Goal: Task Accomplishment & Management: Complete application form

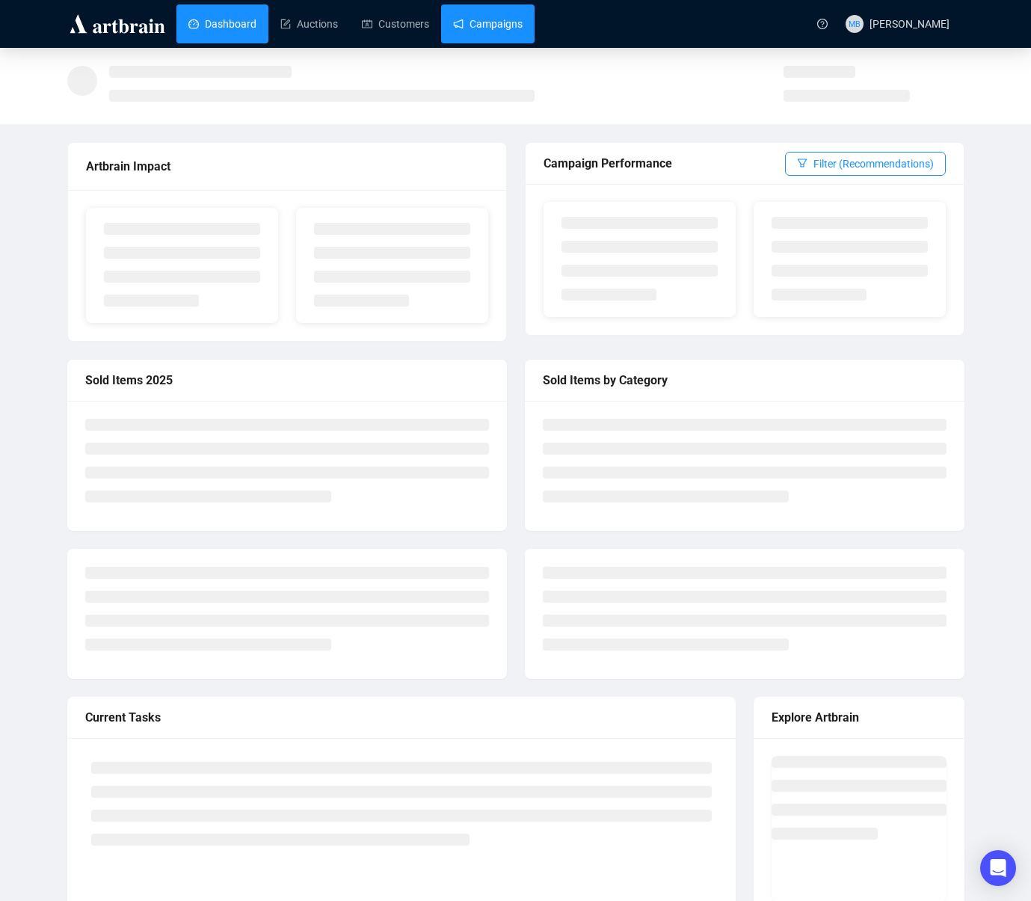
click at [504, 33] on link "Campaigns" at bounding box center [488, 23] width 70 height 39
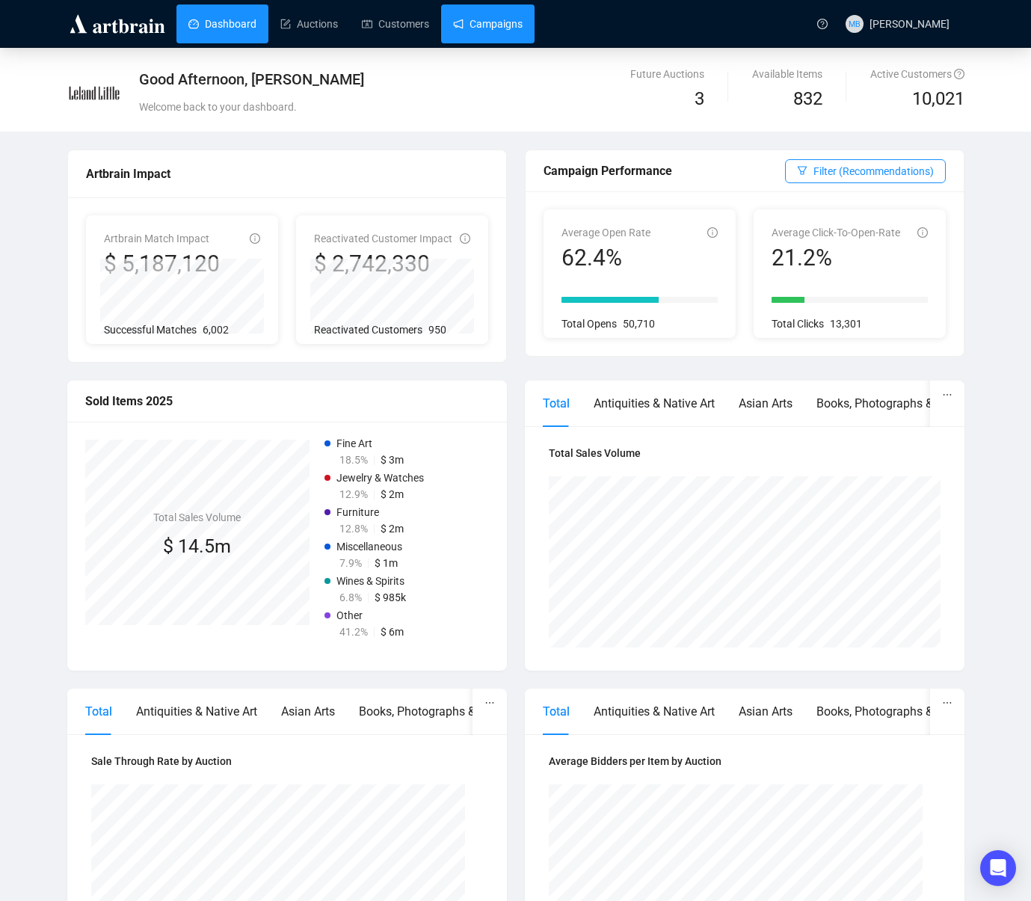
click at [494, 39] on link "Campaigns" at bounding box center [488, 23] width 70 height 39
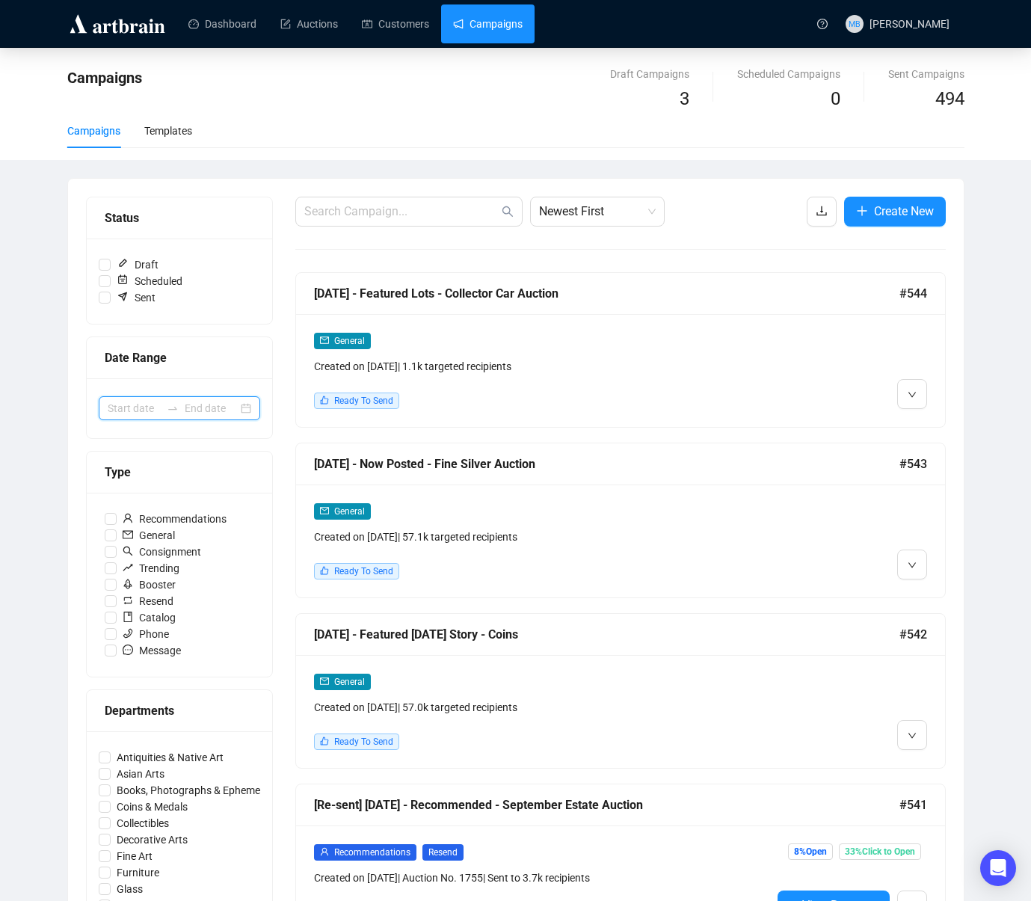
click at [148, 402] on input at bounding box center [134, 408] width 53 height 16
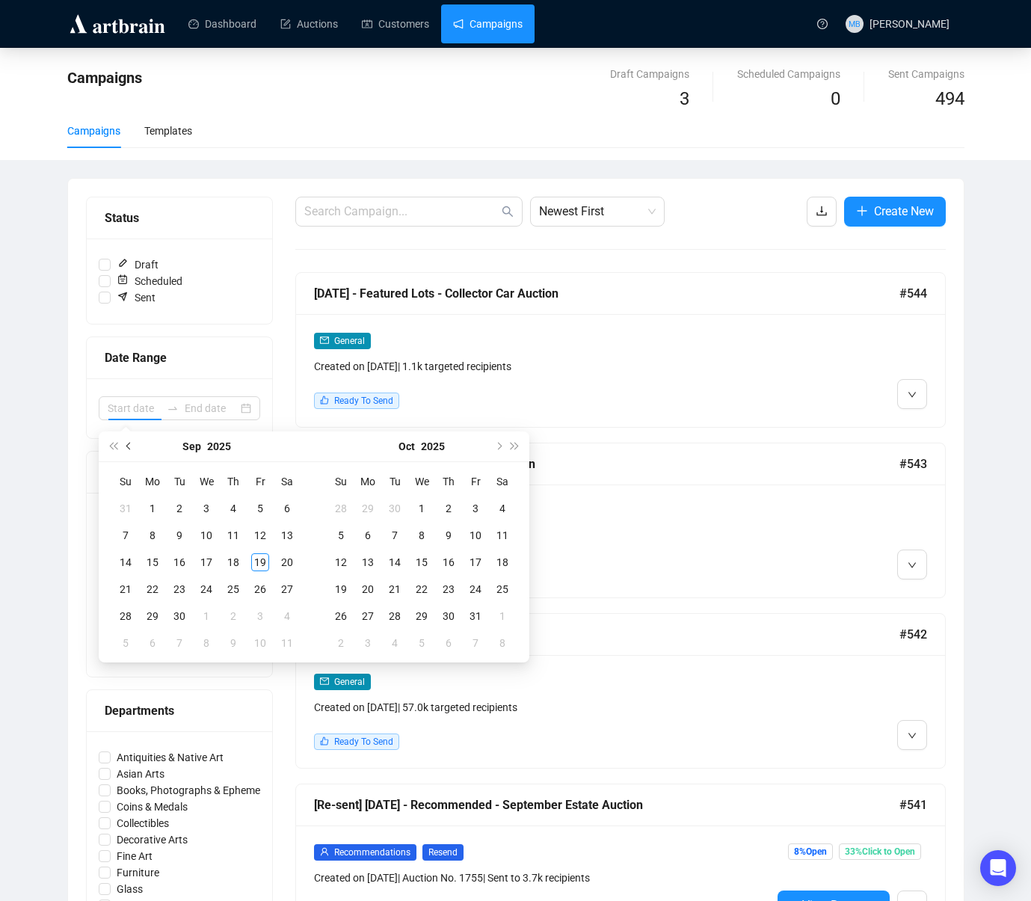
click at [132, 455] on button "Previous month (PageUp)" at bounding box center [129, 446] width 16 height 30
type input "[DATE]"
click at [292, 619] on div "30" at bounding box center [287, 616] width 18 height 18
type input "[DATE]"
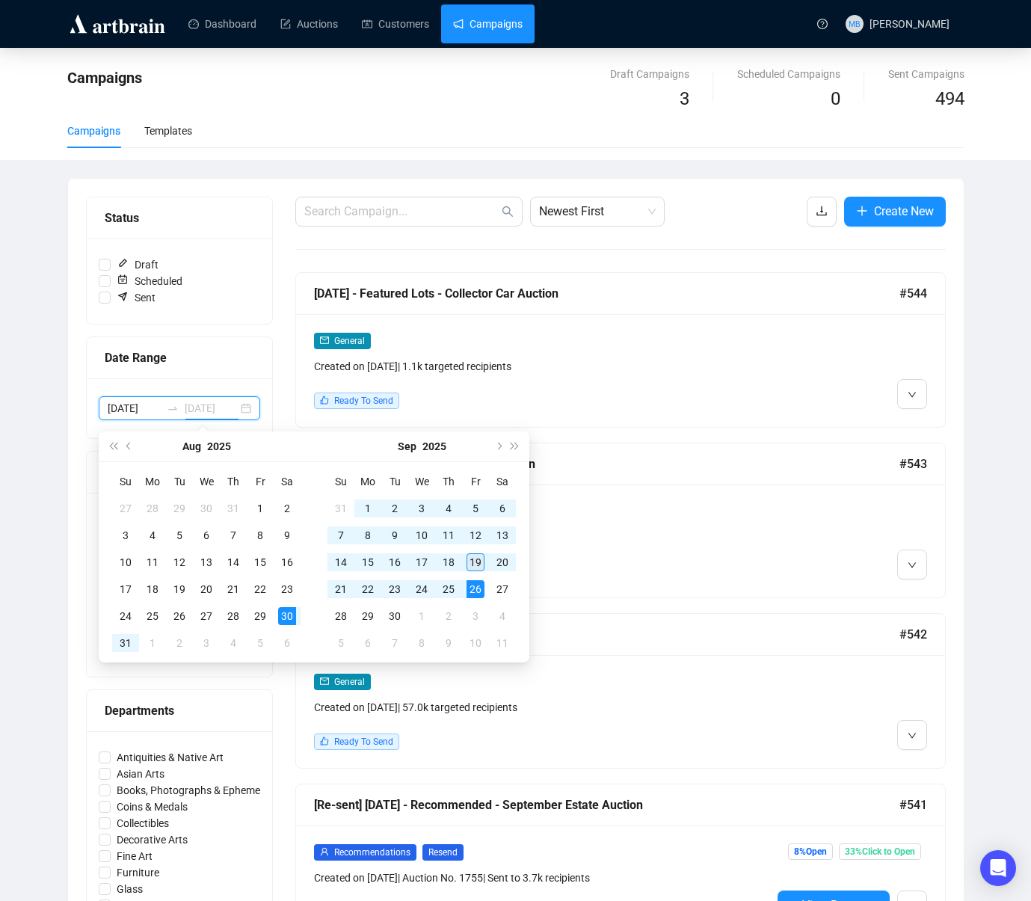
type input "[DATE]"
click at [482, 560] on div "19" at bounding box center [476, 562] width 18 height 18
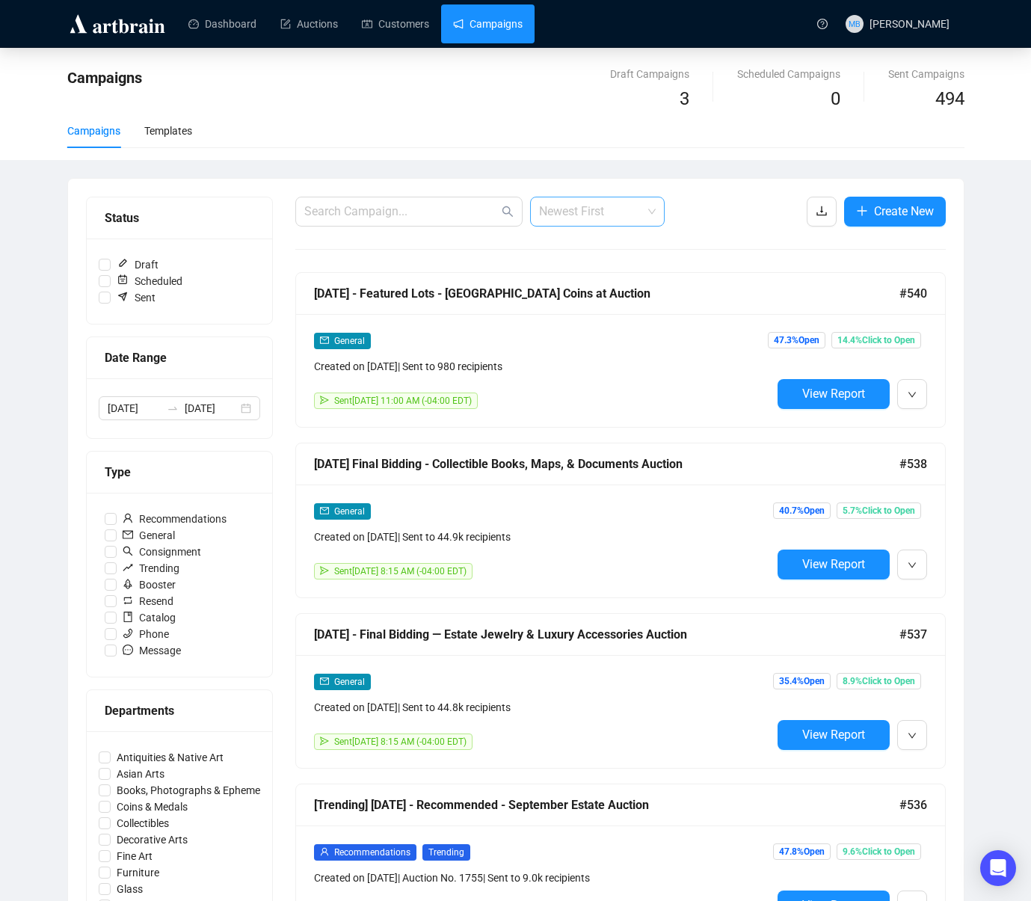
click at [625, 220] on span "Newest First" at bounding box center [597, 211] width 117 height 28
click at [603, 260] on div "Oldest First" at bounding box center [597, 268] width 111 height 16
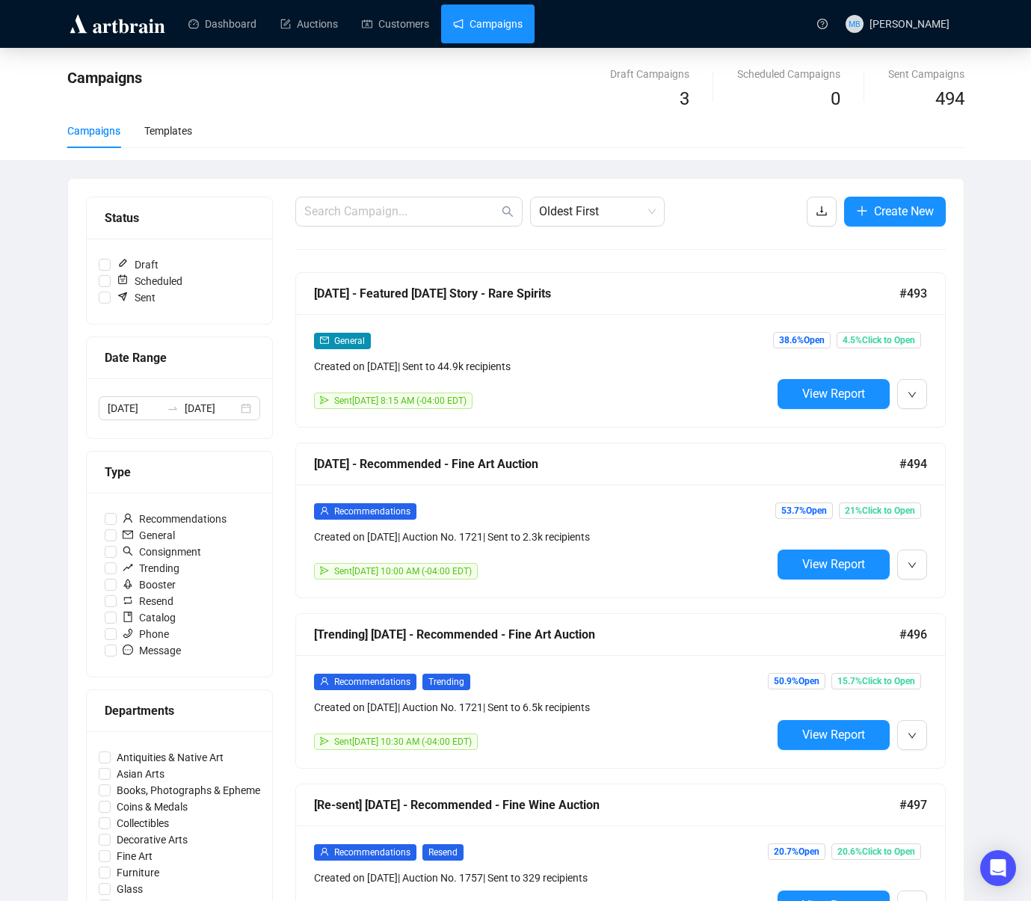
click at [811, 393] on span "View Report" at bounding box center [833, 394] width 63 height 14
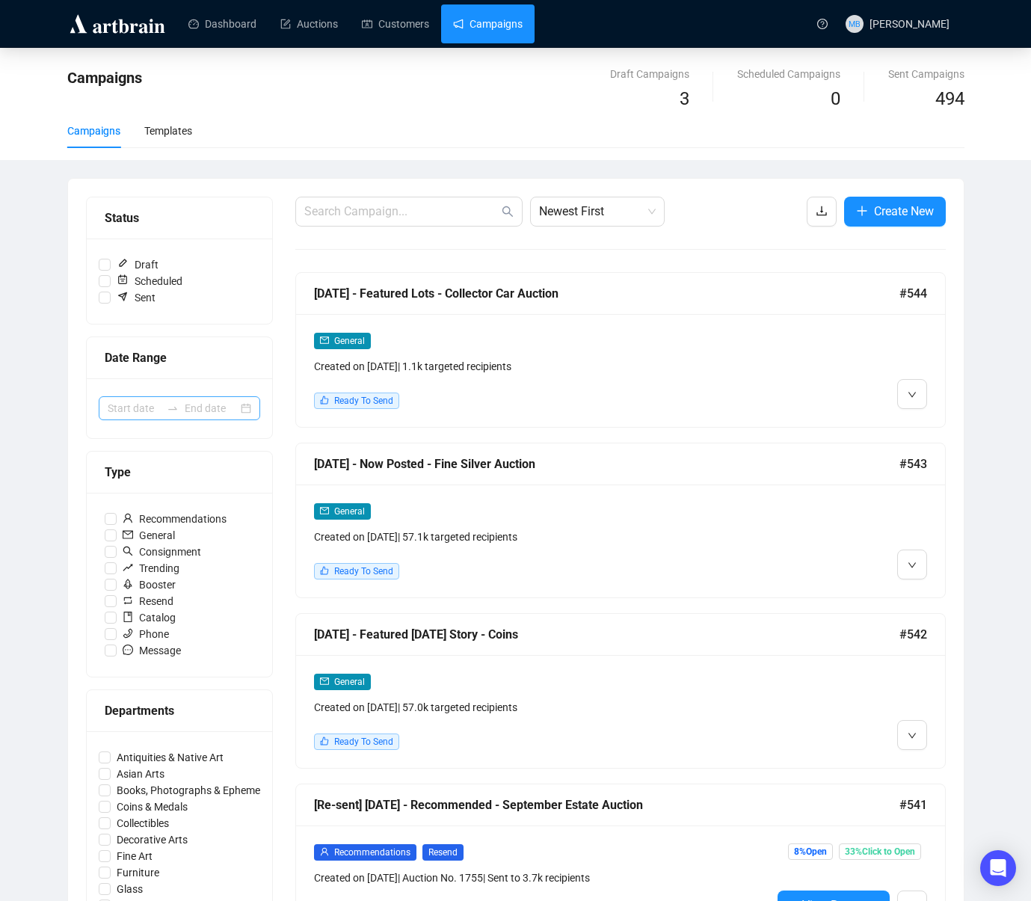
click at [184, 411] on div at bounding box center [180, 408] width 162 height 24
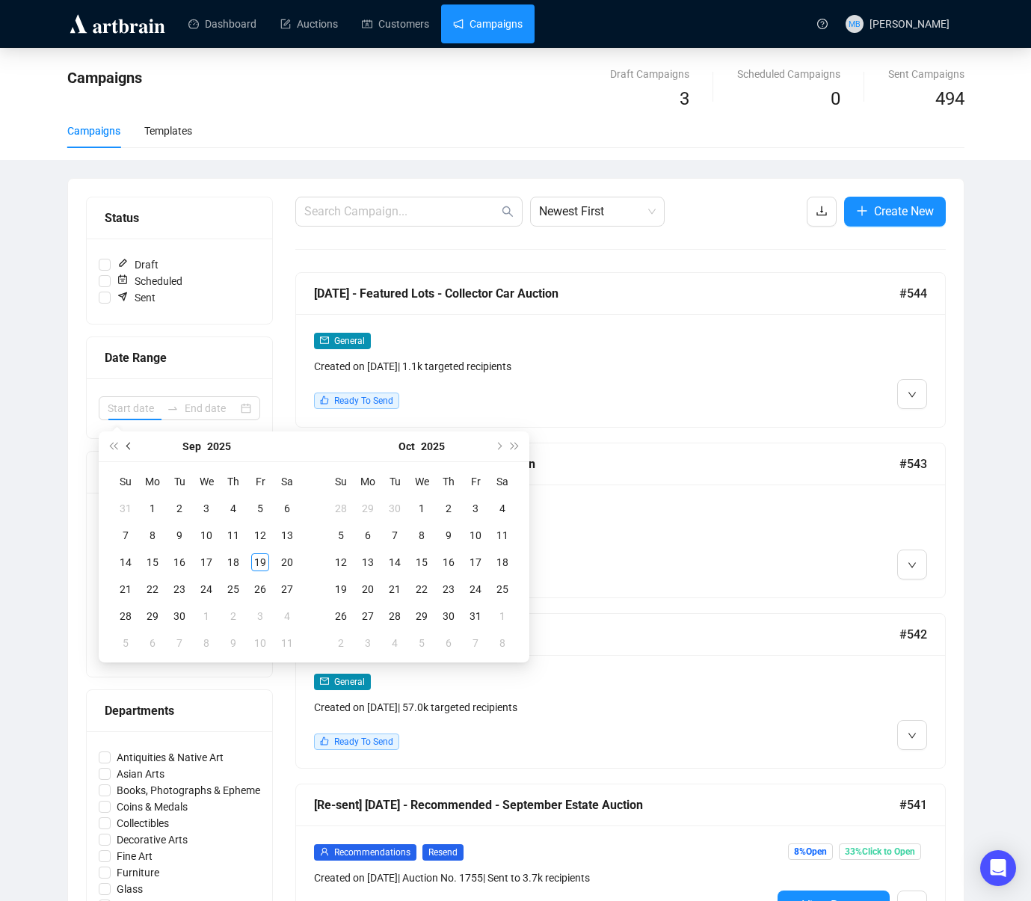
click at [130, 447] on span "Previous month (PageUp)" at bounding box center [129, 446] width 7 height 7
click at [500, 444] on span "Next month (PageDown)" at bounding box center [497, 446] width 7 height 7
type input "[DATE]"
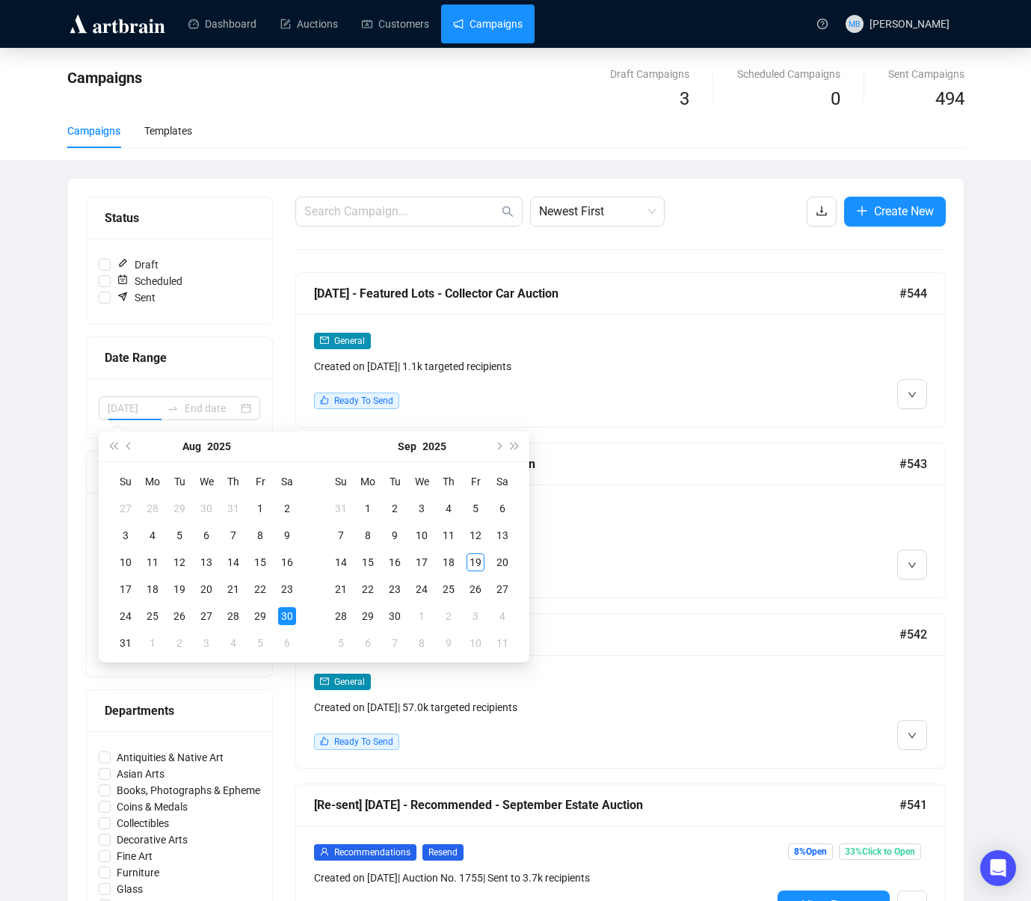
click at [281, 614] on div "30" at bounding box center [287, 616] width 18 height 18
type input "[DATE]"
click at [253, 618] on div "29" at bounding box center [260, 616] width 18 height 18
type input "[DATE]"
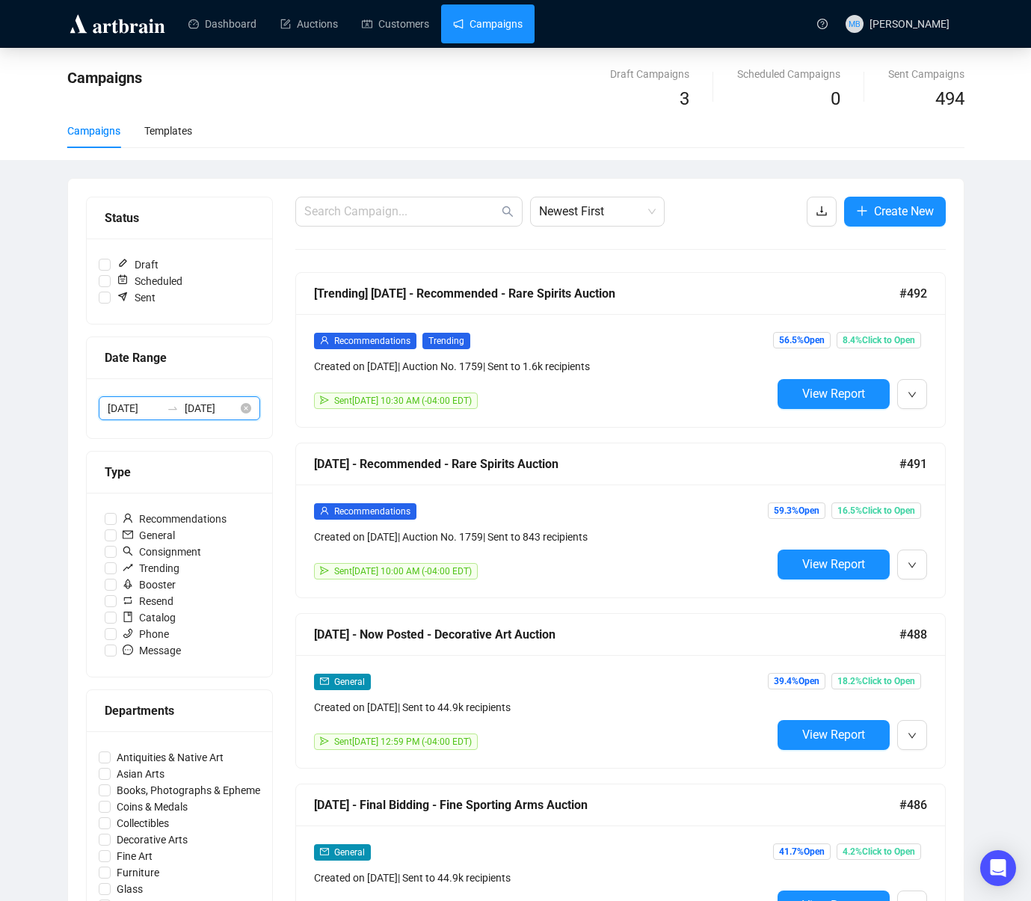
click at [144, 408] on input "[DATE]" at bounding box center [134, 408] width 53 height 16
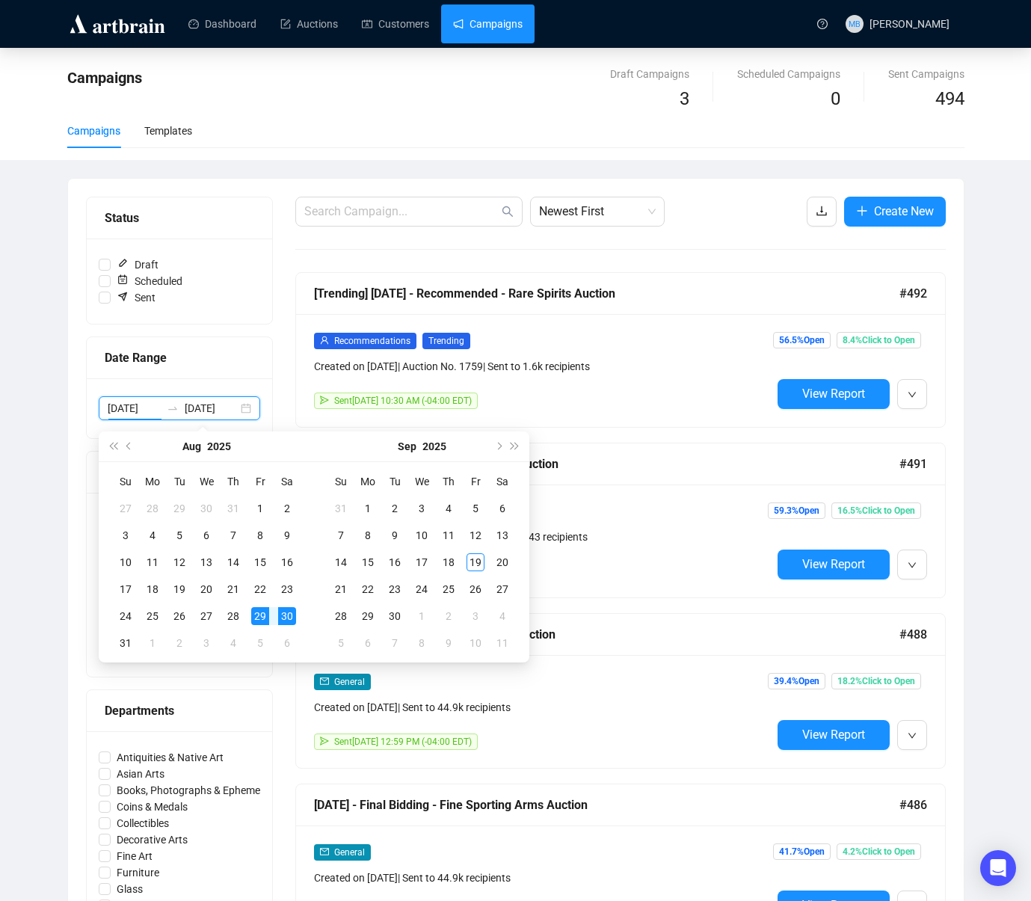
type input "[DATE]"
drag, startPoint x: 261, startPoint y: 616, endPoint x: 295, endPoint y: 608, distance: 34.6
click at [262, 616] on div "29" at bounding box center [260, 616] width 18 height 18
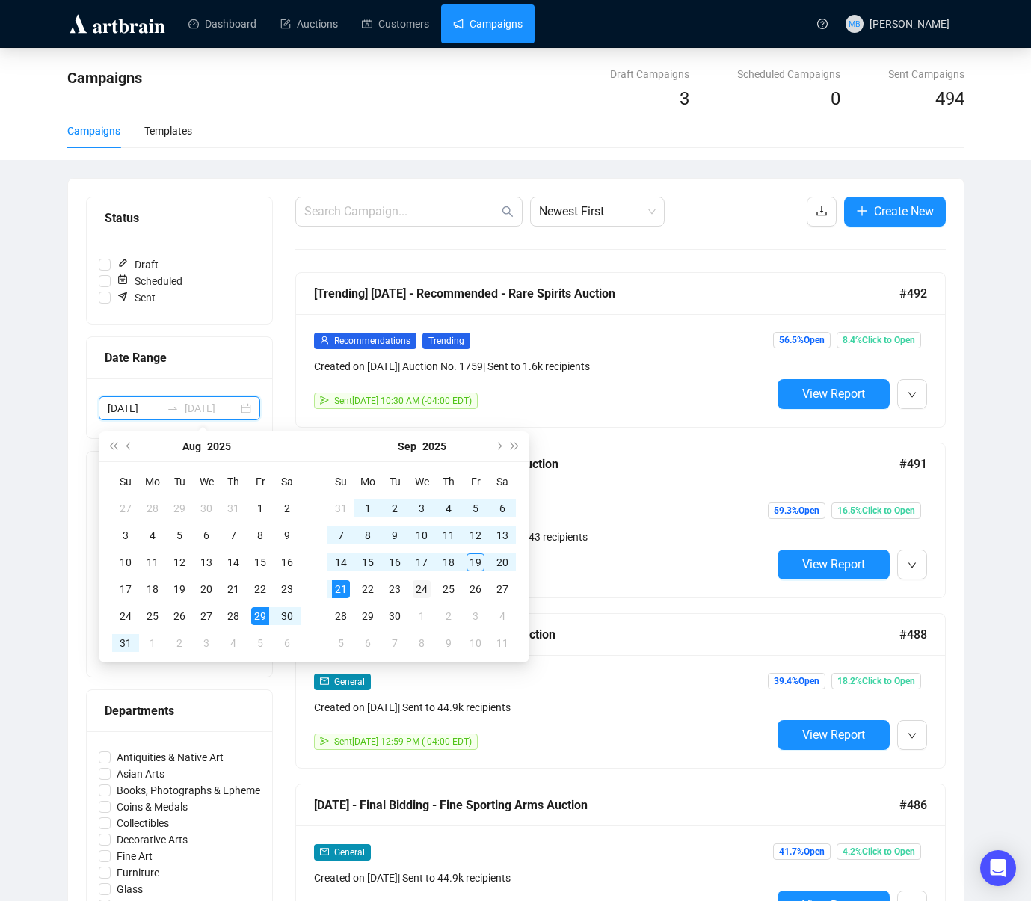
scroll to position [0, 6]
type input "[DATE]"
click at [471, 563] on div "19" at bounding box center [476, 562] width 18 height 18
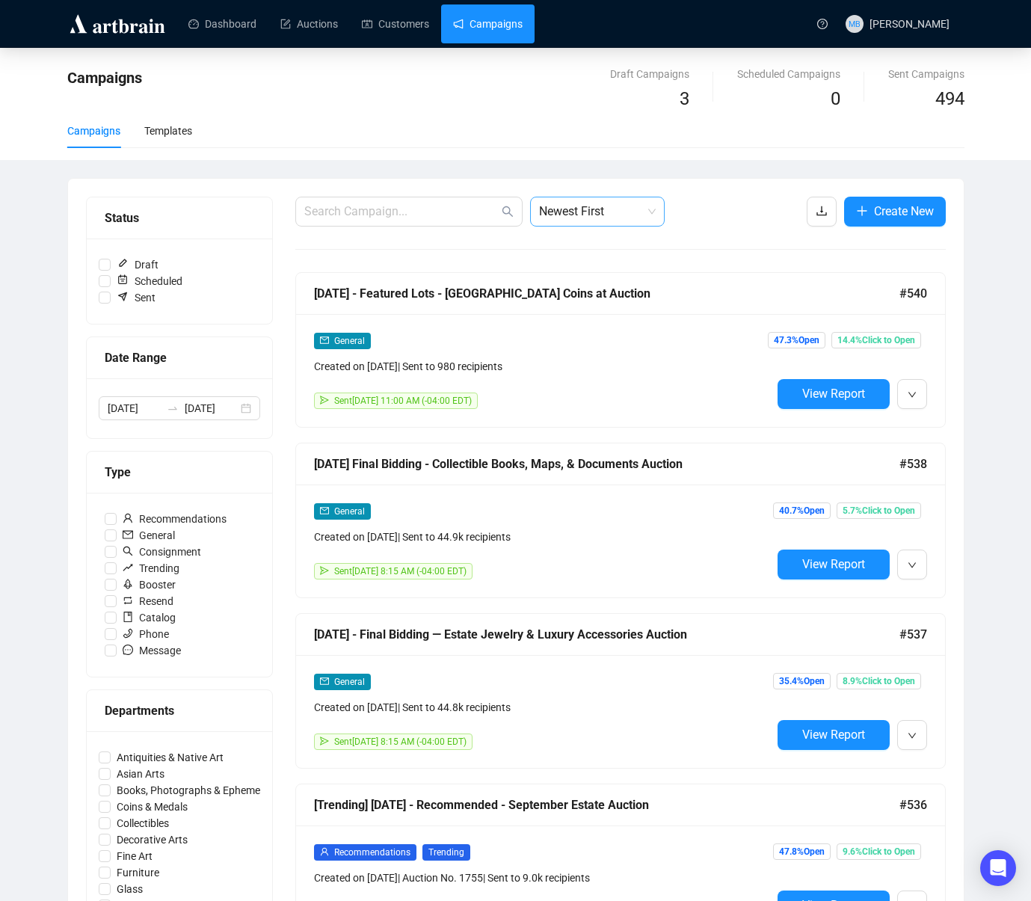
click at [601, 225] on span "Newest First" at bounding box center [597, 211] width 117 height 28
click at [595, 244] on div "Newest First" at bounding box center [597, 244] width 111 height 16
click at [612, 219] on span "Newest First" at bounding box center [597, 211] width 117 height 28
click at [595, 262] on div "Oldest First" at bounding box center [597, 268] width 111 height 16
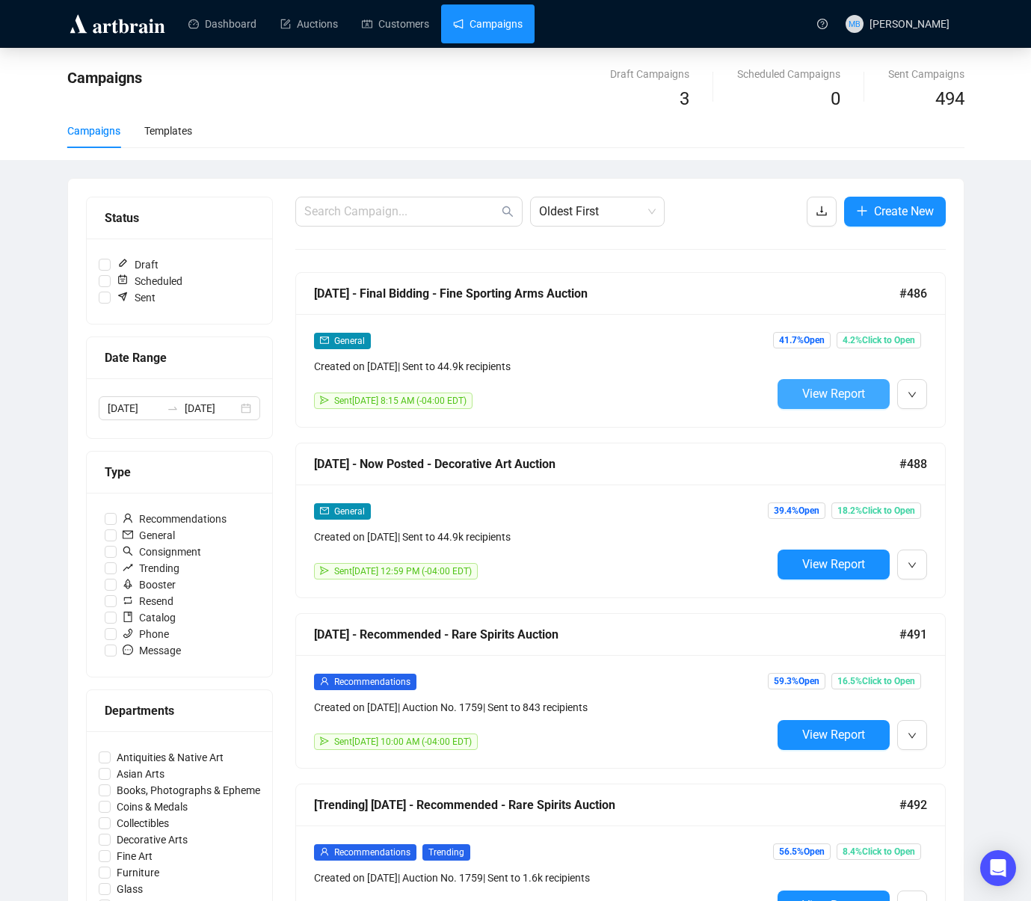
click at [817, 401] on button "View Report" at bounding box center [834, 394] width 112 height 30
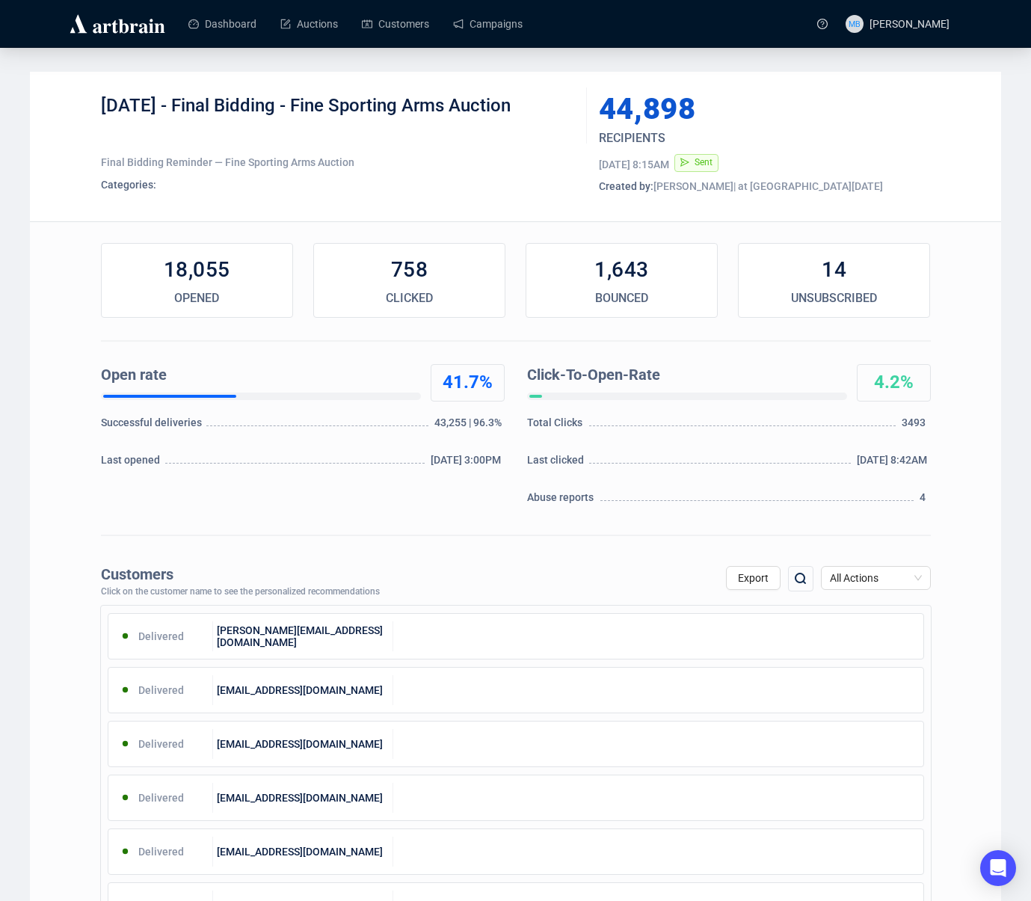
click at [182, 104] on div "[DATE] - Final Bidding - Fine Sporting Arms Auction" at bounding box center [338, 116] width 475 height 45
drag, startPoint x: 182, startPoint y: 104, endPoint x: 557, endPoint y: 117, distance: 375.6
click at [511, 100] on div "[DATE] - Final Bidding - Fine Sporting Arms Auction" at bounding box center [338, 116] width 475 height 45
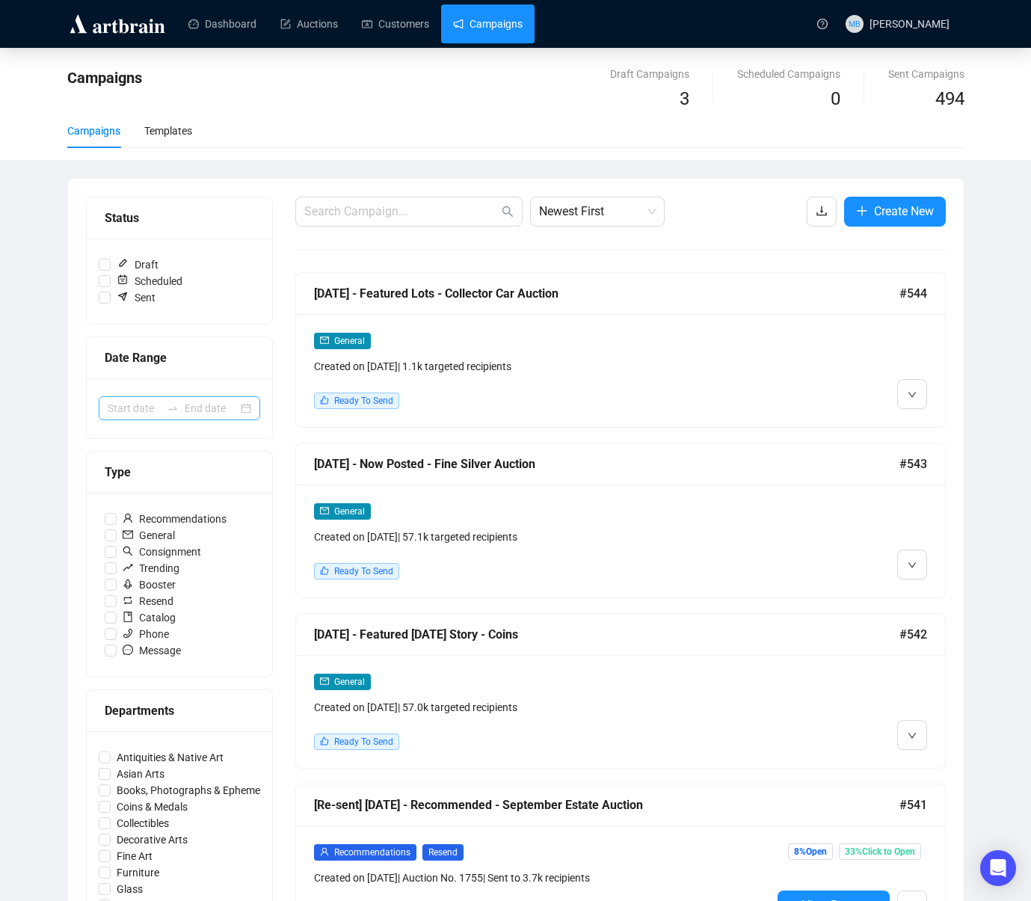
click at [176, 408] on icon "swap-right" at bounding box center [173, 408] width 12 height 12
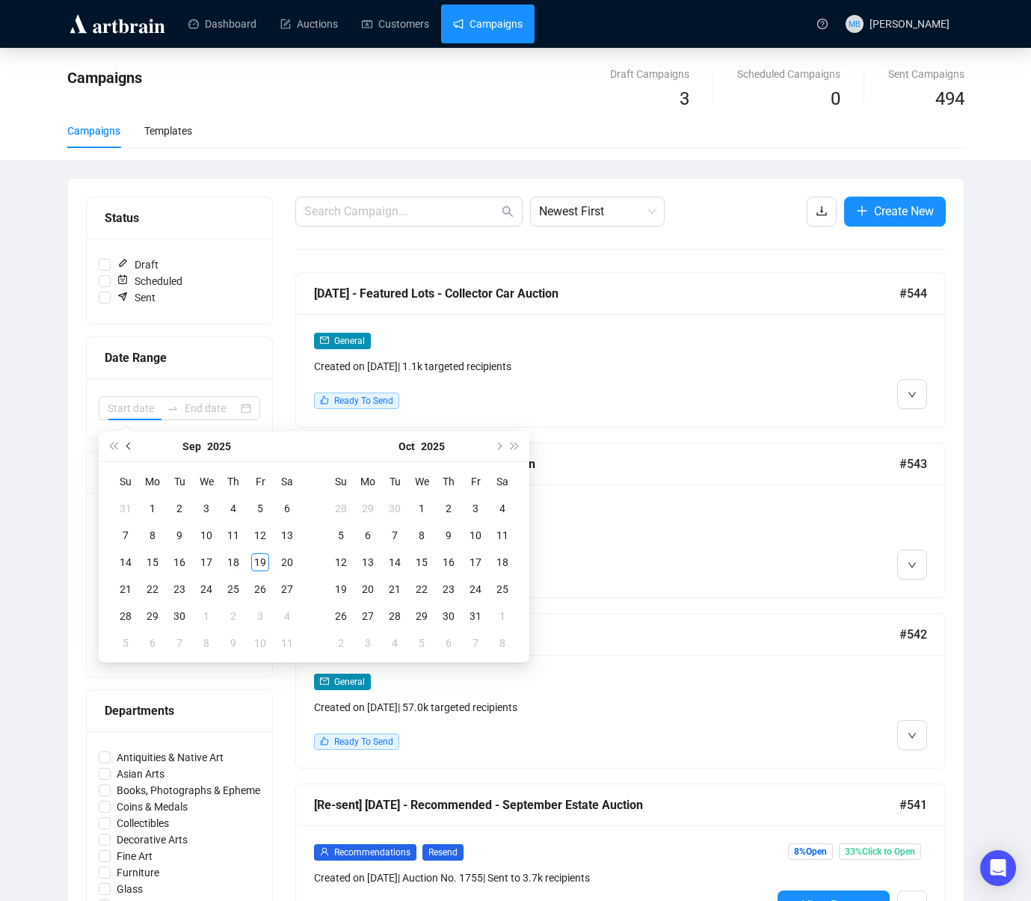
click at [129, 449] on button "Previous month (PageUp)" at bounding box center [129, 446] width 16 height 30
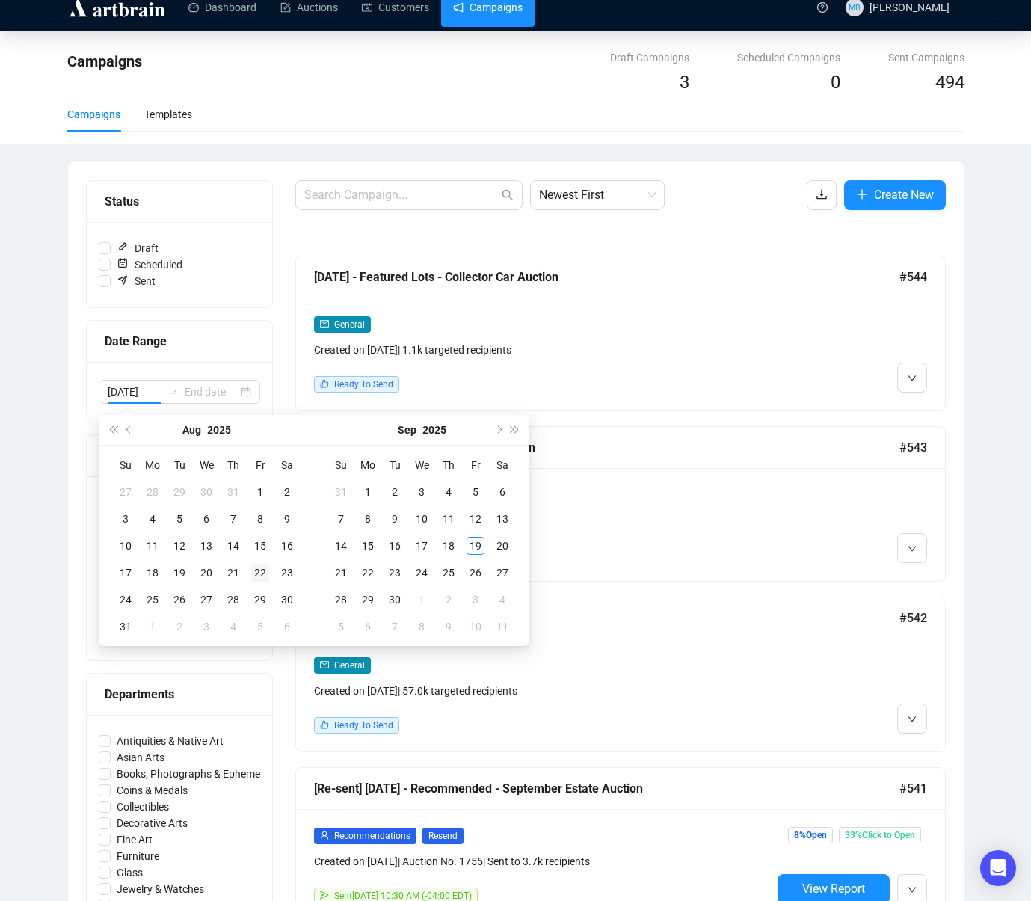
scroll to position [19, 0]
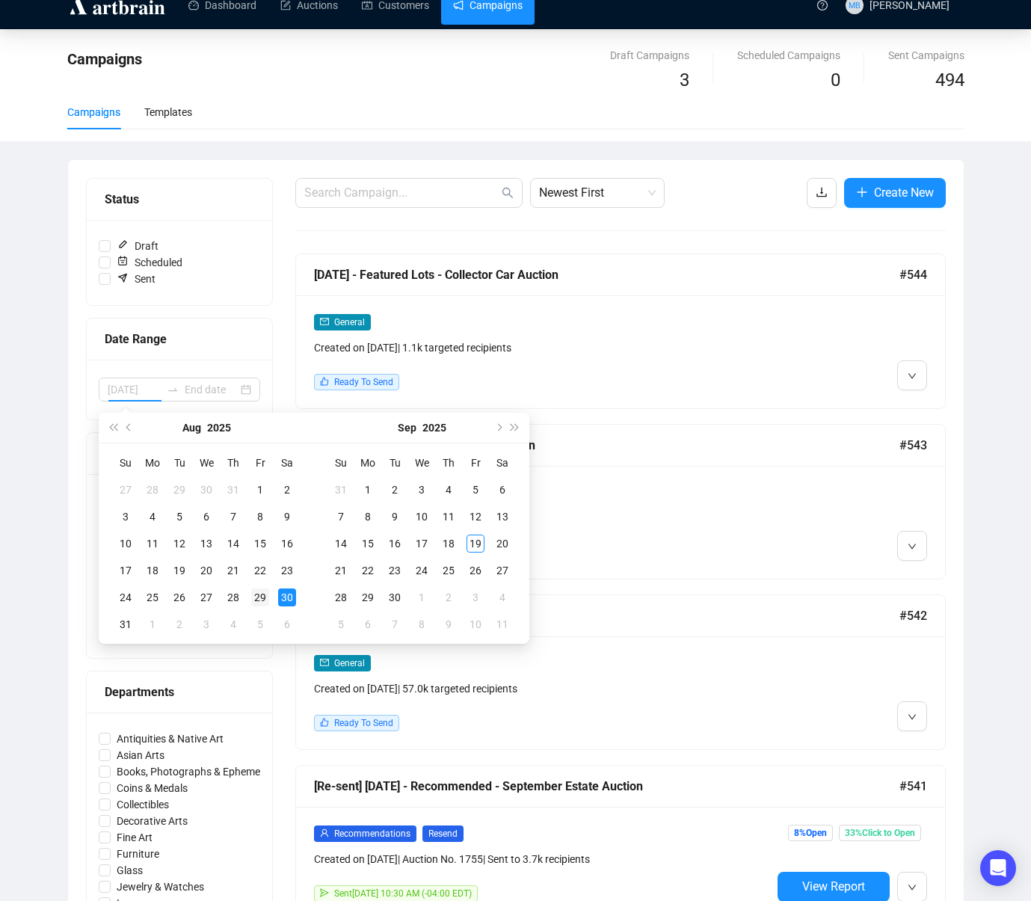
type input "[DATE]"
click at [262, 595] on div "29" at bounding box center [260, 598] width 18 height 18
type input "[DATE]"
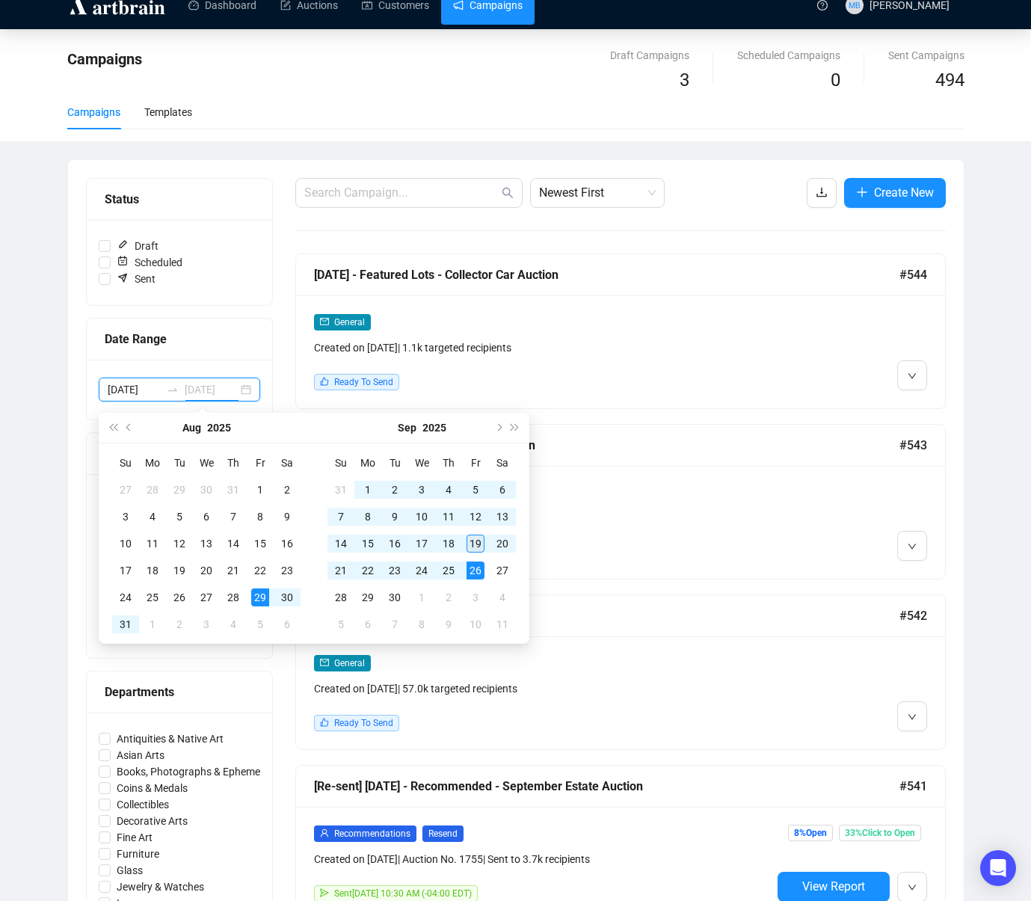
type input "[DATE]"
click at [476, 544] on div "19" at bounding box center [476, 544] width 18 height 18
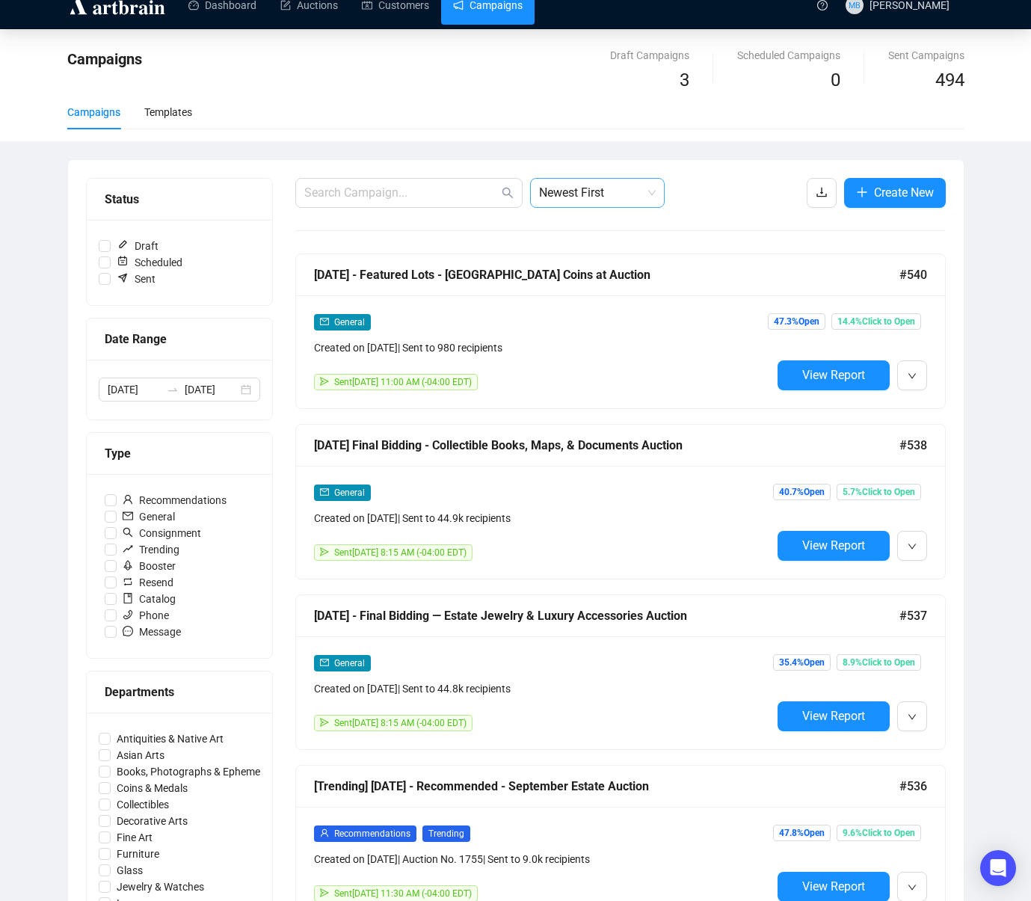
click at [630, 202] on span "Newest First" at bounding box center [597, 193] width 117 height 28
drag, startPoint x: 608, startPoint y: 243, endPoint x: 607, endPoint y: 251, distance: 8.3
click at [607, 251] on div "Oldest First" at bounding box center [597, 250] width 111 height 16
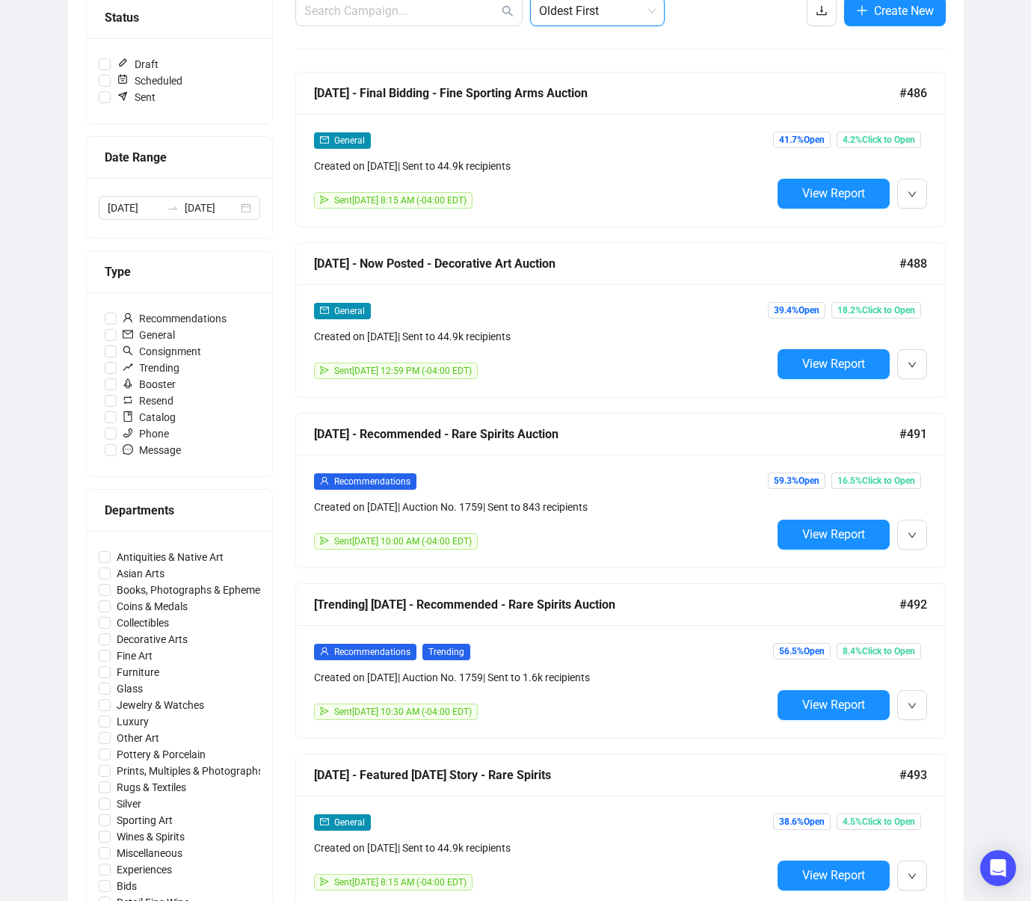
scroll to position [205, 0]
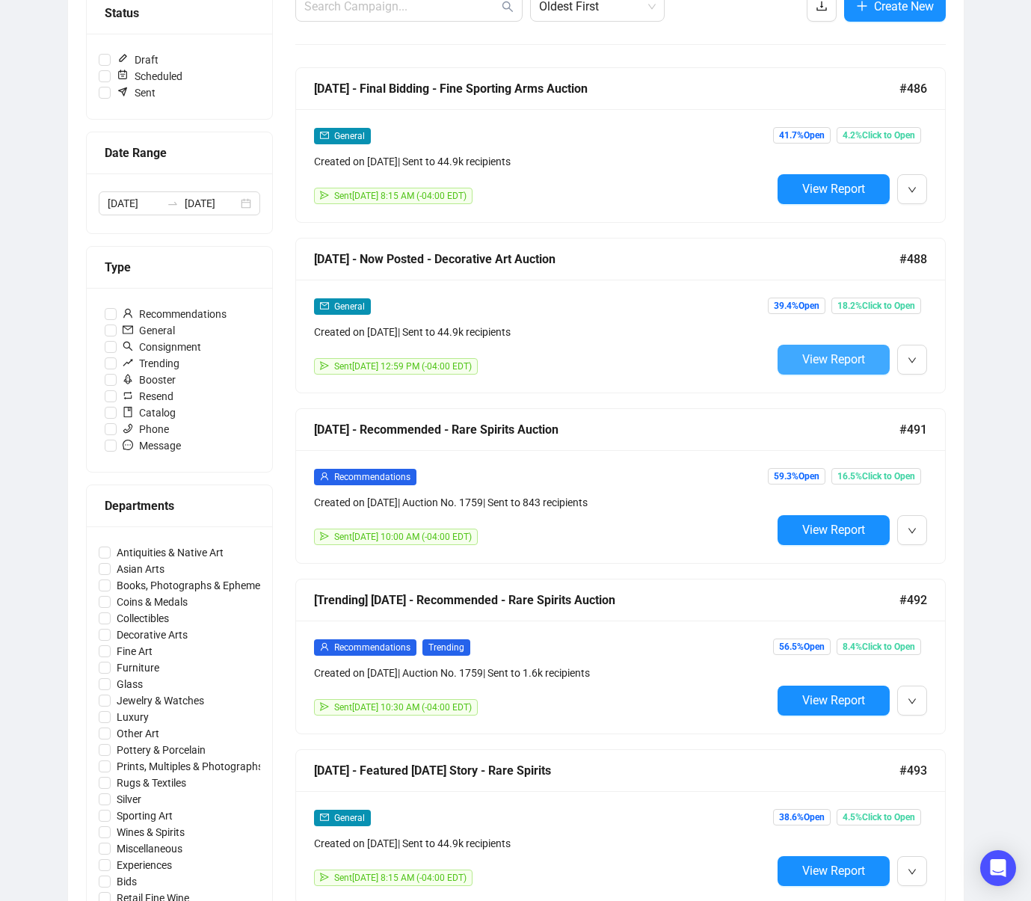
click at [829, 357] on span "View Report" at bounding box center [833, 359] width 63 height 14
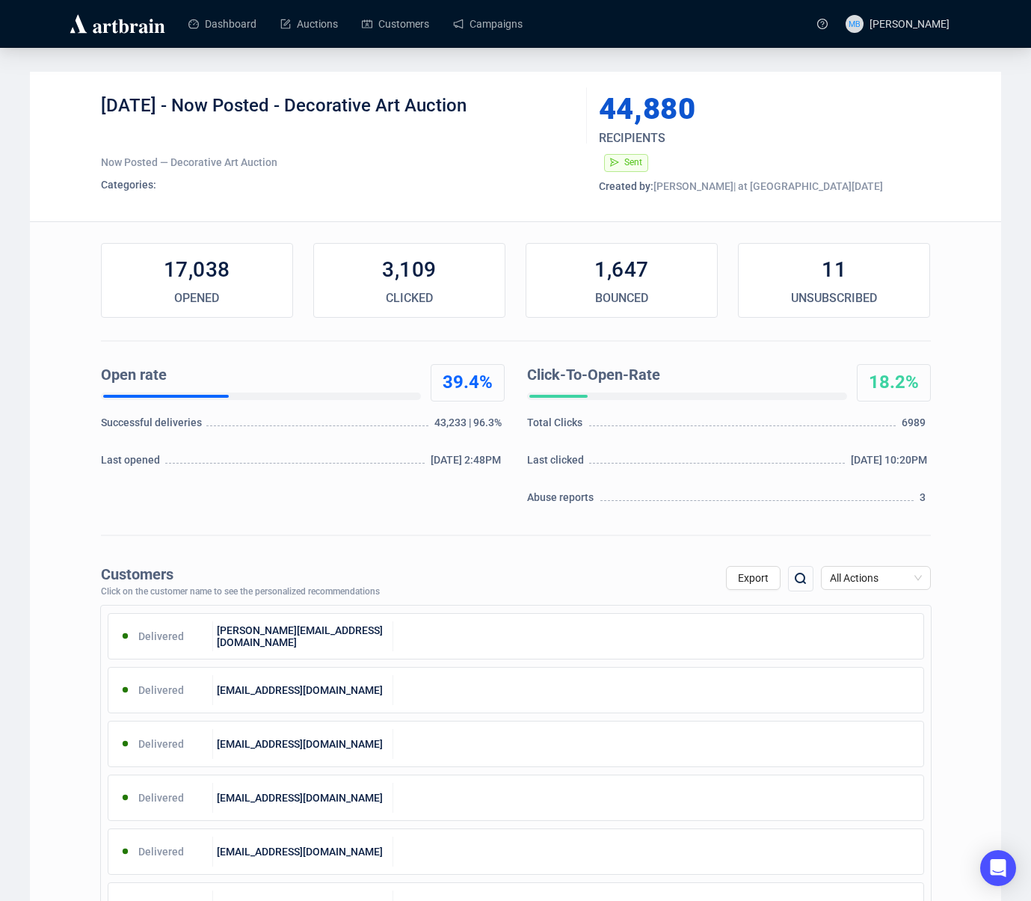
drag, startPoint x: 457, startPoint y: 104, endPoint x: 180, endPoint y: 111, distance: 276.8
click at [180, 111] on div "[DATE] - Now Posted - Decorative Art Auction" at bounding box center [338, 116] width 475 height 45
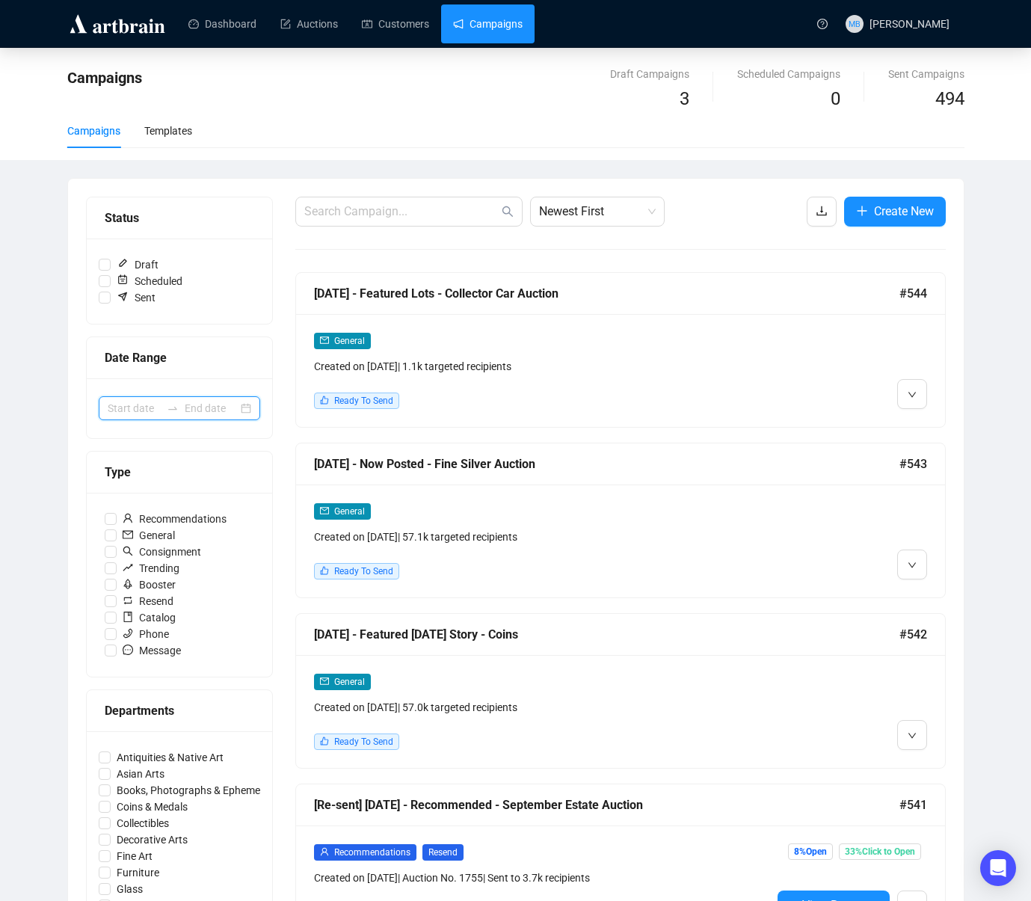
drag, startPoint x: 159, startPoint y: 411, endPoint x: 158, endPoint y: 403, distance: 7.6
click at [159, 411] on input at bounding box center [134, 408] width 53 height 16
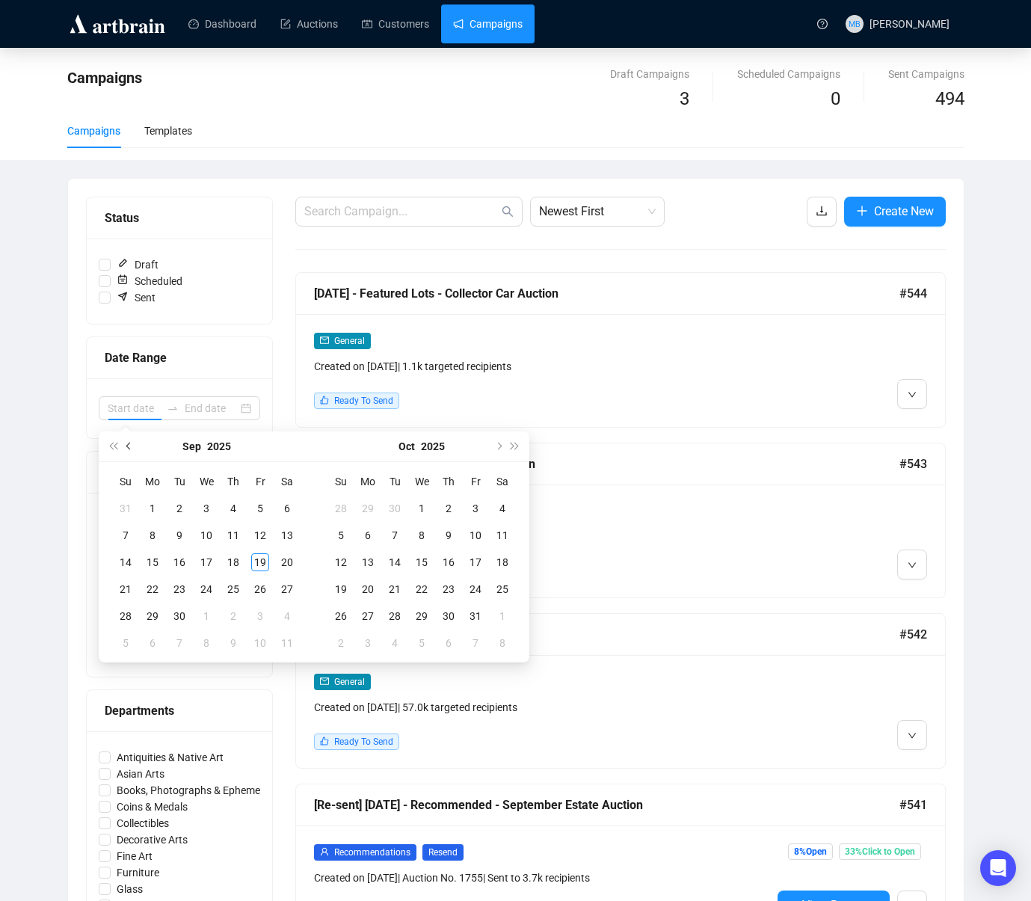
click at [129, 448] on span "Previous month (PageUp)" at bounding box center [129, 446] width 7 height 7
type input "[DATE]"
drag, startPoint x: 257, startPoint y: 618, endPoint x: 333, endPoint y: 608, distance: 77.0
click at [257, 618] on div "29" at bounding box center [260, 616] width 18 height 18
type input "[DATE]"
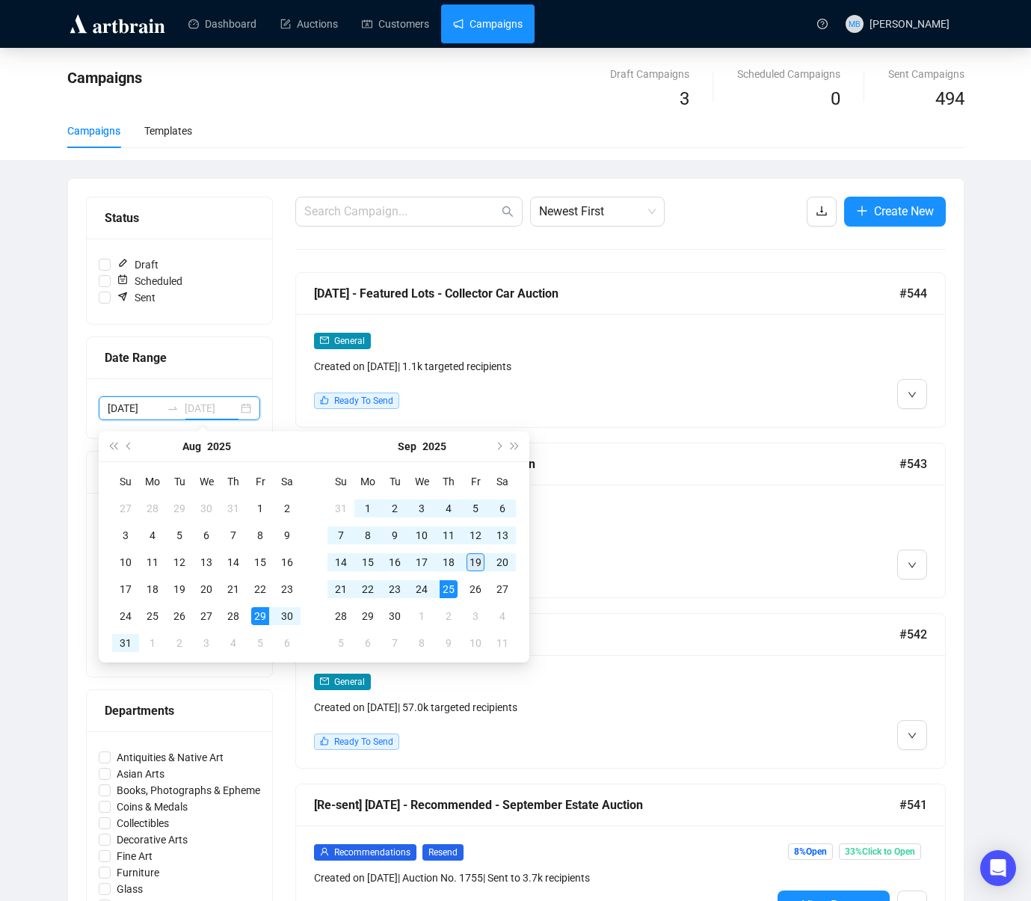
type input "[DATE]"
click at [476, 562] on div "19" at bounding box center [476, 562] width 18 height 18
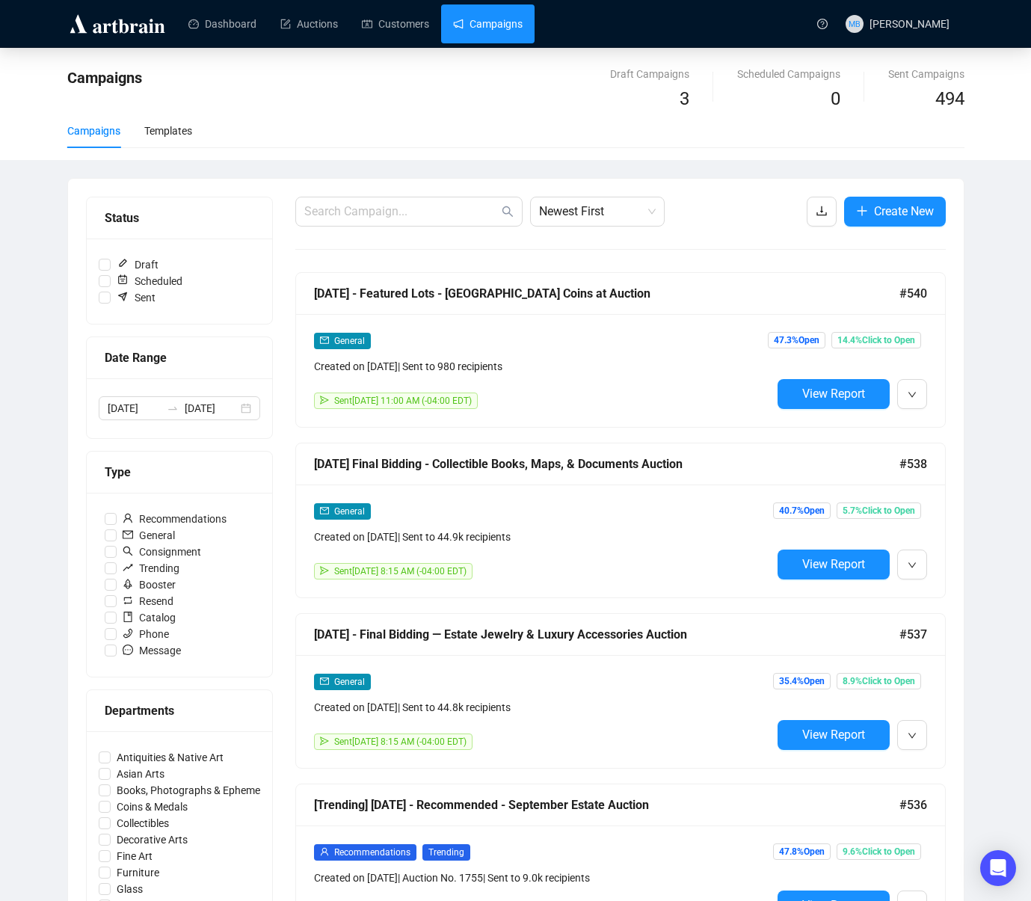
click at [981, 565] on div "Campaigns Draft Campaigns 3 Scheduled Campaigns 0 Sent Campaigns 494 Campaigns …" at bounding box center [515, 871] width 1031 height 1646
click at [585, 215] on span "Newest First" at bounding box center [597, 211] width 117 height 28
click at [594, 263] on div "Oldest First" at bounding box center [597, 268] width 111 height 16
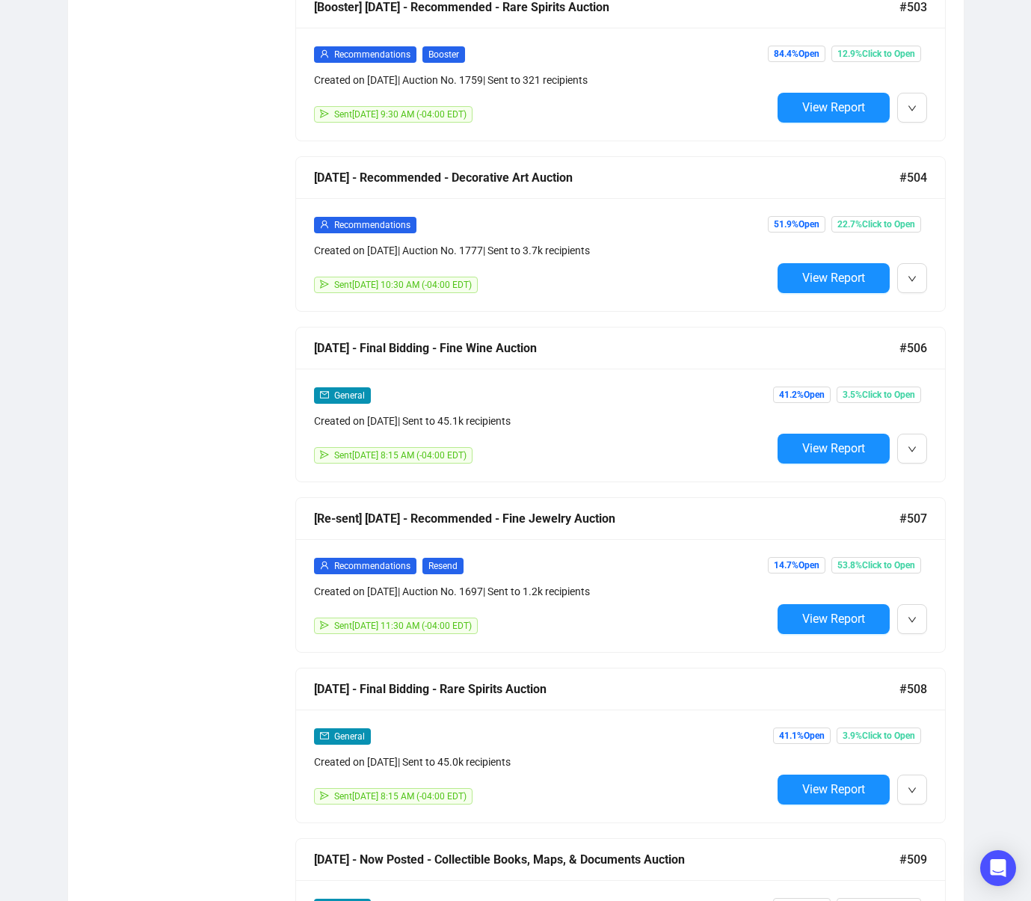
scroll to position [2513, 0]
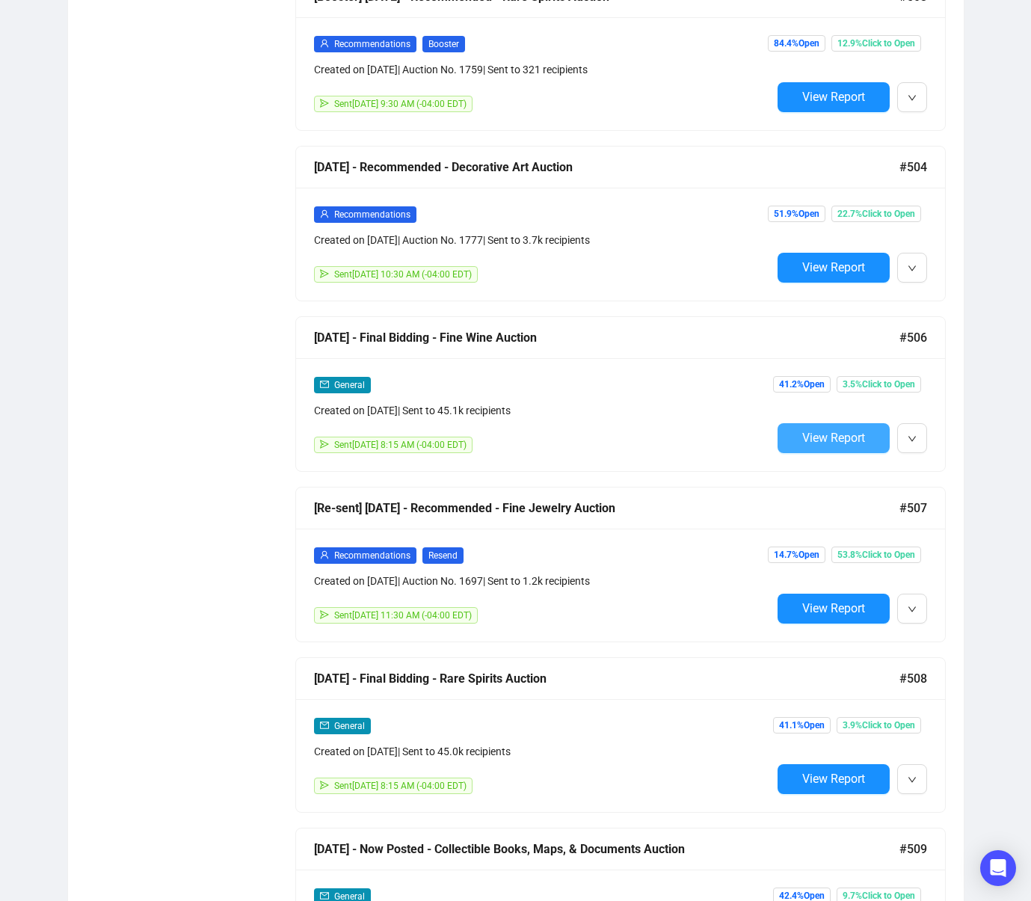
click at [817, 444] on button "View Report" at bounding box center [834, 438] width 112 height 30
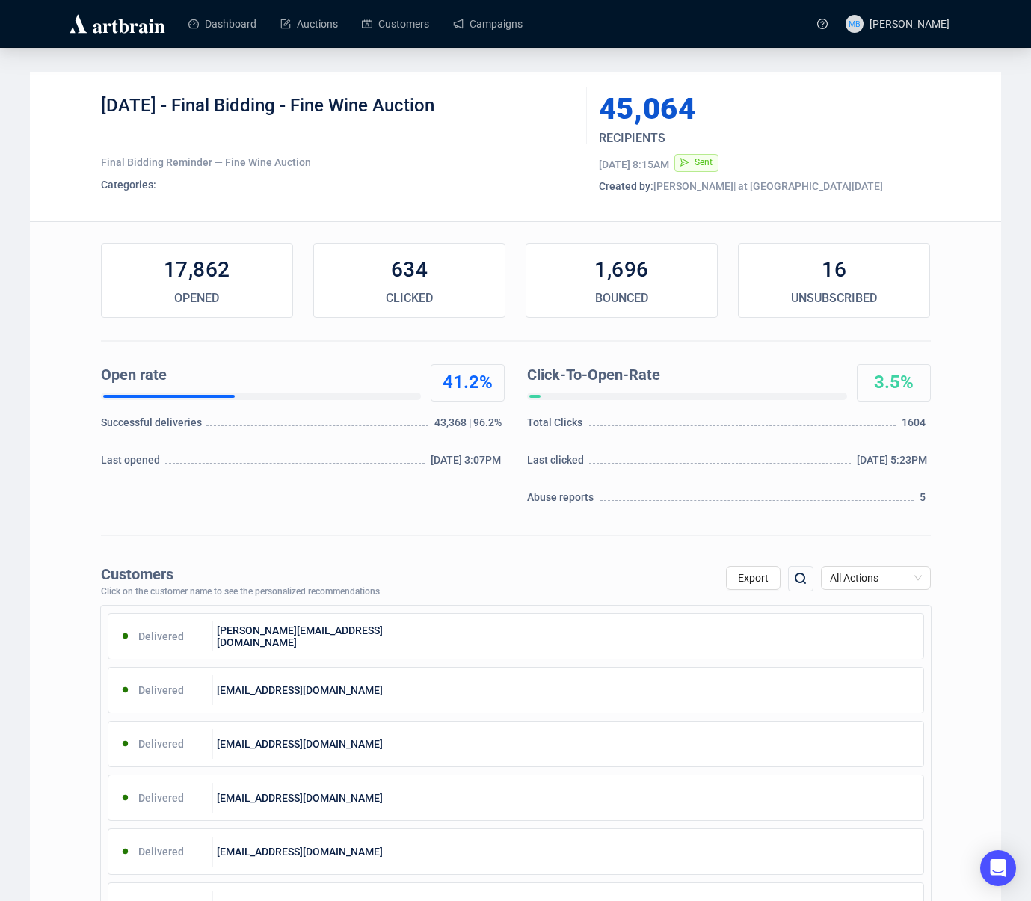
drag, startPoint x: 190, startPoint y: 105, endPoint x: 485, endPoint y: 108, distance: 294.7
click at [476, 105] on div "[DATE] - Final Bidding - Fine Wine Auction" at bounding box center [338, 116] width 475 height 45
copy div "Final Bidding - Fine Wine Auction"
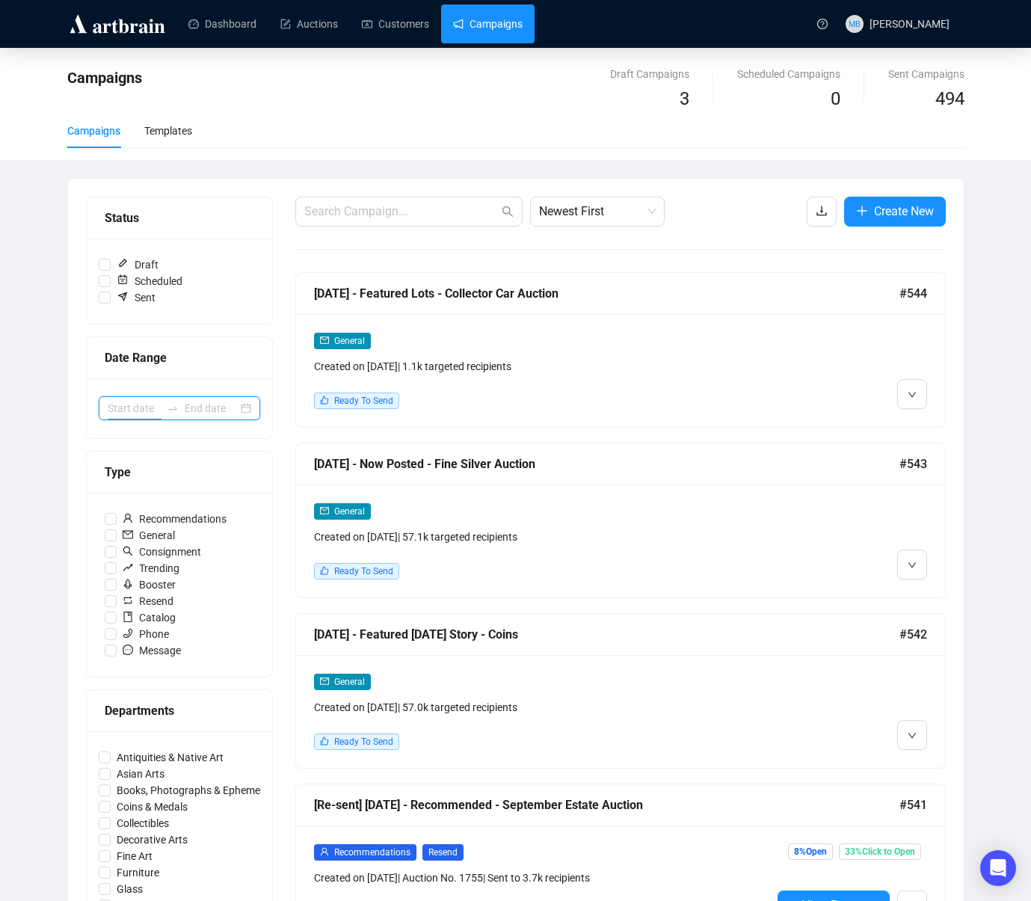
click at [126, 409] on input at bounding box center [134, 408] width 53 height 16
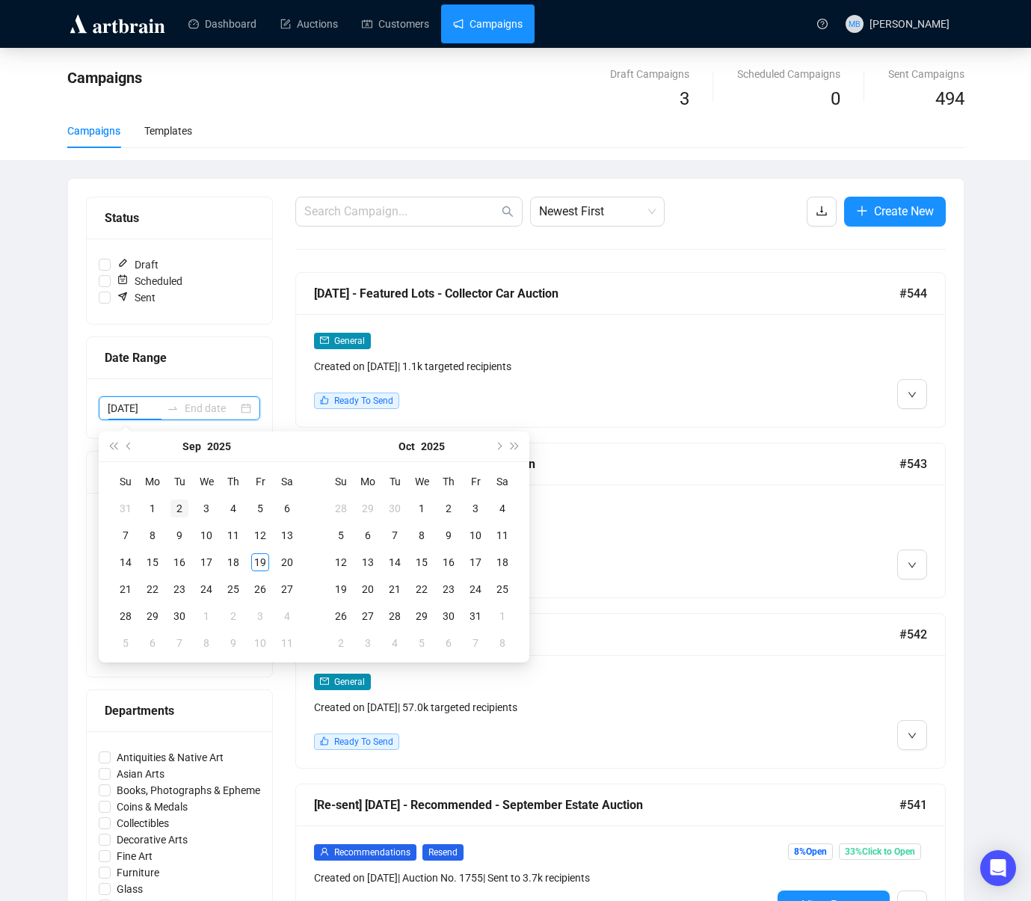
type input "[DATE]"
click at [127, 452] on button "Previous month (PageUp)" at bounding box center [129, 446] width 16 height 30
type input "[DATE]"
click at [240, 618] on div "28" at bounding box center [233, 616] width 18 height 18
type input "[DATE]"
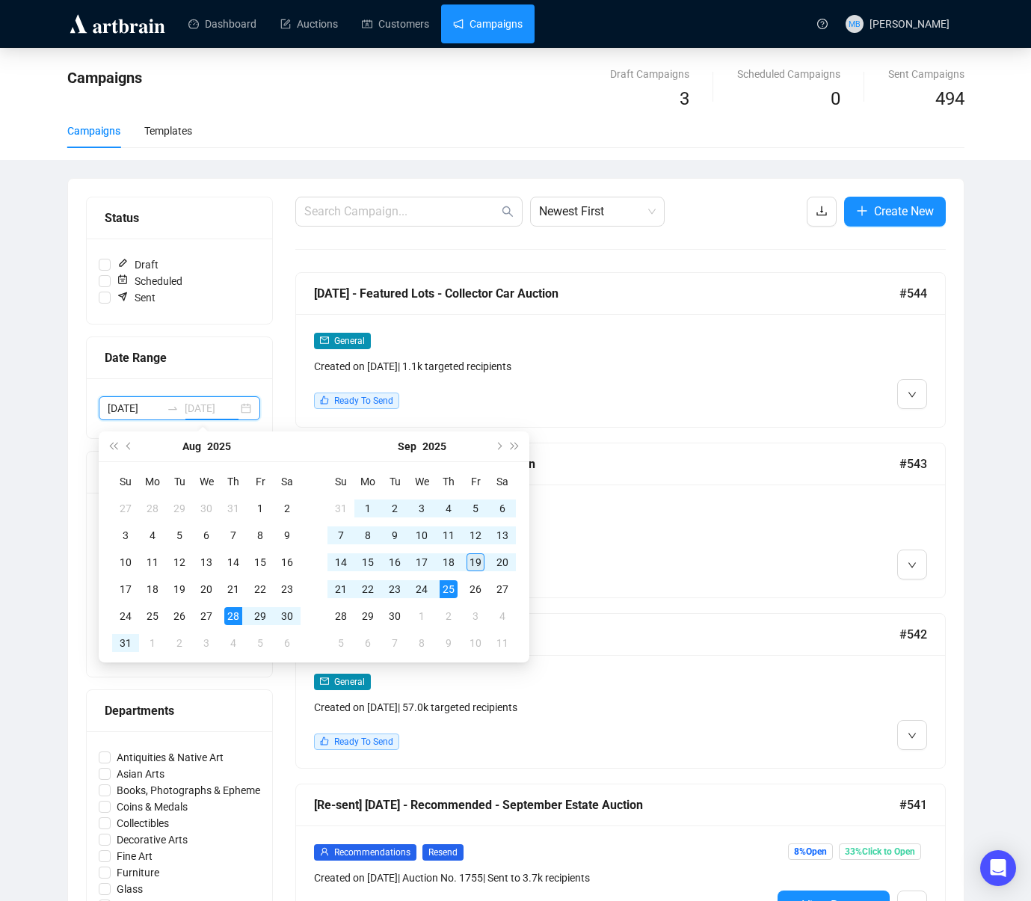
type input "[DATE]"
click at [475, 565] on div "19" at bounding box center [476, 562] width 18 height 18
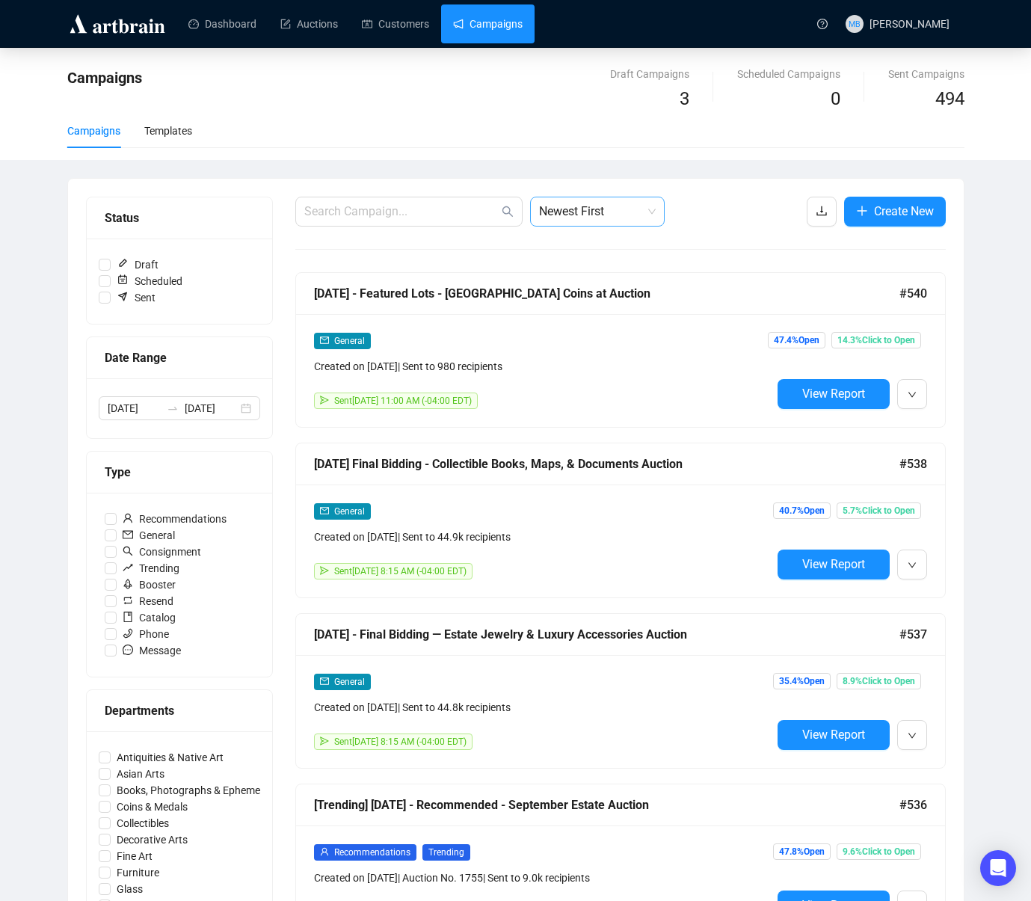
click at [603, 212] on span "Newest First" at bounding box center [597, 211] width 117 height 28
drag, startPoint x: 601, startPoint y: 261, endPoint x: 602, endPoint y: 271, distance: 9.8
click at [602, 271] on div "Oldest First" at bounding box center [597, 268] width 111 height 16
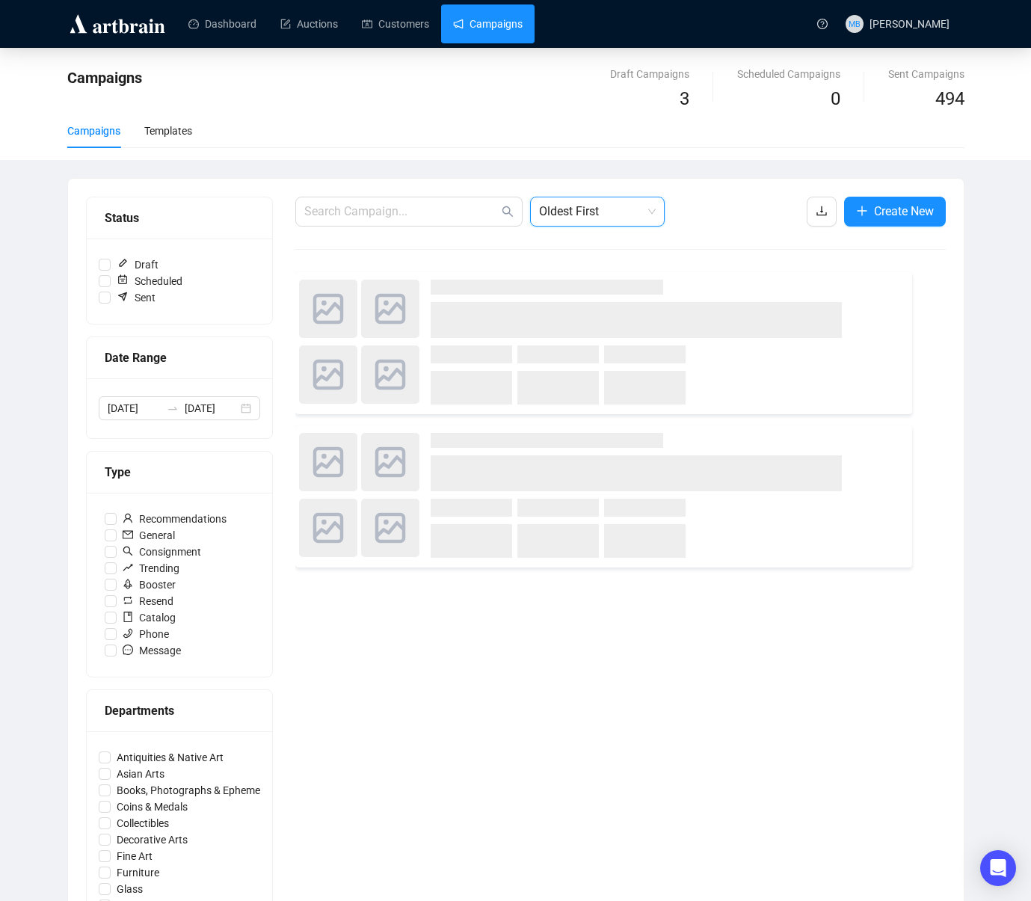
click at [607, 221] on span "Oldest First" at bounding box center [597, 211] width 117 height 28
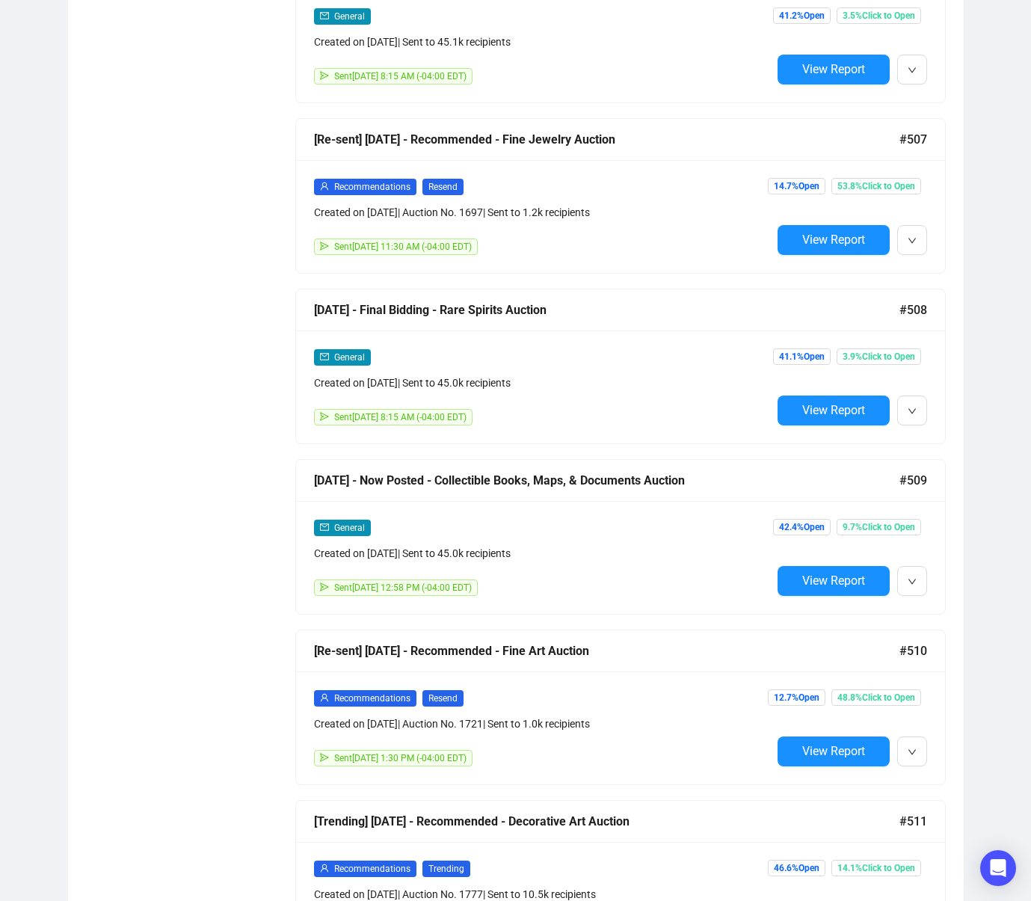
scroll to position [3596, 0]
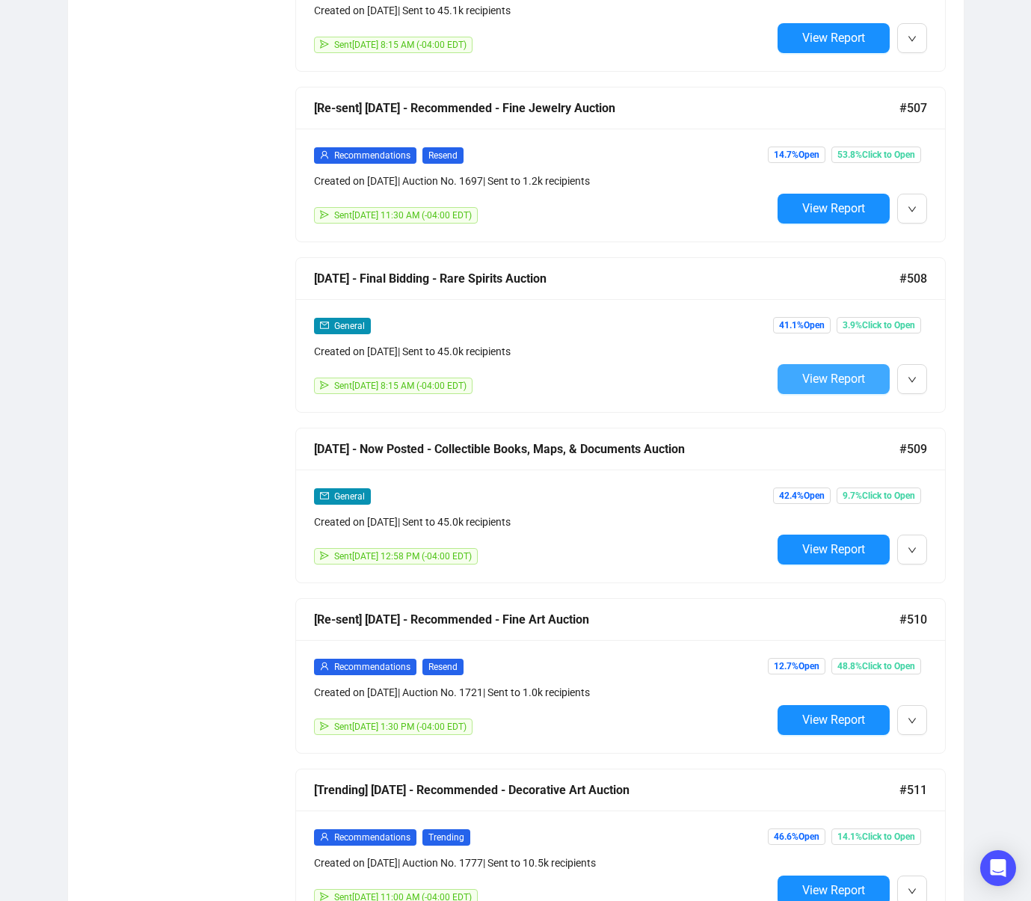
click at [823, 384] on span "View Report" at bounding box center [833, 379] width 63 height 14
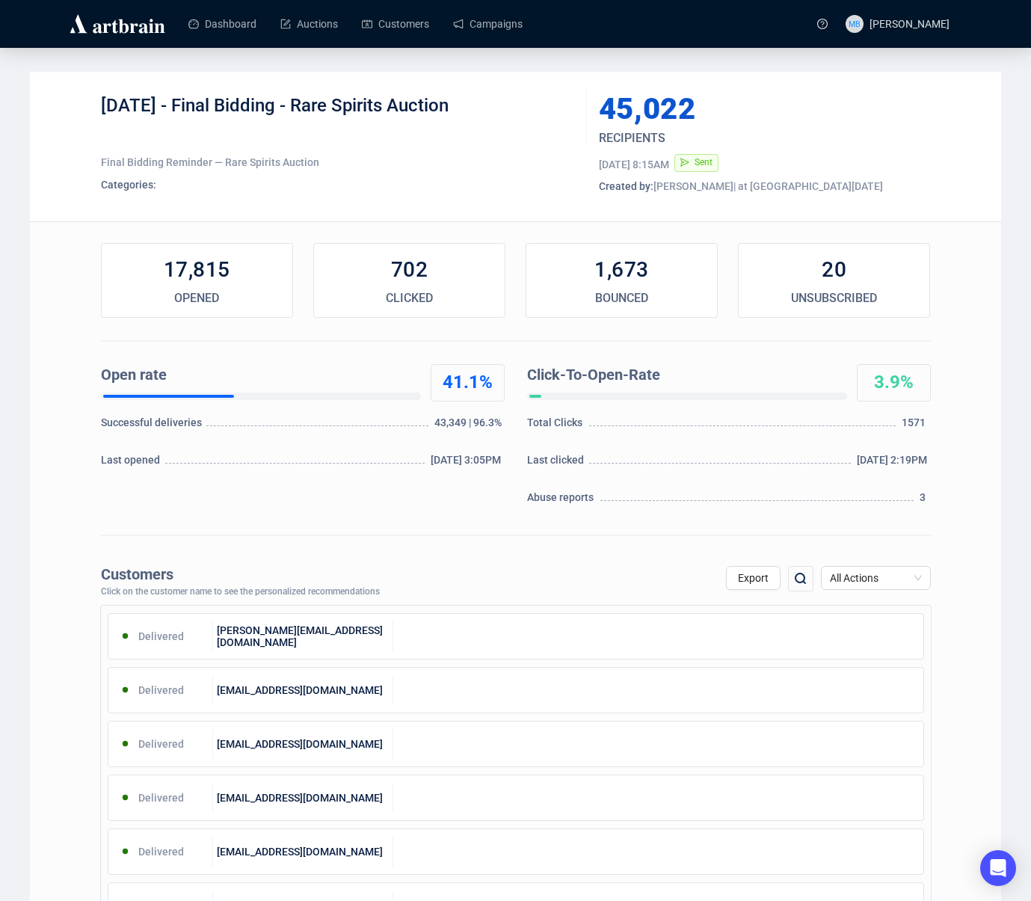
drag, startPoint x: 102, startPoint y: 107, endPoint x: 509, endPoint y: 126, distance: 407.3
click at [529, 116] on div "[DATE] - Final Bidding - Rare Spirits Auction" at bounding box center [338, 116] width 475 height 45
copy div "[DATE] - Final Bidding - Rare Spirits Auction"
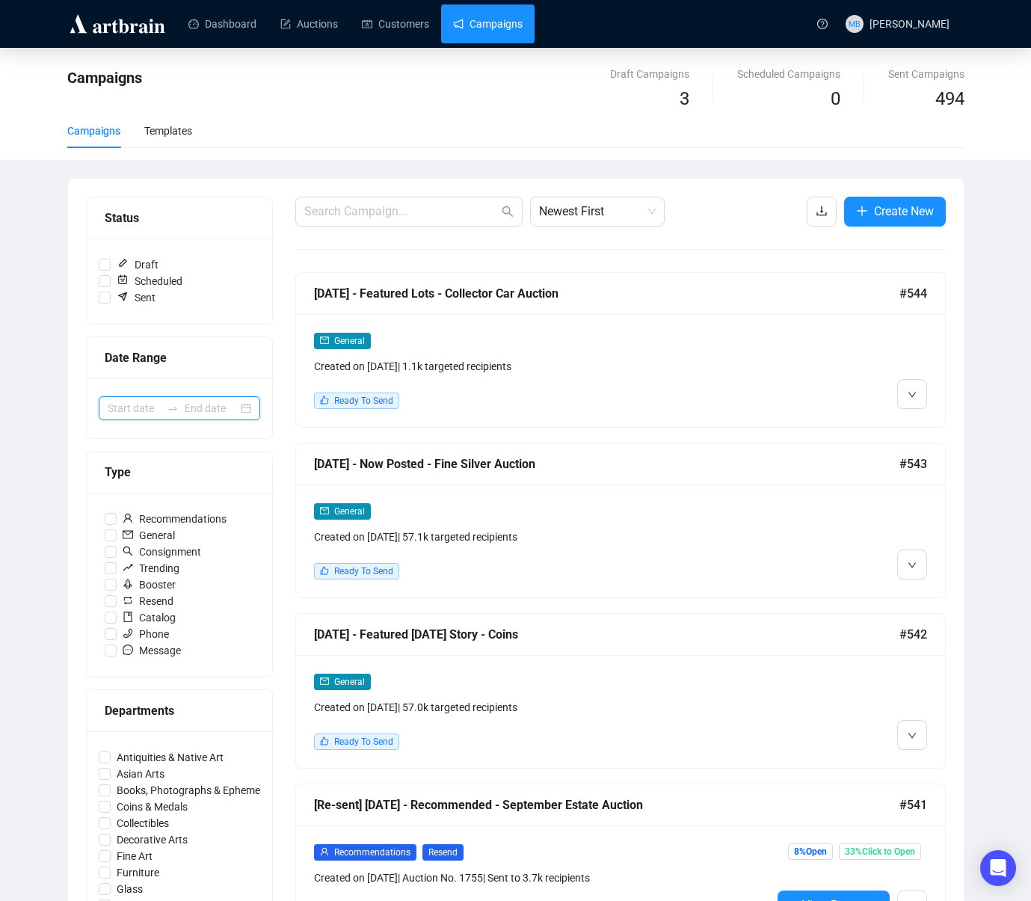
click at [187, 414] on input at bounding box center [211, 408] width 53 height 16
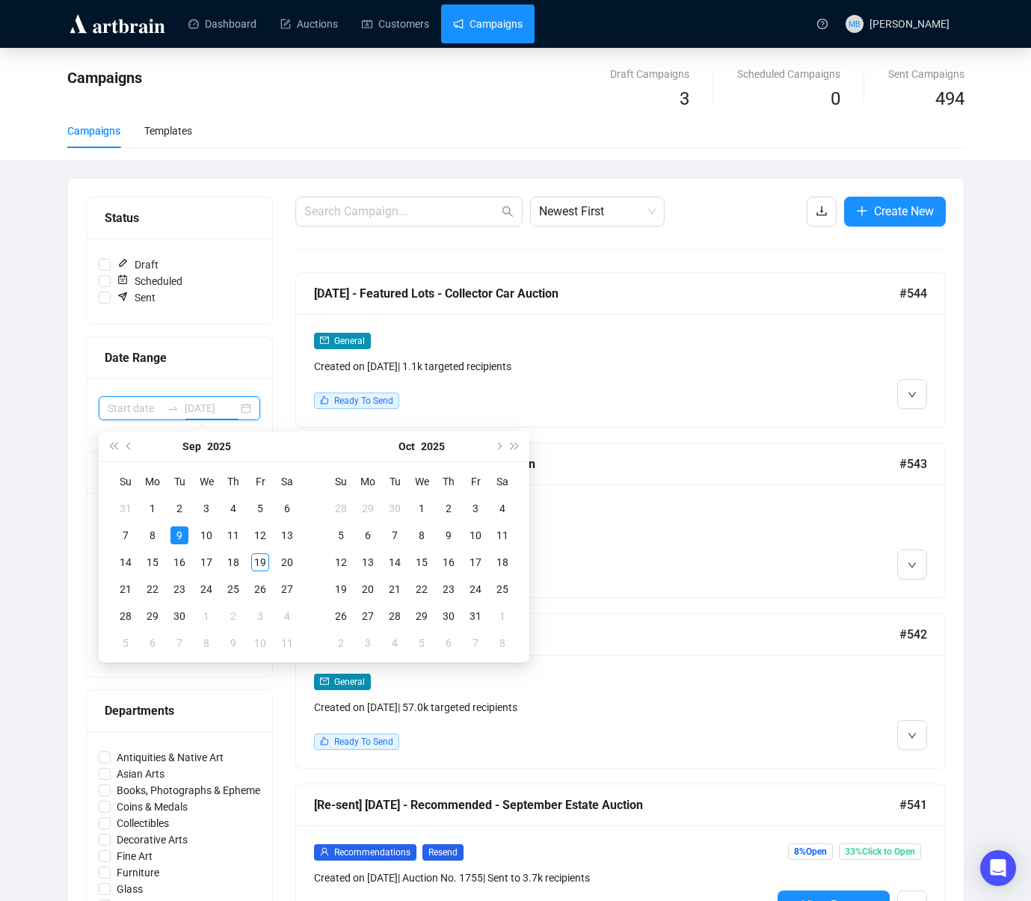
type input "[DATE]"
click at [127, 446] on span "Previous month (PageUp)" at bounding box center [129, 446] width 7 height 7
type input "[DATE]"
drag, startPoint x: 207, startPoint y: 614, endPoint x: 217, endPoint y: 614, distance: 9.7
click at [208, 614] on div "27" at bounding box center [206, 616] width 18 height 18
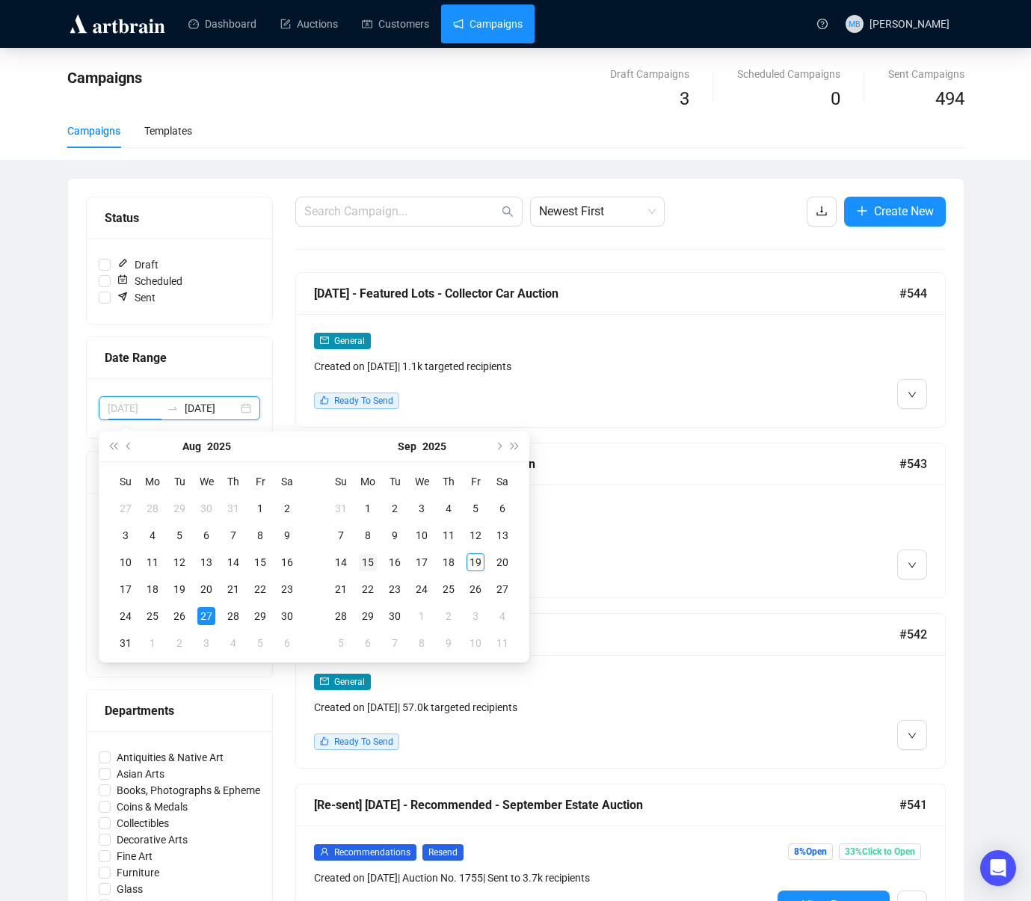
type input "[DATE]"
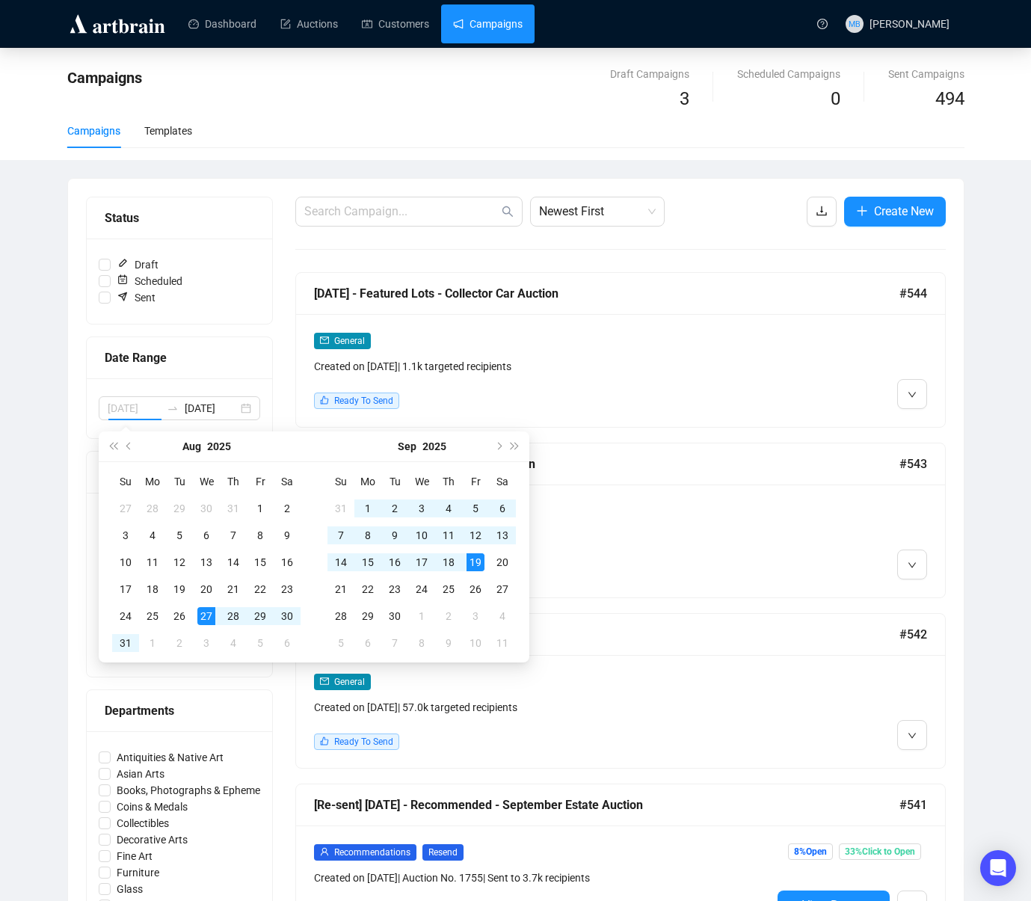
click at [473, 559] on div "19" at bounding box center [476, 562] width 18 height 18
type input "[DATE]"
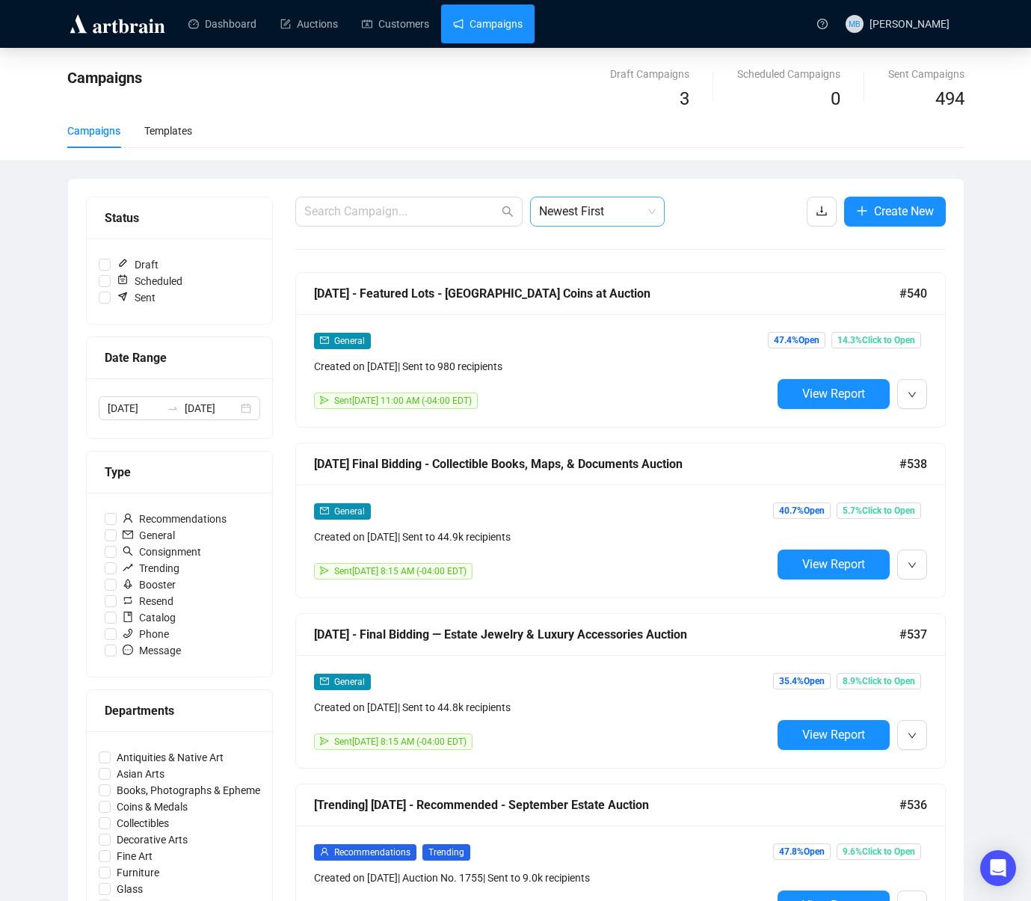
click at [614, 220] on span "Newest First" at bounding box center [597, 211] width 117 height 28
click at [612, 265] on div "Oldest First" at bounding box center [597, 268] width 111 height 16
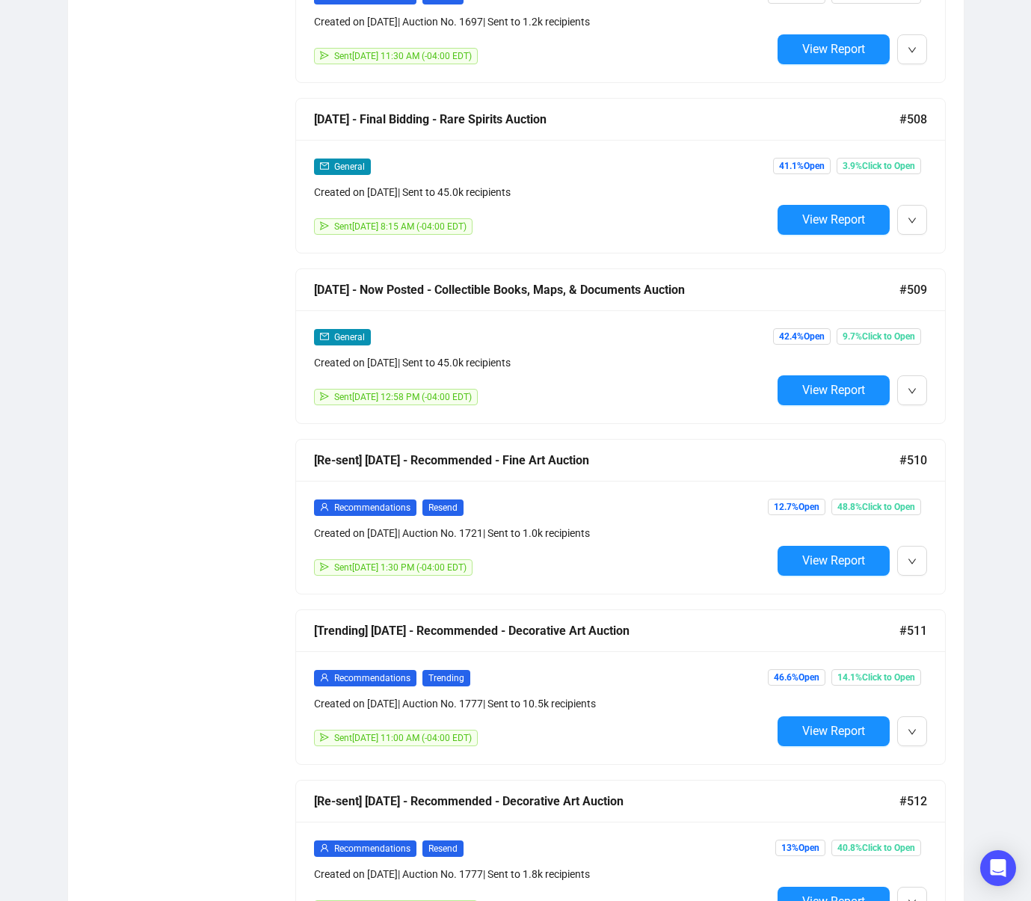
scroll to position [4270, 0]
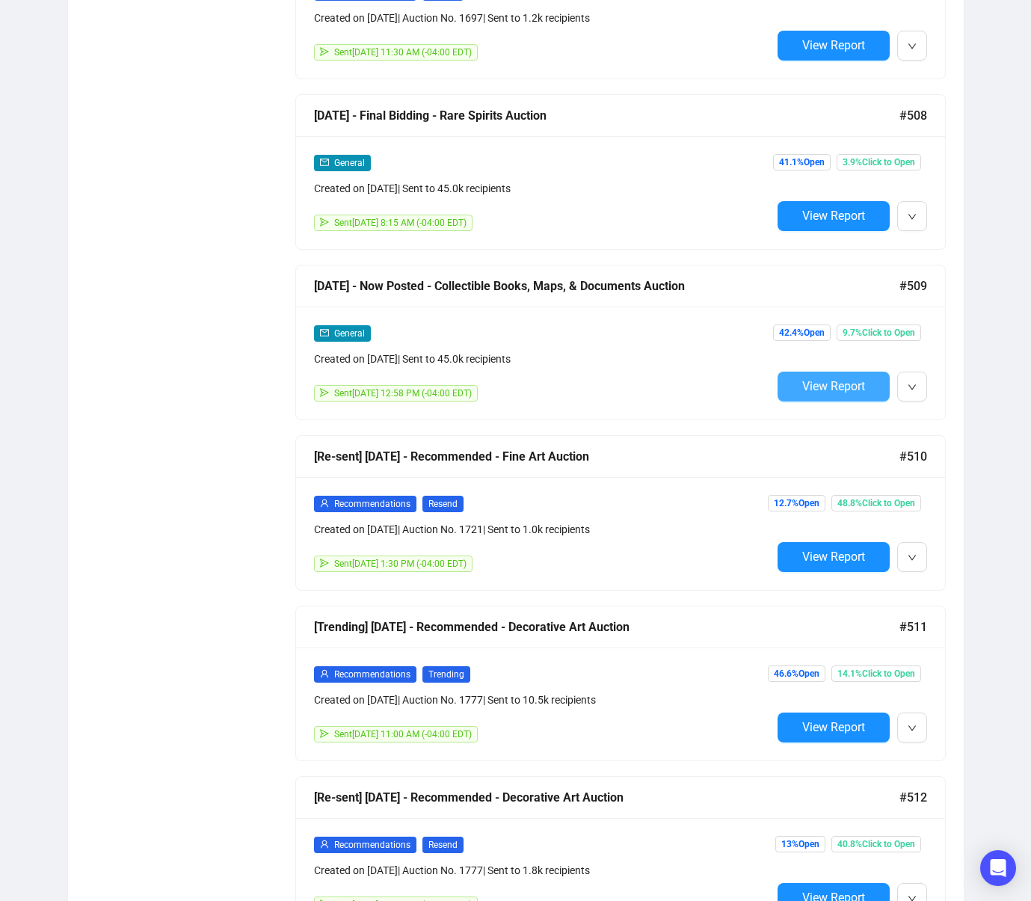
click at [828, 377] on button "View Report" at bounding box center [834, 387] width 112 height 30
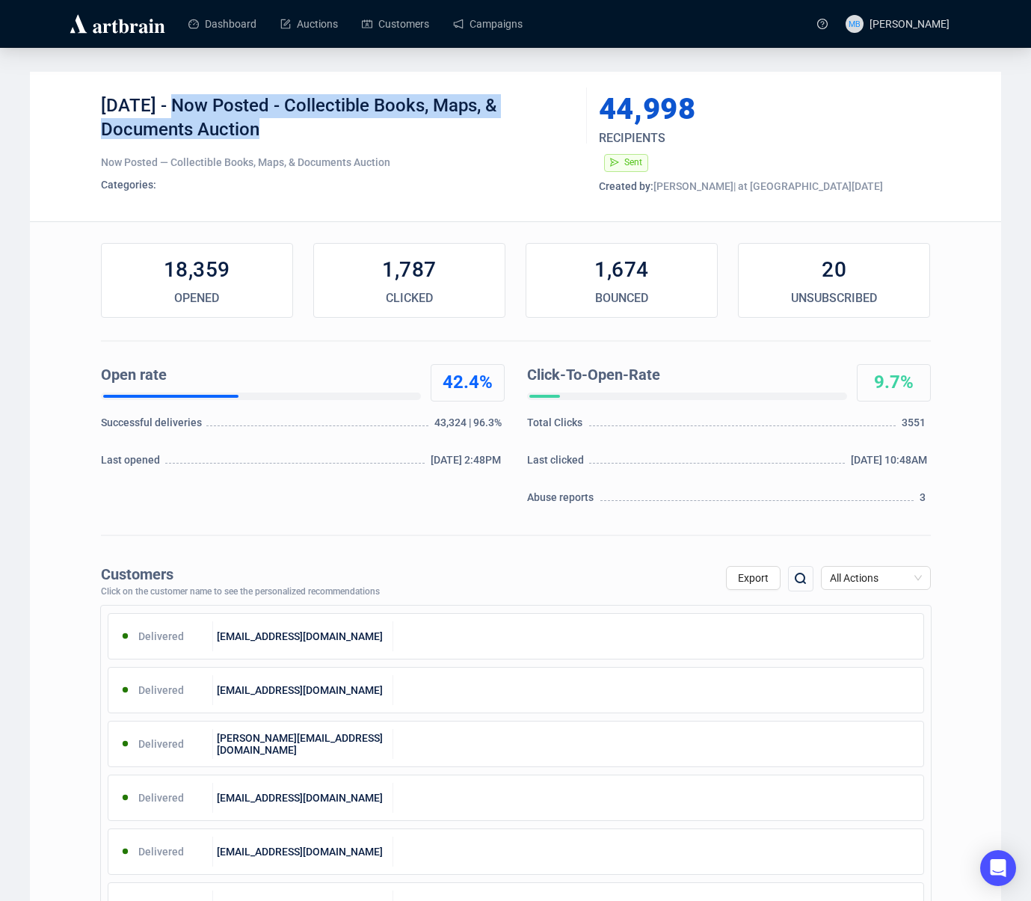
drag, startPoint x: 191, startPoint y: 111, endPoint x: 276, endPoint y: 129, distance: 86.5
click at [276, 129] on div "[DATE] - Now Posted - Collectible Books, Maps, & Documents Auction" at bounding box center [338, 116] width 475 height 45
copy div "Now Posted - Collectible Books, Maps, & Documents Auction"
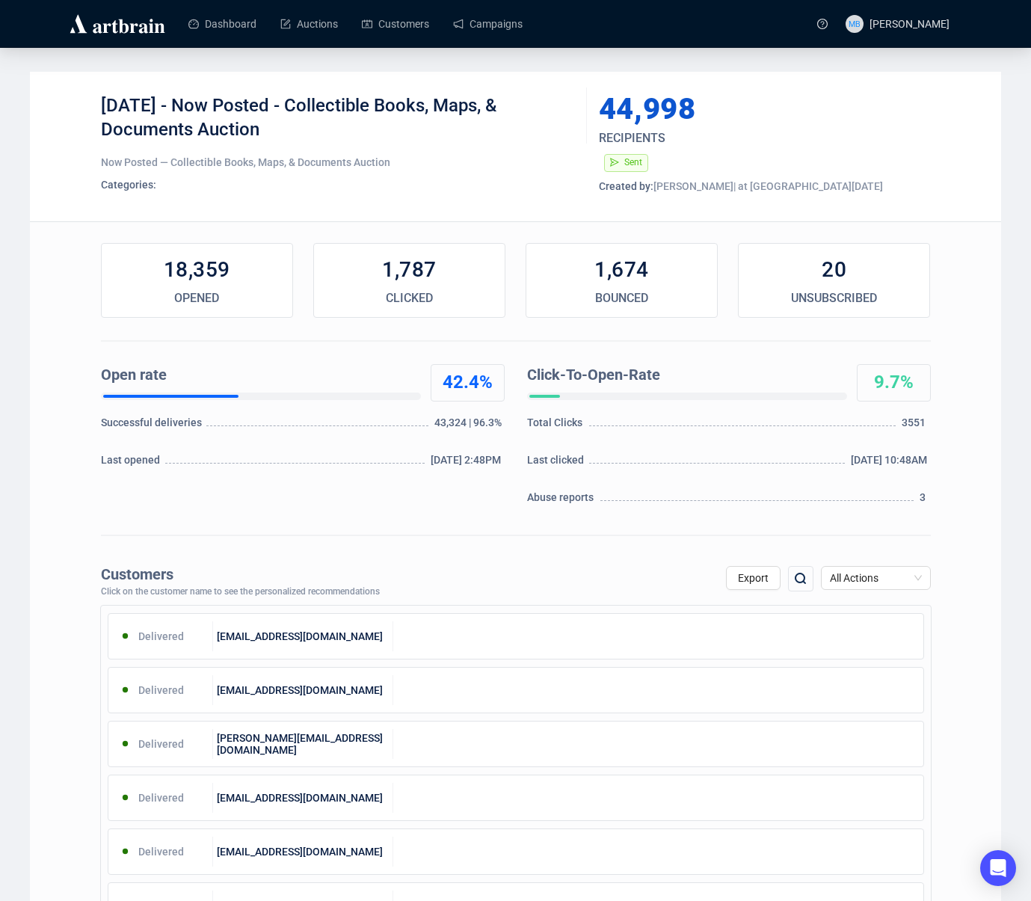
drag, startPoint x: 13, startPoint y: 252, endPoint x: 30, endPoint y: 141, distance: 112.7
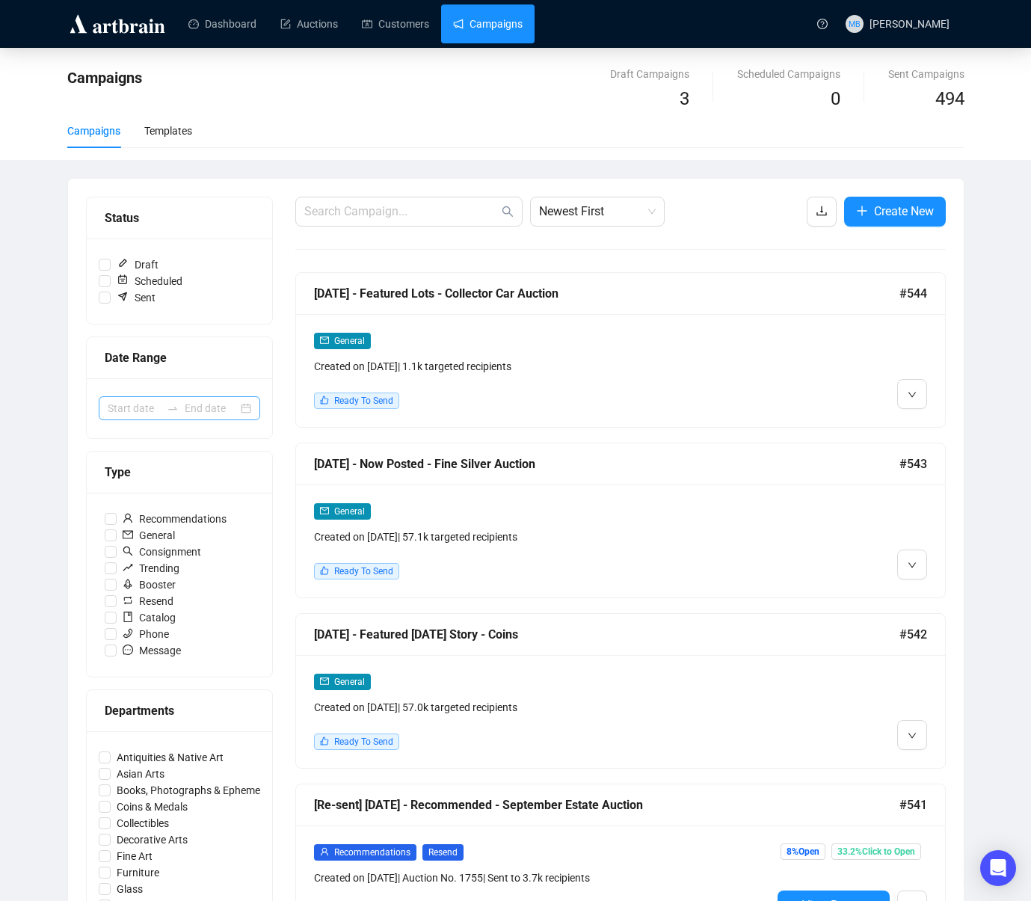
click at [165, 406] on div at bounding box center [173, 408] width 24 height 12
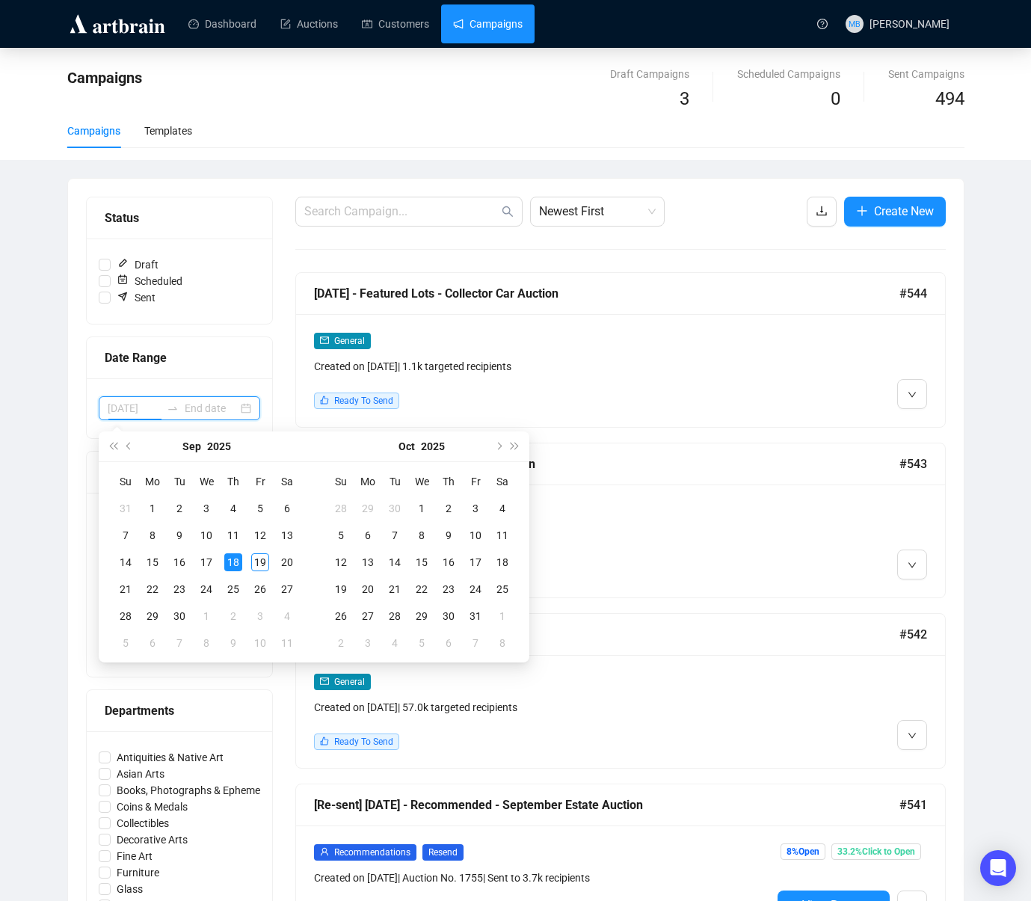
type input "[DATE]"
drag, startPoint x: 130, startPoint y: 443, endPoint x: 156, endPoint y: 545, distance: 105.0
click at [131, 443] on span "Previous month (PageUp)" at bounding box center [129, 446] width 7 height 7
type input "[DATE]"
click at [212, 615] on div "27" at bounding box center [206, 616] width 18 height 18
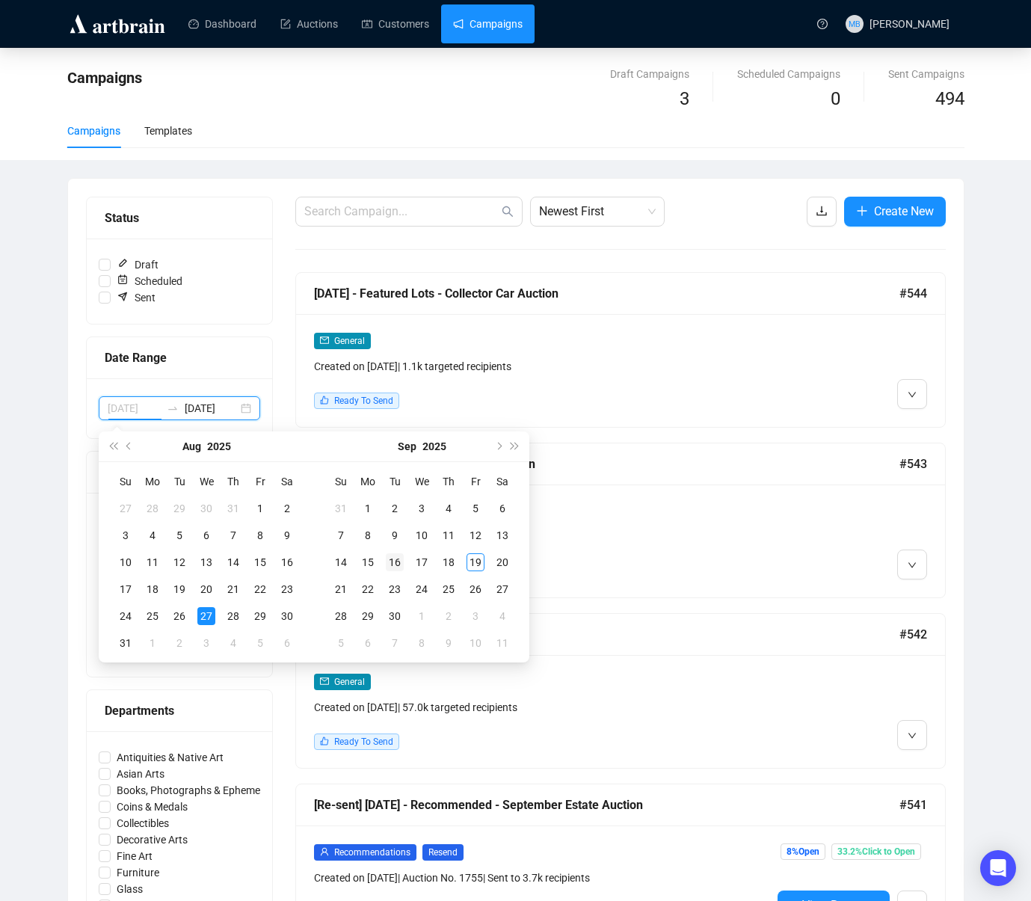
type input "[DATE]"
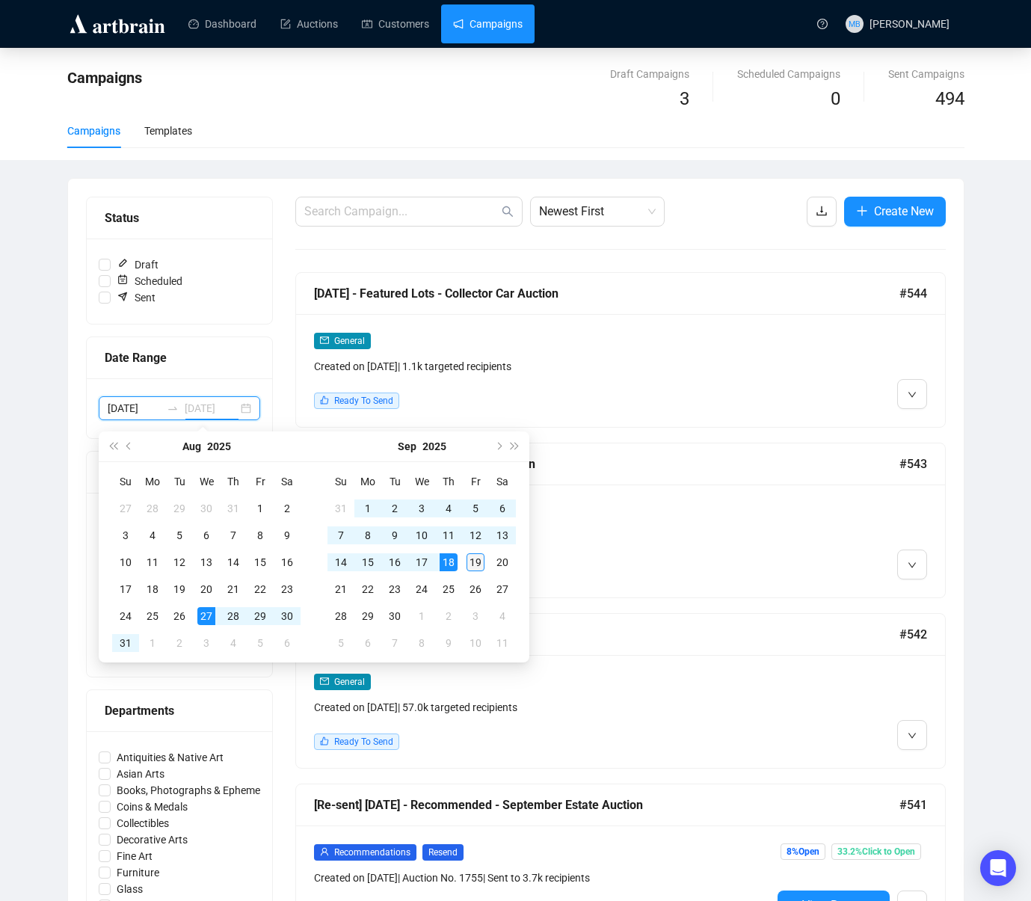
type input "[DATE]"
click at [478, 560] on div "19" at bounding box center [476, 562] width 18 height 18
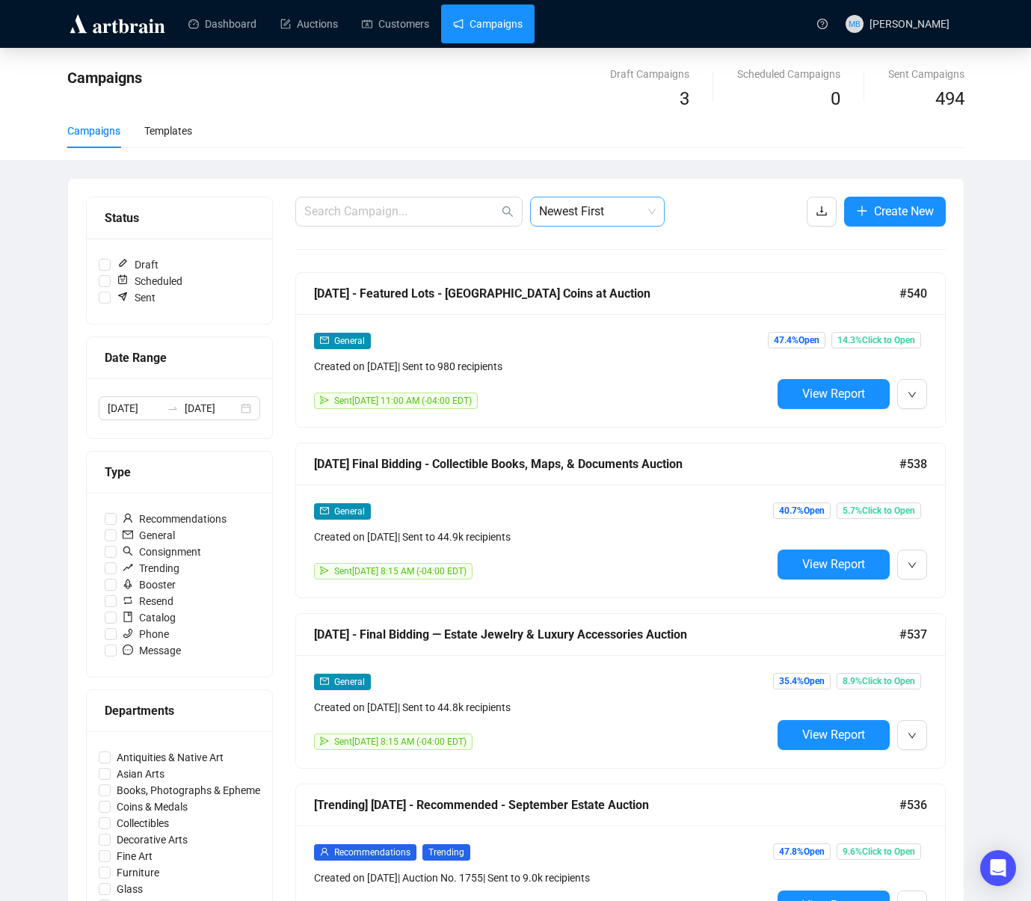
click at [601, 205] on span "Newest First" at bounding box center [597, 211] width 117 height 28
click at [611, 265] on div "Oldest First" at bounding box center [597, 268] width 111 height 16
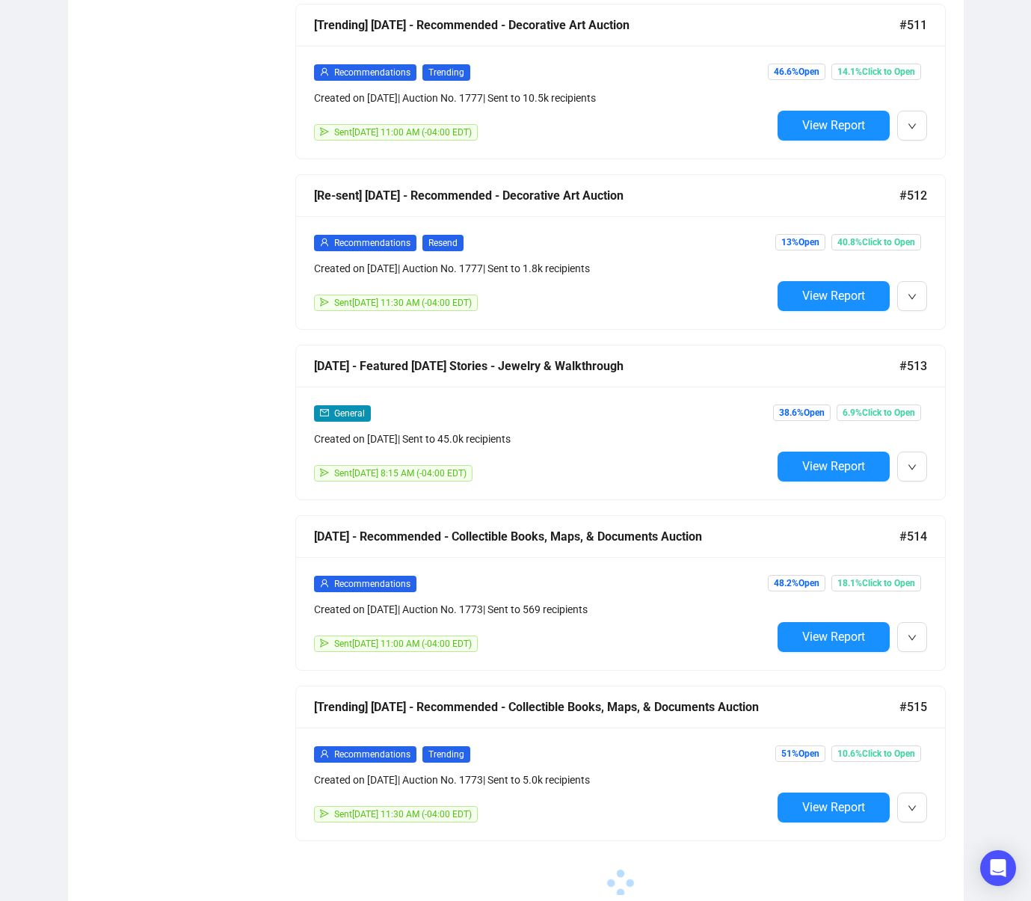
scroll to position [4885, 0]
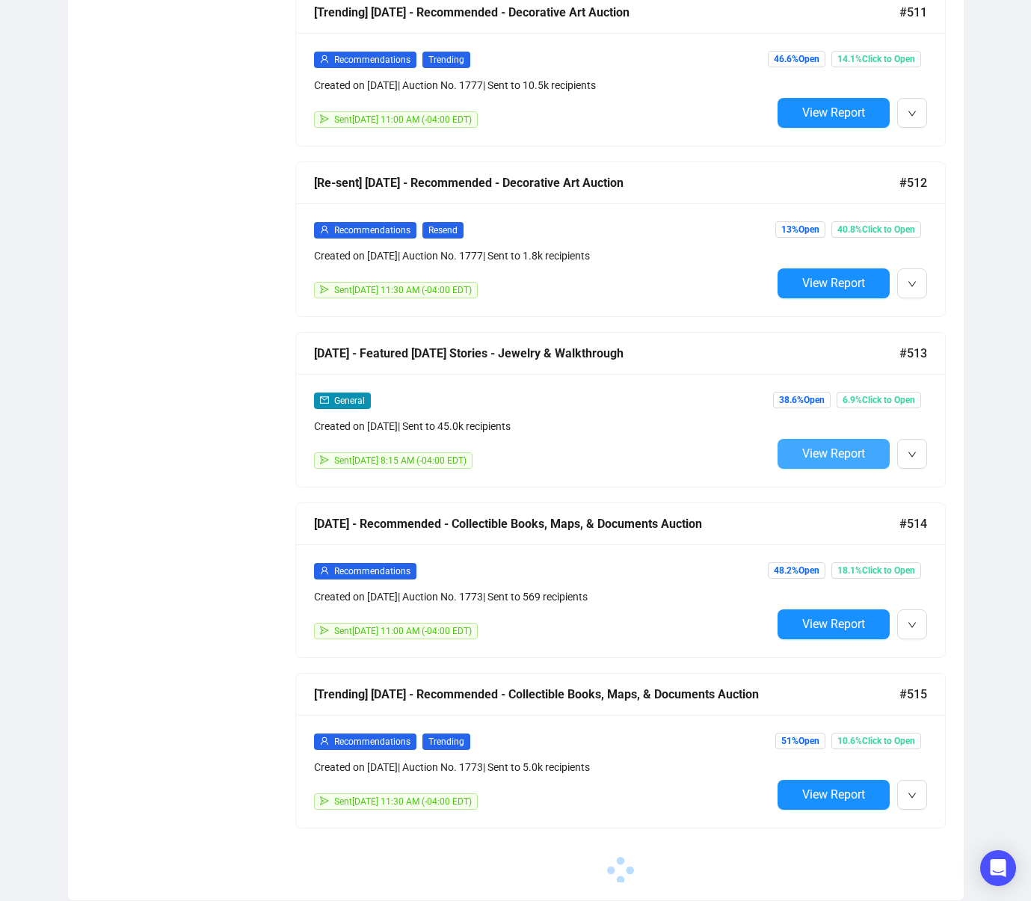
click at [805, 452] on span "View Report" at bounding box center [833, 453] width 63 height 14
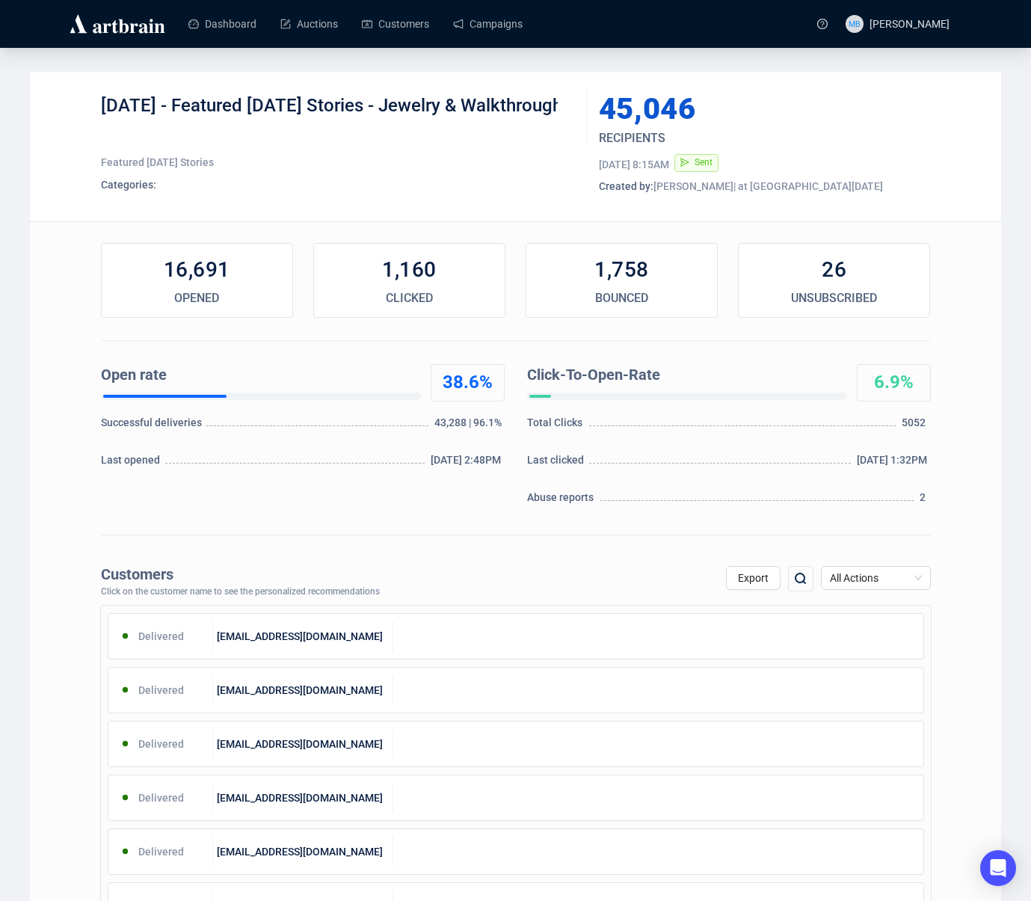
drag, startPoint x: 188, startPoint y: 102, endPoint x: 248, endPoint y: 132, distance: 66.6
click at [228, 132] on div "[DATE] - Featured [DATE] Stories - Jewelry & Walkthrough" at bounding box center [338, 116] width 475 height 45
copy div "Featured [DATE] Stories - Jewelry & Walkthrough"
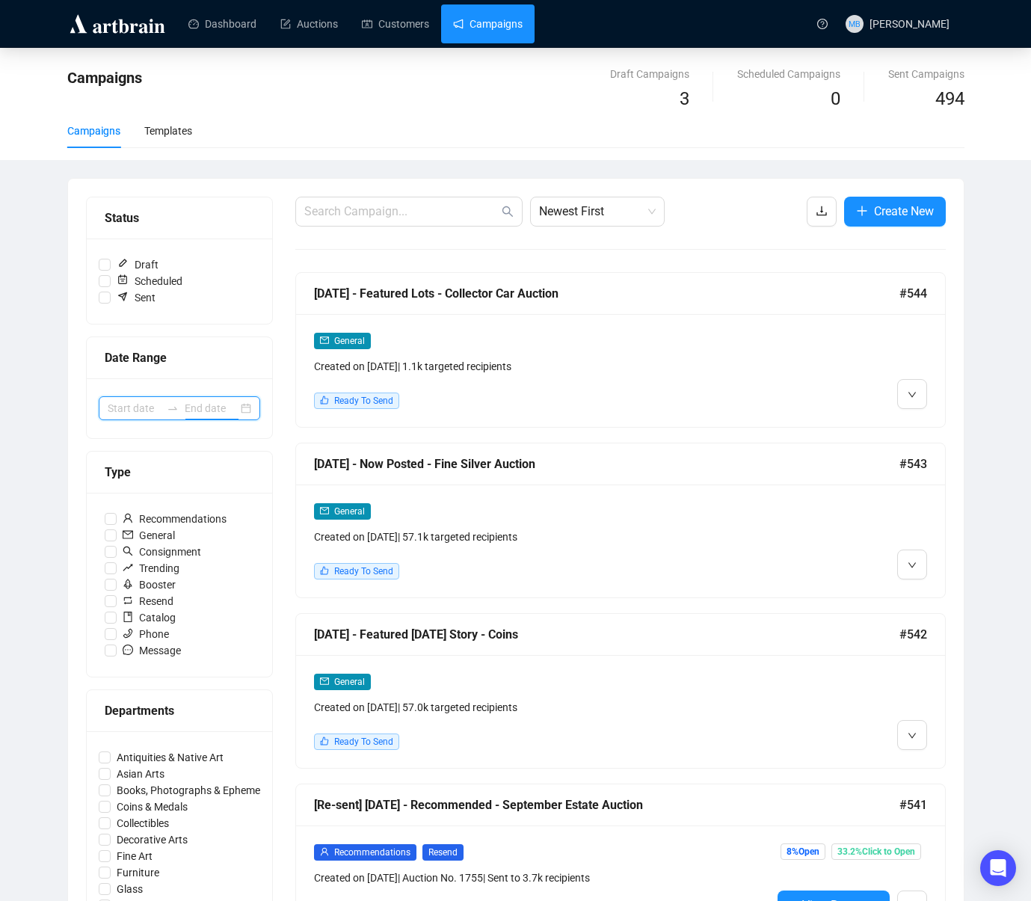
click at [191, 411] on input at bounding box center [211, 408] width 53 height 16
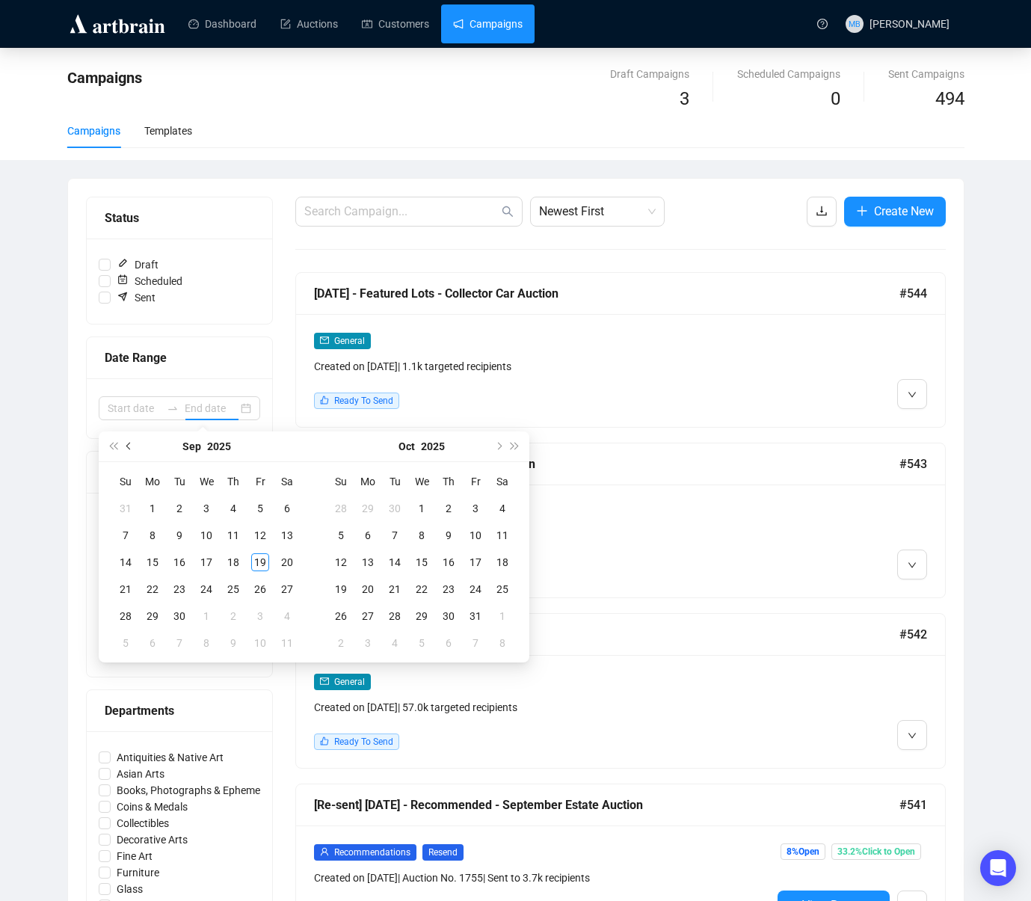
click at [130, 447] on span "Previous month (PageUp)" at bounding box center [129, 446] width 7 height 7
type input "[DATE]"
click at [197, 618] on div "27" at bounding box center [206, 616] width 18 height 18
type input "[DATE]"
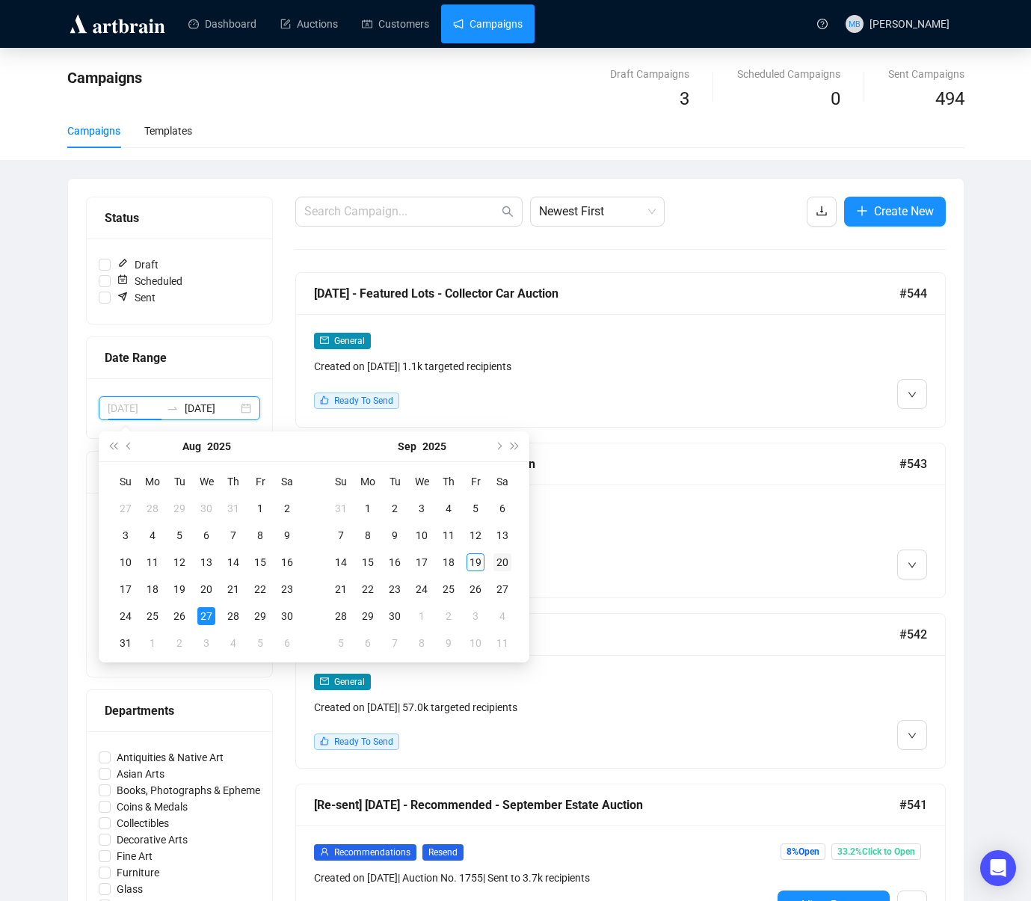
type input "[DATE]"
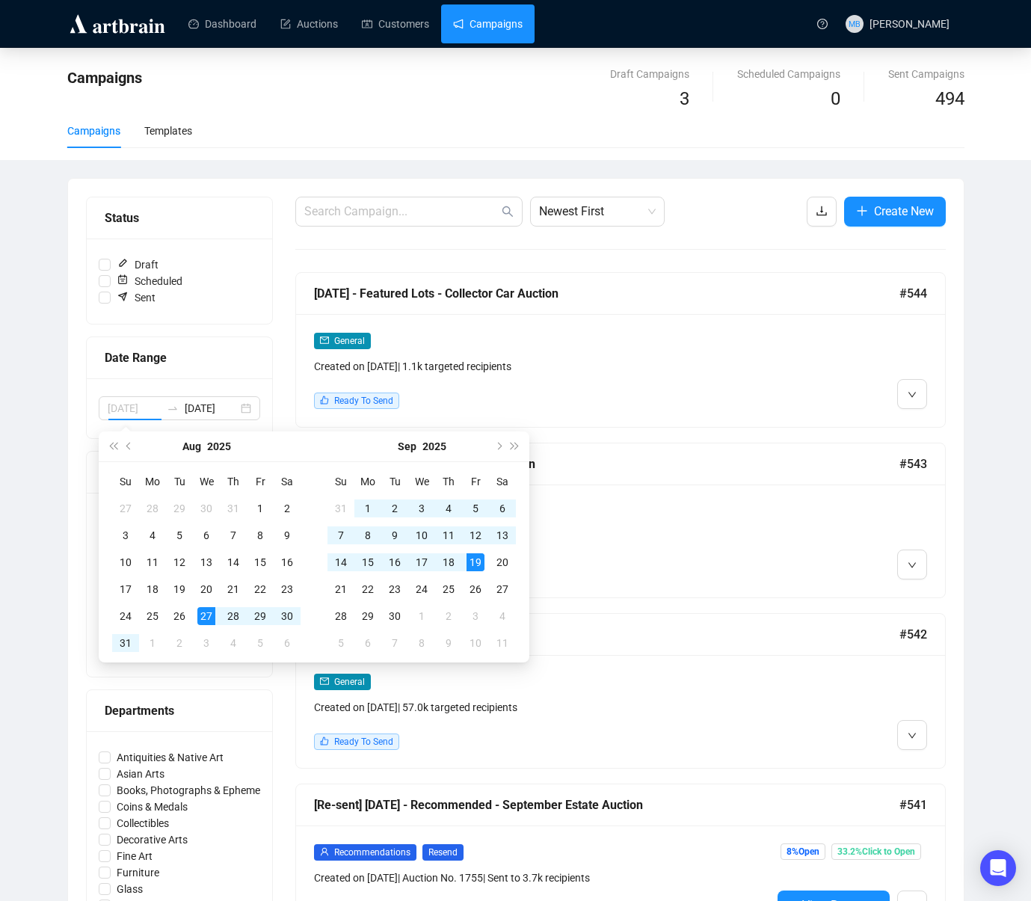
click at [478, 567] on div "19" at bounding box center [476, 562] width 18 height 18
type input "[DATE]"
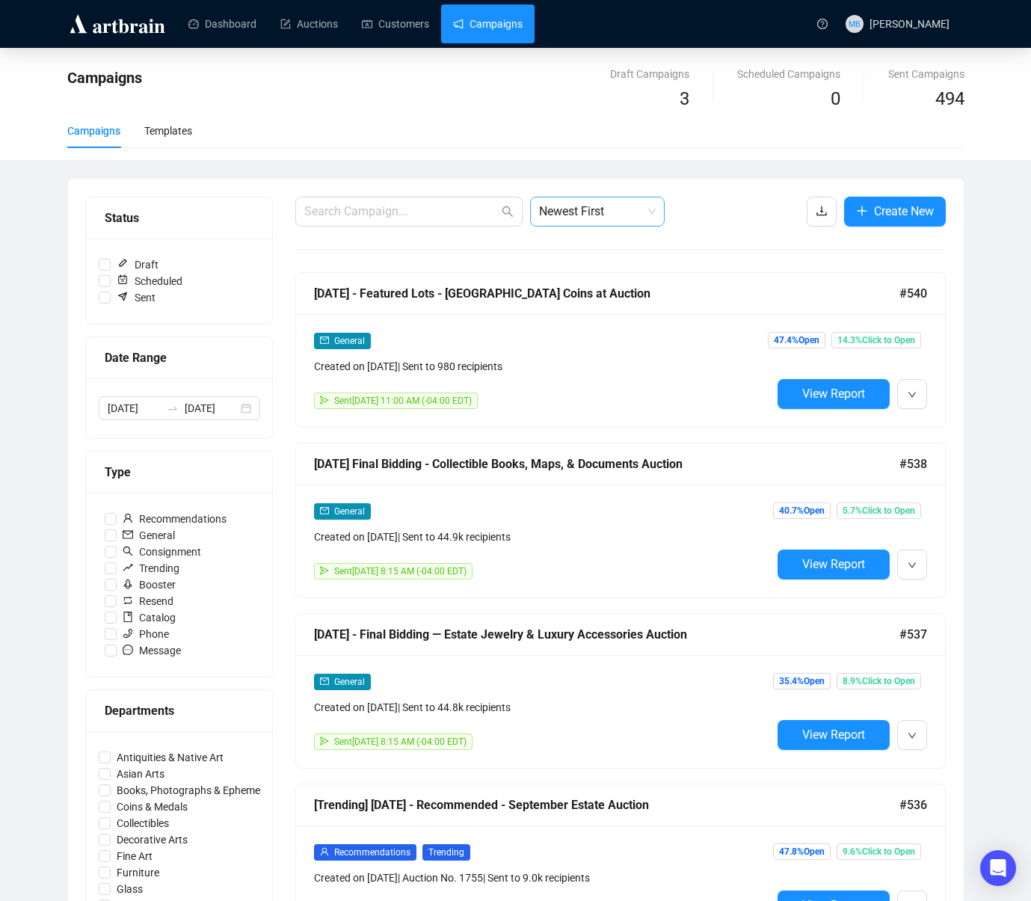
click at [595, 215] on span "Newest First" at bounding box center [597, 211] width 117 height 28
click at [590, 267] on div "Oldest First" at bounding box center [597, 268] width 111 height 16
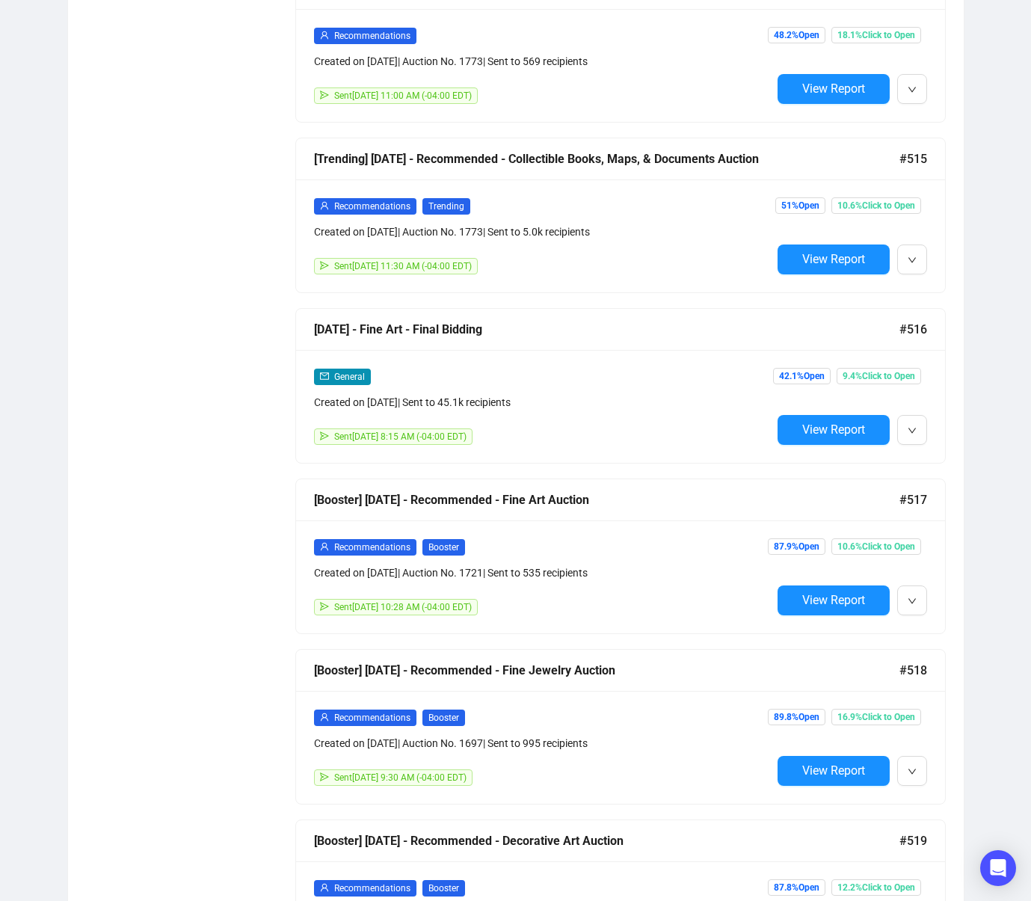
scroll to position [5423, 0]
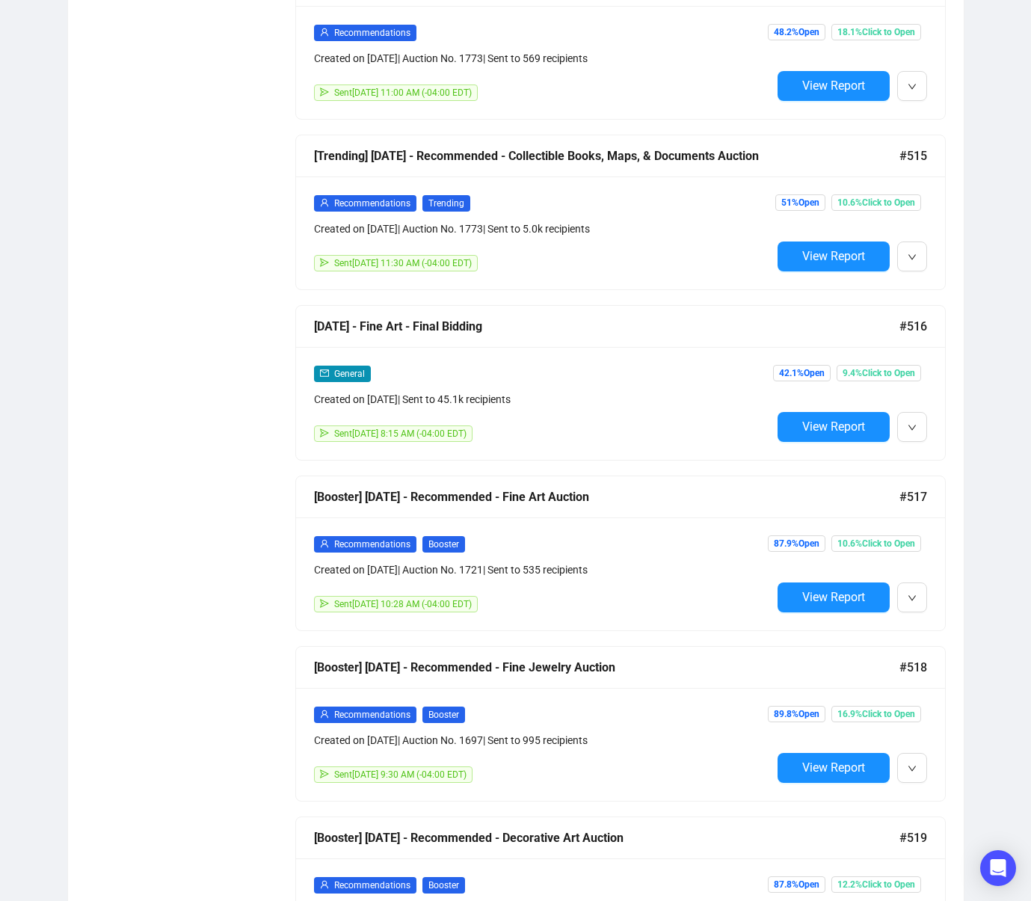
click at [514, 328] on div "[DATE] - Fine Art - Final Bidding" at bounding box center [607, 326] width 586 height 19
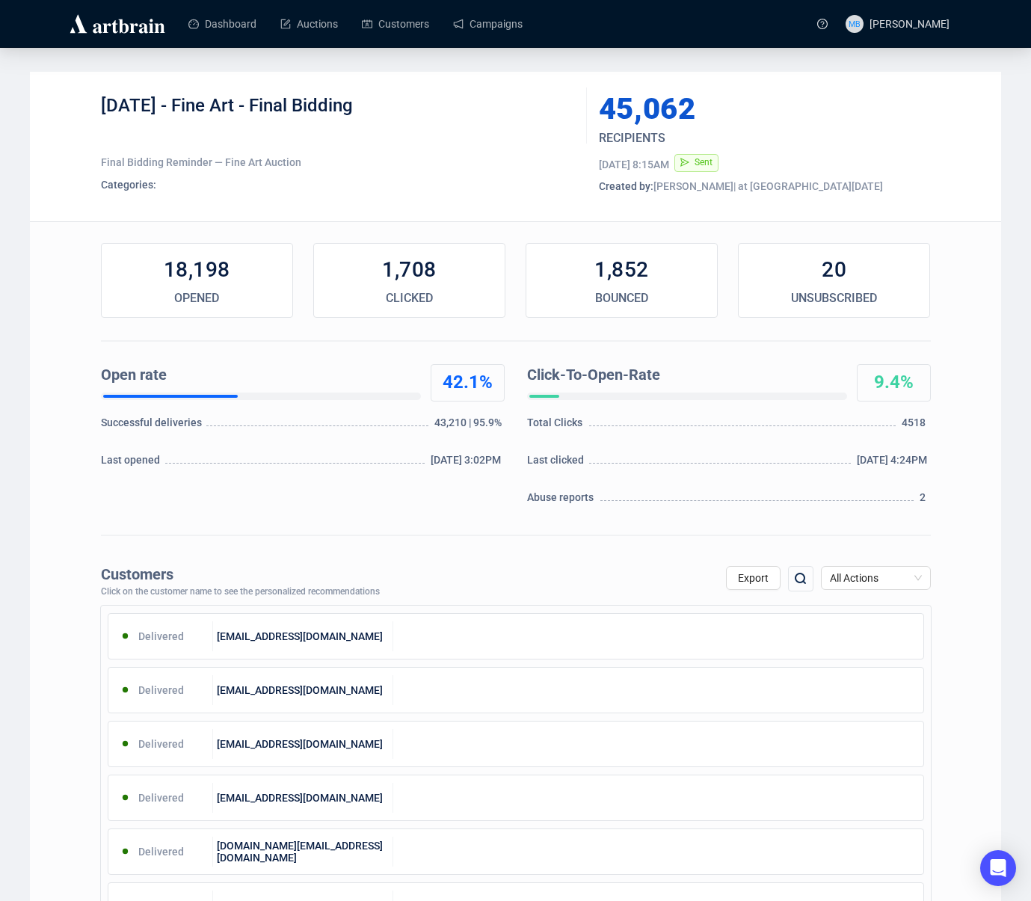
drag, startPoint x: 181, startPoint y: 108, endPoint x: 431, endPoint y: 108, distance: 250.5
click at [427, 108] on div "[DATE] - Fine Art - Final Bidding" at bounding box center [338, 116] width 475 height 45
copy div "Fine Art - Final Bidding"
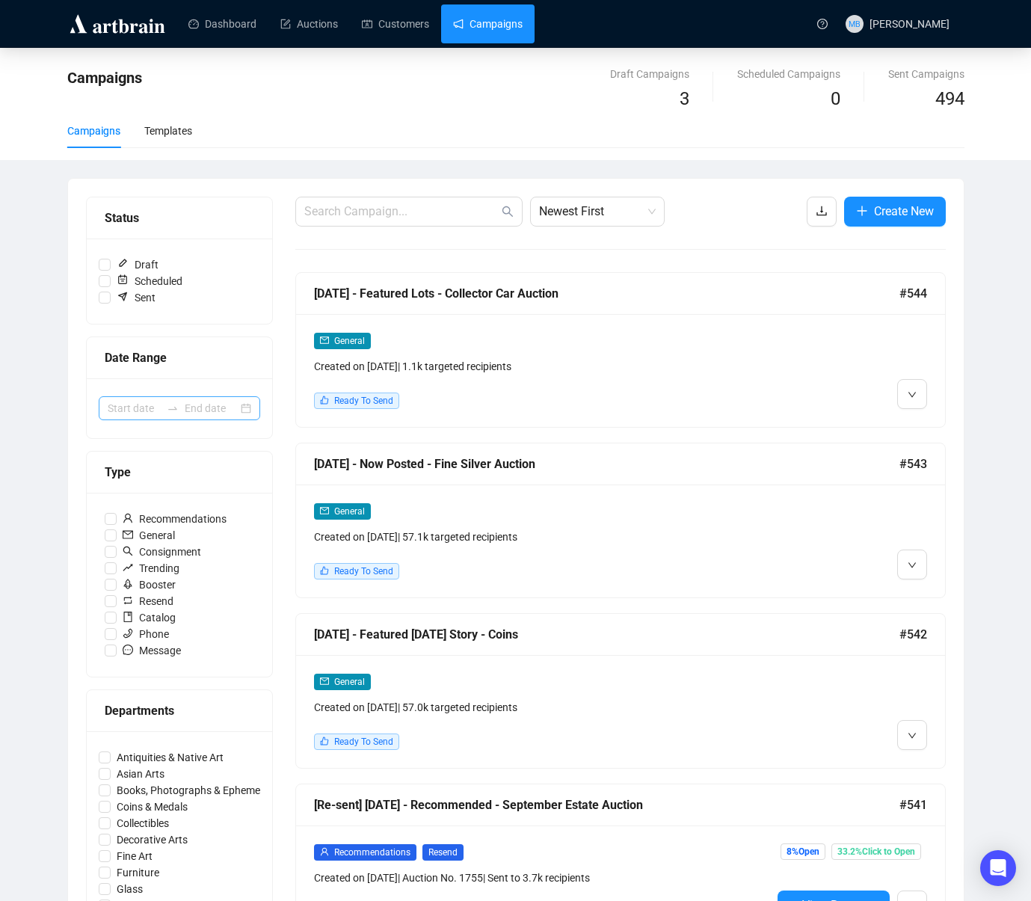
click at [181, 410] on div at bounding box center [173, 408] width 24 height 12
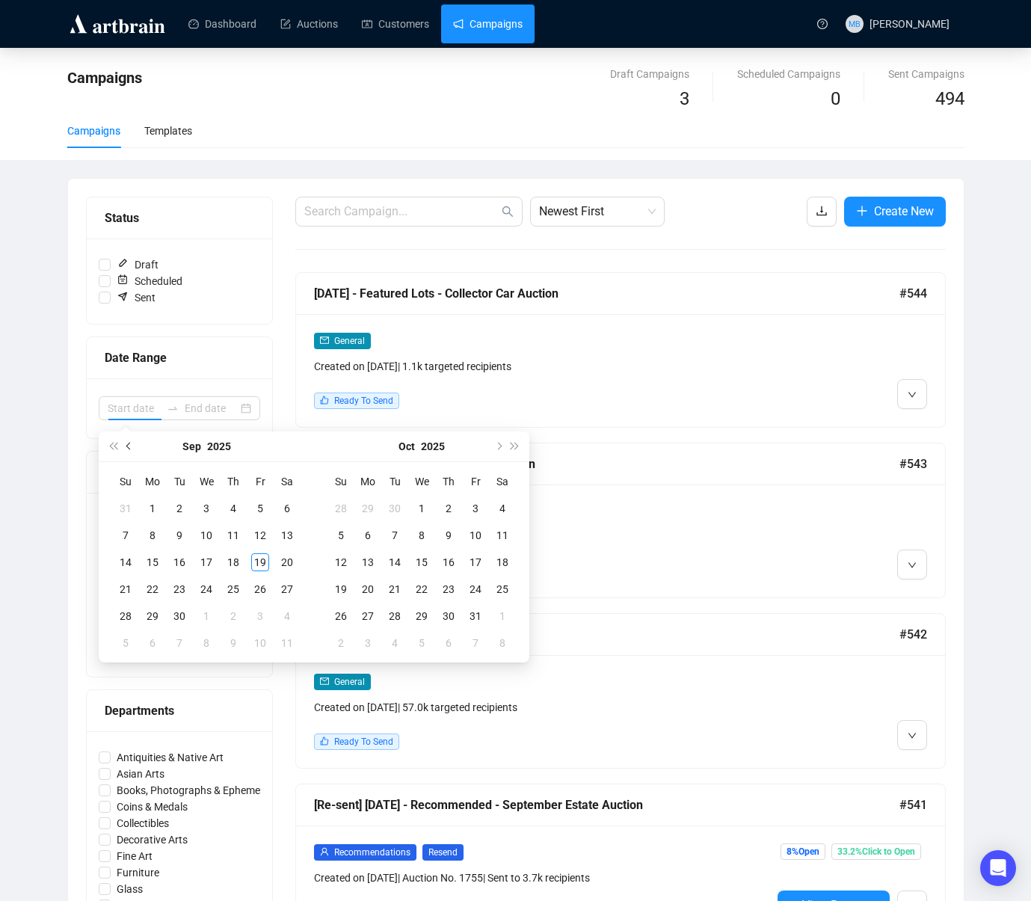
click at [129, 443] on span "Previous month (PageUp)" at bounding box center [129, 446] width 7 height 7
type input "[DATE]"
drag, startPoint x: 214, startPoint y: 619, endPoint x: 231, endPoint y: 618, distance: 17.3
click at [214, 619] on div "27" at bounding box center [206, 616] width 18 height 18
type input "[DATE]"
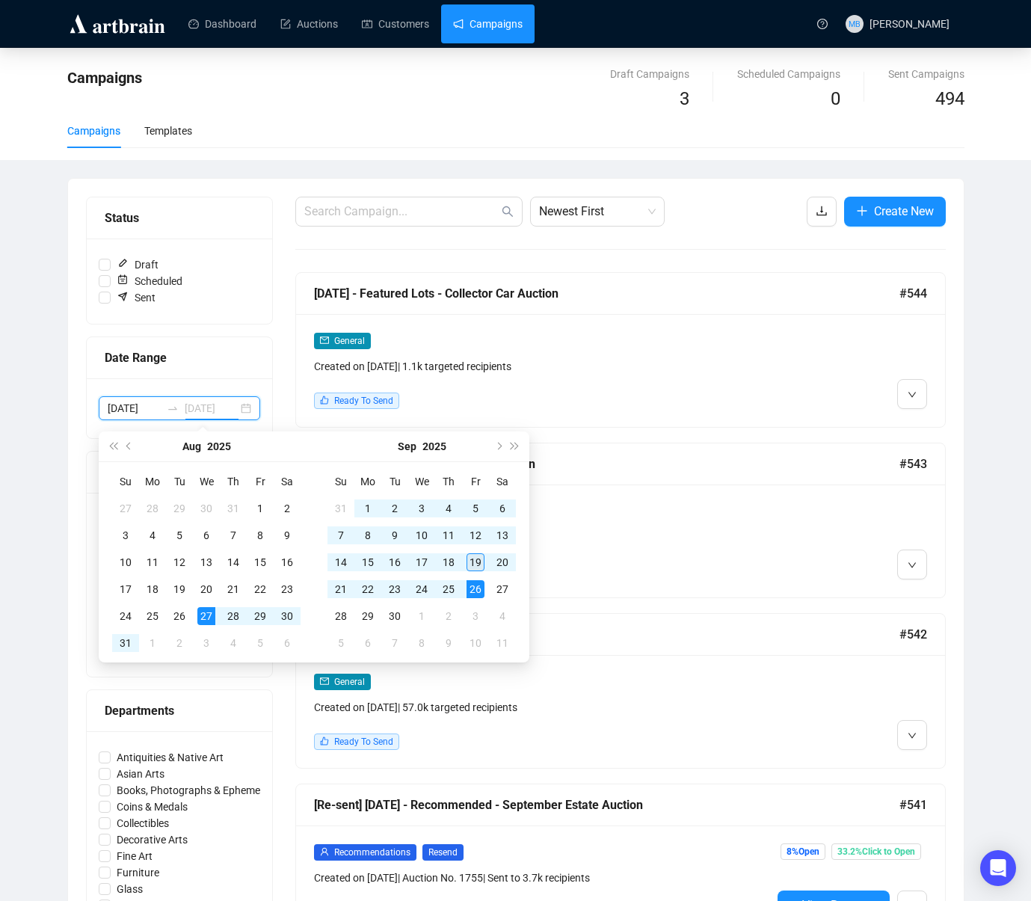
type input "[DATE]"
click at [476, 566] on div "19" at bounding box center [476, 562] width 18 height 18
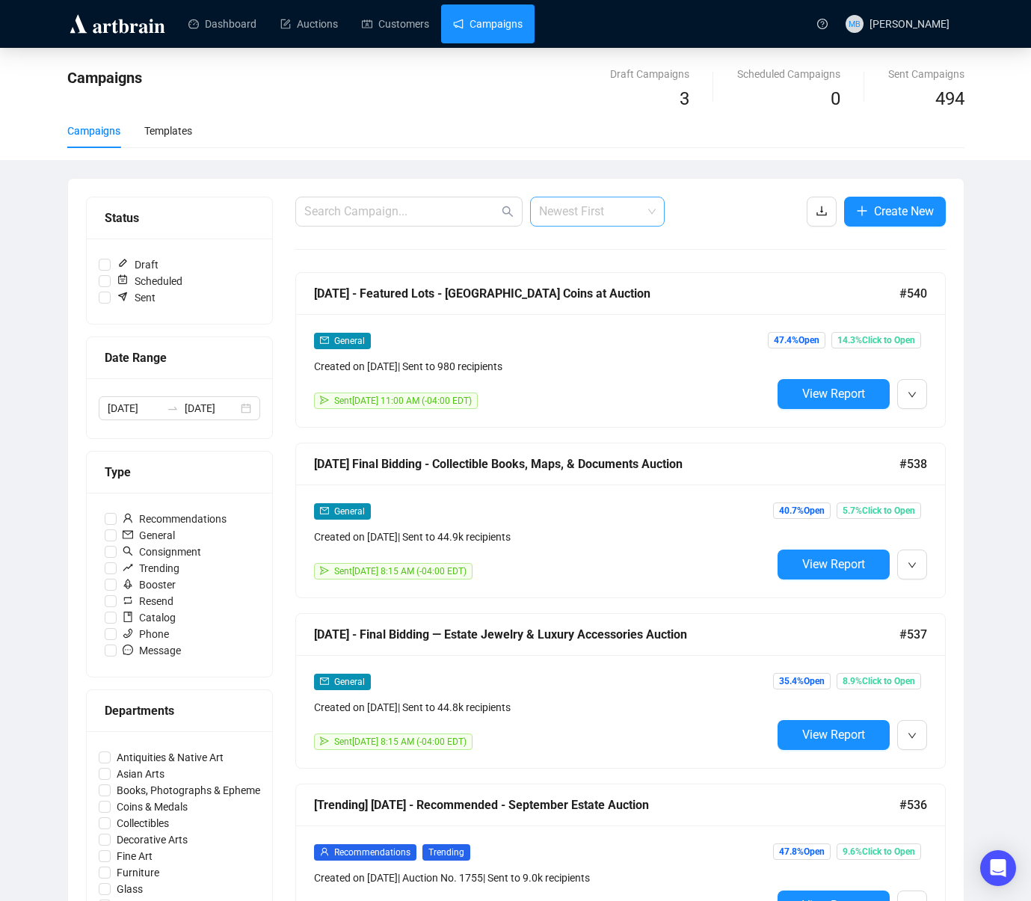
click at [598, 219] on span "Newest First" at bounding box center [597, 211] width 117 height 28
click at [595, 262] on div "Oldest First" at bounding box center [597, 268] width 111 height 16
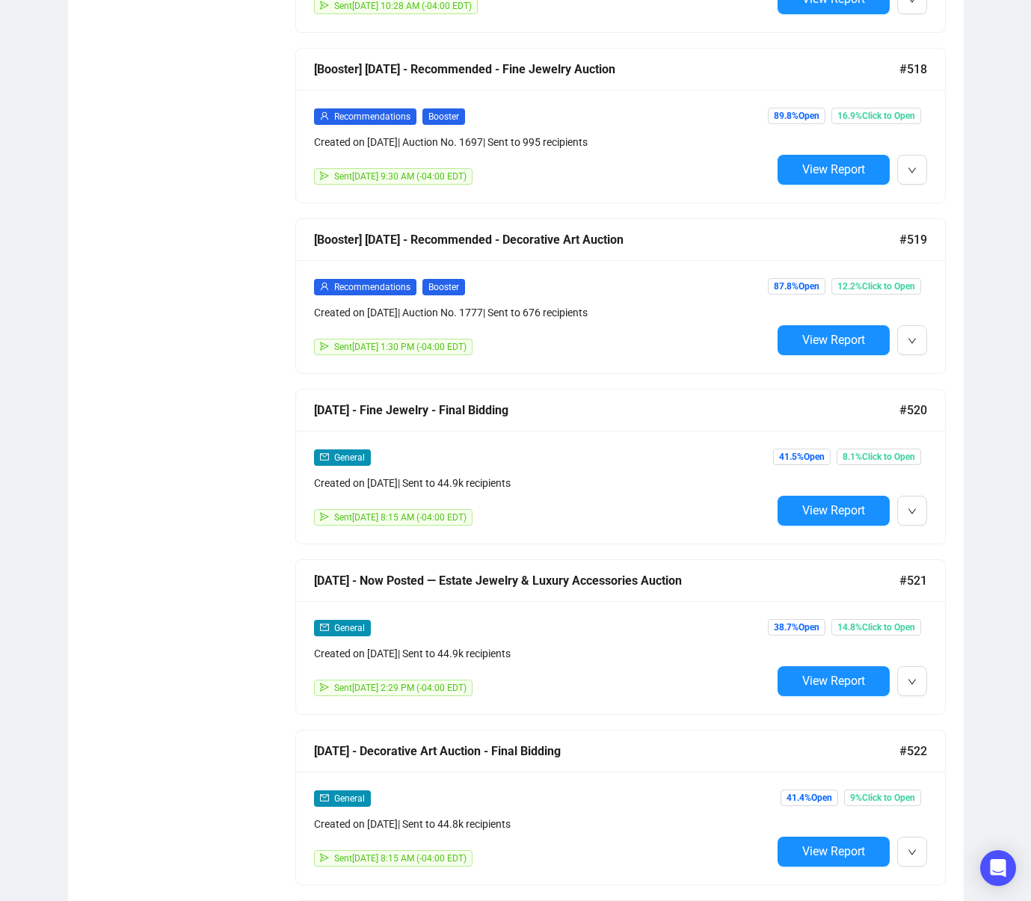
scroll to position [6024, 0]
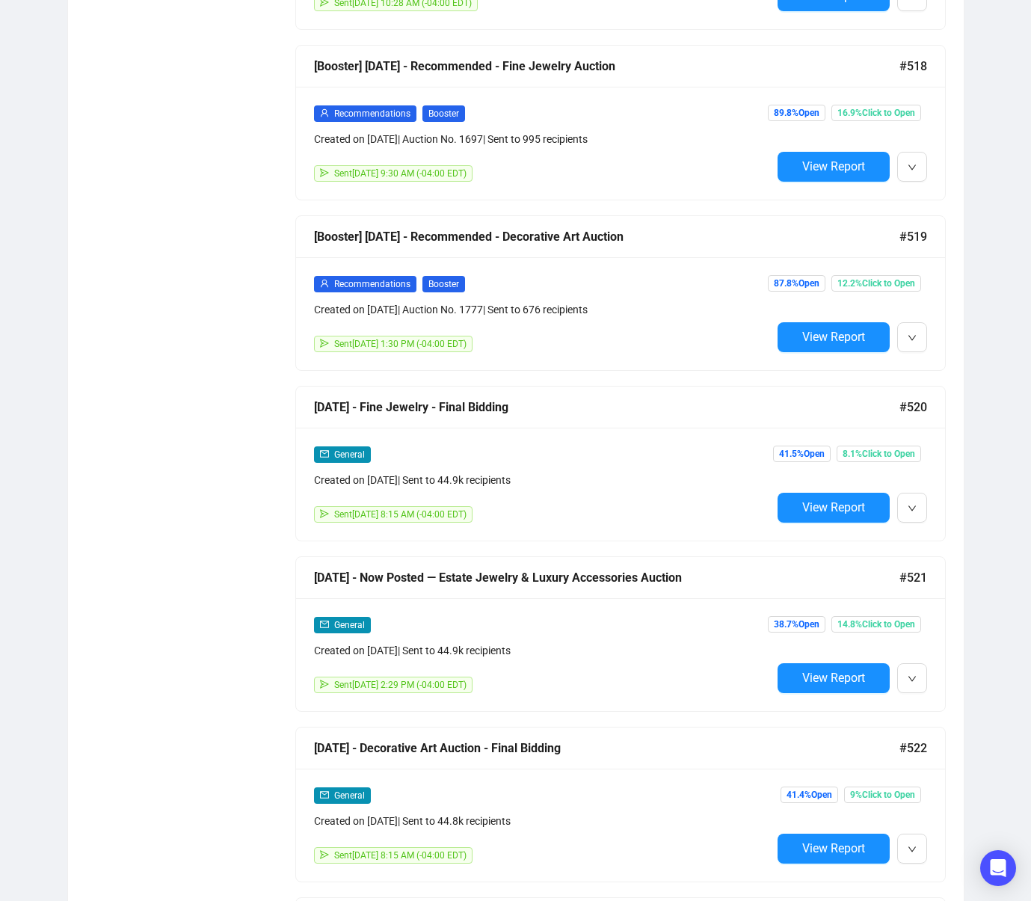
click at [805, 507] on span "View Report" at bounding box center [833, 507] width 63 height 14
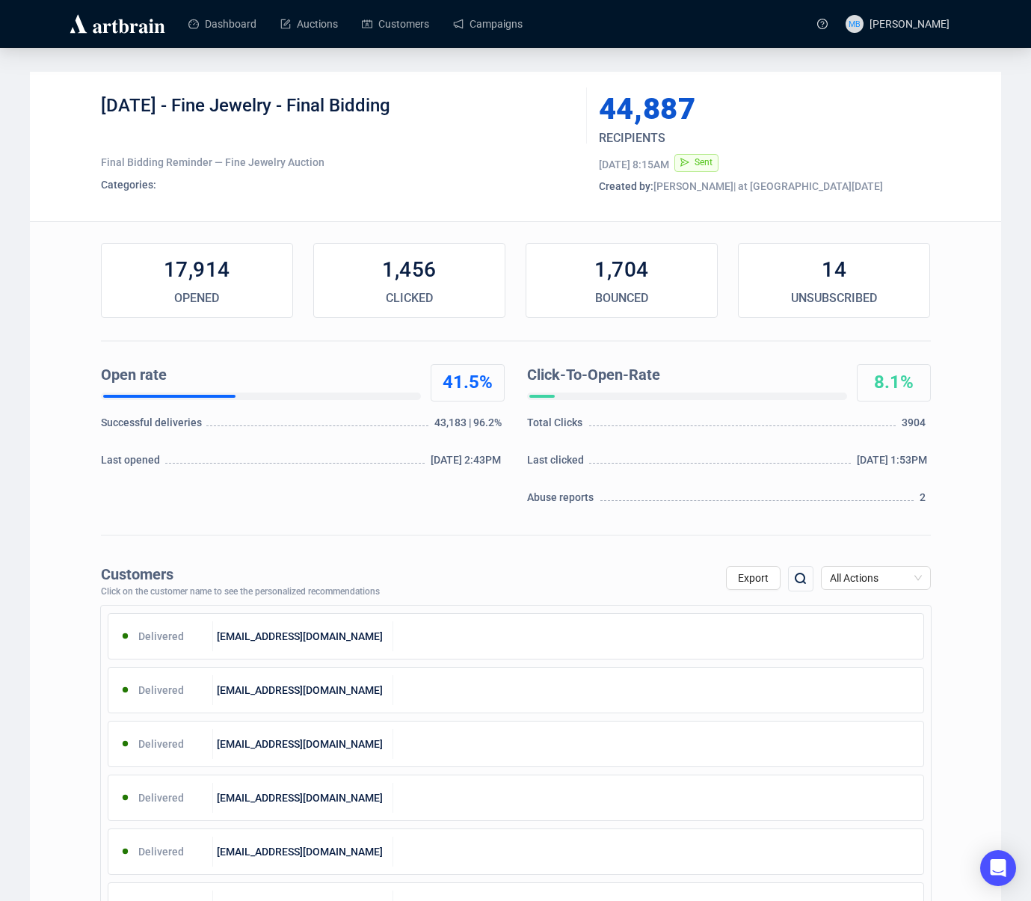
drag, startPoint x: 182, startPoint y: 105, endPoint x: 502, endPoint y: 106, distance: 320.1
click at [501, 106] on div "[DATE] - Fine Jewelry - Final Bidding" at bounding box center [338, 116] width 475 height 45
copy div "Fine Jewelry - Final Bidding"
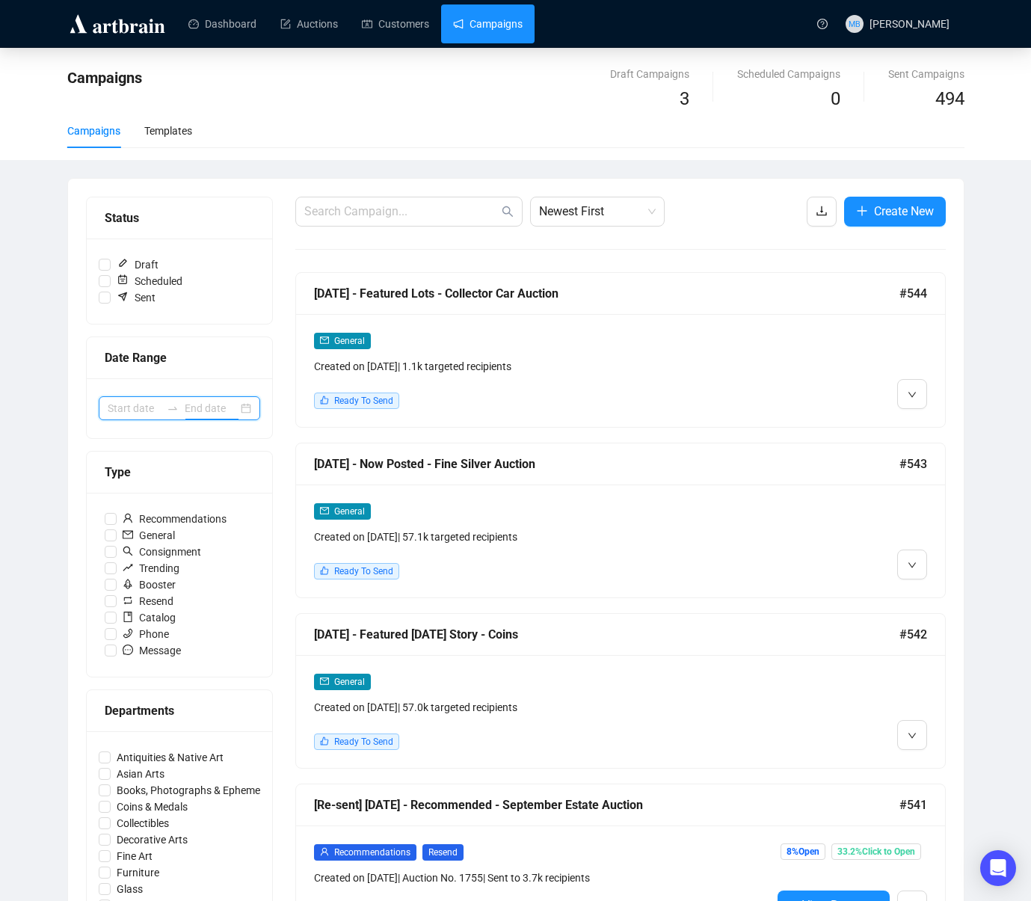
click at [196, 410] on input at bounding box center [211, 408] width 53 height 16
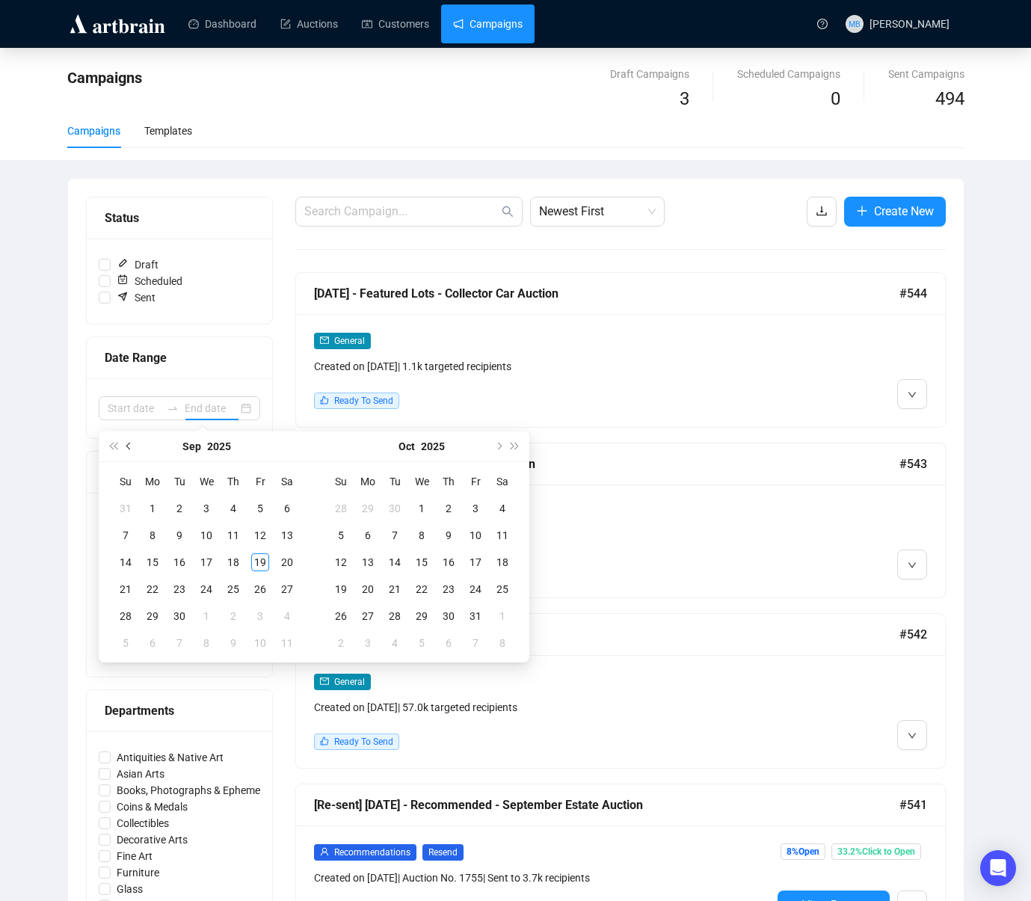
click at [130, 447] on span "Previous month (PageUp)" at bounding box center [129, 446] width 7 height 7
type input "[DATE]"
click at [208, 616] on div "27" at bounding box center [206, 616] width 18 height 18
type input "[DATE]"
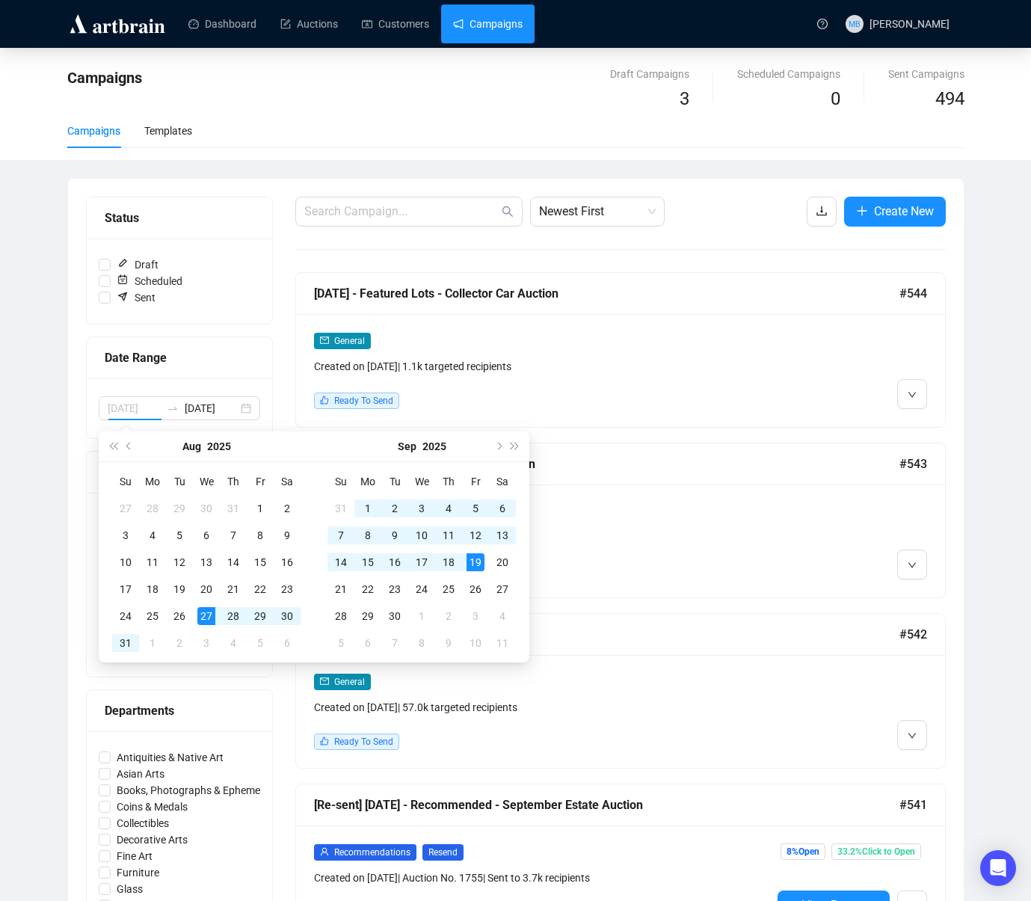
click at [470, 563] on div "19" at bounding box center [476, 562] width 18 height 18
type input "[DATE]"
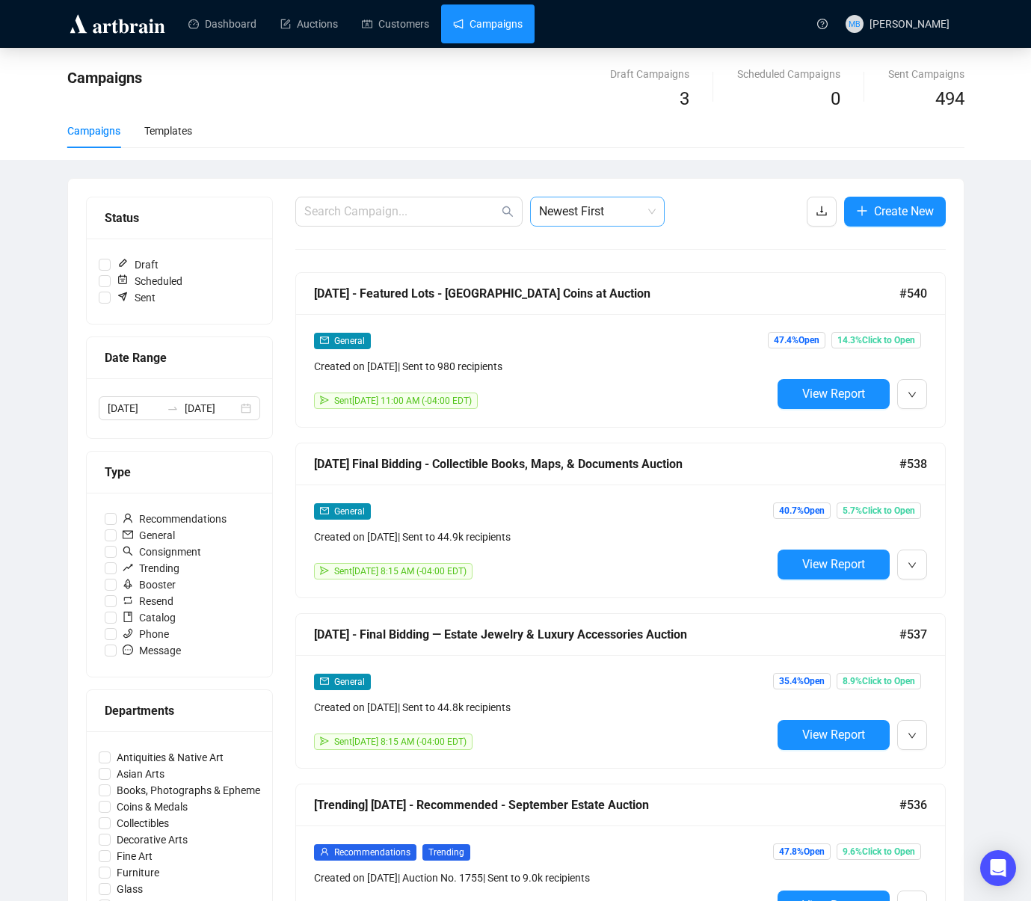
click at [569, 204] on span "Newest First" at bounding box center [597, 211] width 117 height 28
click at [578, 265] on div "Oldest First" at bounding box center [597, 268] width 111 height 16
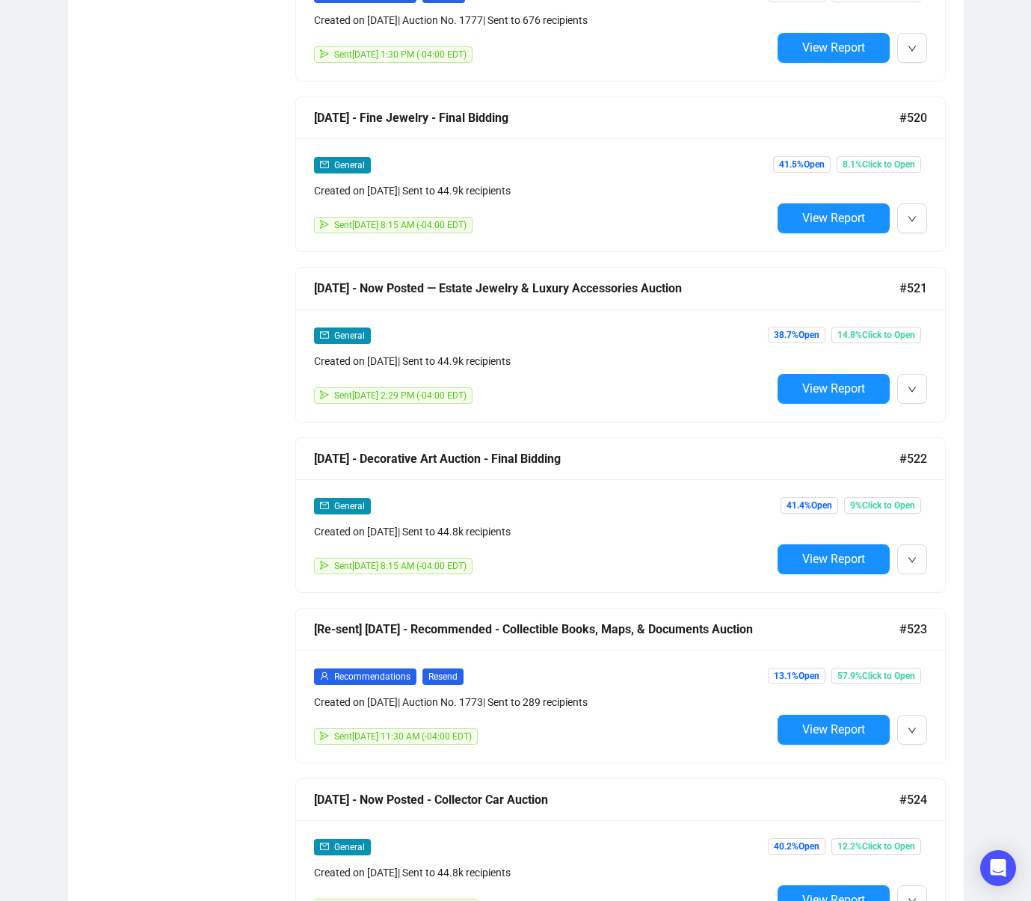
scroll to position [6325, 0]
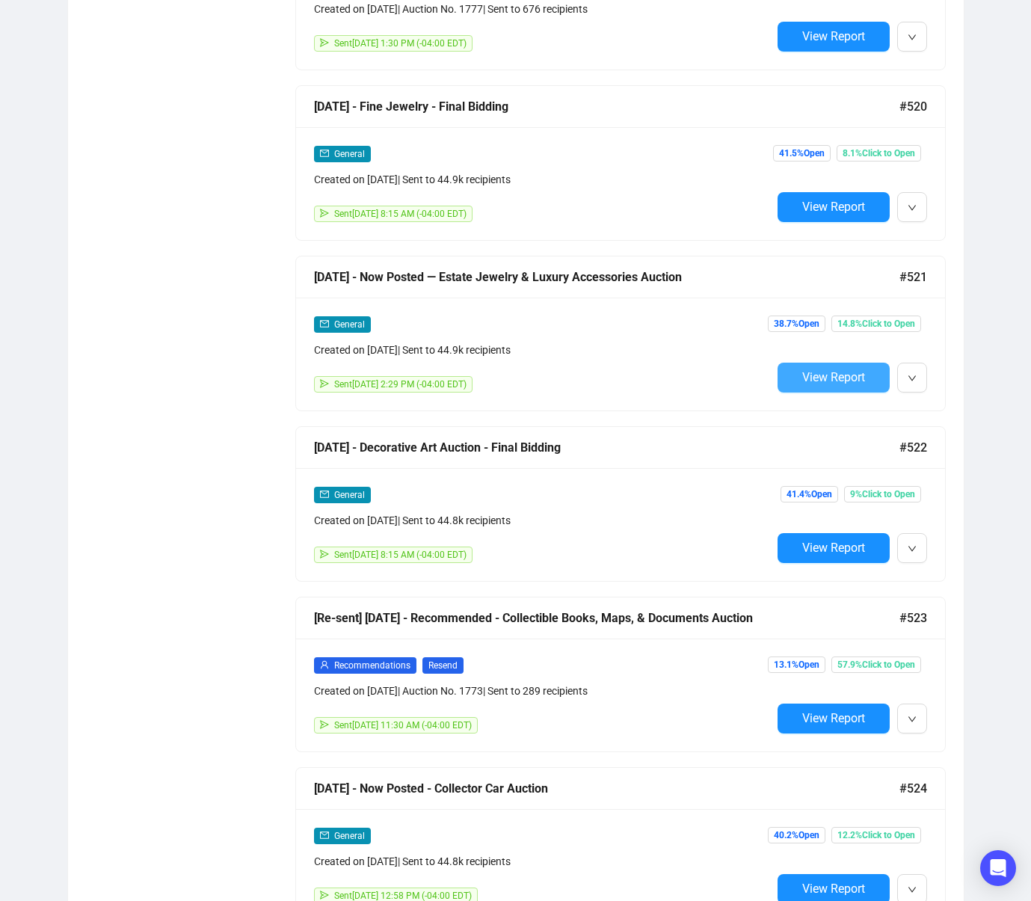
drag, startPoint x: 823, startPoint y: 376, endPoint x: 678, endPoint y: 276, distance: 176.3
click at [823, 376] on span "View Report" at bounding box center [833, 377] width 63 height 14
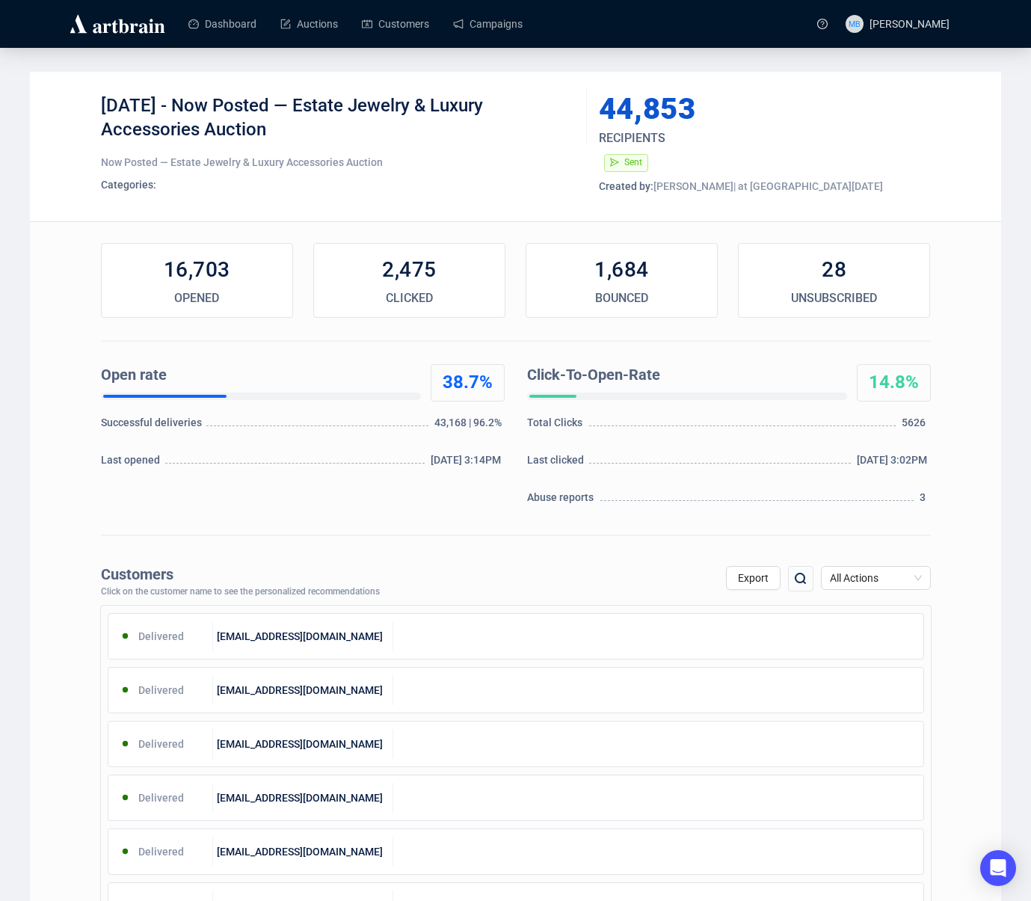
drag, startPoint x: 178, startPoint y: 103, endPoint x: 364, endPoint y: 135, distance: 189.0
click at [363, 135] on div "[DATE] - Now Posted — Estate Jewelry & Luxury Accessories Auction" at bounding box center [338, 116] width 475 height 45
copy div "Now Posted — Estate Jewelry & Luxury Accessories Auction"
click at [168, 292] on div "OPENED" at bounding box center [197, 298] width 191 height 18
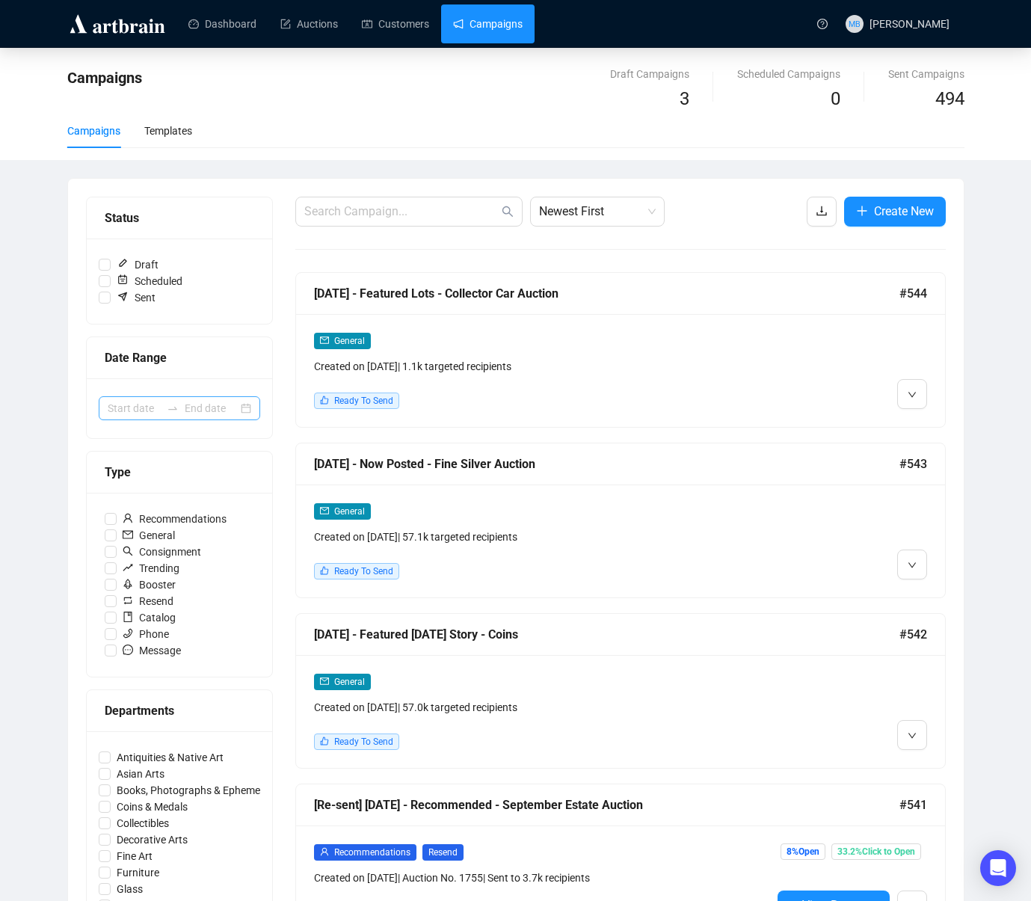
click at [167, 405] on icon "swap-right" at bounding box center [173, 408] width 12 height 12
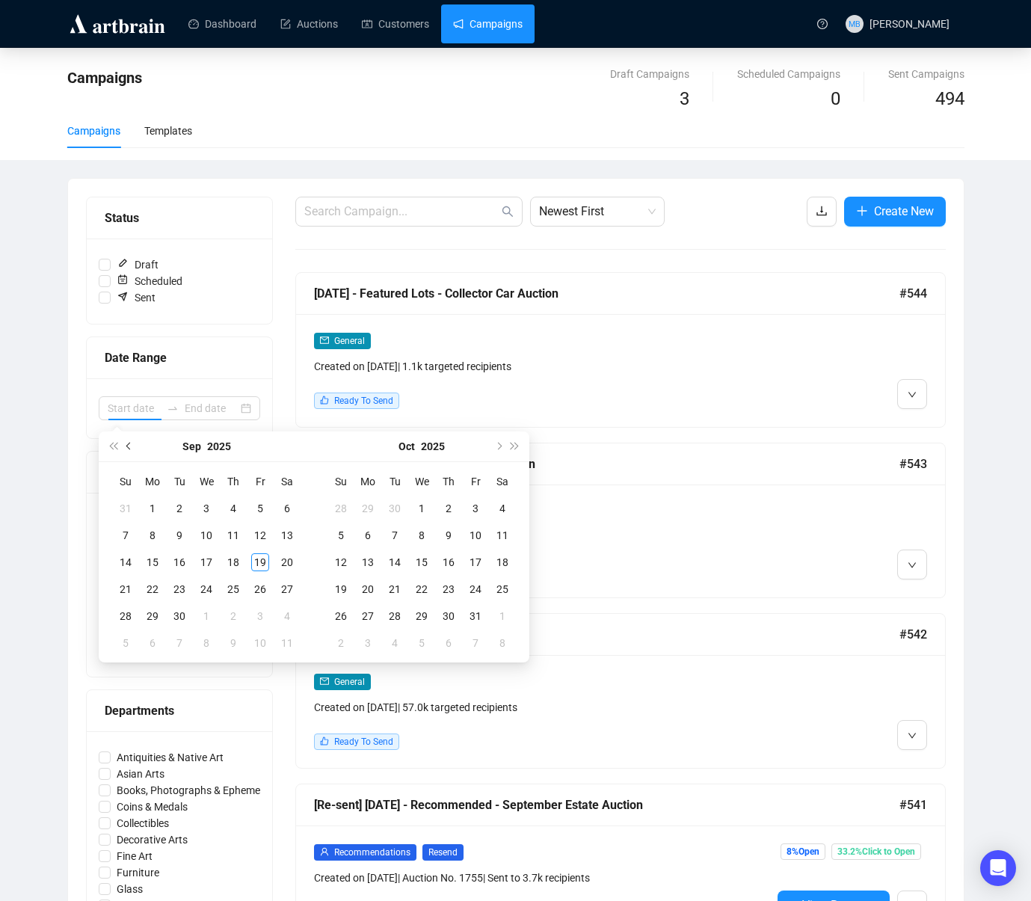
click at [132, 443] on button "Previous month (PageUp)" at bounding box center [129, 446] width 16 height 30
type input "[DATE]"
drag, startPoint x: 207, startPoint y: 615, endPoint x: 343, endPoint y: 606, distance: 135.7
click at [207, 615] on div "27" at bounding box center [206, 616] width 18 height 18
type input "[DATE]"
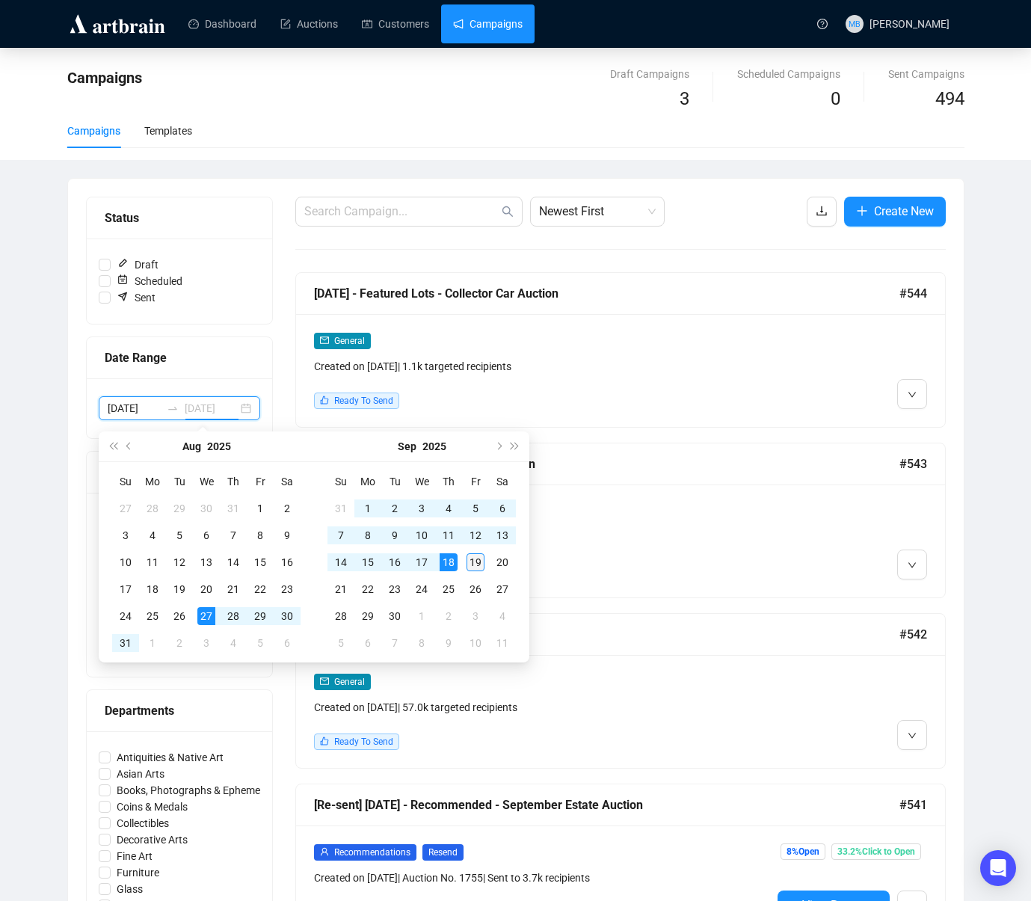
type input "[DATE]"
click at [474, 561] on div "19" at bounding box center [476, 562] width 18 height 18
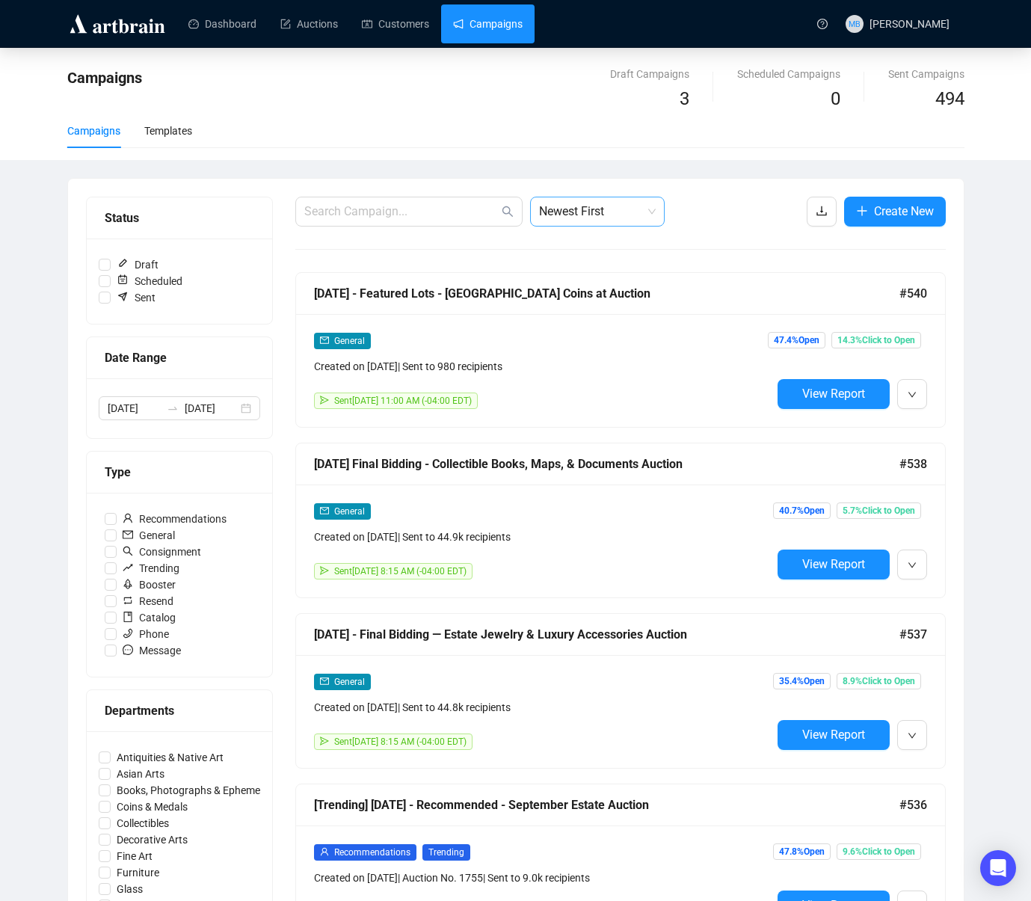
click at [551, 216] on span "Newest First" at bounding box center [597, 211] width 117 height 28
click at [592, 265] on div "Oldest First" at bounding box center [597, 268] width 111 height 16
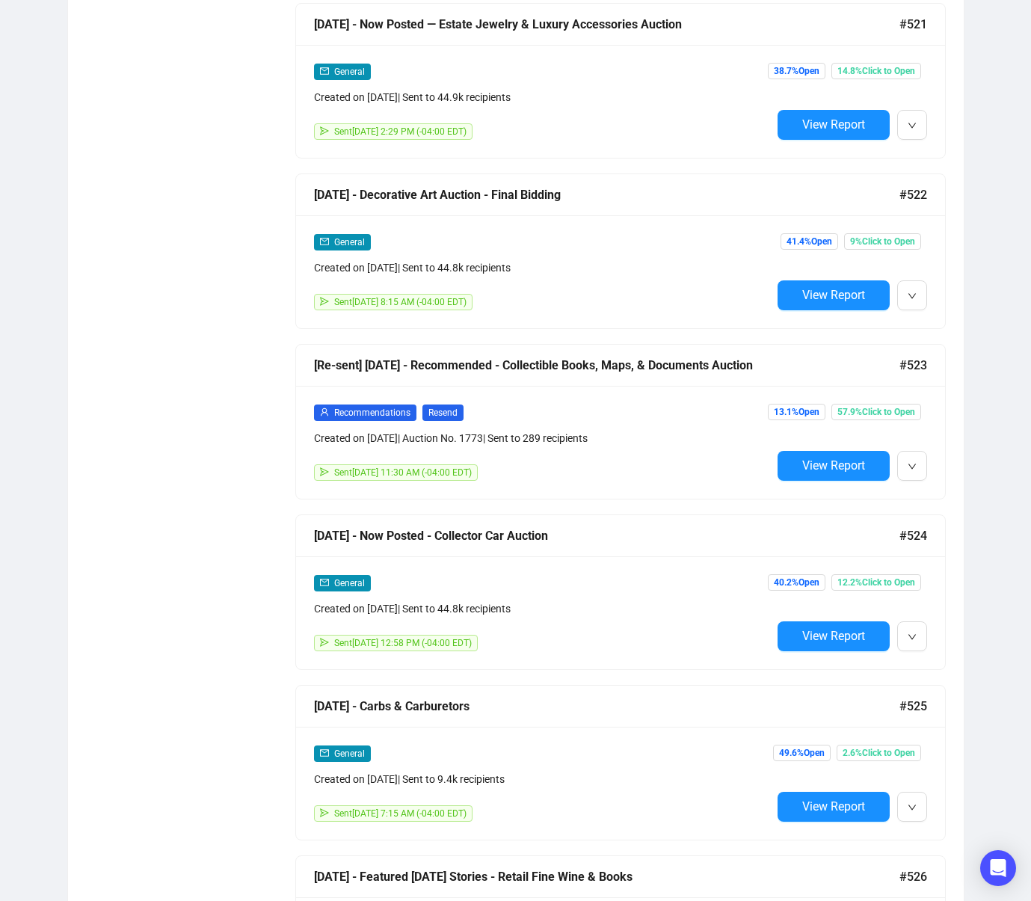
scroll to position [6576, 0]
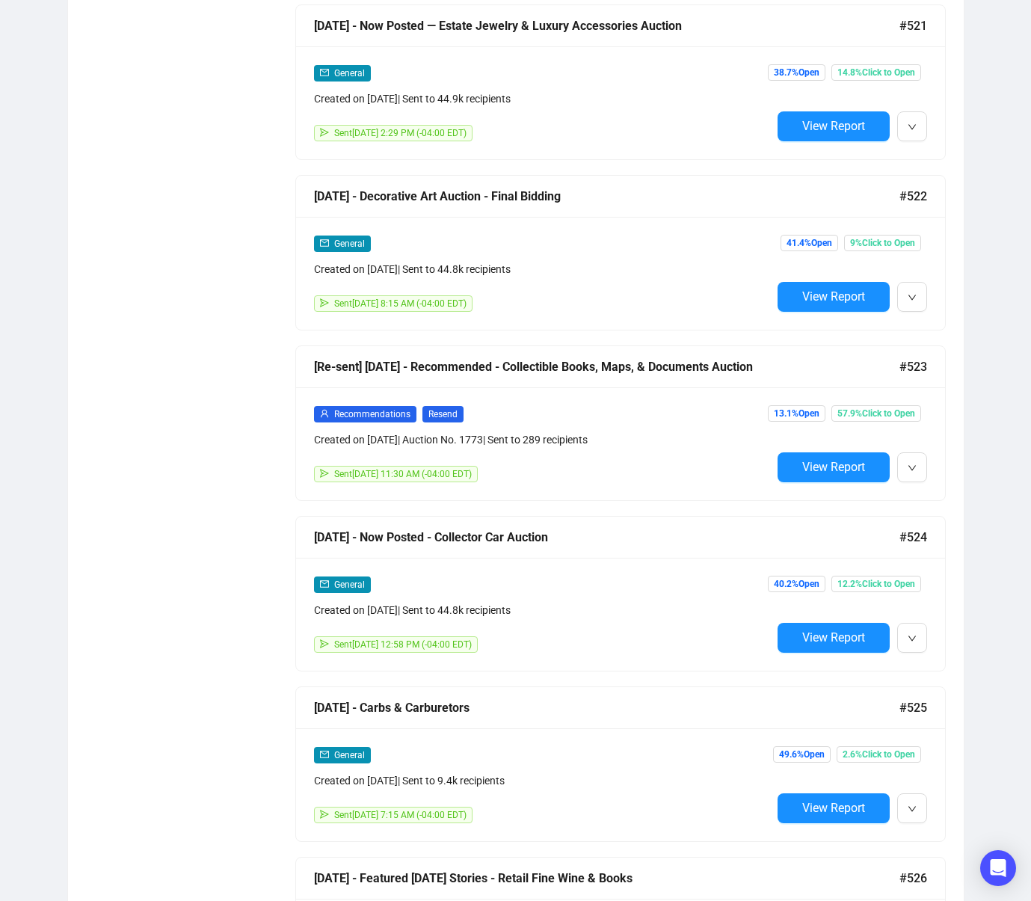
click at [820, 301] on span "View Report" at bounding box center [833, 296] width 63 height 14
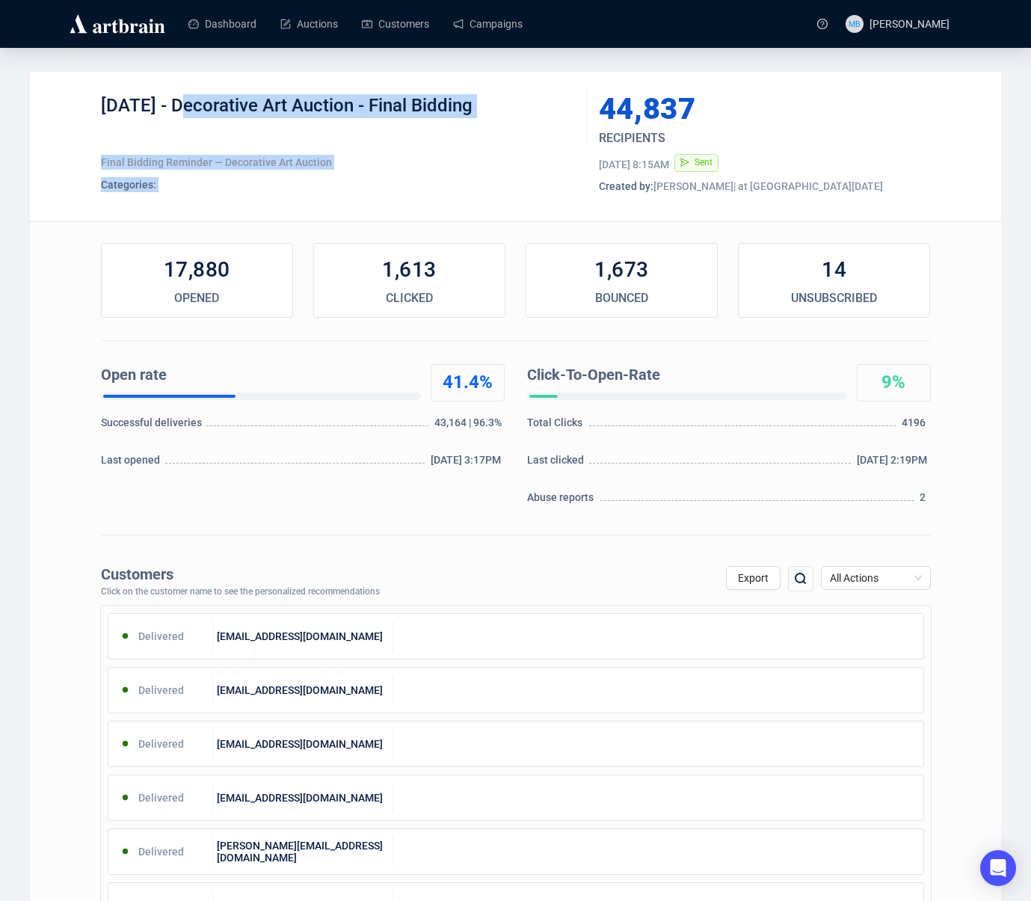
drag, startPoint x: 181, startPoint y: 106, endPoint x: 591, endPoint y: 128, distance: 410.4
click at [595, 119] on div "[DATE] - Decorative Art Auction - Final Bidding Final Bidding Reminder — Decora…" at bounding box center [516, 146] width 830 height 105
copy div "Decorative Art Auction - Final Bidding Final Bidding Reminder — Decorative Art …"
drag, startPoint x: 443, startPoint y: 120, endPoint x: 257, endPoint y: 112, distance: 186.4
click at [440, 119] on div "[DATE] - Decorative Art Auction - Final Bidding" at bounding box center [338, 116] width 475 height 45
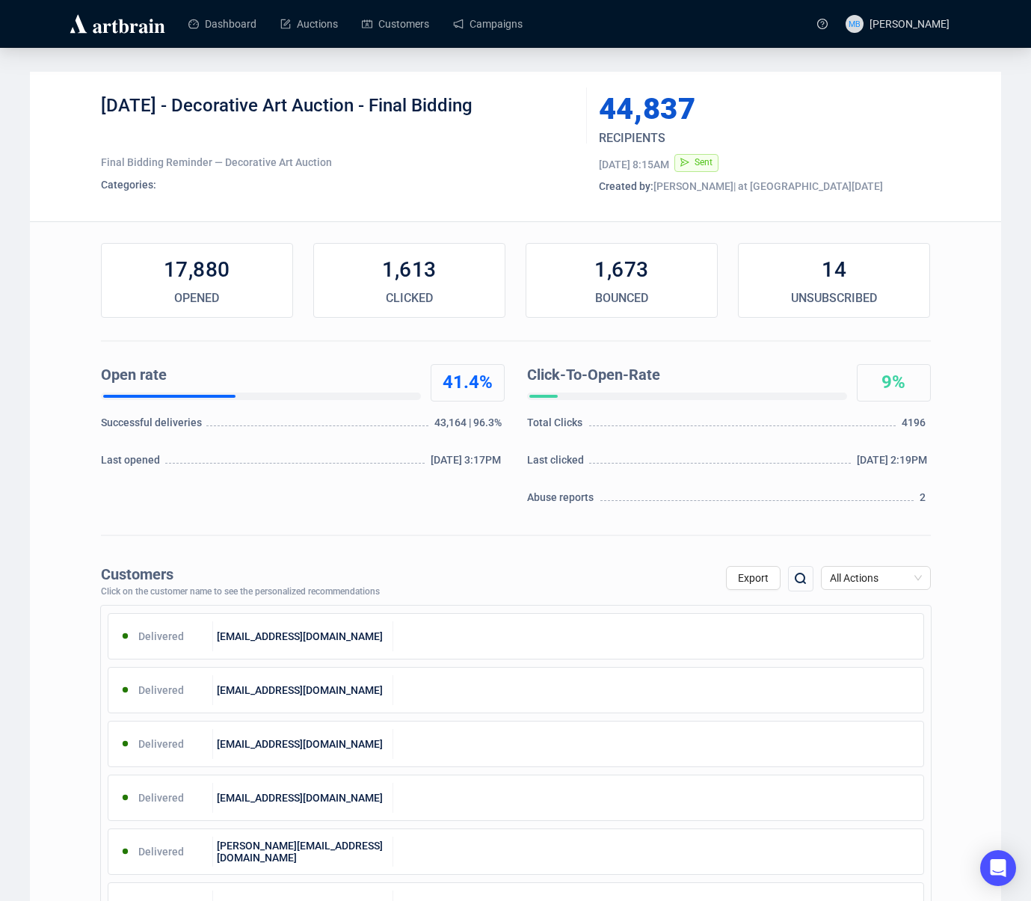
drag, startPoint x: 181, startPoint y: 106, endPoint x: 492, endPoint y: 96, distance: 311.3
click at [492, 96] on div "[DATE] - Decorative Art Auction - Final Bidding" at bounding box center [338, 116] width 475 height 45
copy div "Decorative Art Auction - Final Bidding"
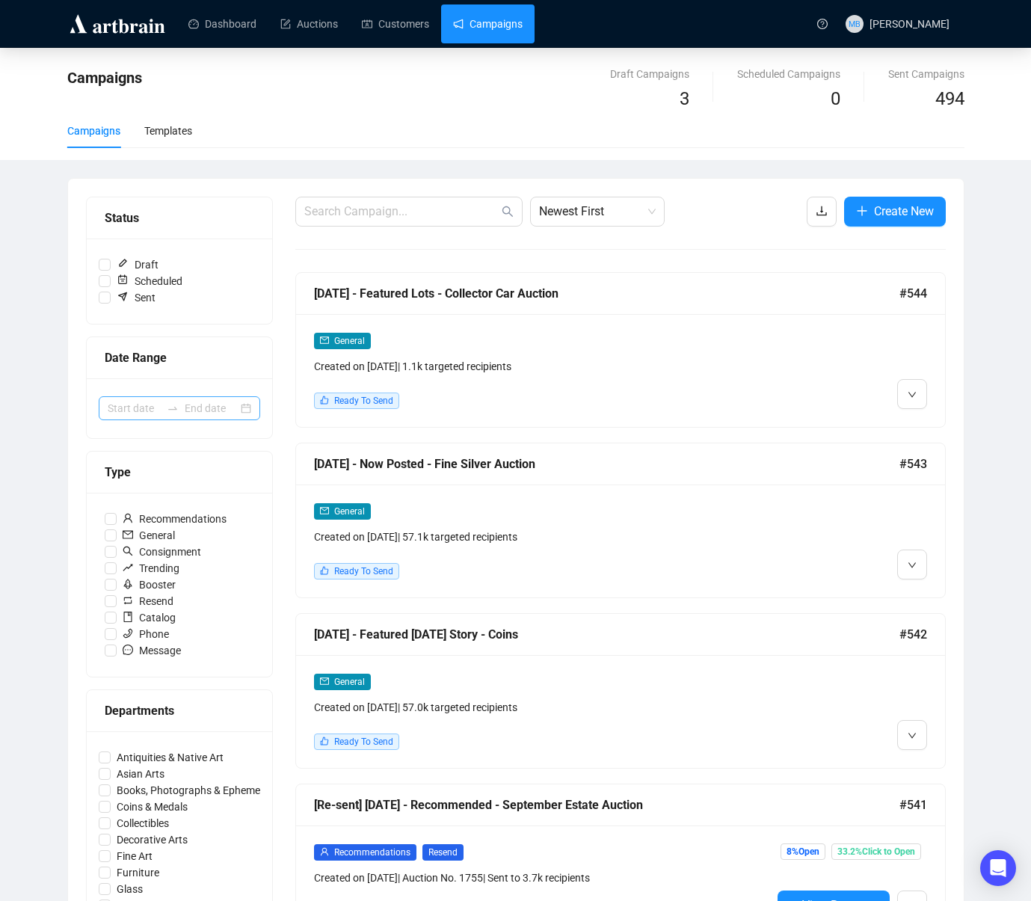
click at [151, 420] on div at bounding box center [179, 408] width 185 height 60
click at [157, 412] on input at bounding box center [134, 408] width 53 height 16
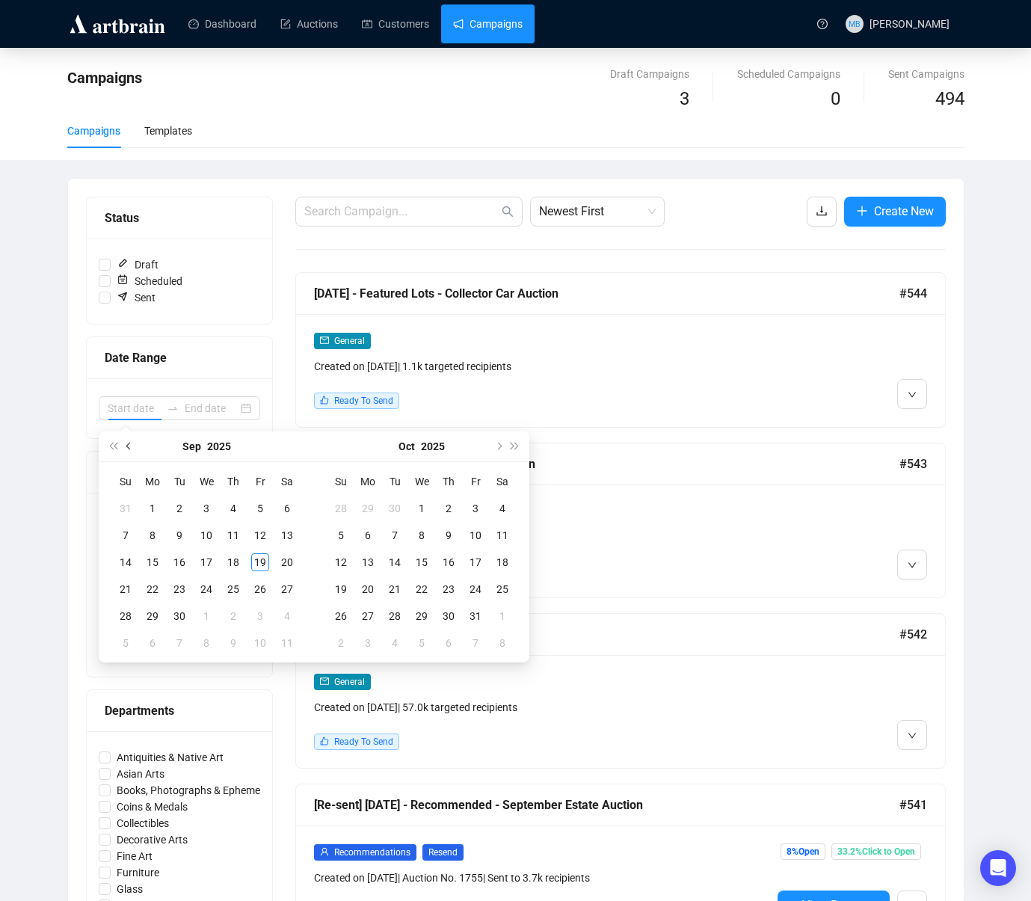
click at [129, 450] on button "Previous month (PageUp)" at bounding box center [129, 446] width 16 height 30
type input "[DATE]"
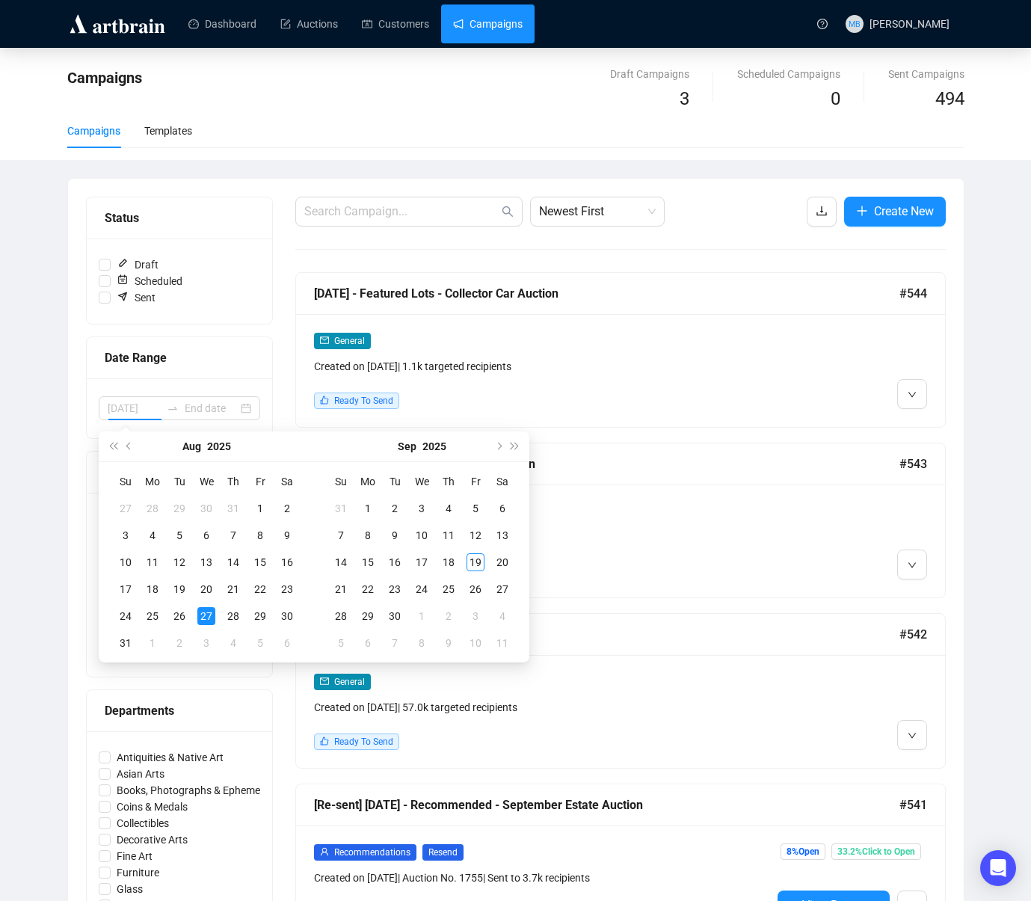
click at [216, 618] on td "27" at bounding box center [206, 616] width 27 height 27
type input "[DATE]"
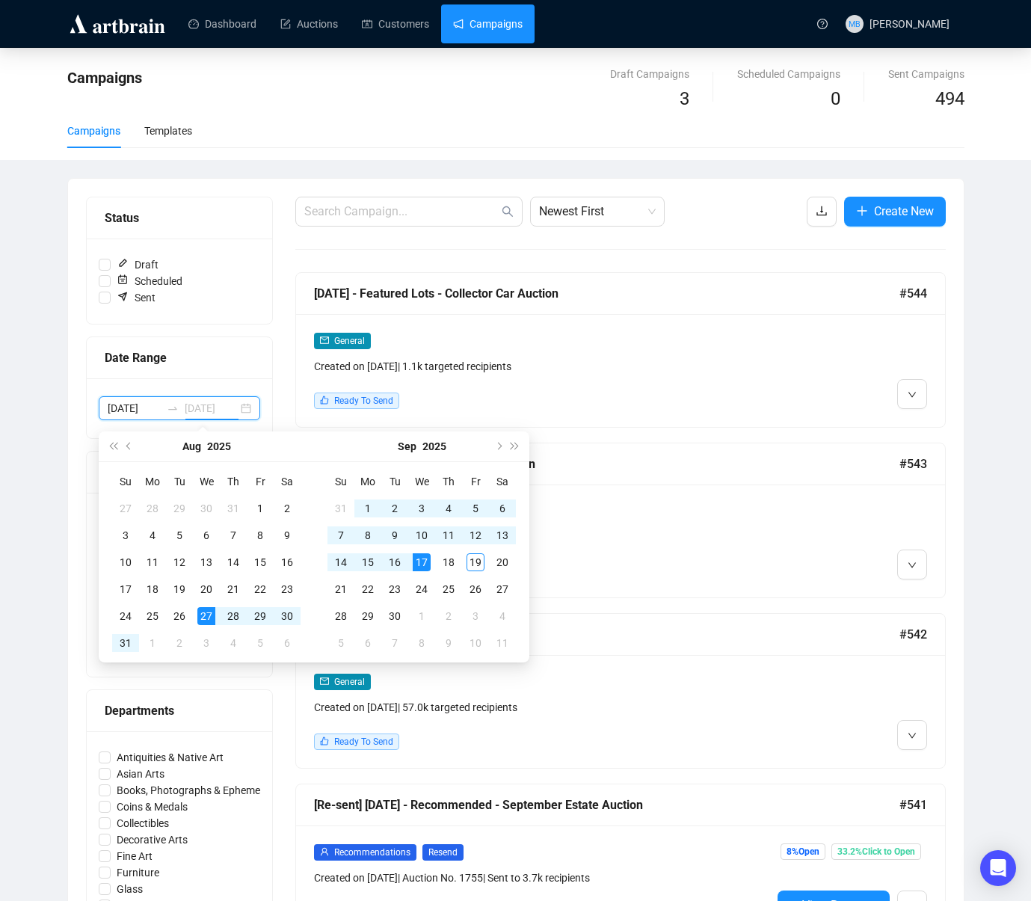
type input "[DATE]"
click at [483, 566] on div "19" at bounding box center [476, 562] width 18 height 18
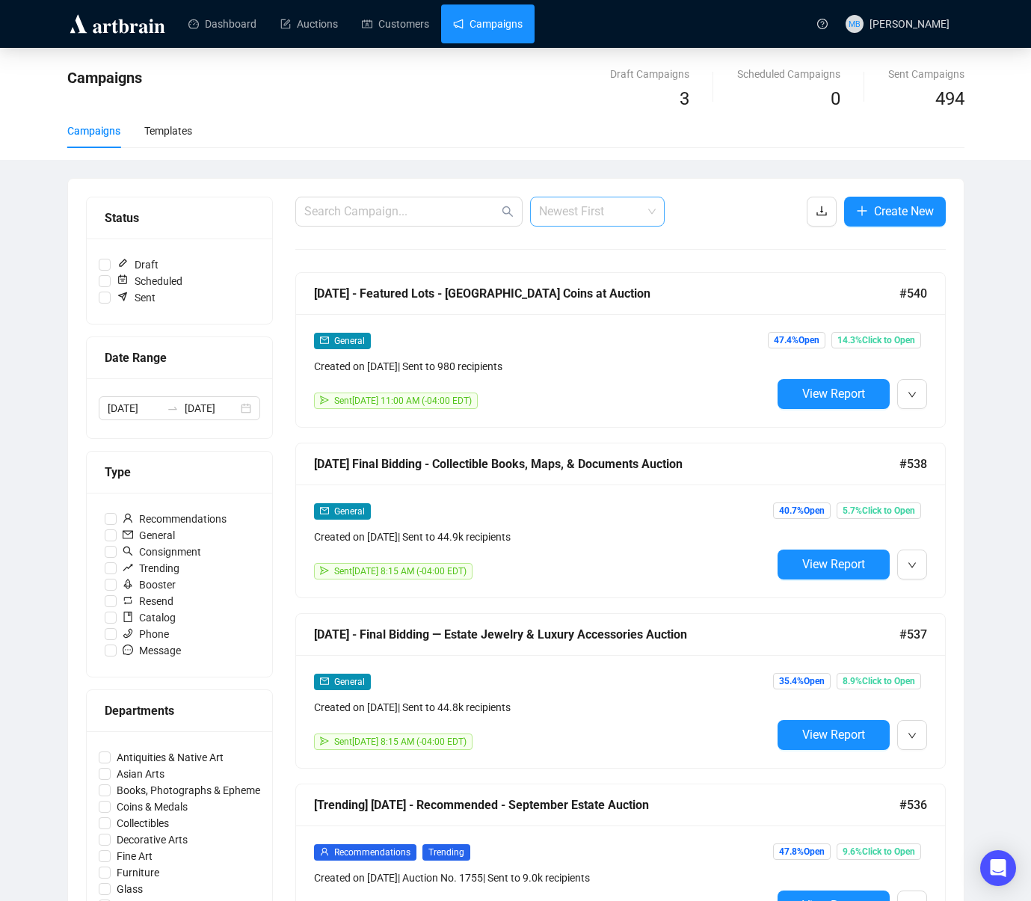
click at [576, 213] on span "Newest First" at bounding box center [597, 211] width 117 height 28
click at [609, 270] on div "Oldest First" at bounding box center [597, 268] width 111 height 16
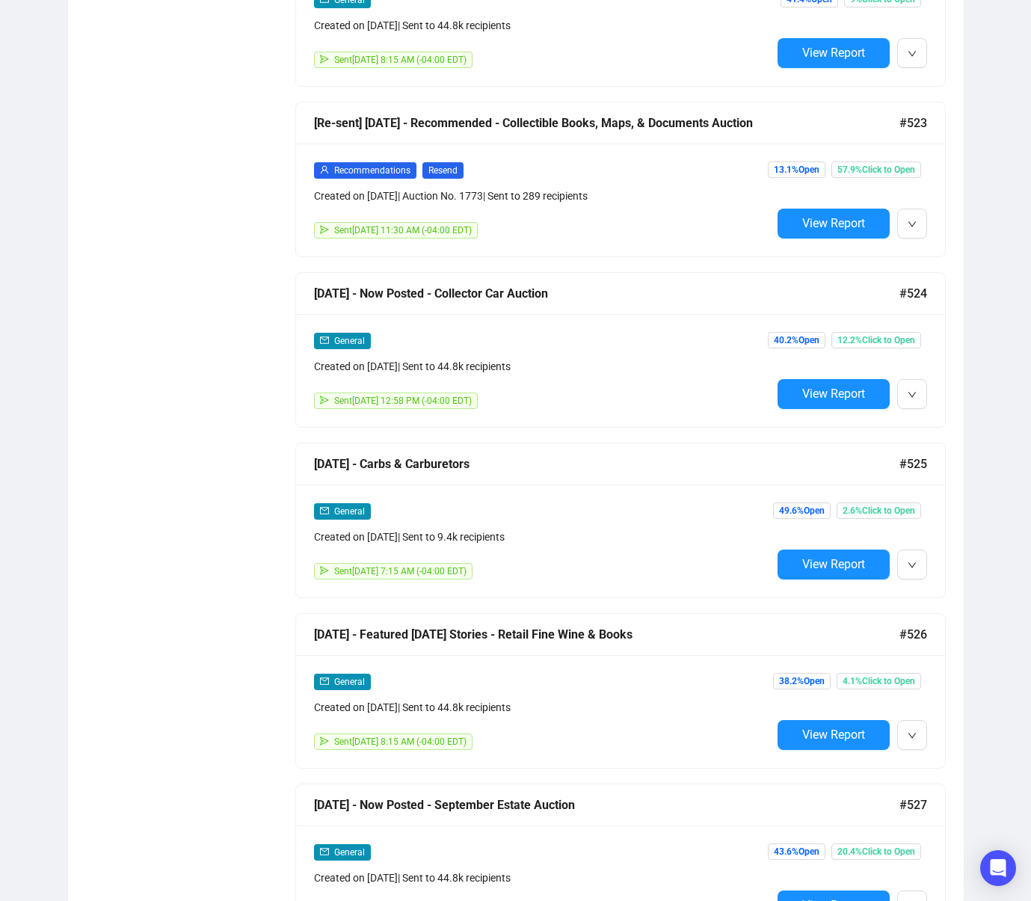
scroll to position [6885, 0]
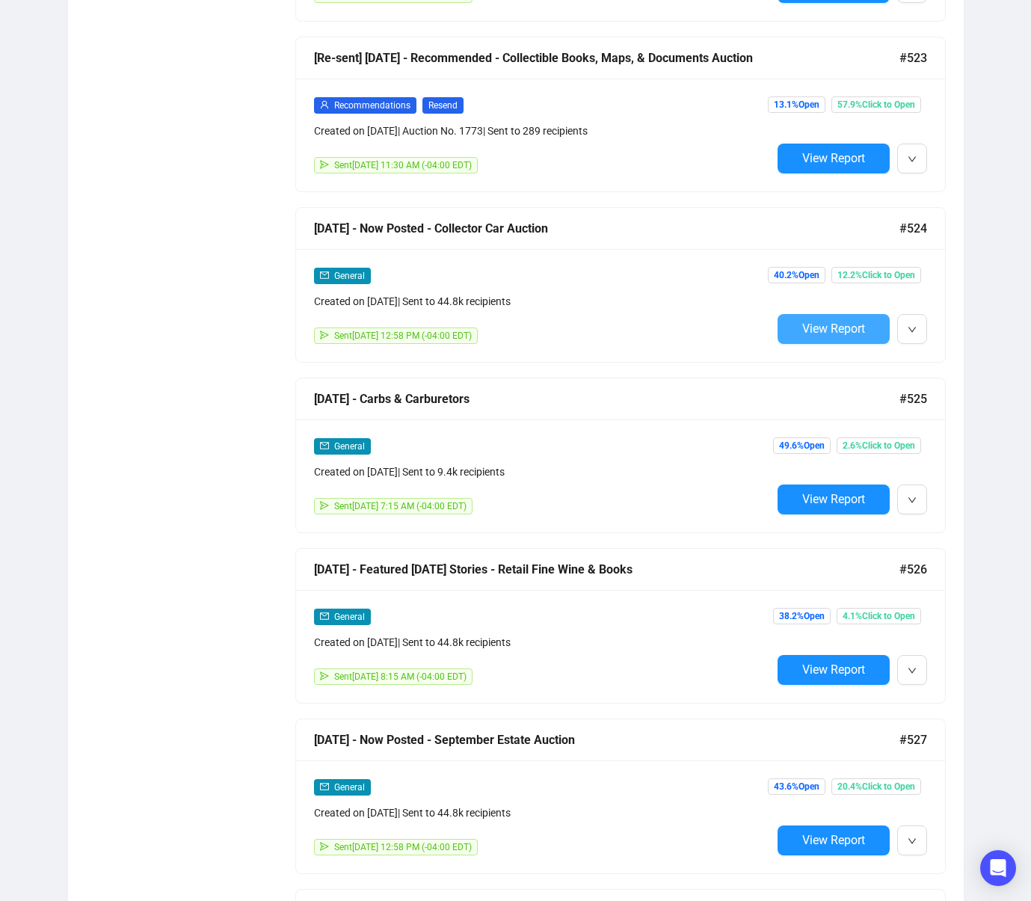
click at [852, 333] on span "View Report" at bounding box center [833, 329] width 63 height 14
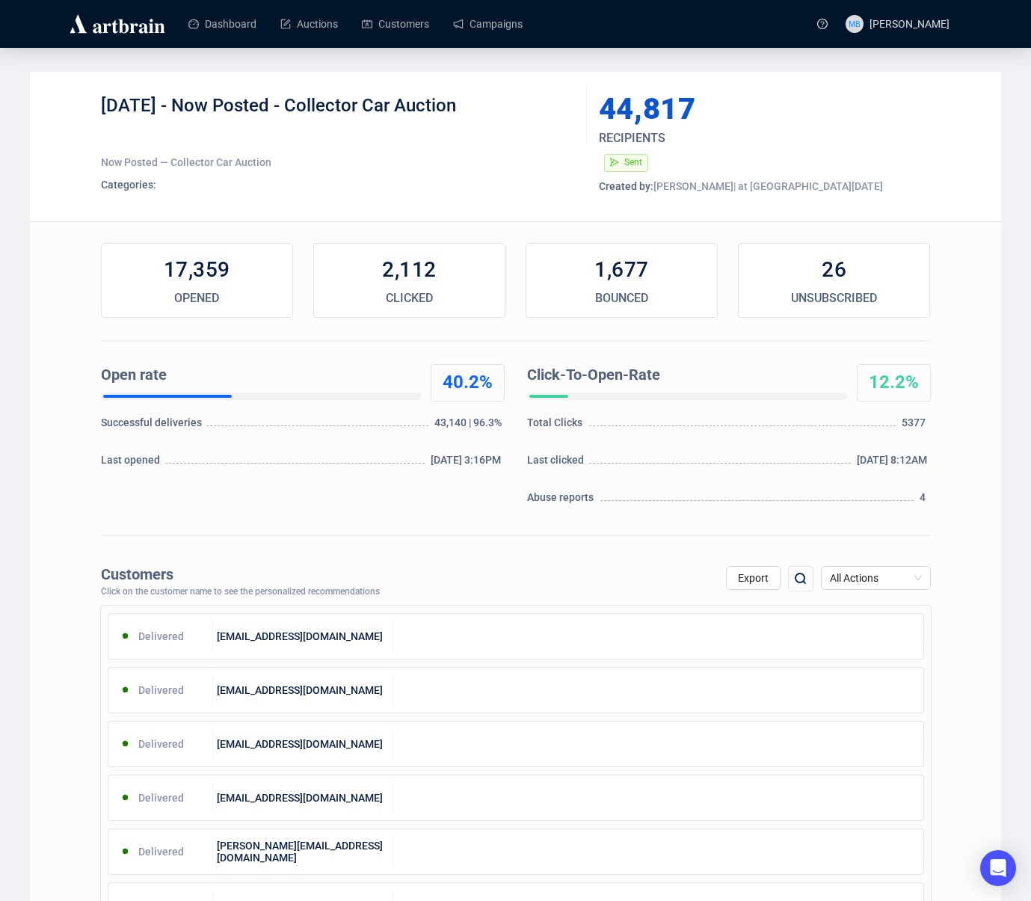
drag, startPoint x: 198, startPoint y: 106, endPoint x: 520, endPoint y: 119, distance: 321.8
click at [517, 118] on div "[DATE] - Now Posted - Collector Car Auction" at bounding box center [338, 116] width 475 height 45
copy div "Now Posted - Collector Car Auction"
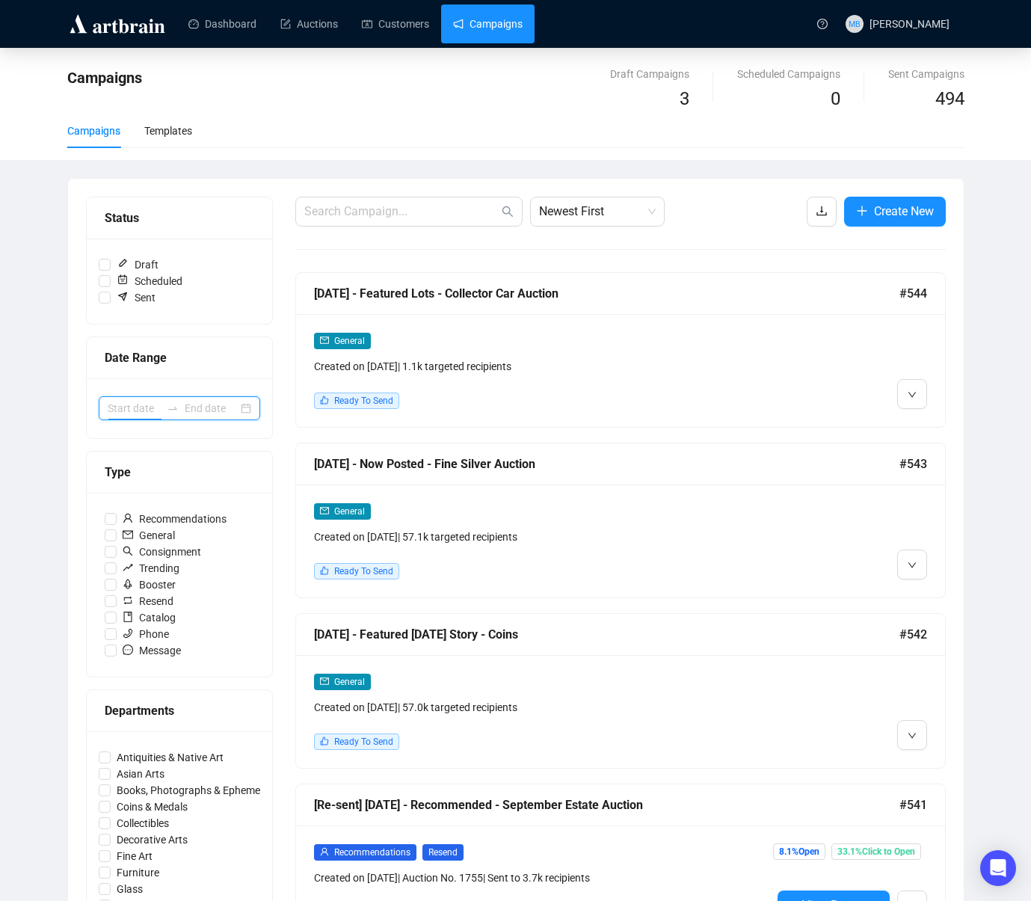
click at [126, 410] on input at bounding box center [134, 408] width 53 height 16
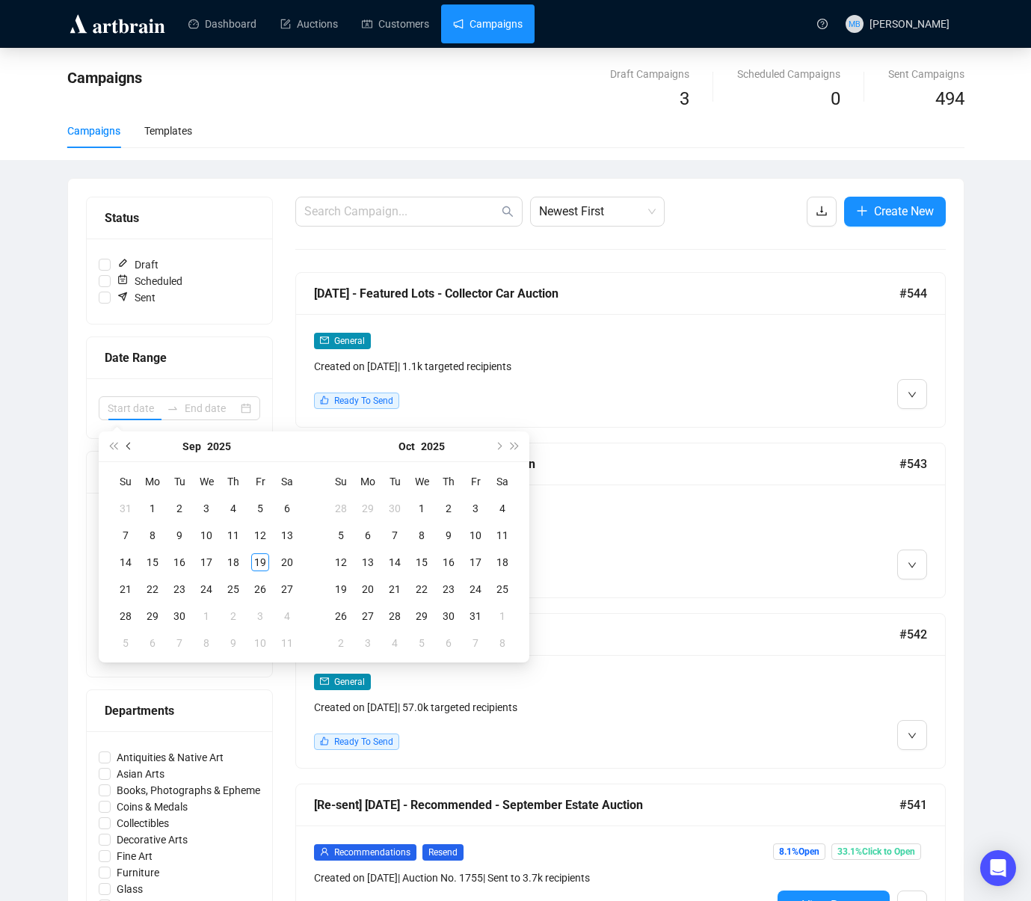
click at [135, 456] on button "Previous month (PageUp)" at bounding box center [129, 446] width 16 height 30
type input "[DATE]"
click at [211, 612] on div "27" at bounding box center [206, 616] width 18 height 18
type input "[DATE]"
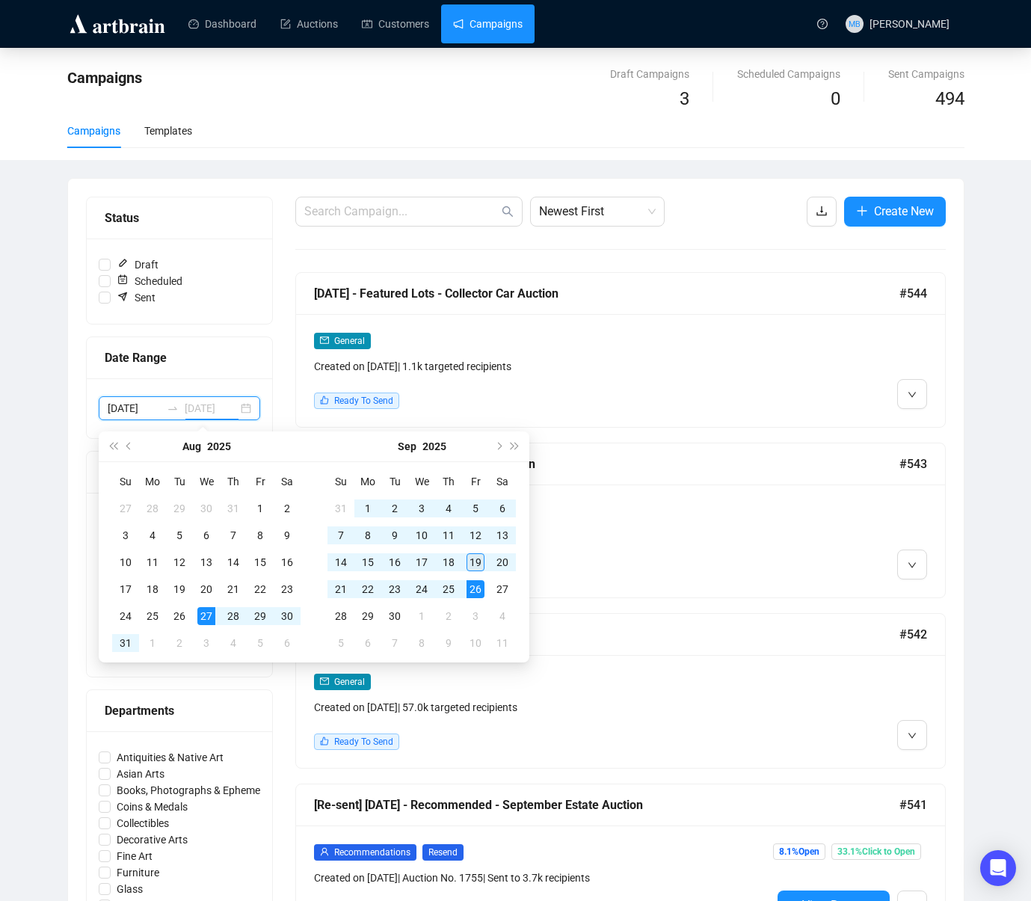
type input "[DATE]"
click at [479, 565] on div "19" at bounding box center [476, 562] width 18 height 18
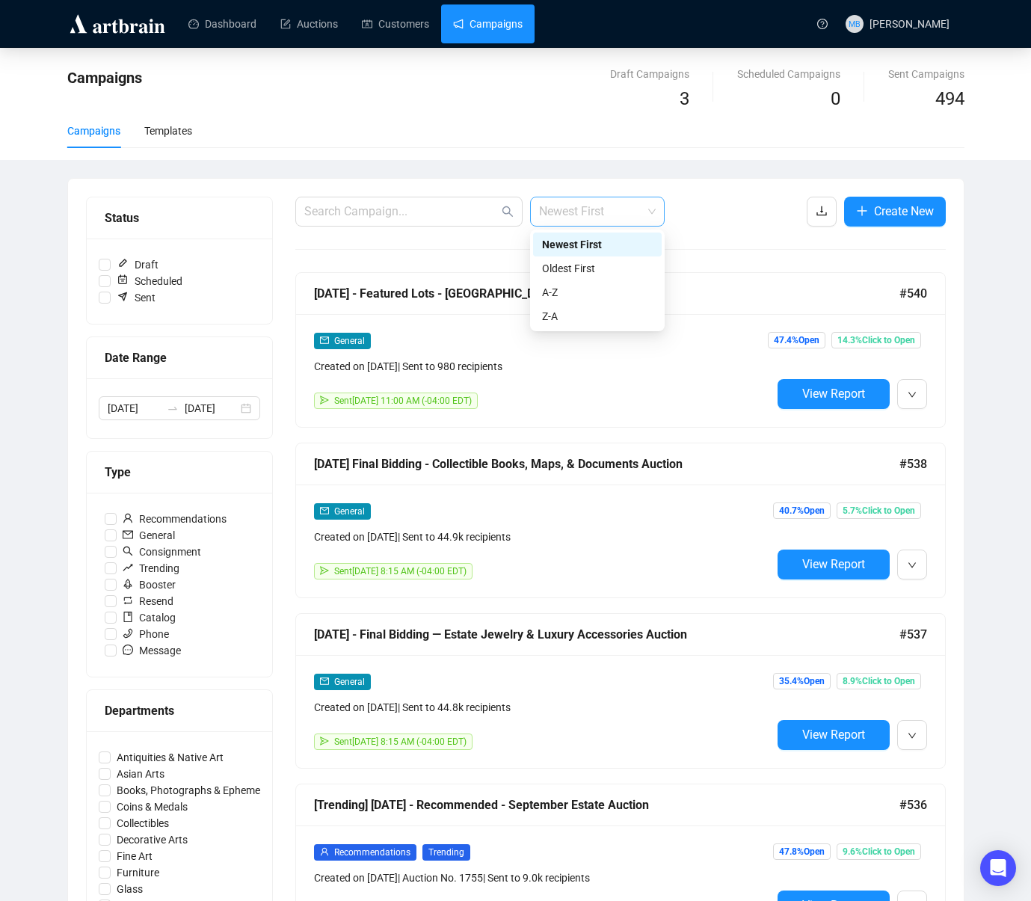
click at [574, 215] on span "Newest First" at bounding box center [597, 211] width 117 height 28
click at [599, 271] on div "Oldest First" at bounding box center [597, 268] width 111 height 16
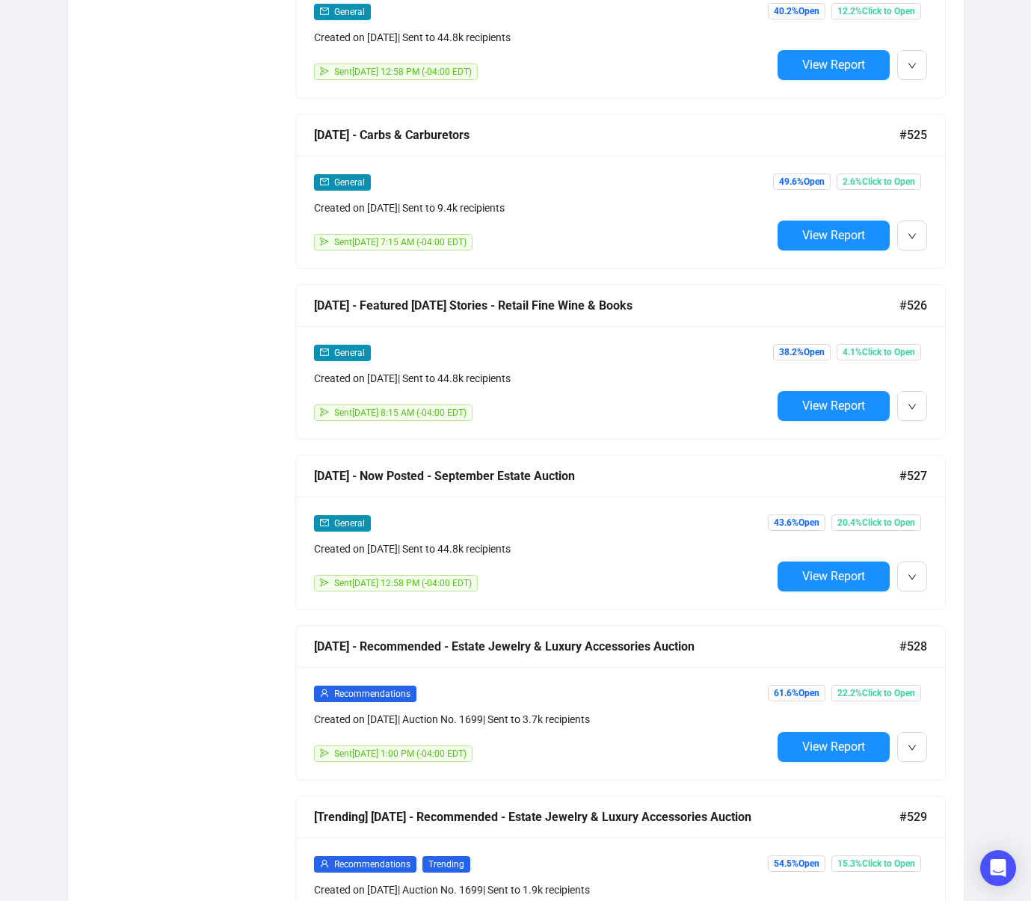
scroll to position [7150, 0]
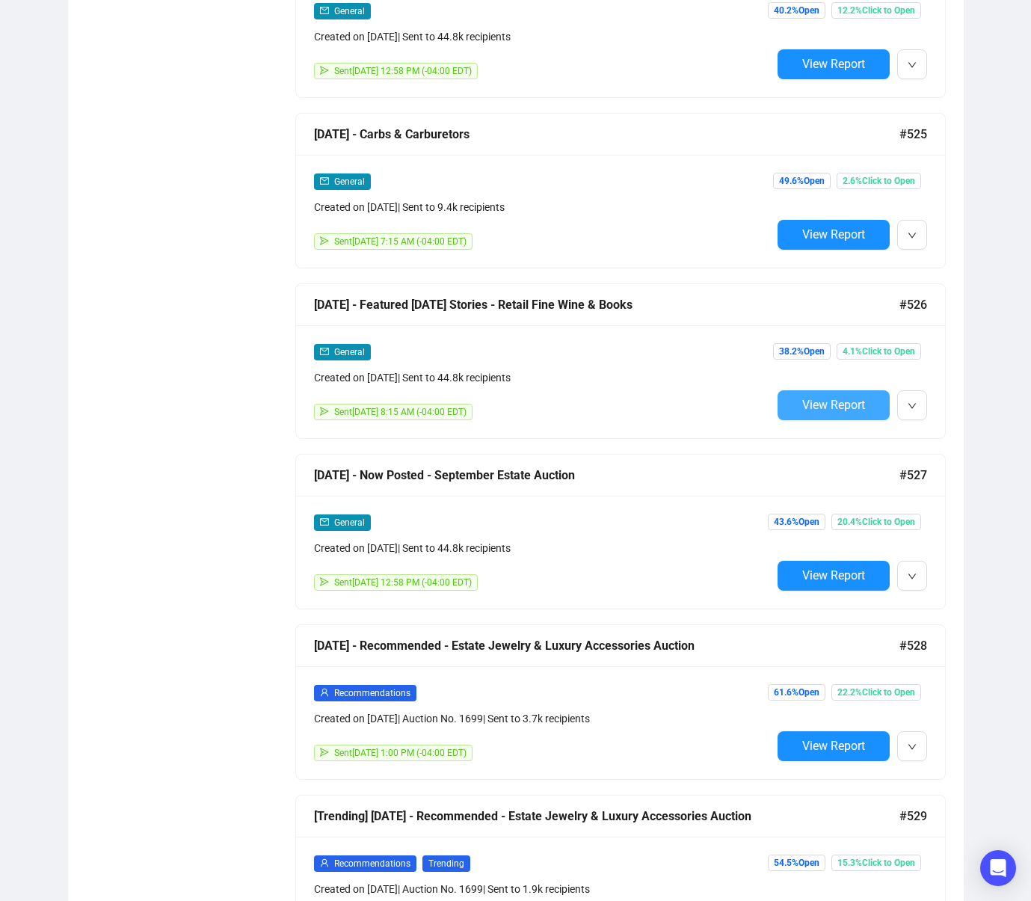
click at [804, 405] on span "View Report" at bounding box center [833, 405] width 63 height 14
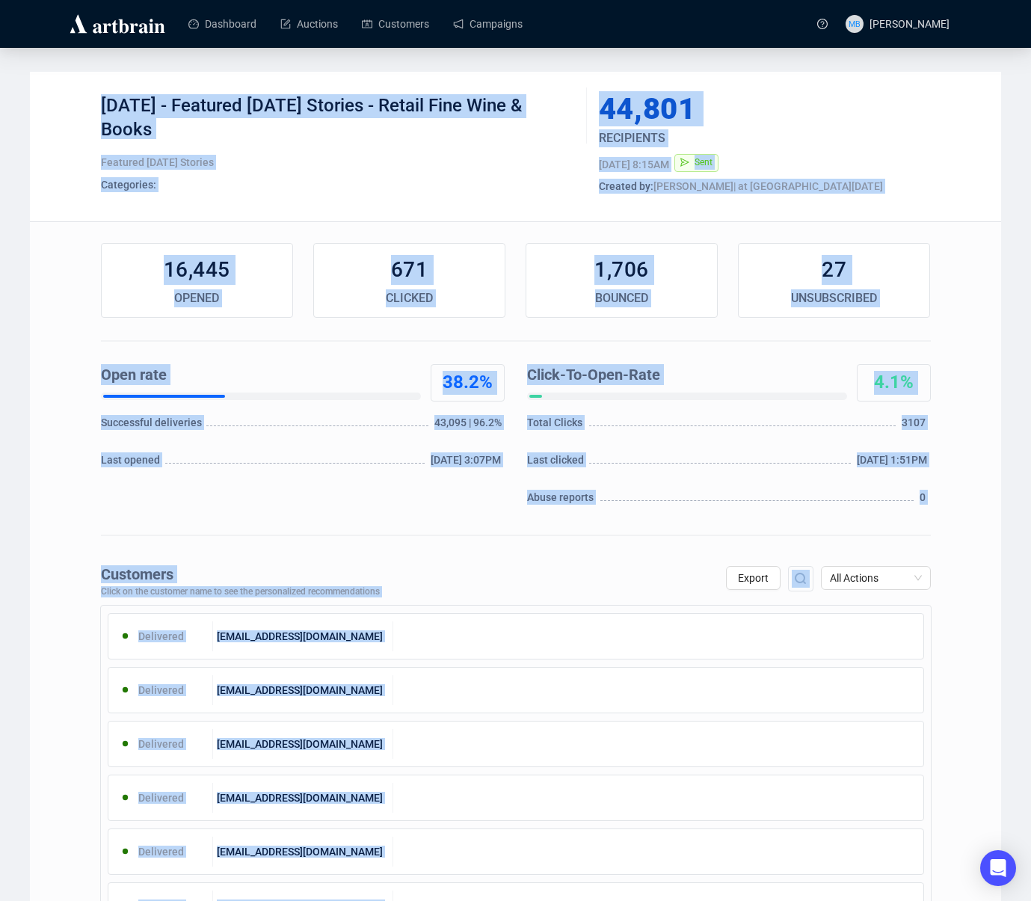
click at [215, 98] on div "[DATE] - Featured [DATE] Stories - Retail Fine Wine & Books" at bounding box center [338, 116] width 475 height 45
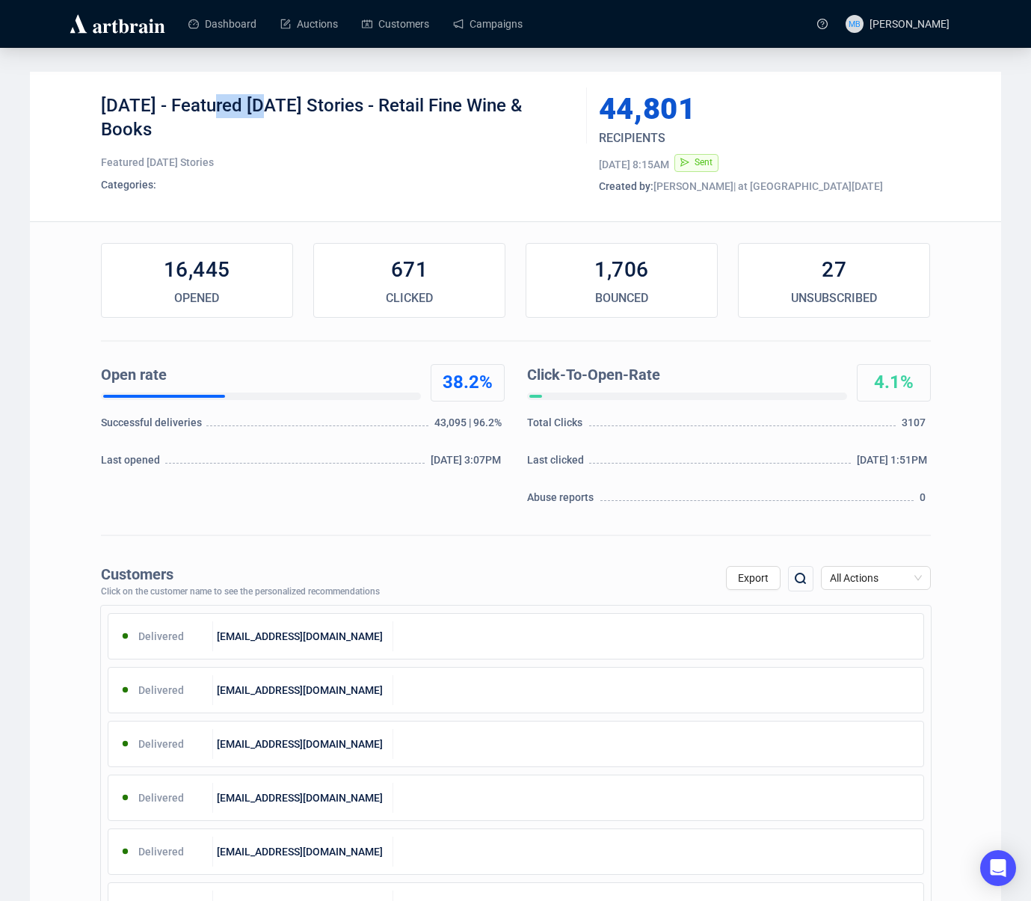
drag, startPoint x: 200, startPoint y: 107, endPoint x: 544, endPoint y: 126, distance: 344.5
click at [540, 126] on div "[DATE] - Featured [DATE] Stories - Retail Fine Wine & Books" at bounding box center [338, 116] width 475 height 45
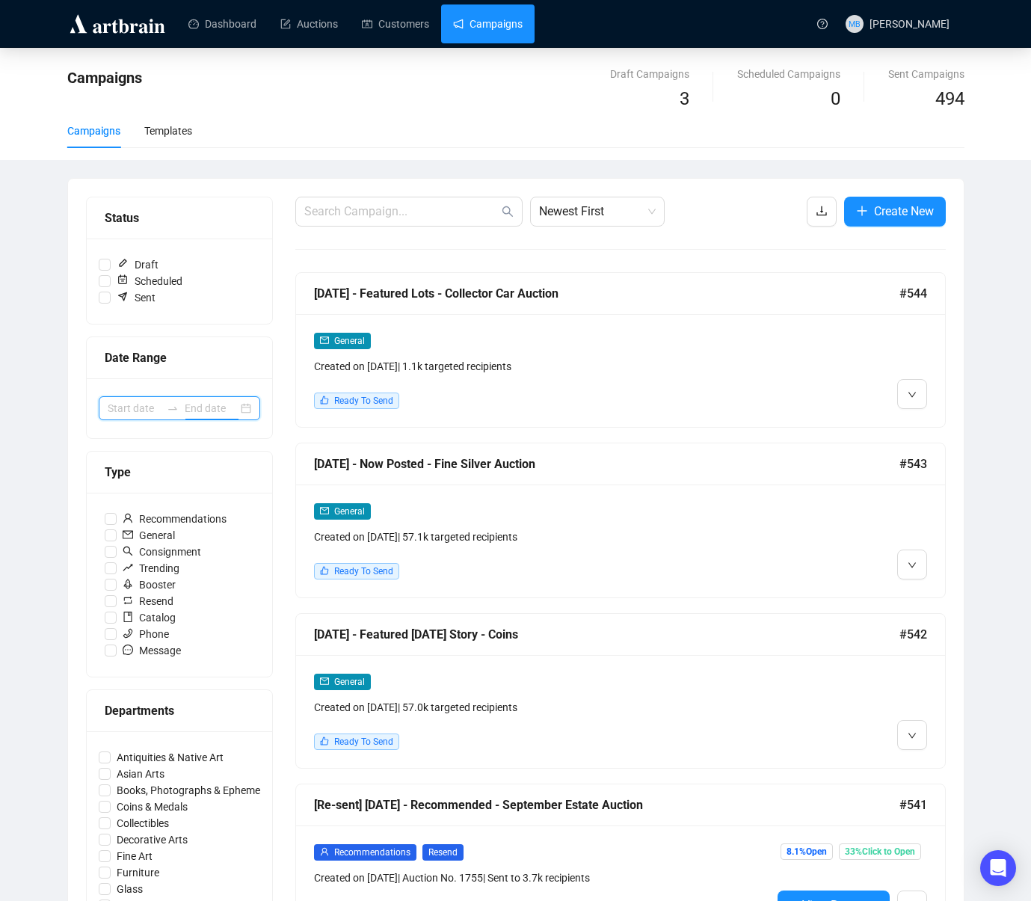
click at [183, 405] on div at bounding box center [180, 408] width 162 height 24
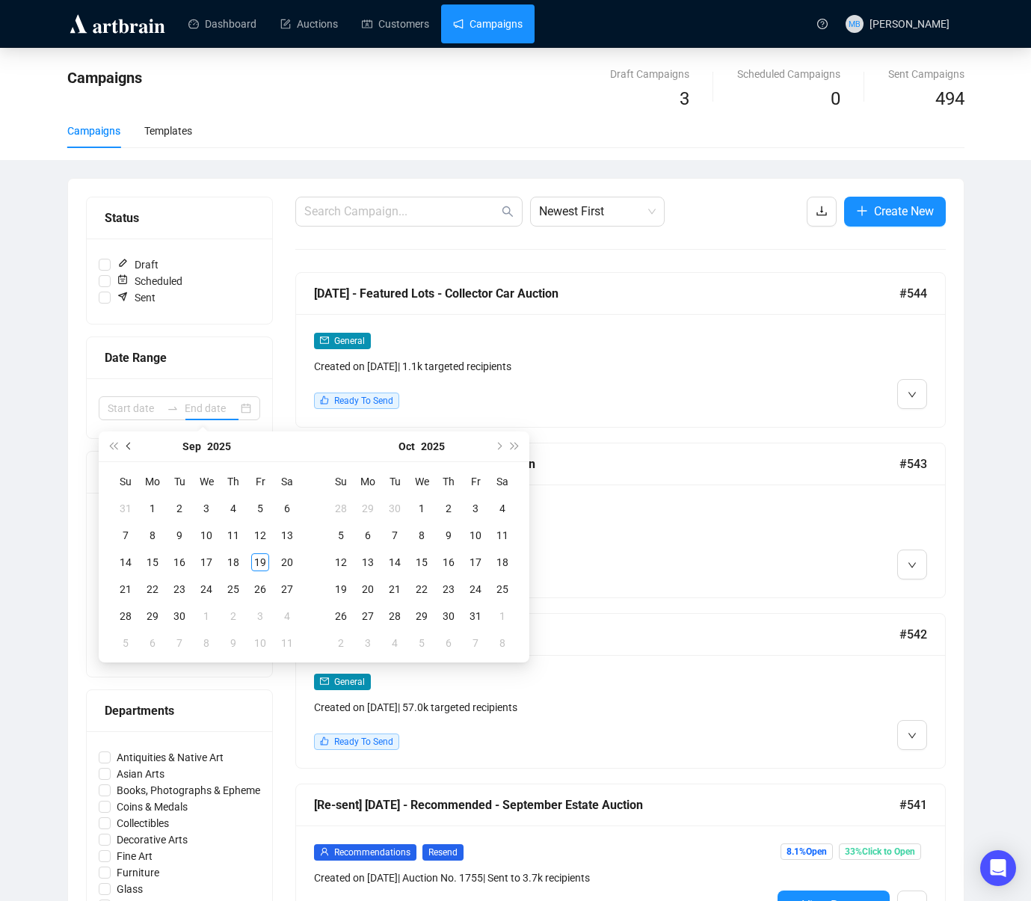
click at [131, 440] on button "Previous month (PageUp)" at bounding box center [129, 446] width 16 height 30
type input "[DATE]"
click at [212, 610] on div "27" at bounding box center [206, 616] width 18 height 18
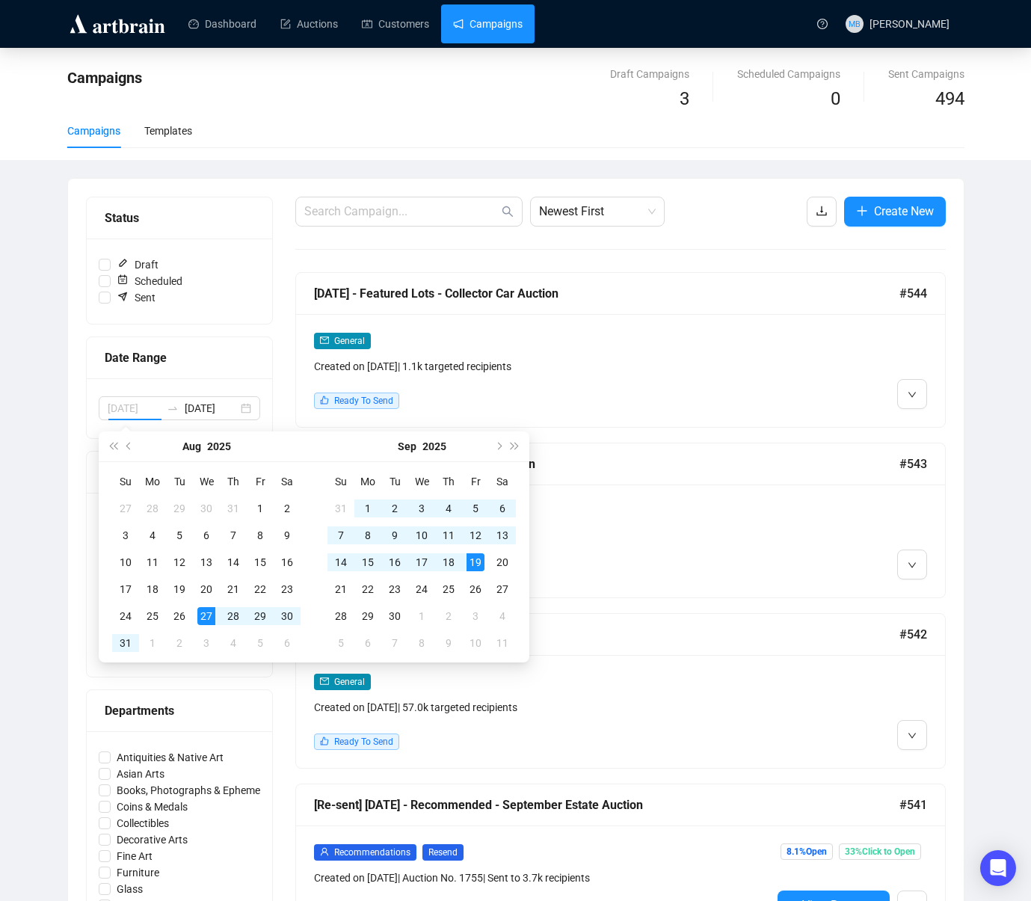
click at [475, 560] on div "19" at bounding box center [476, 562] width 18 height 18
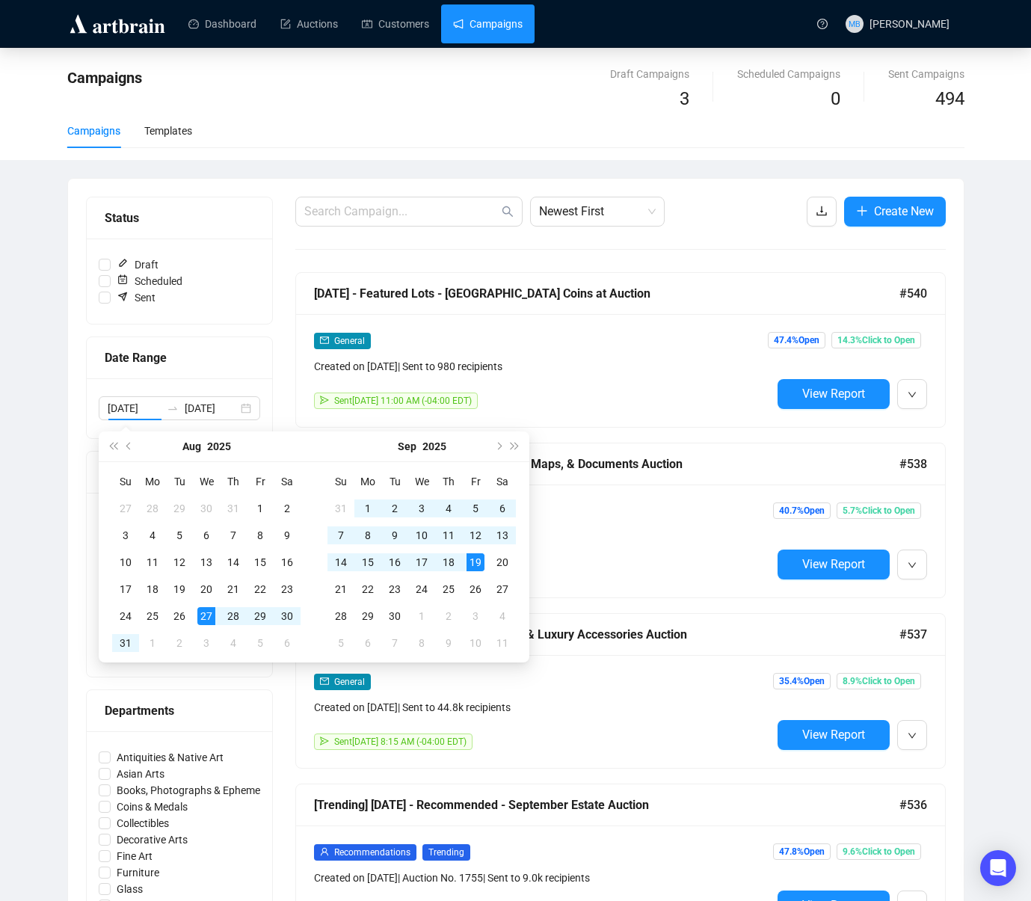
type input "[DATE]"
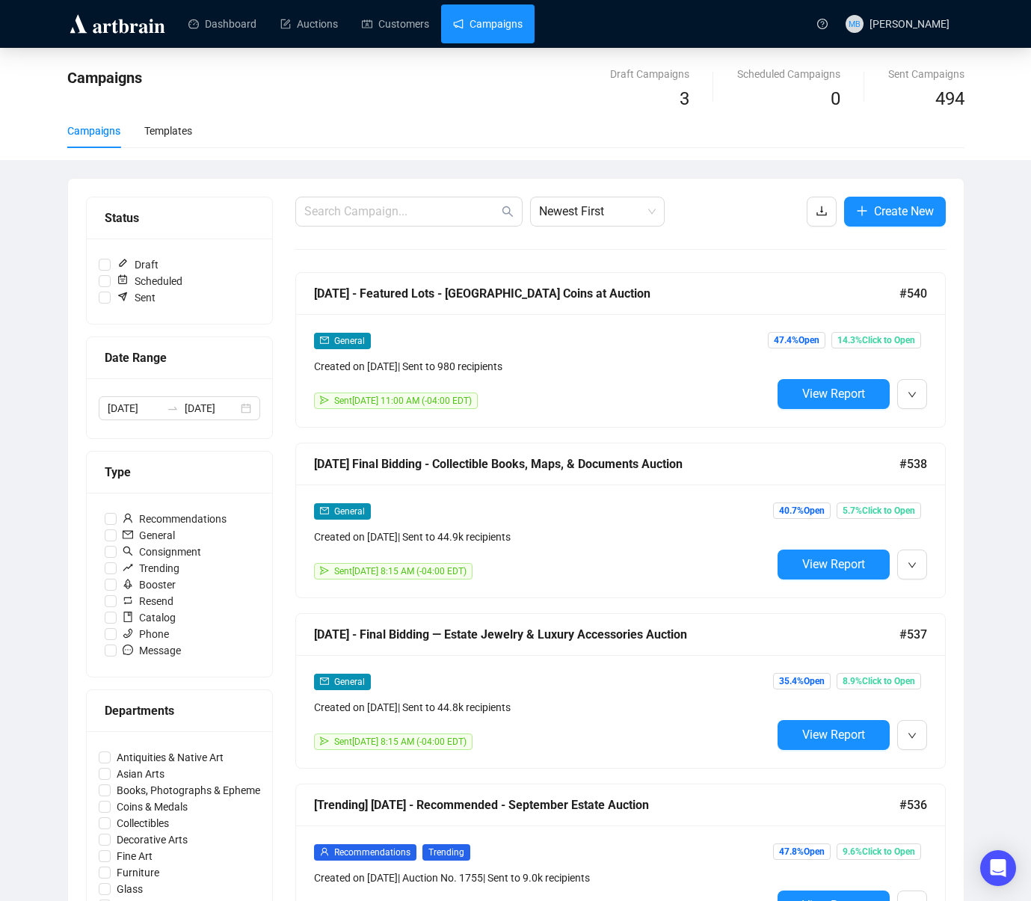
drag, startPoint x: 562, startPoint y: 212, endPoint x: 571, endPoint y: 227, distance: 18.1
click at [563, 212] on span "Newest First" at bounding box center [597, 211] width 117 height 28
drag, startPoint x: 585, startPoint y: 267, endPoint x: 575, endPoint y: 267, distance: 9.7
click at [585, 266] on div "Oldest First" at bounding box center [597, 268] width 111 height 16
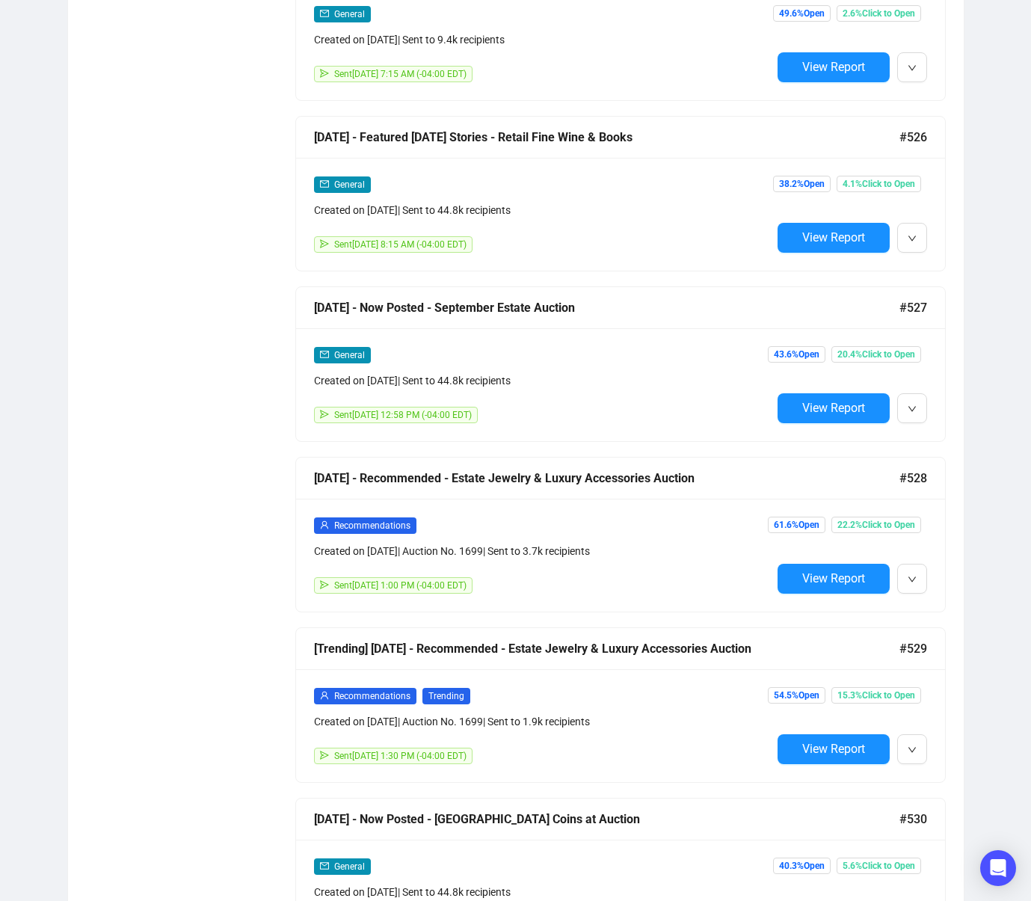
scroll to position [7332, 0]
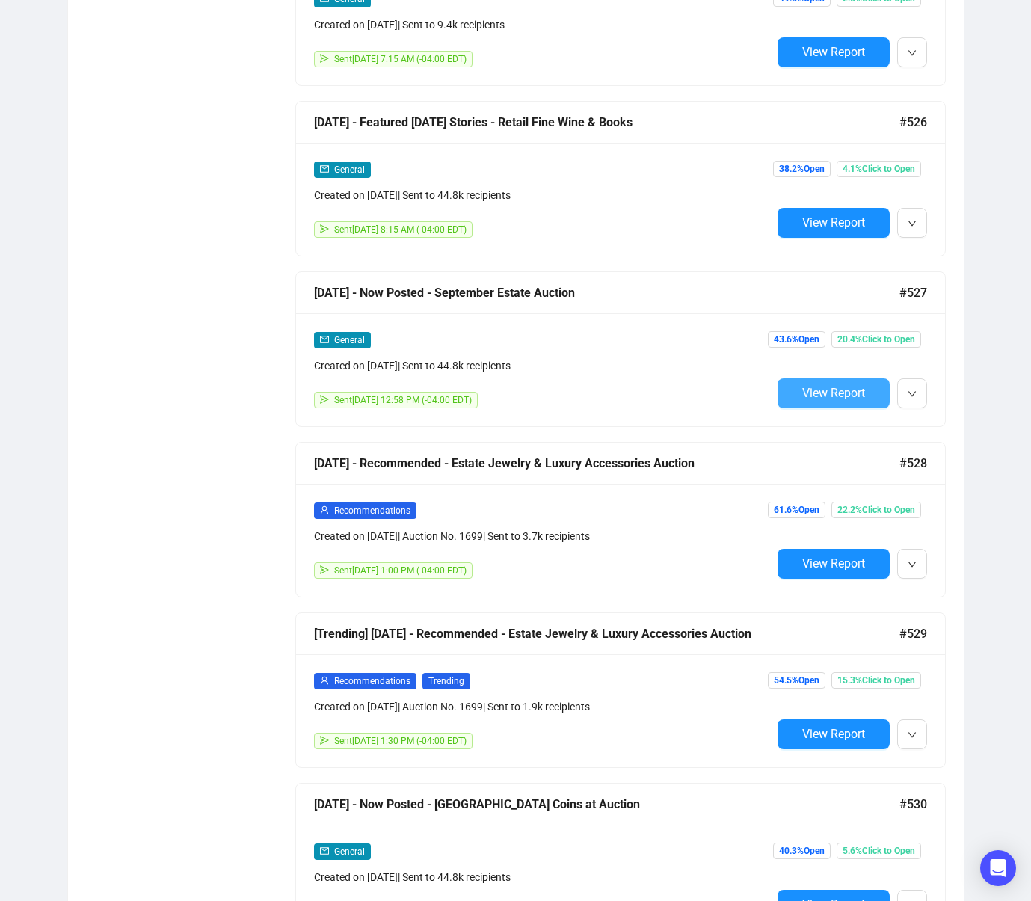
click at [842, 392] on span "View Report" at bounding box center [833, 393] width 63 height 14
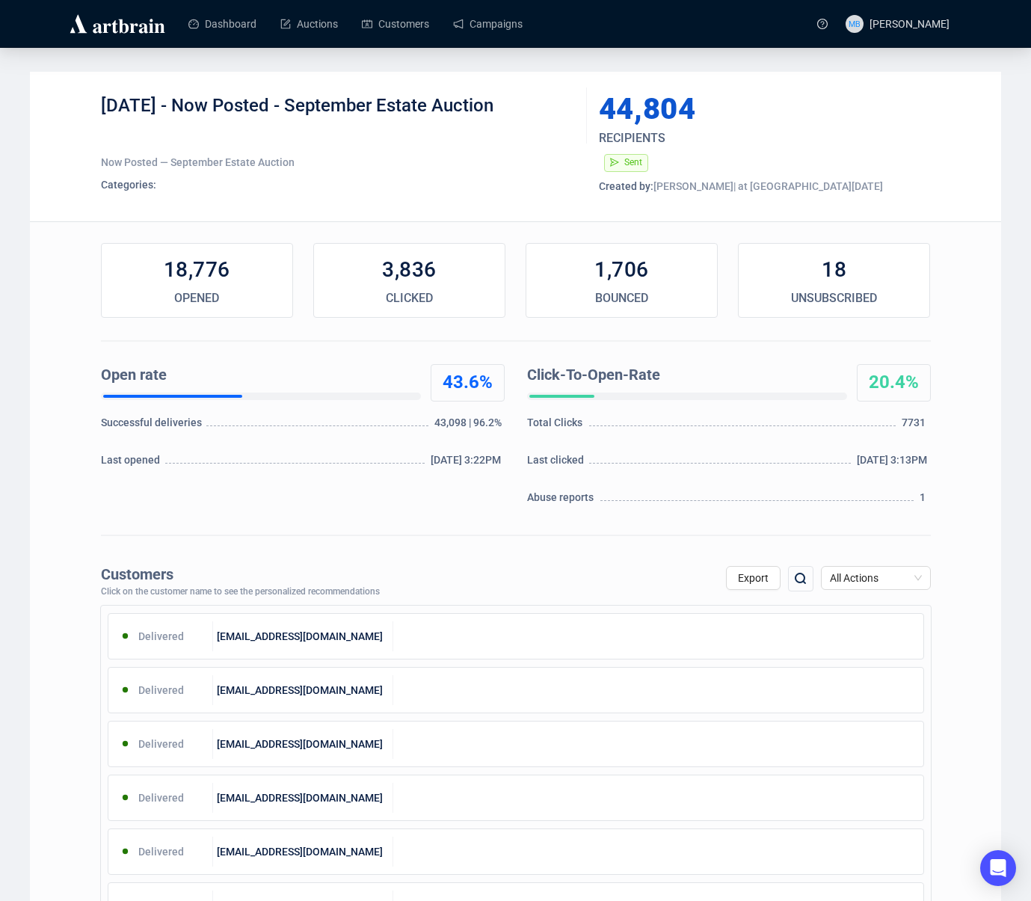
drag, startPoint x: 182, startPoint y: 104, endPoint x: 595, endPoint y: 186, distance: 420.9
click at [518, 114] on div "[DATE] - Now Posted - September Estate Auction" at bounding box center [338, 116] width 475 height 45
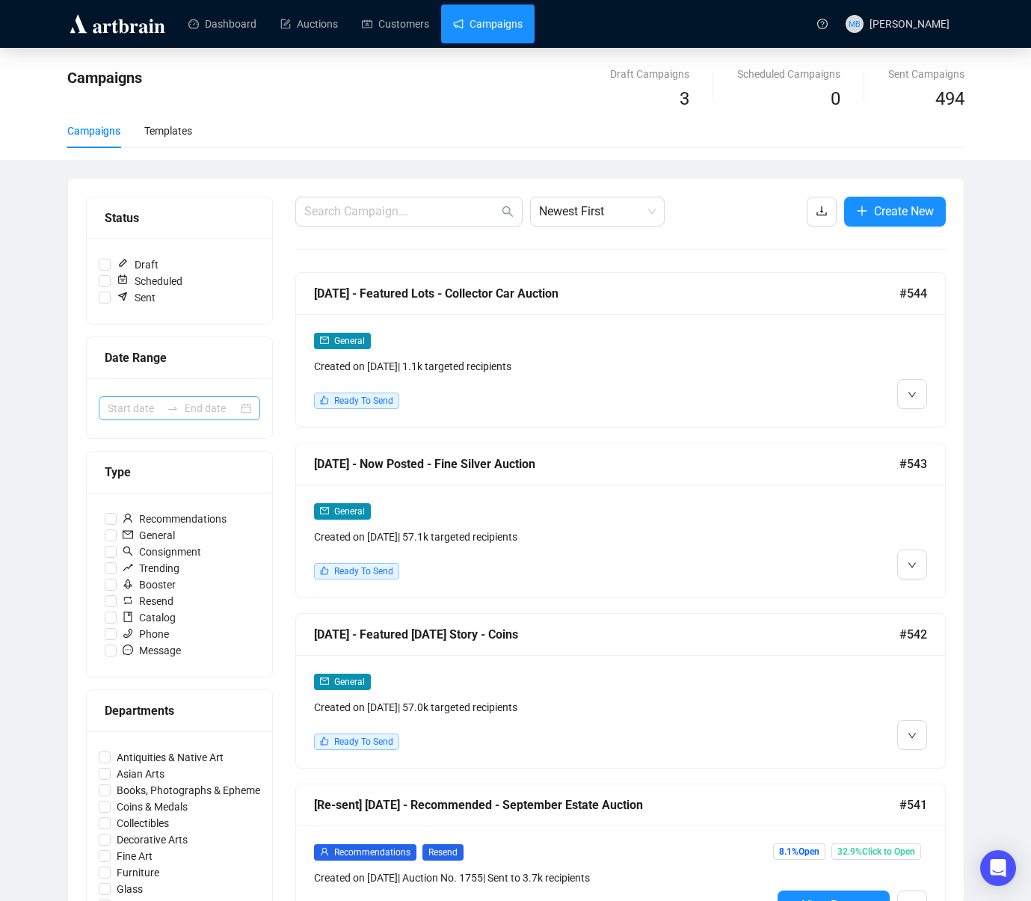
click at [162, 417] on div at bounding box center [180, 408] width 162 height 24
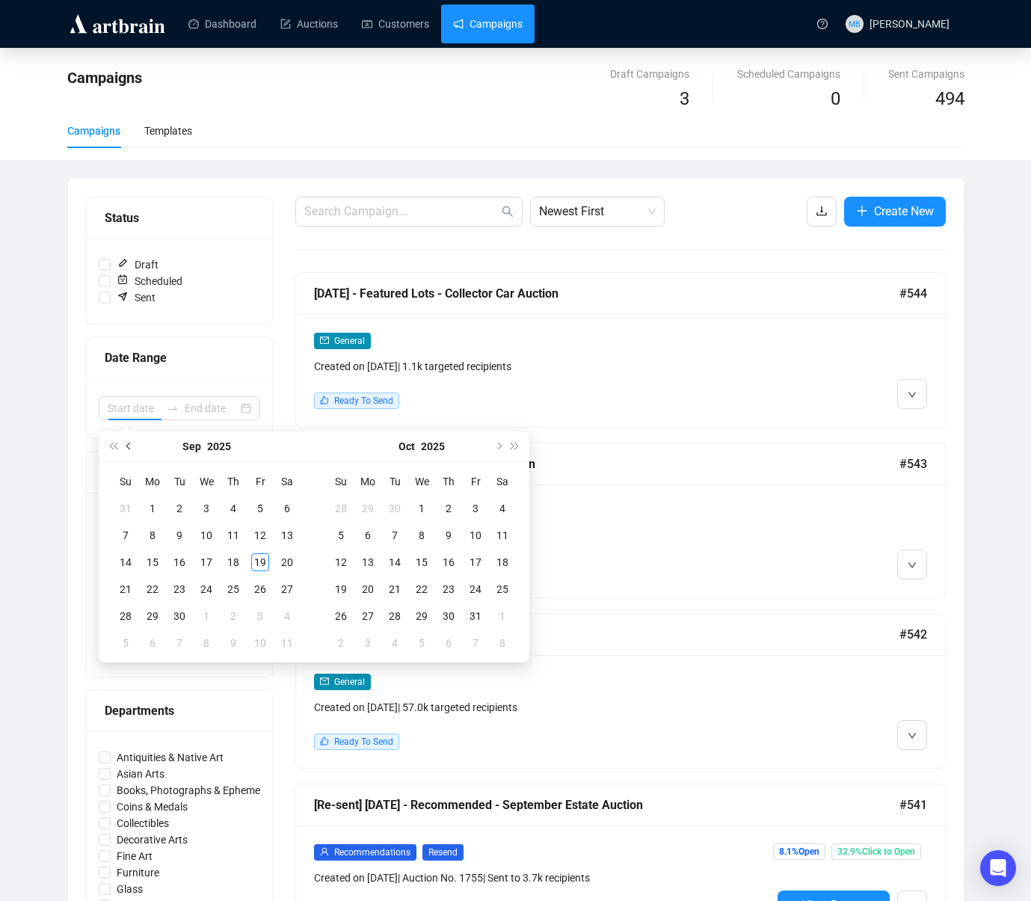
click at [129, 443] on span "Previous month (PageUp)" at bounding box center [129, 446] width 7 height 7
type input "[DATE]"
drag, startPoint x: 203, startPoint y: 617, endPoint x: 360, endPoint y: 604, distance: 157.6
click at [203, 617] on div "27" at bounding box center [206, 616] width 18 height 18
type input "[DATE]"
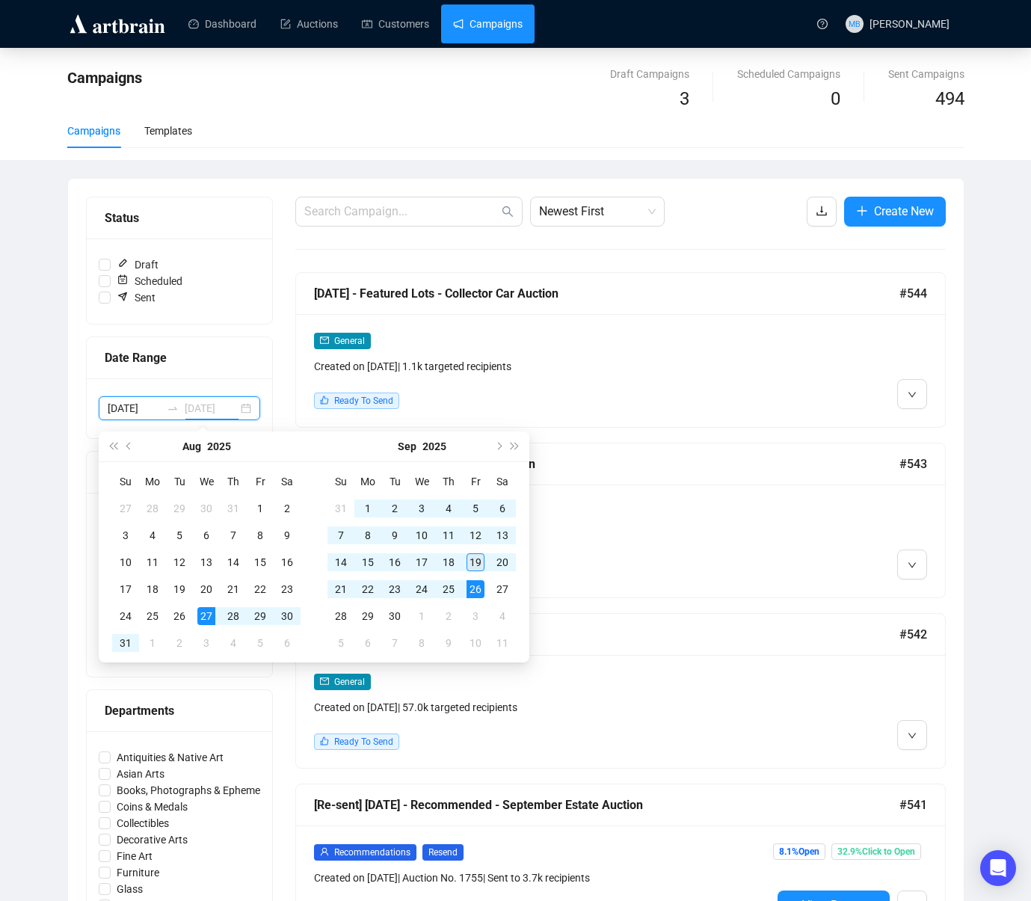
type input "[DATE]"
click at [475, 556] on div "19" at bounding box center [476, 562] width 18 height 18
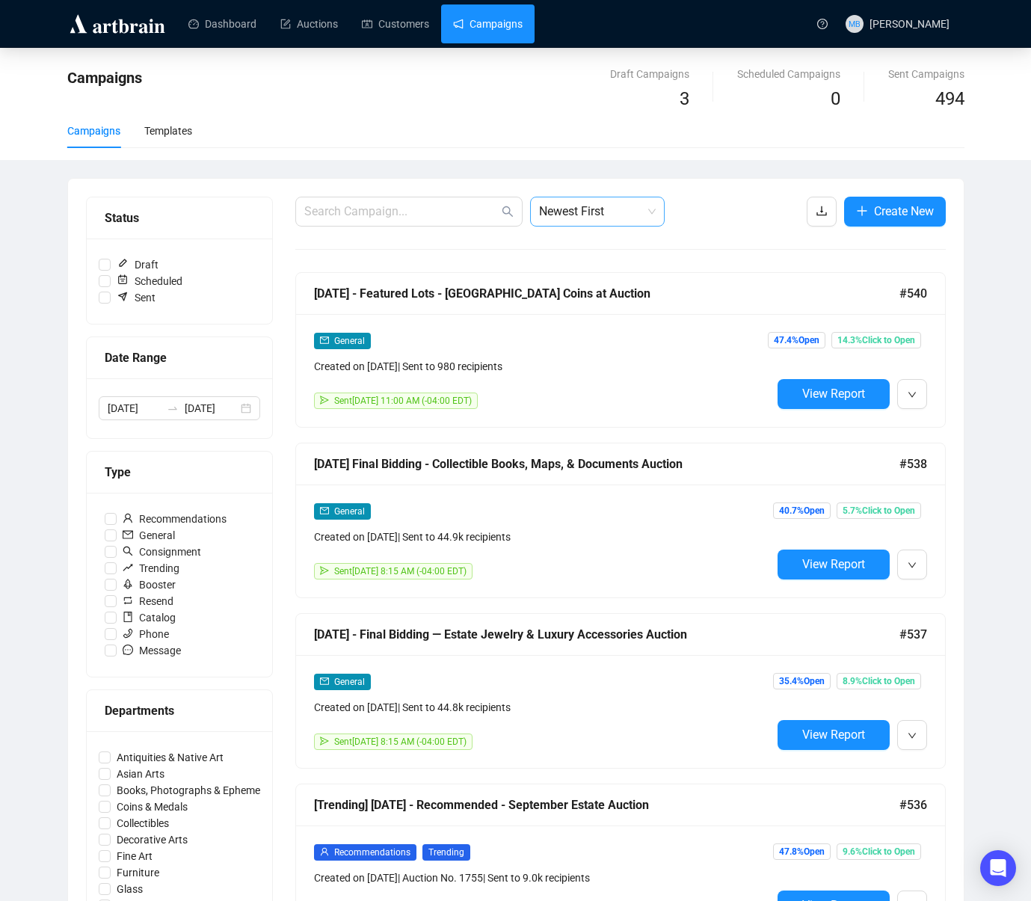
click at [608, 216] on span "Newest First" at bounding box center [597, 211] width 117 height 28
click at [592, 268] on div "Oldest First" at bounding box center [597, 268] width 111 height 16
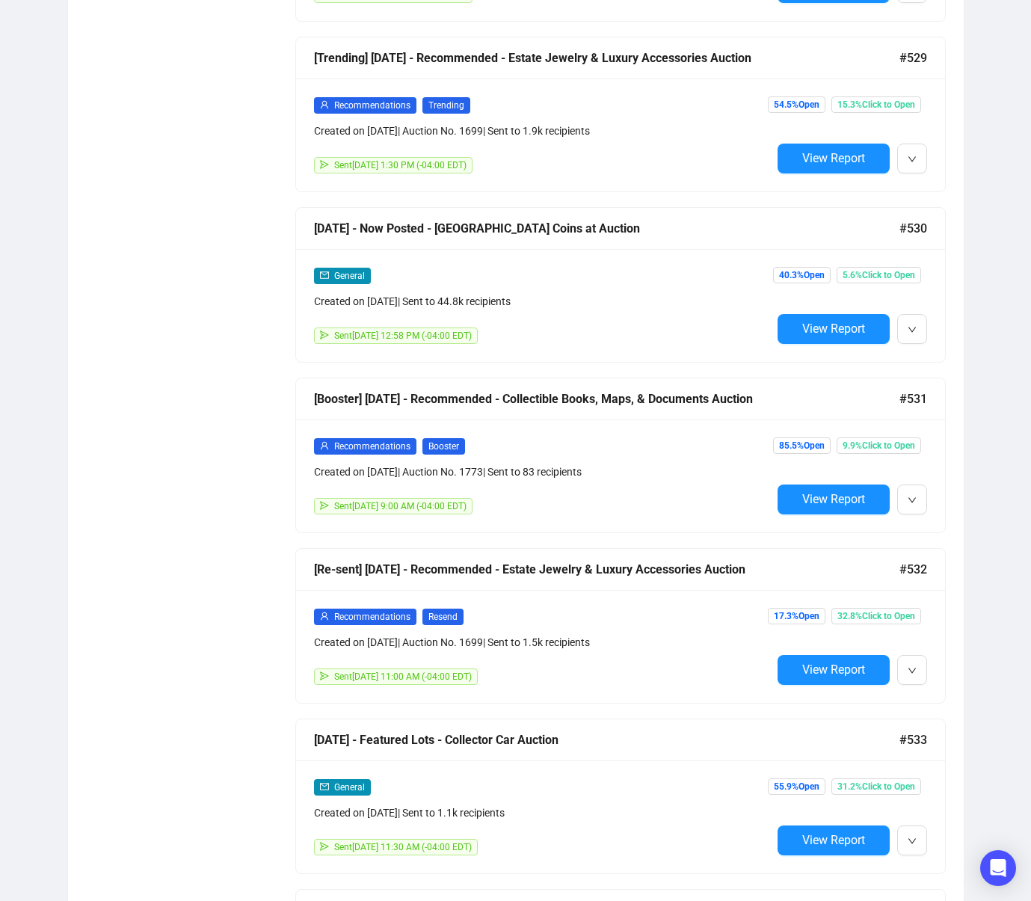
scroll to position [7930, 0]
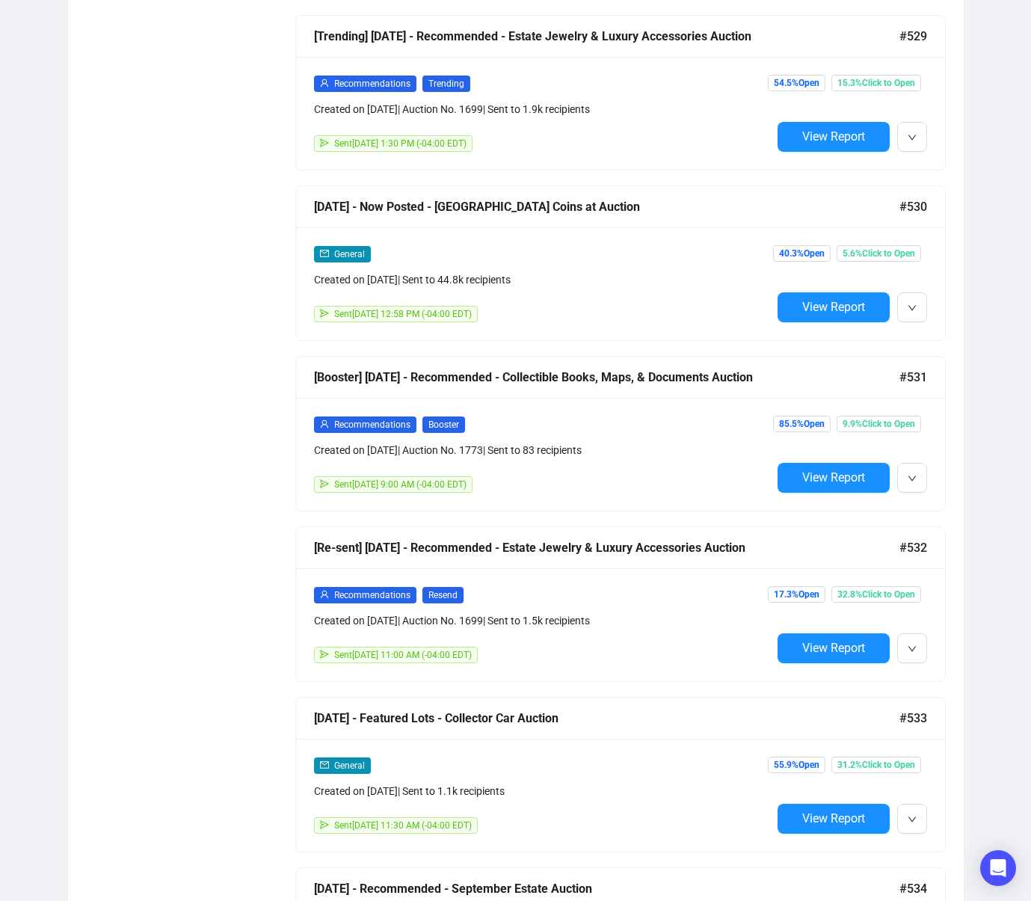
drag, startPoint x: 799, startPoint y: 315, endPoint x: 784, endPoint y: 310, distance: 15.8
click at [799, 315] on button "View Report" at bounding box center [834, 307] width 112 height 30
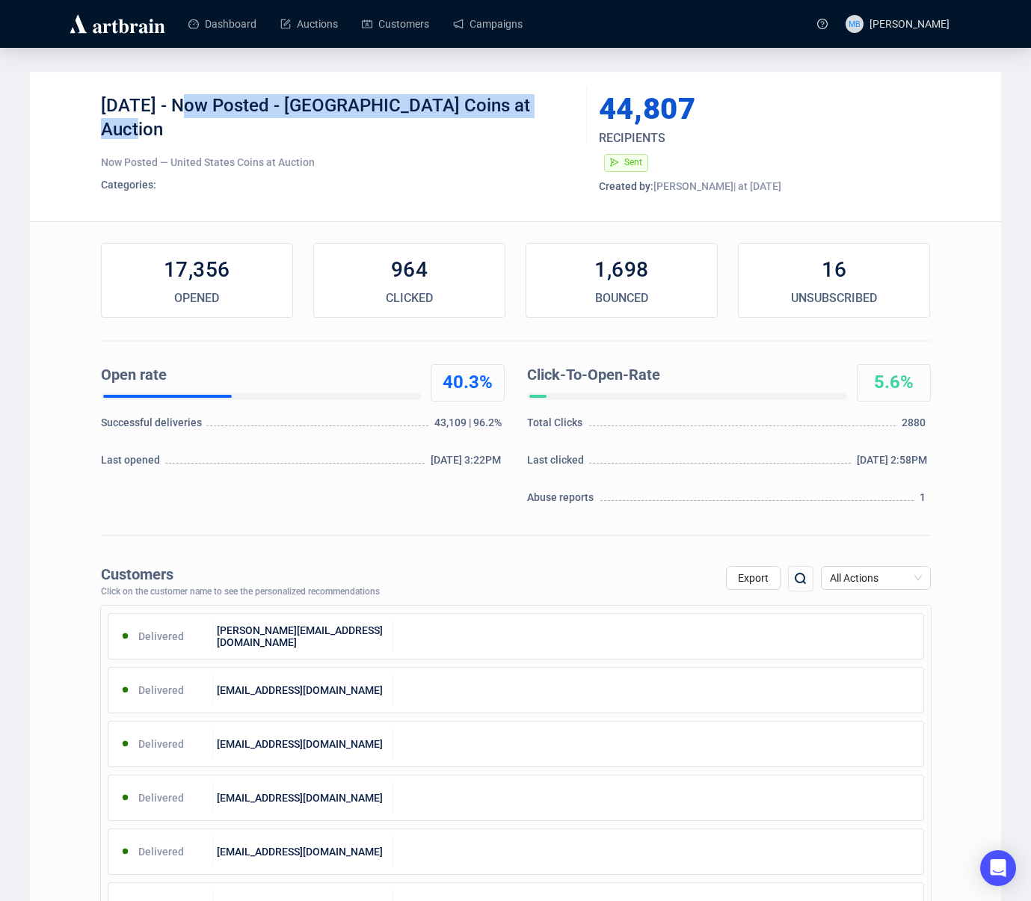
drag, startPoint x: 180, startPoint y: 107, endPoint x: 552, endPoint y: 112, distance: 371.7
click at [550, 112] on div "[DATE] - Now Posted - [GEOGRAPHIC_DATA] Coins at Auction" at bounding box center [338, 116] width 475 height 45
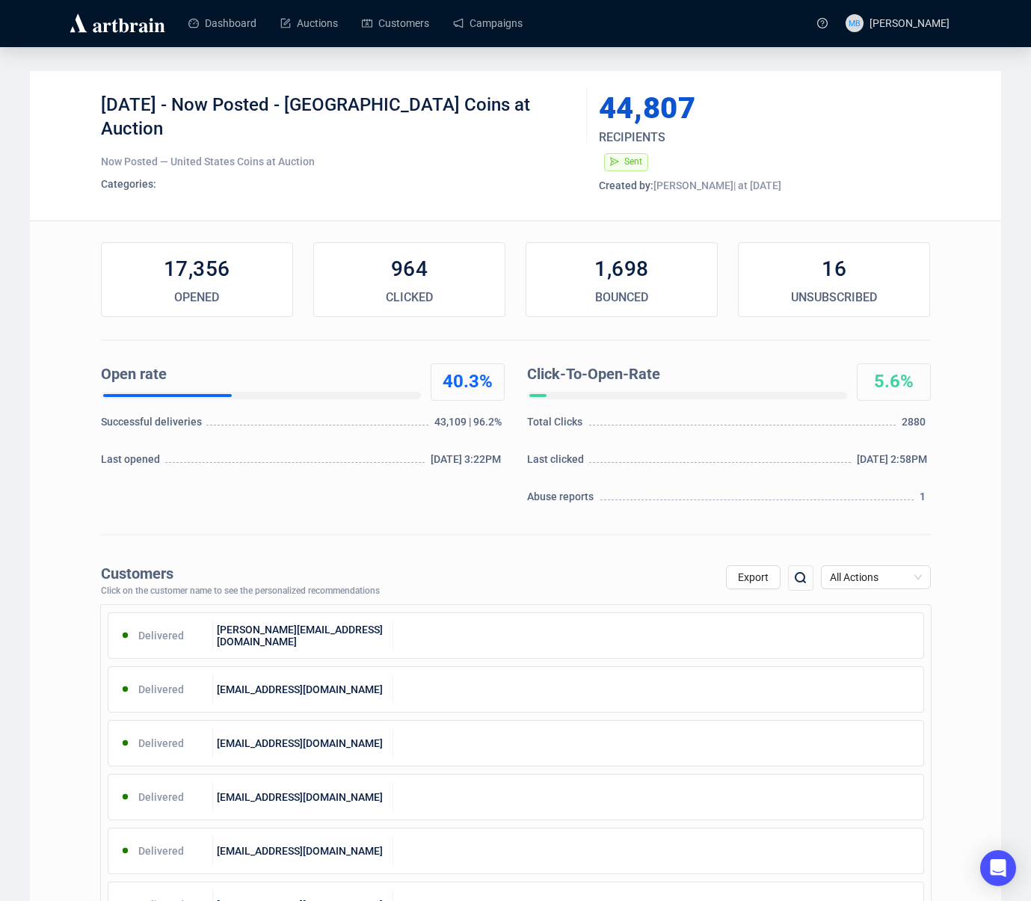
click at [526, 215] on div "[DATE] - Now Posted - United States Coins at Auction Now Posted — United States…" at bounding box center [515, 146] width 971 height 150
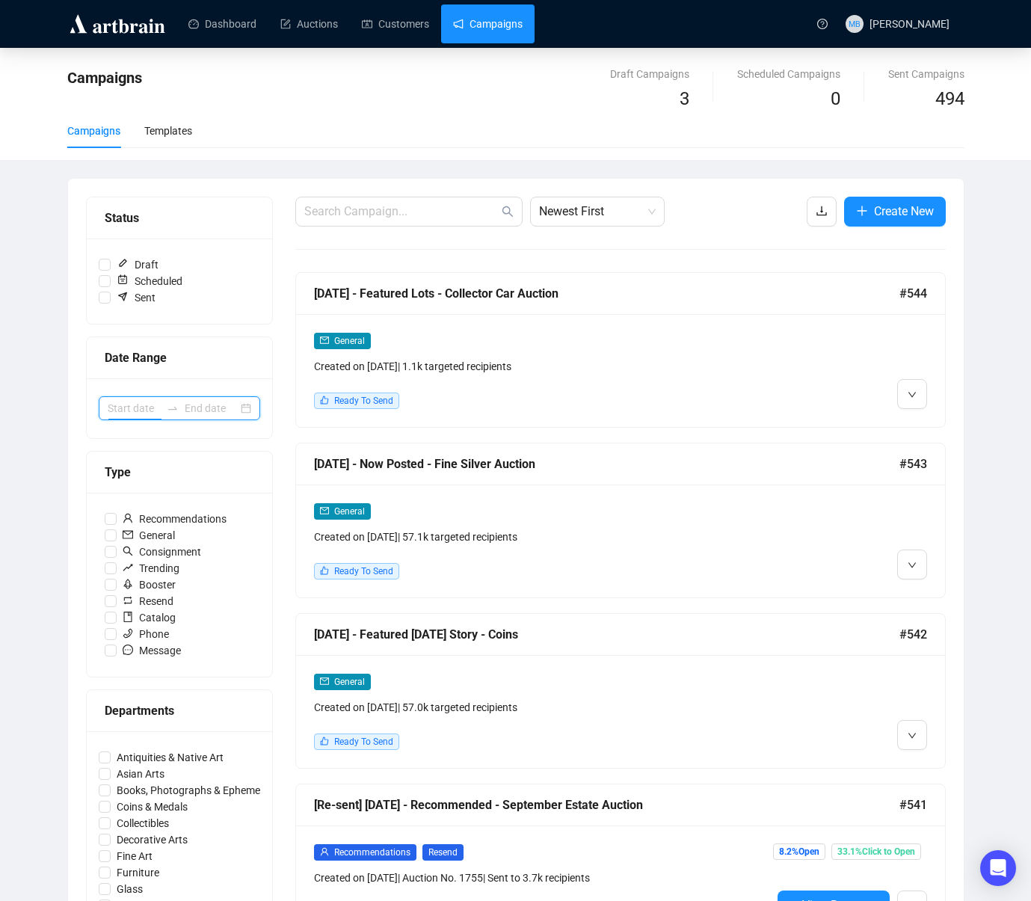
click at [135, 409] on input at bounding box center [134, 408] width 53 height 16
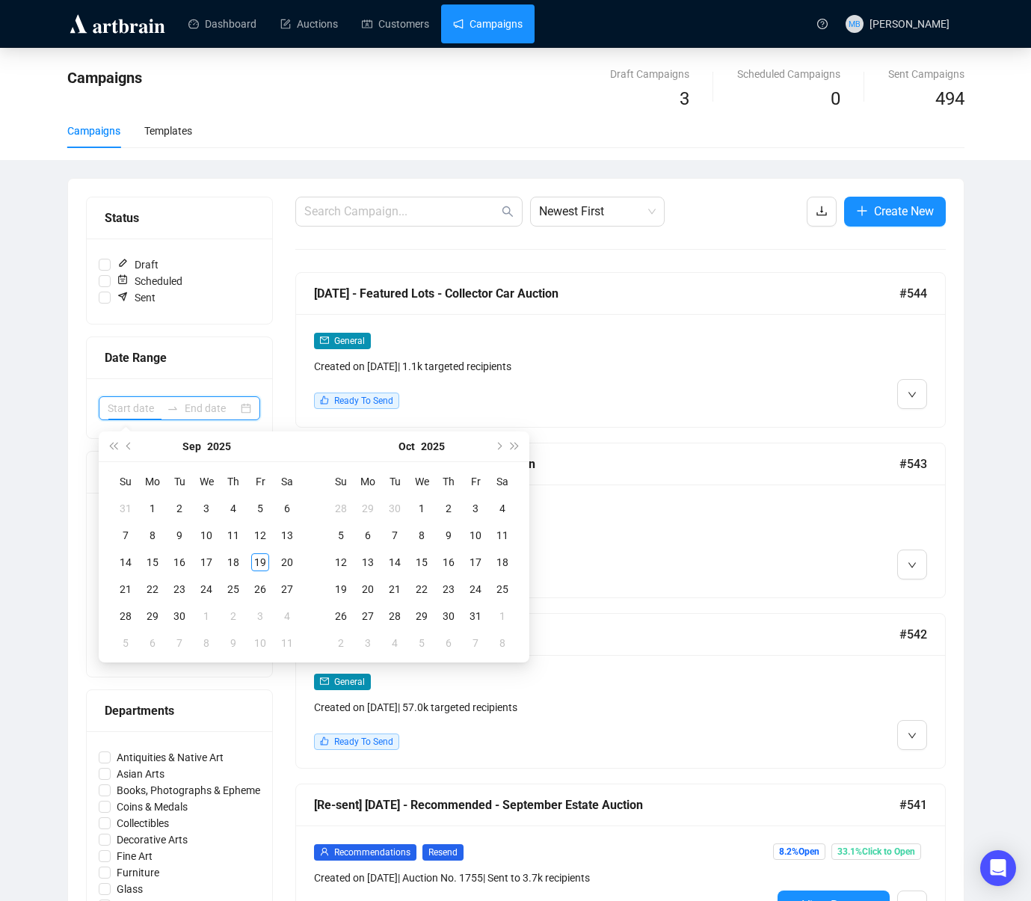
type input "[DATE]"
click at [127, 443] on span "Previous month (PageUp)" at bounding box center [129, 446] width 7 height 7
type input "[DATE]"
drag, startPoint x: 204, startPoint y: 617, endPoint x: 217, endPoint y: 620, distance: 13.1
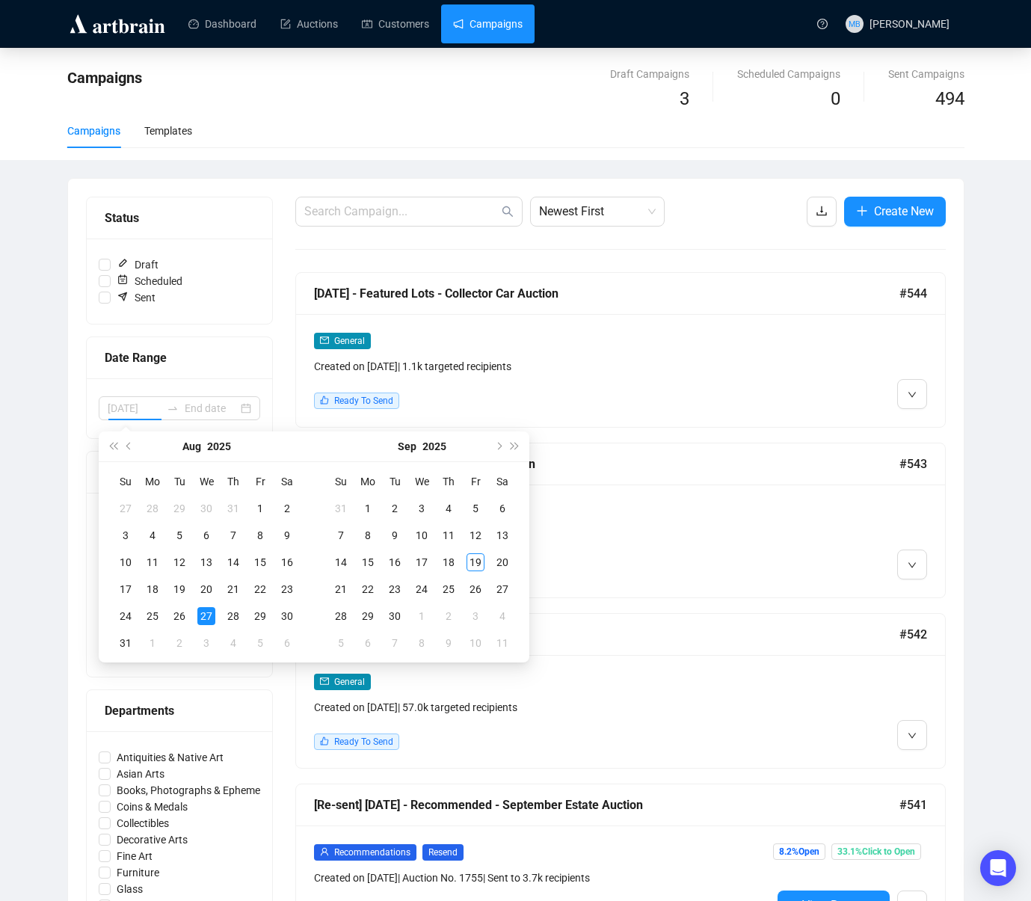
click at [206, 618] on div "27" at bounding box center [206, 616] width 18 height 18
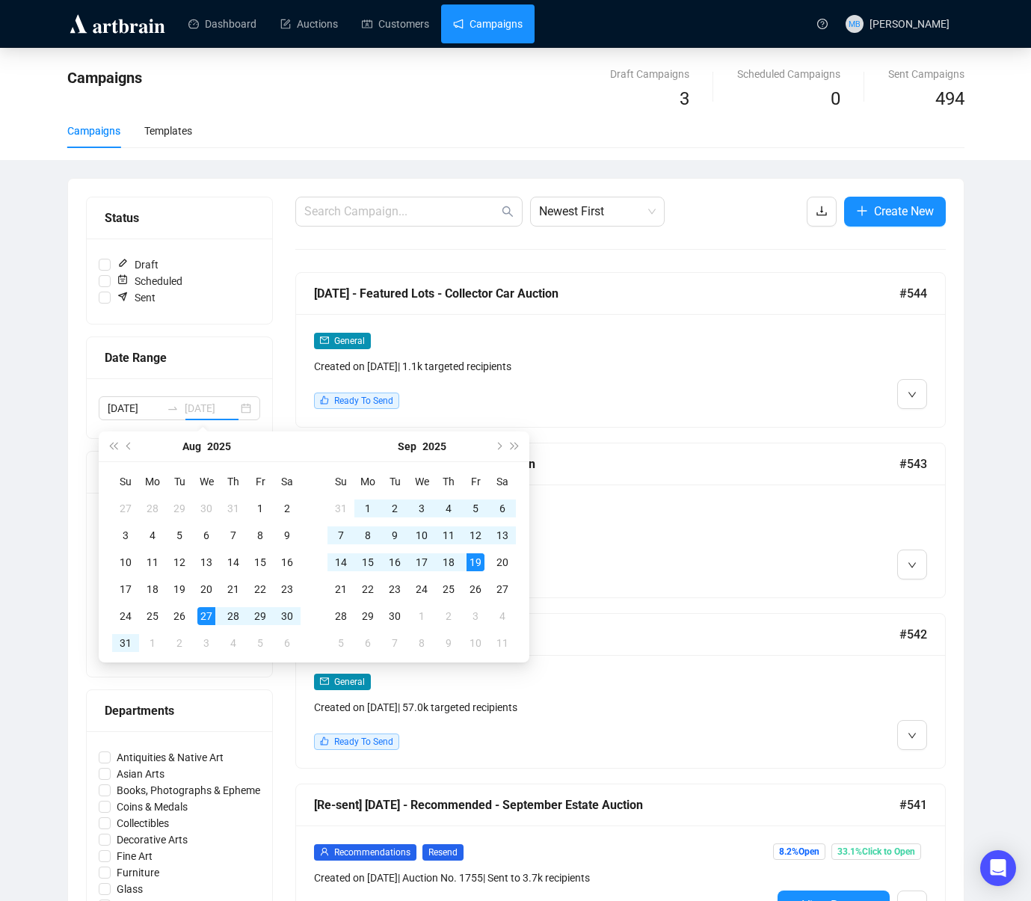
click at [469, 558] on div "19" at bounding box center [476, 562] width 18 height 18
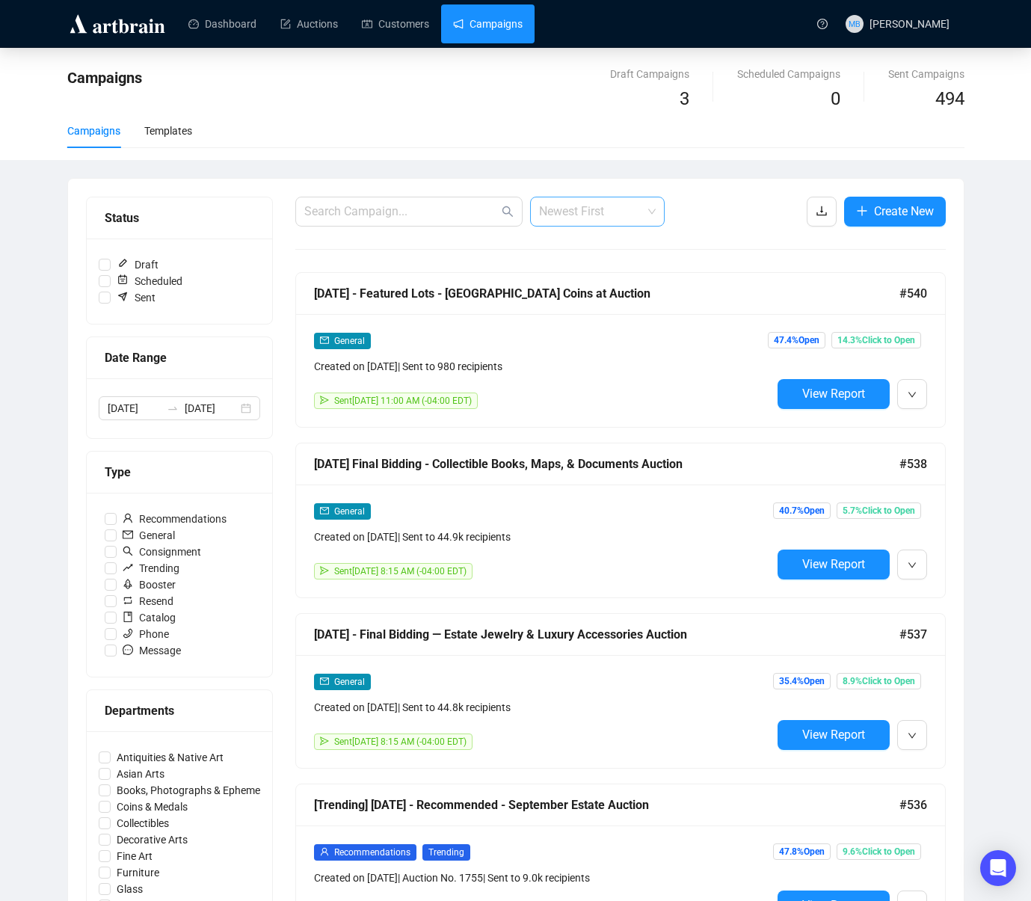
click at [565, 217] on span "Newest First" at bounding box center [597, 211] width 117 height 28
click at [584, 271] on div "Oldest First" at bounding box center [597, 268] width 111 height 16
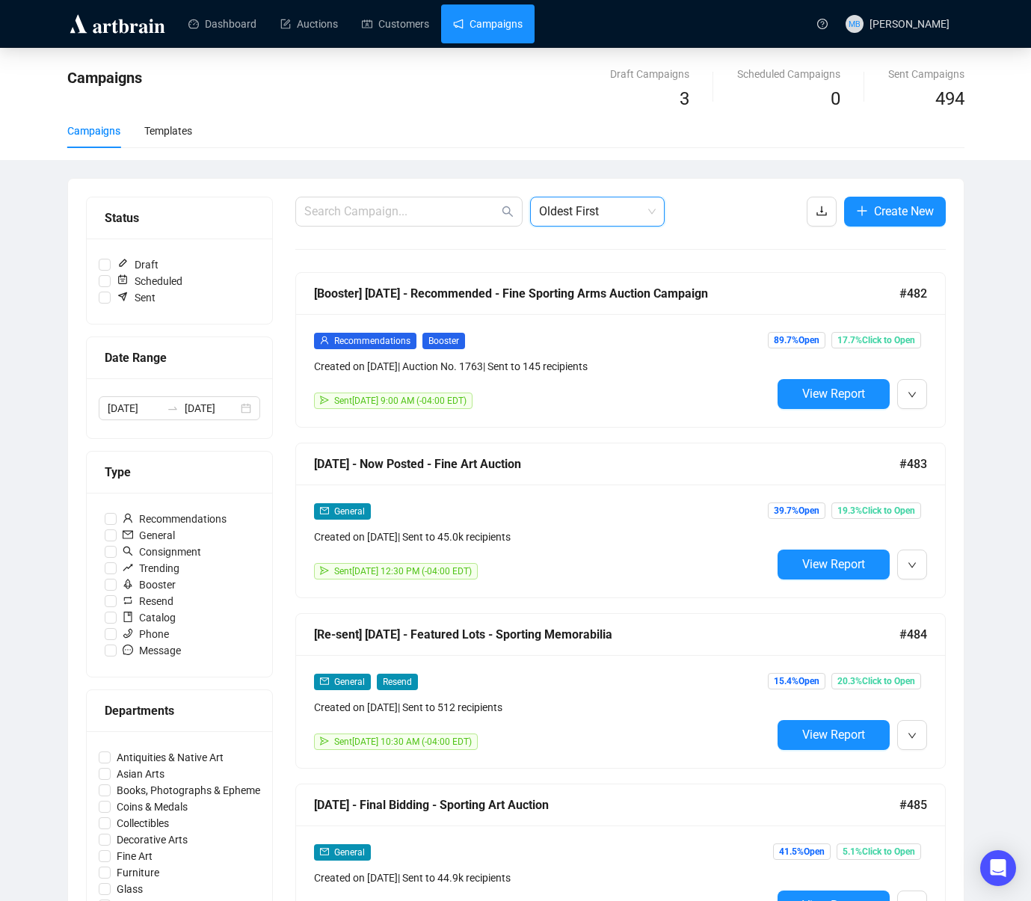
drag, startPoint x: 651, startPoint y: 203, endPoint x: 635, endPoint y: 213, distance: 18.9
click at [651, 203] on span "Oldest First" at bounding box center [597, 211] width 117 height 28
click at [595, 268] on div "Oldest First" at bounding box center [597, 268] width 111 height 16
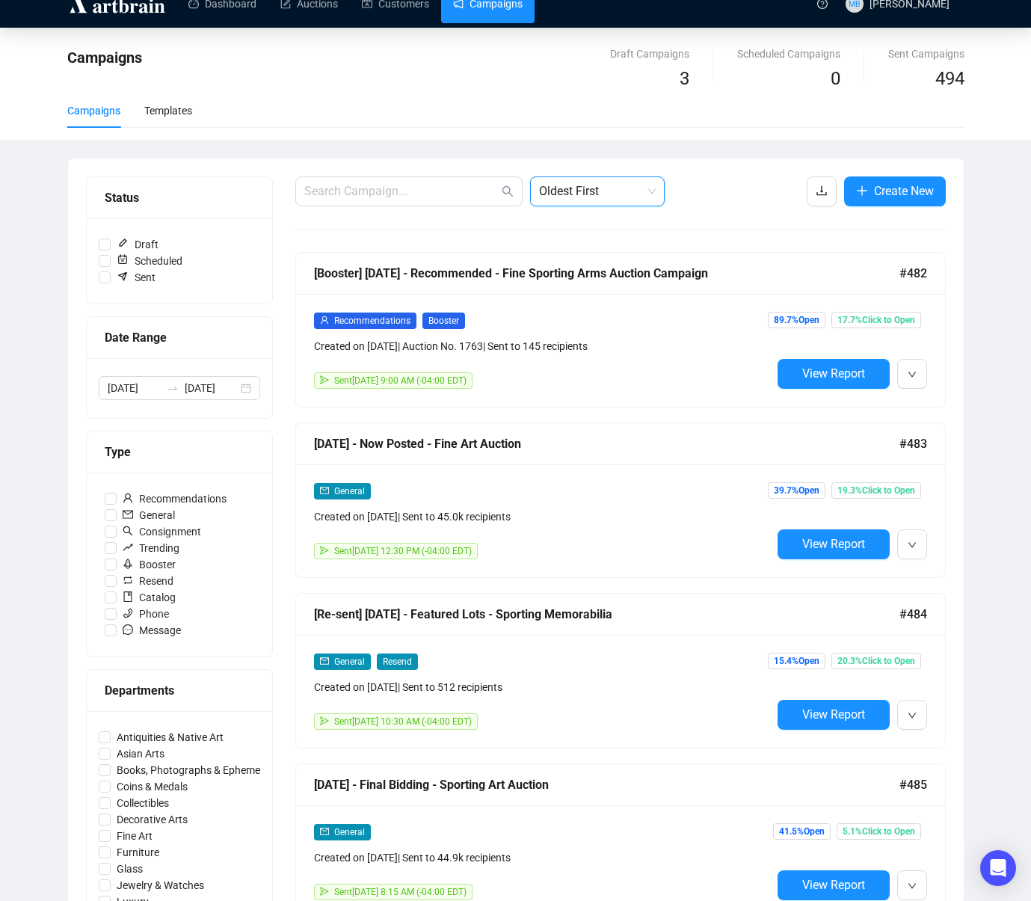
scroll to position [22, 0]
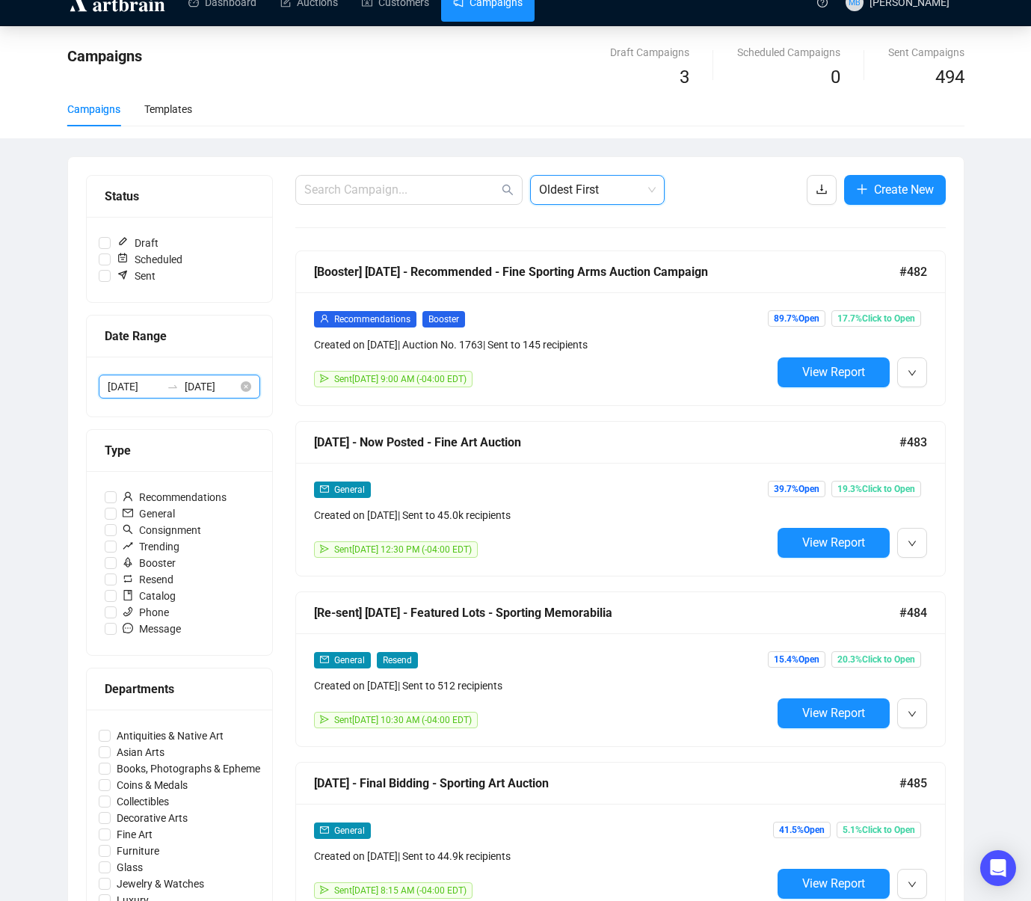
click at [193, 392] on input "[DATE]" at bounding box center [211, 386] width 53 height 16
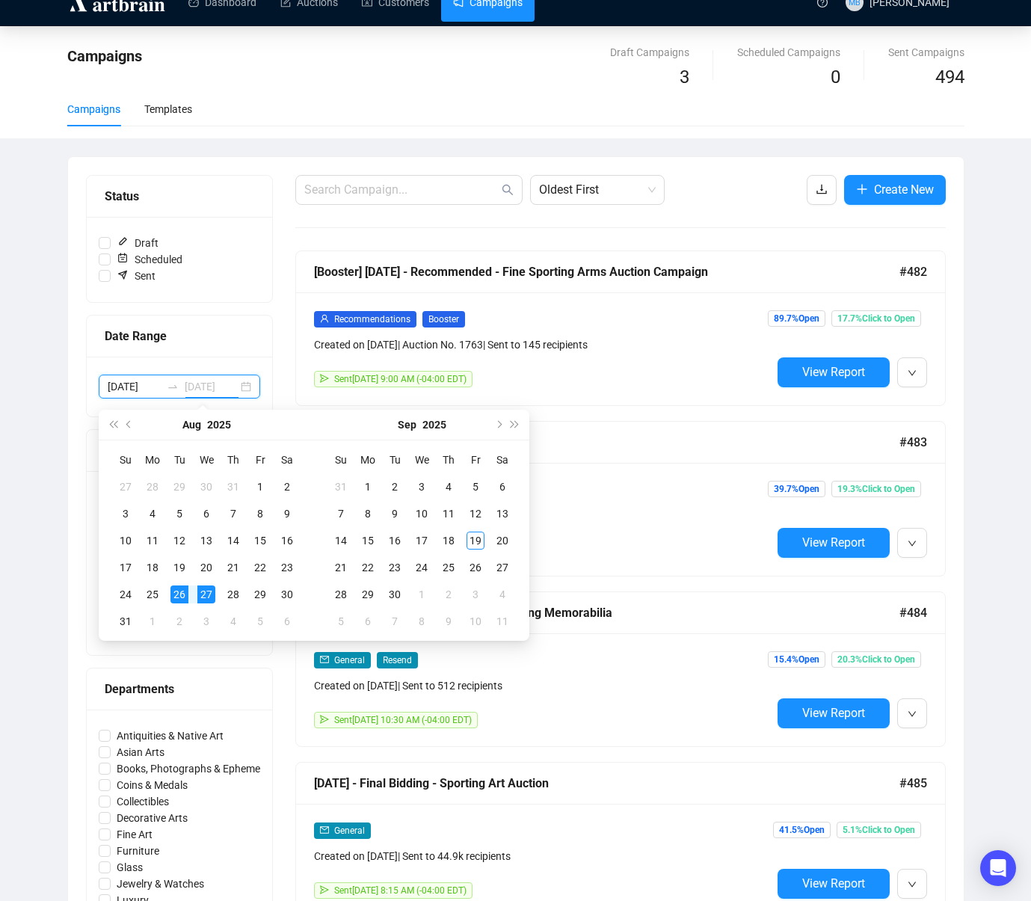
type input "[DATE]"
drag, startPoint x: 200, startPoint y: 595, endPoint x: 328, endPoint y: 571, distance: 129.4
click at [205, 594] on div "27" at bounding box center [206, 595] width 18 height 18
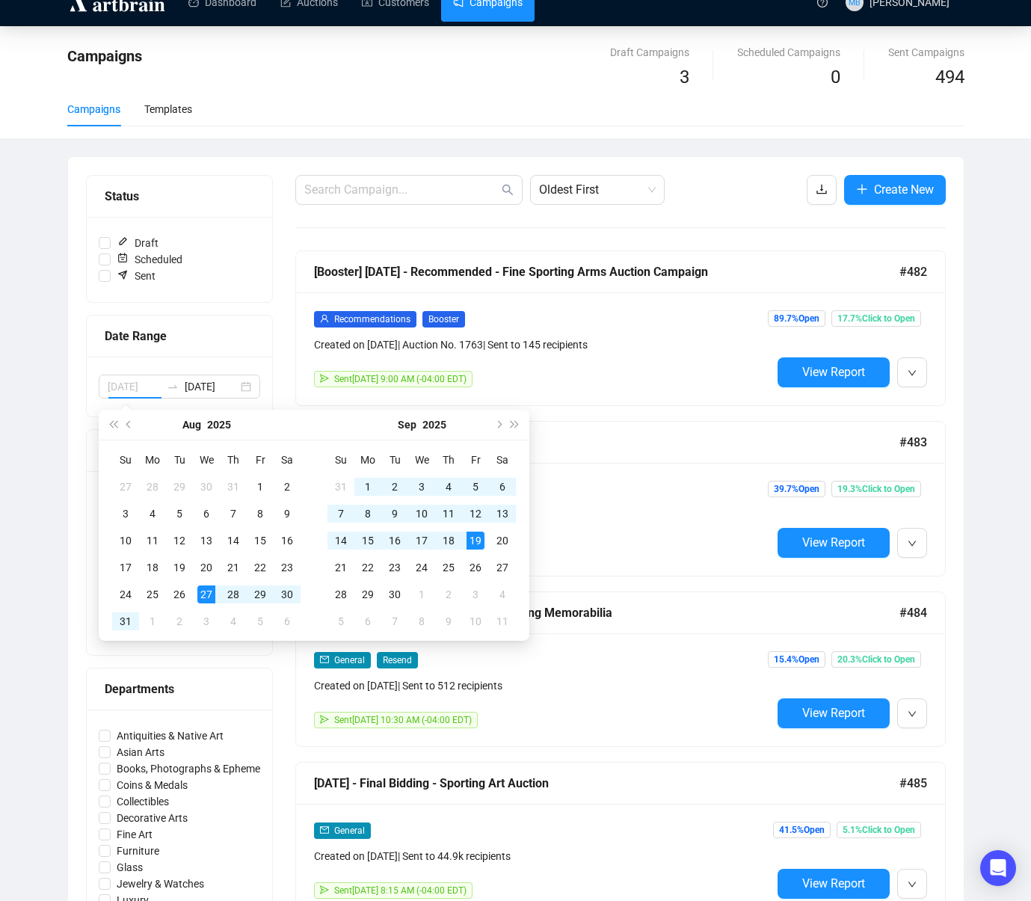
click at [476, 540] on div "19" at bounding box center [476, 541] width 18 height 18
type input "[DATE]"
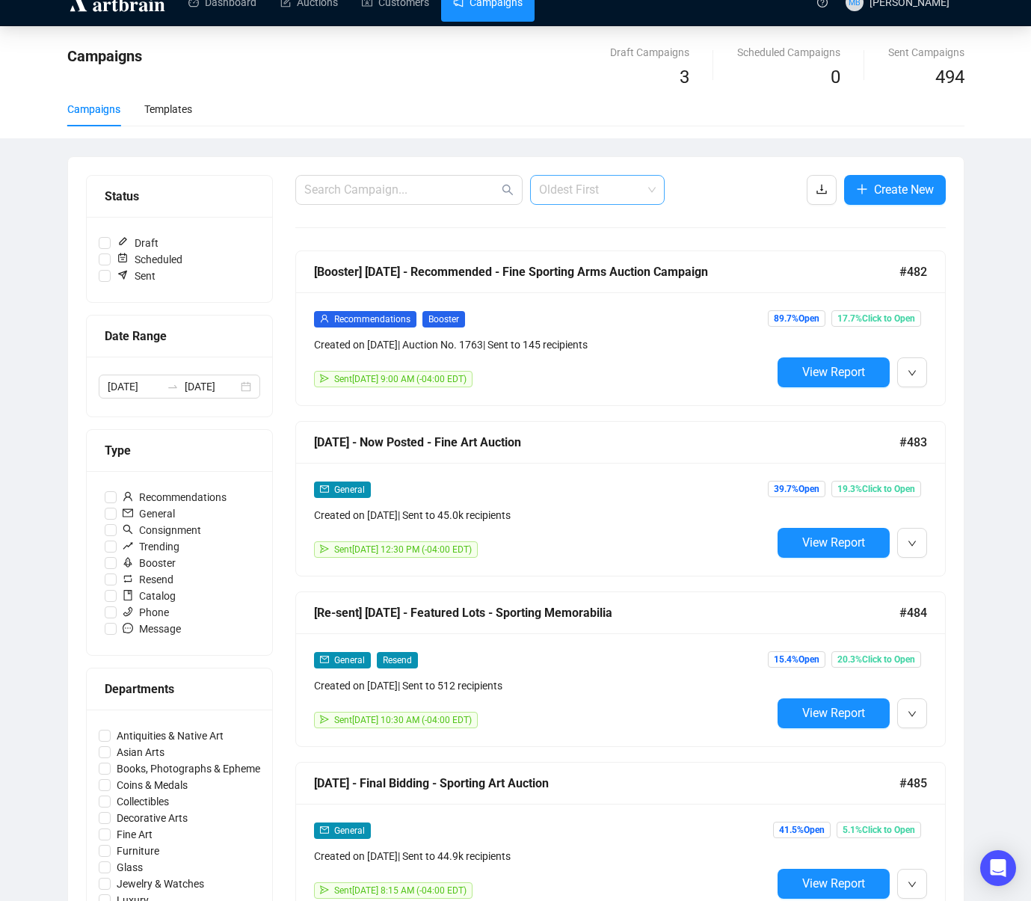
drag, startPoint x: 601, startPoint y: 191, endPoint x: 602, endPoint y: 201, distance: 9.8
click at [601, 191] on span "Oldest First" at bounding box center [597, 190] width 117 height 28
click at [602, 217] on div "Newest First" at bounding box center [597, 223] width 111 height 16
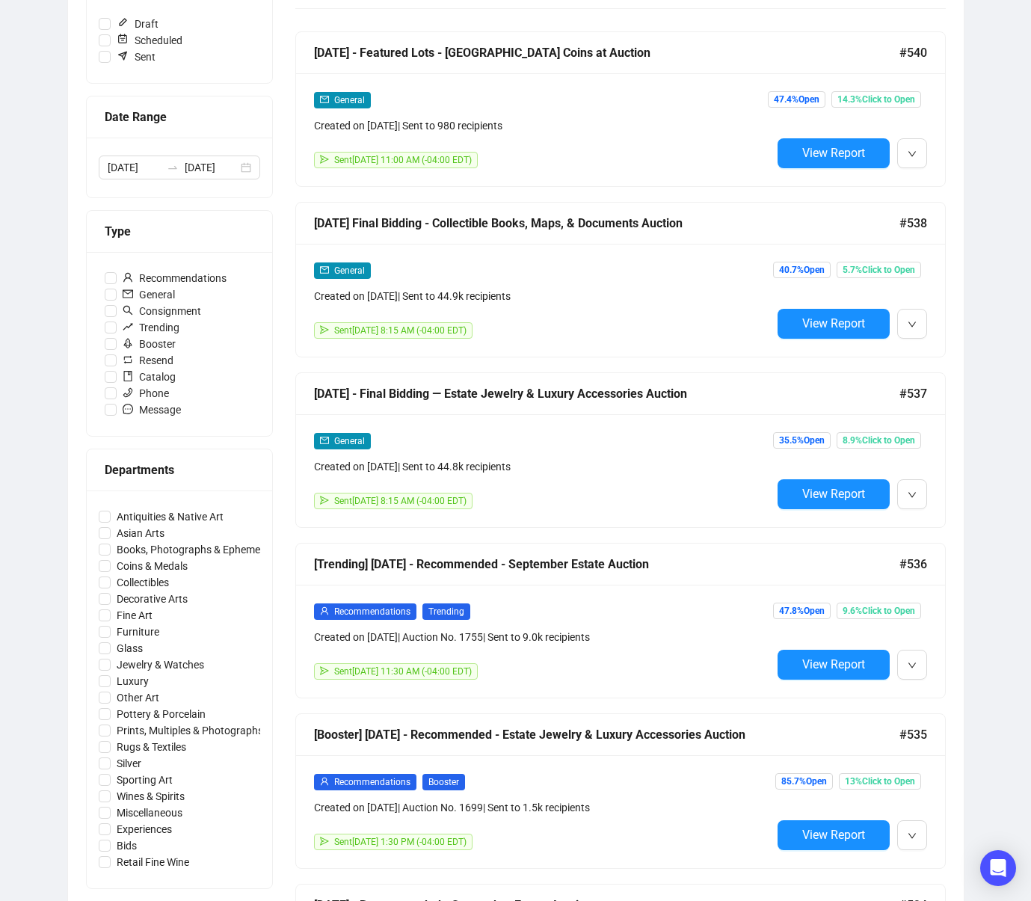
scroll to position [239, 0]
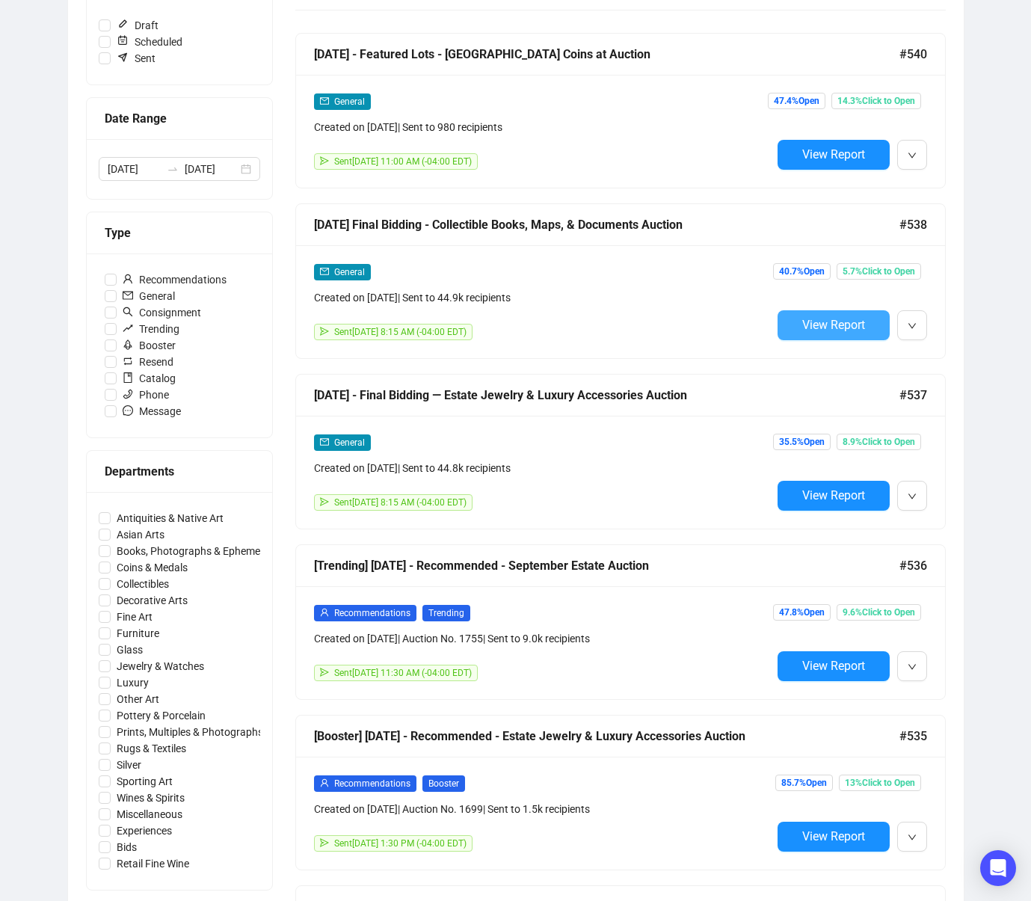
click at [835, 325] on span "View Report" at bounding box center [833, 325] width 63 height 14
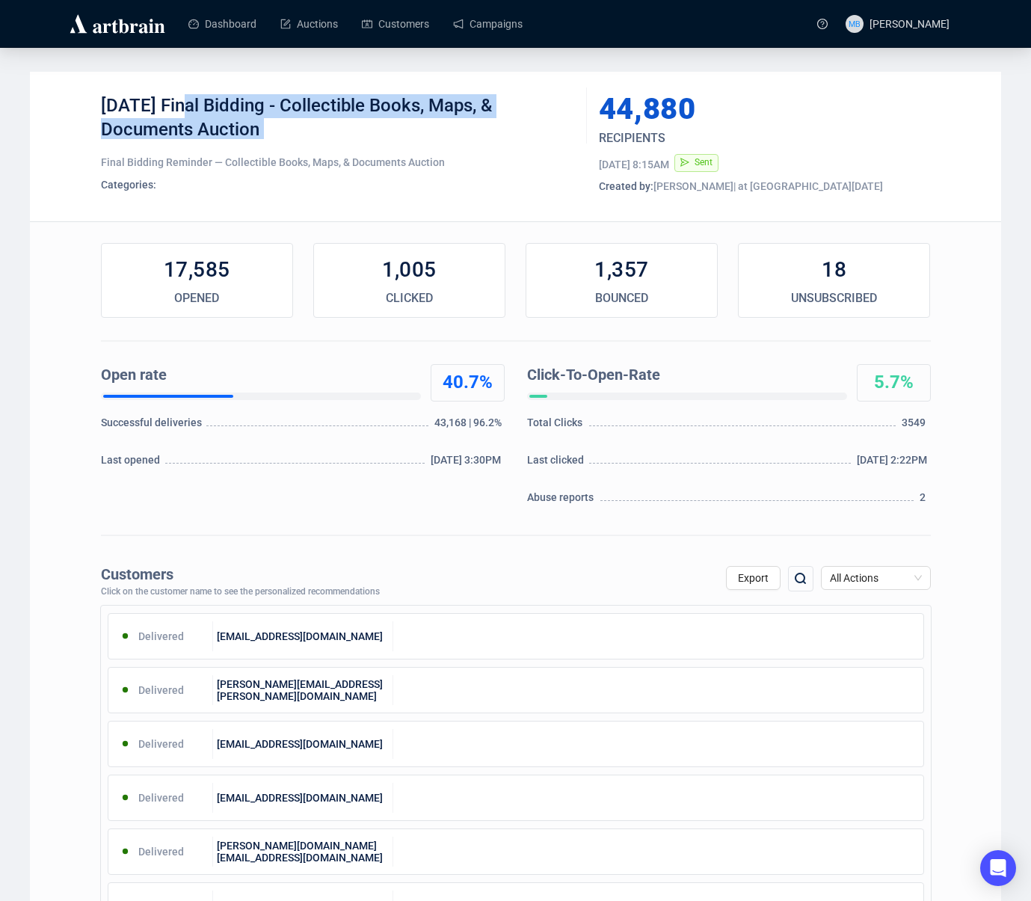
drag, startPoint x: 243, startPoint y: 122, endPoint x: 315, endPoint y: 143, distance: 74.8
click at [308, 142] on div "[DATE] Final Bidding - Collectible Books, Maps, & Documents Auction Final Biddi…" at bounding box center [338, 146] width 475 height 105
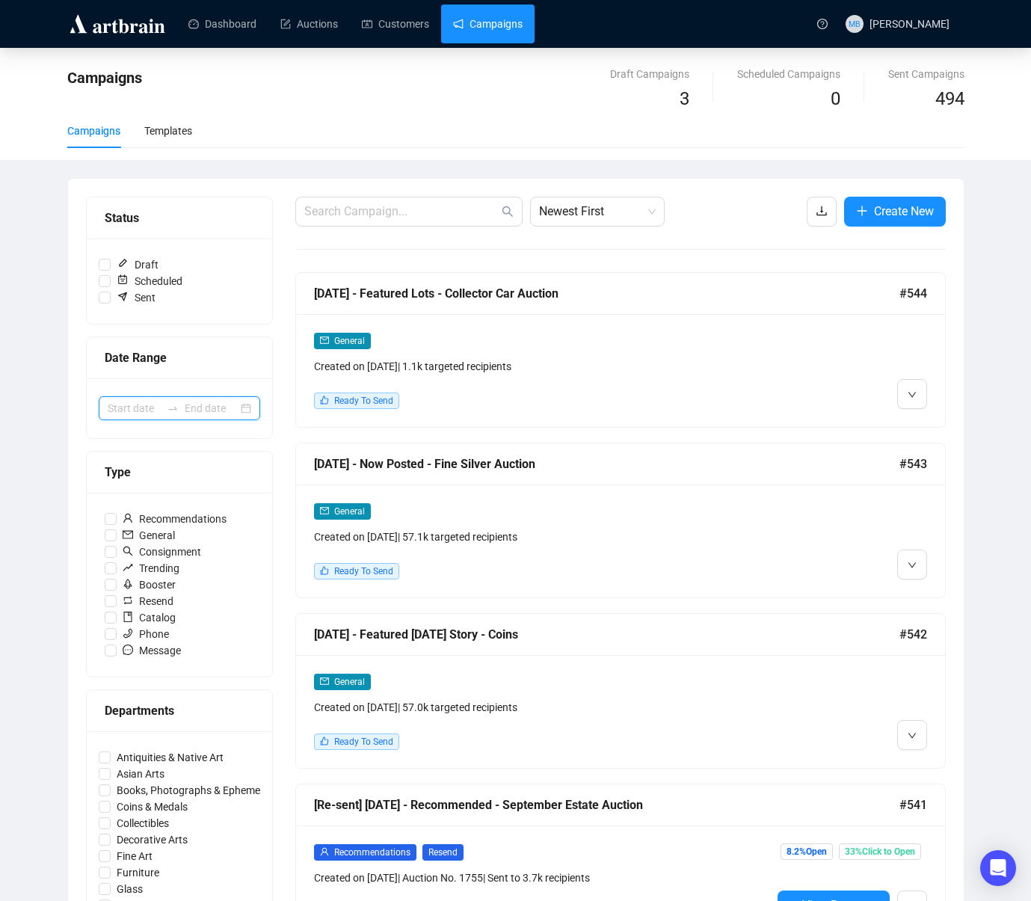
drag, startPoint x: 198, startPoint y: 416, endPoint x: 191, endPoint y: 411, distance: 9.1
click at [197, 415] on input at bounding box center [211, 408] width 53 height 16
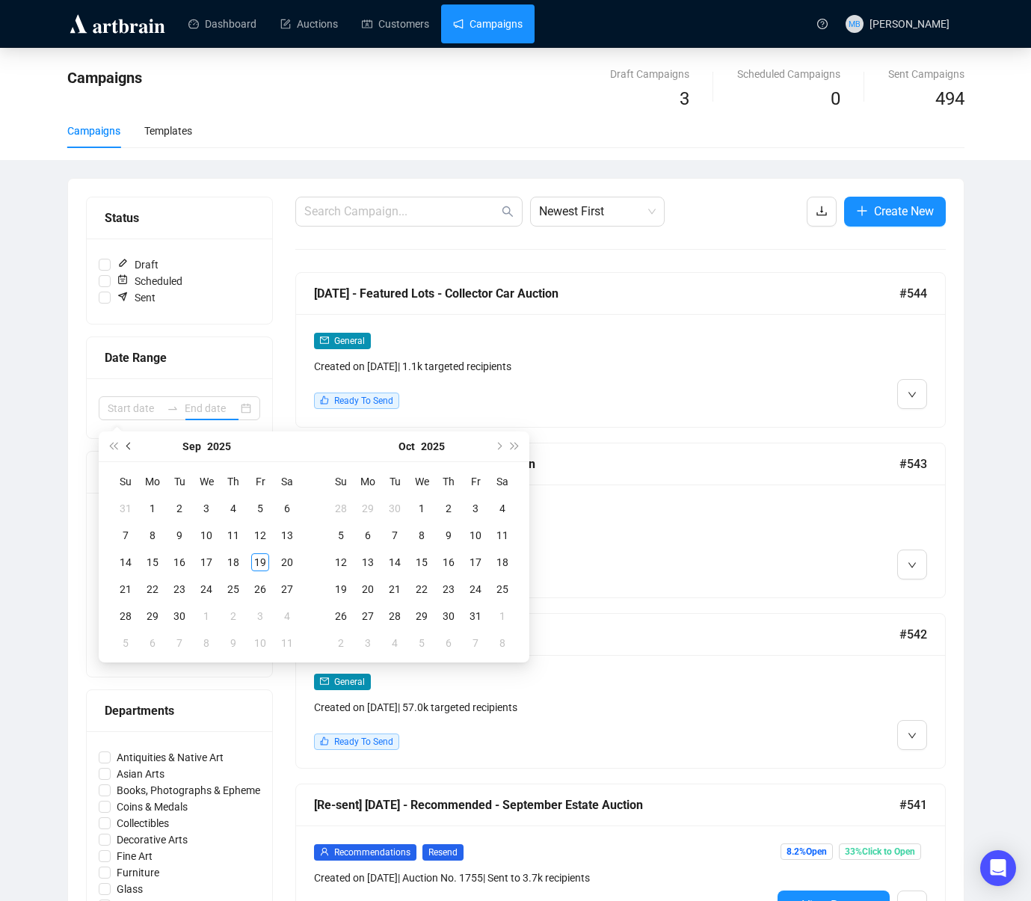
click at [126, 452] on button "Previous month (PageUp)" at bounding box center [129, 446] width 16 height 30
type input "[DATE]"
drag, startPoint x: 120, startPoint y: 643, endPoint x: 193, endPoint y: 621, distance: 75.7
click at [121, 643] on div "31" at bounding box center [126, 643] width 18 height 18
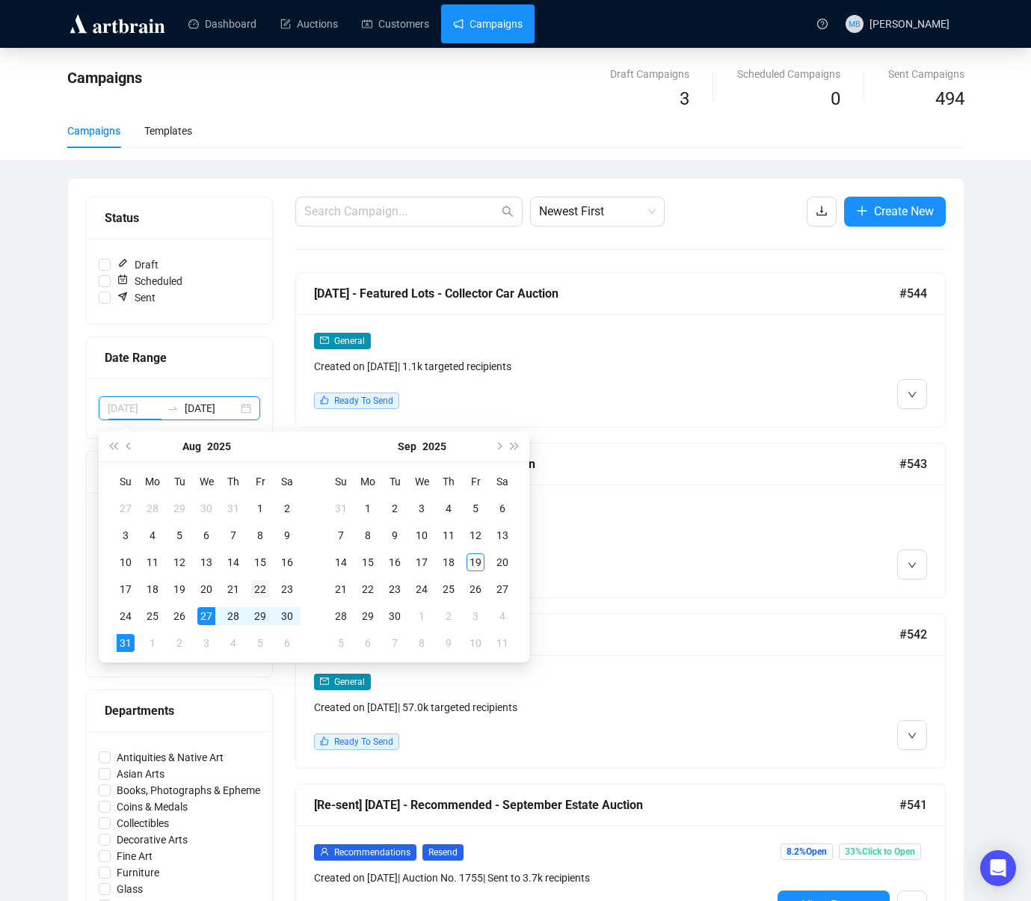
type input "[DATE]"
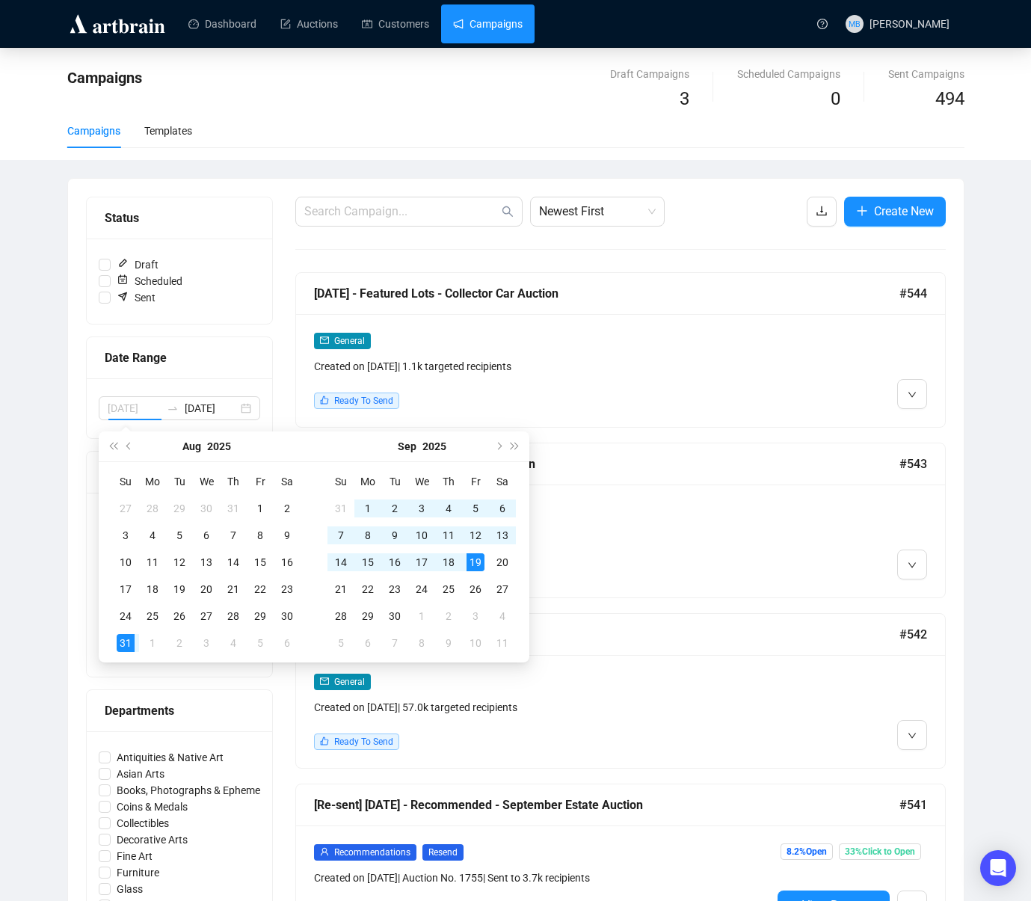
click at [477, 559] on div "19" at bounding box center [476, 562] width 18 height 18
type input "[DATE]"
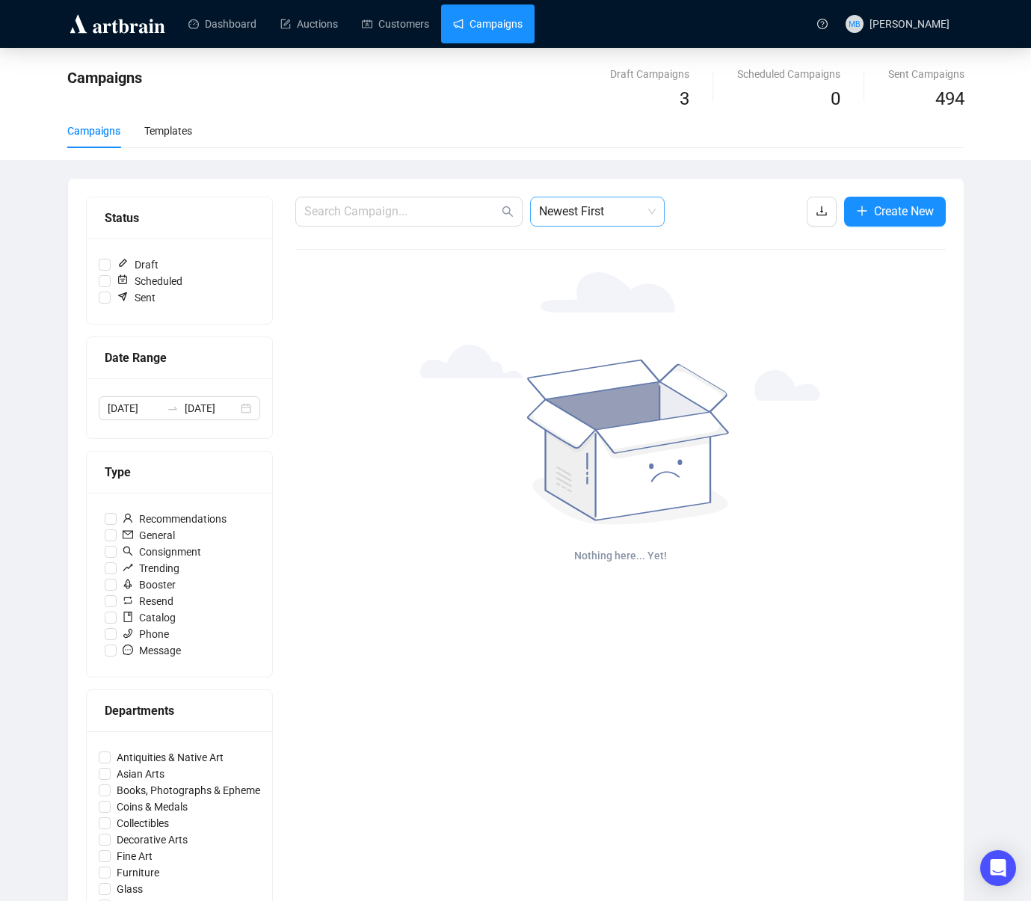
drag, startPoint x: 653, startPoint y: 214, endPoint x: 636, endPoint y: 218, distance: 17.6
click at [653, 214] on span "Newest First" at bounding box center [597, 211] width 117 height 28
click at [606, 262] on div "Oldest First" at bounding box center [597, 268] width 111 height 16
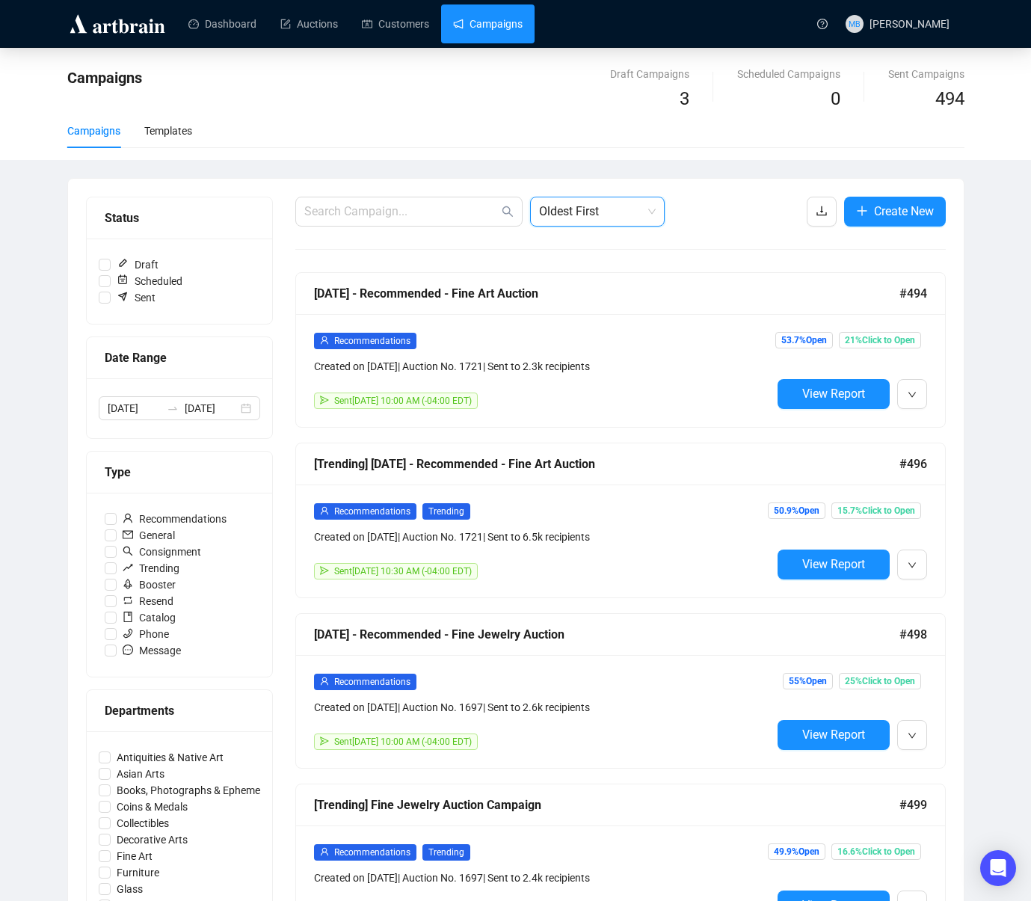
click at [586, 206] on span "Oldest First" at bounding box center [597, 211] width 117 height 28
click at [578, 249] on div "Newest First" at bounding box center [597, 244] width 111 height 16
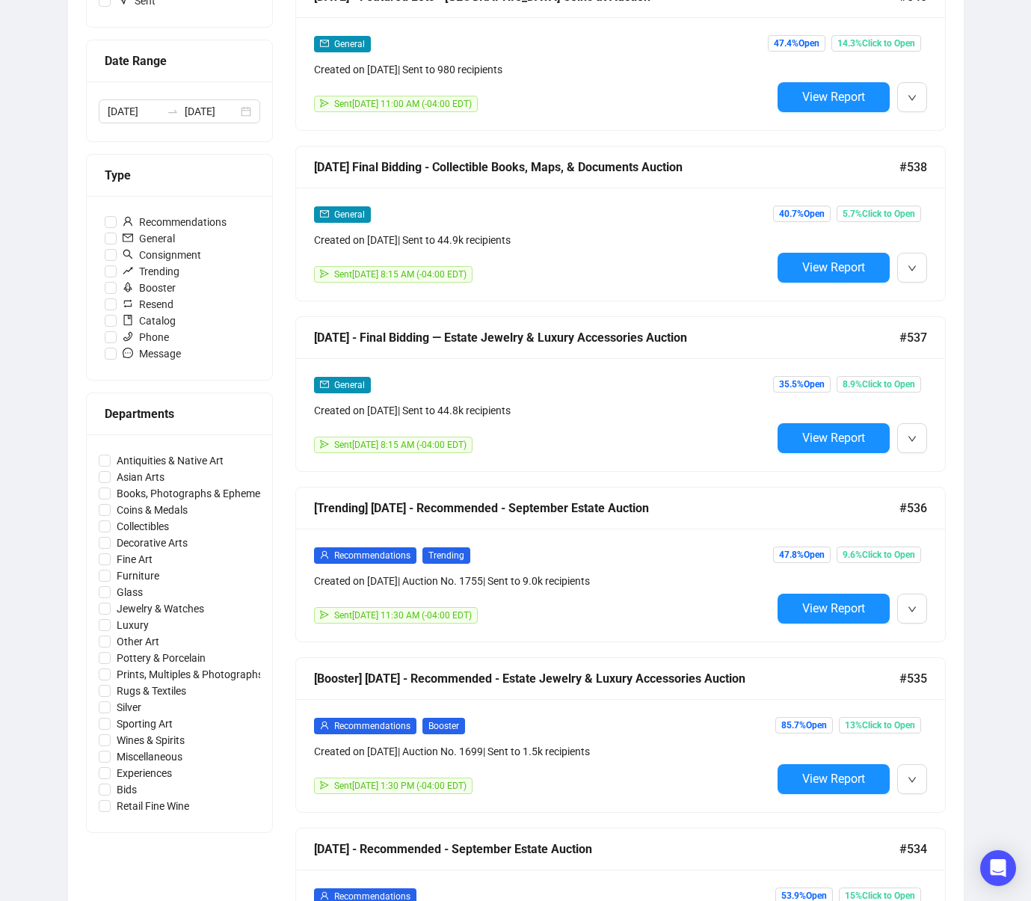
scroll to position [288, 0]
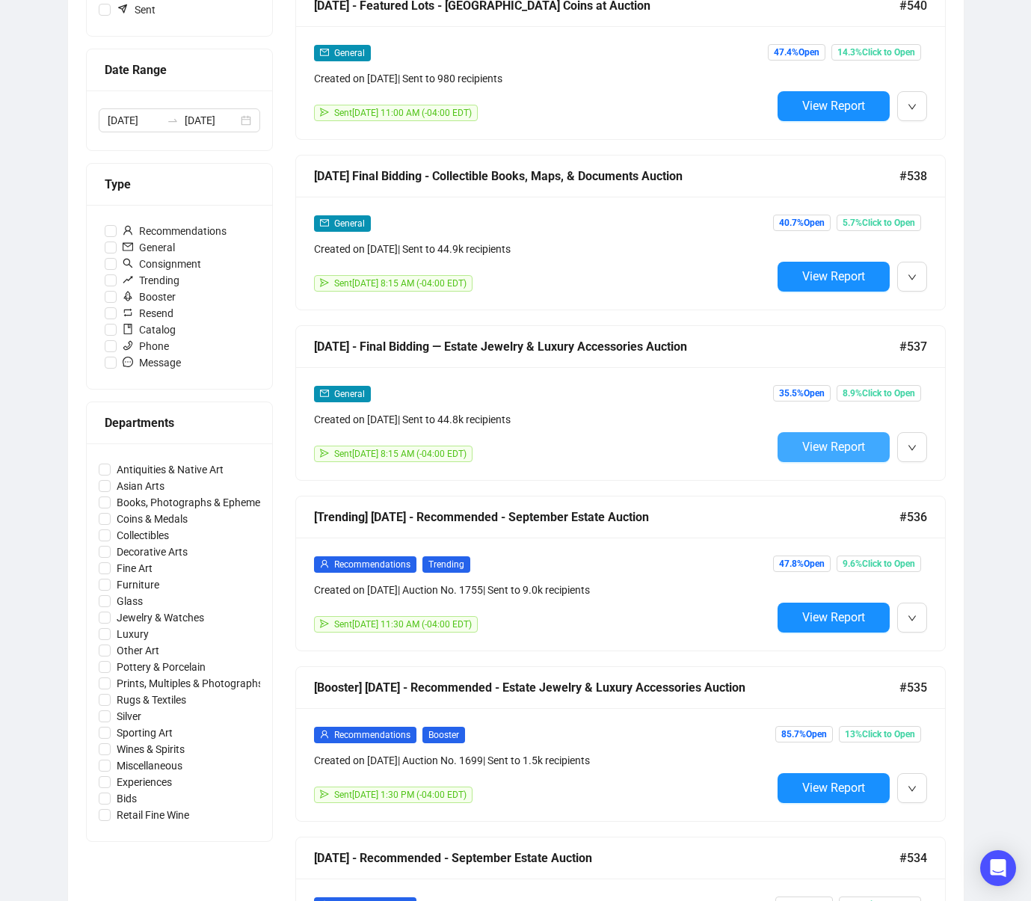
click at [792, 455] on button "View Report" at bounding box center [834, 447] width 112 height 30
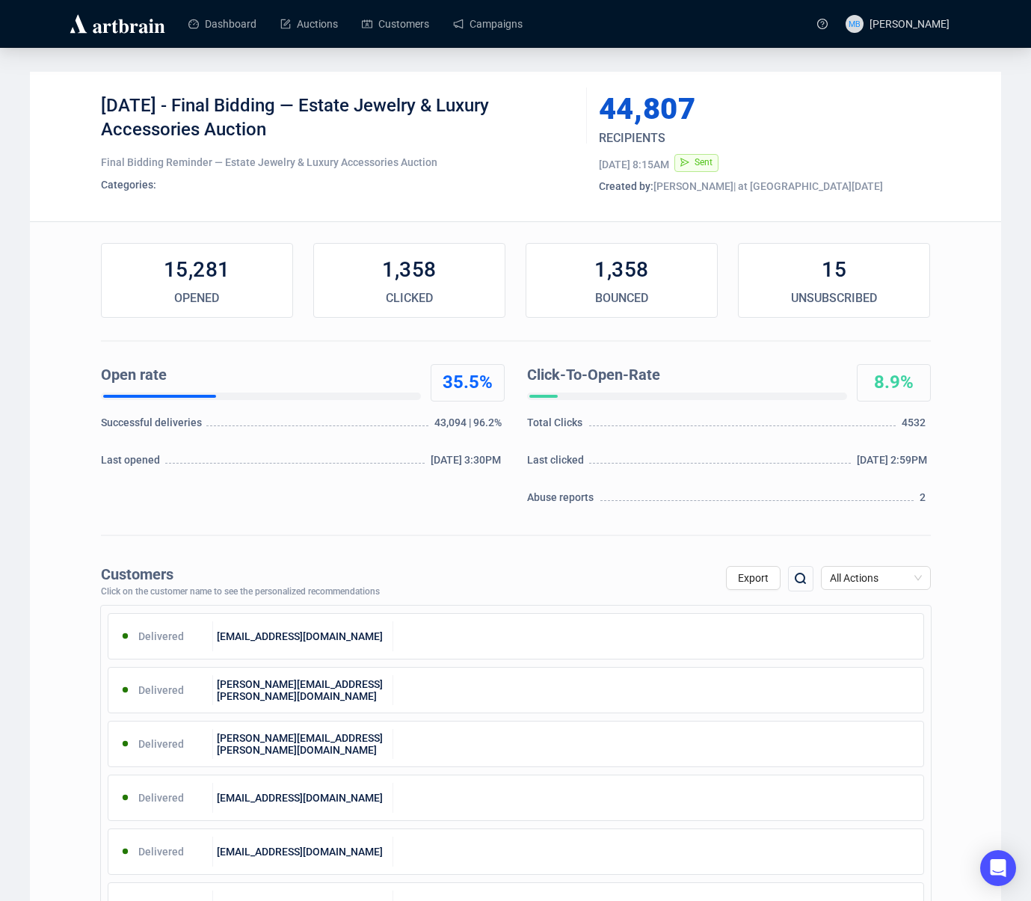
drag, startPoint x: 190, startPoint y: 108, endPoint x: 301, endPoint y: 125, distance: 112.0
click at [297, 125] on div "[DATE] - Final Bidding — Estate Jewelry & Luxury Accessories Auction" at bounding box center [338, 116] width 475 height 45
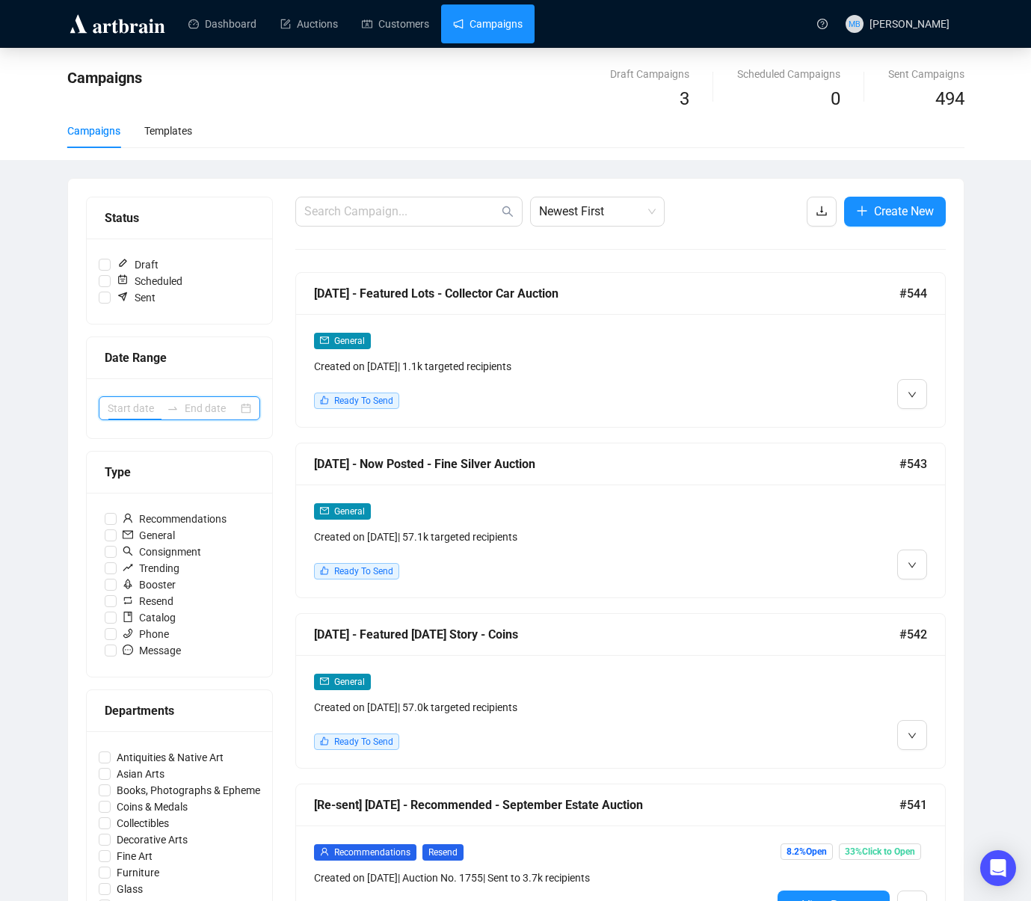
click at [157, 414] on input at bounding box center [134, 408] width 53 height 16
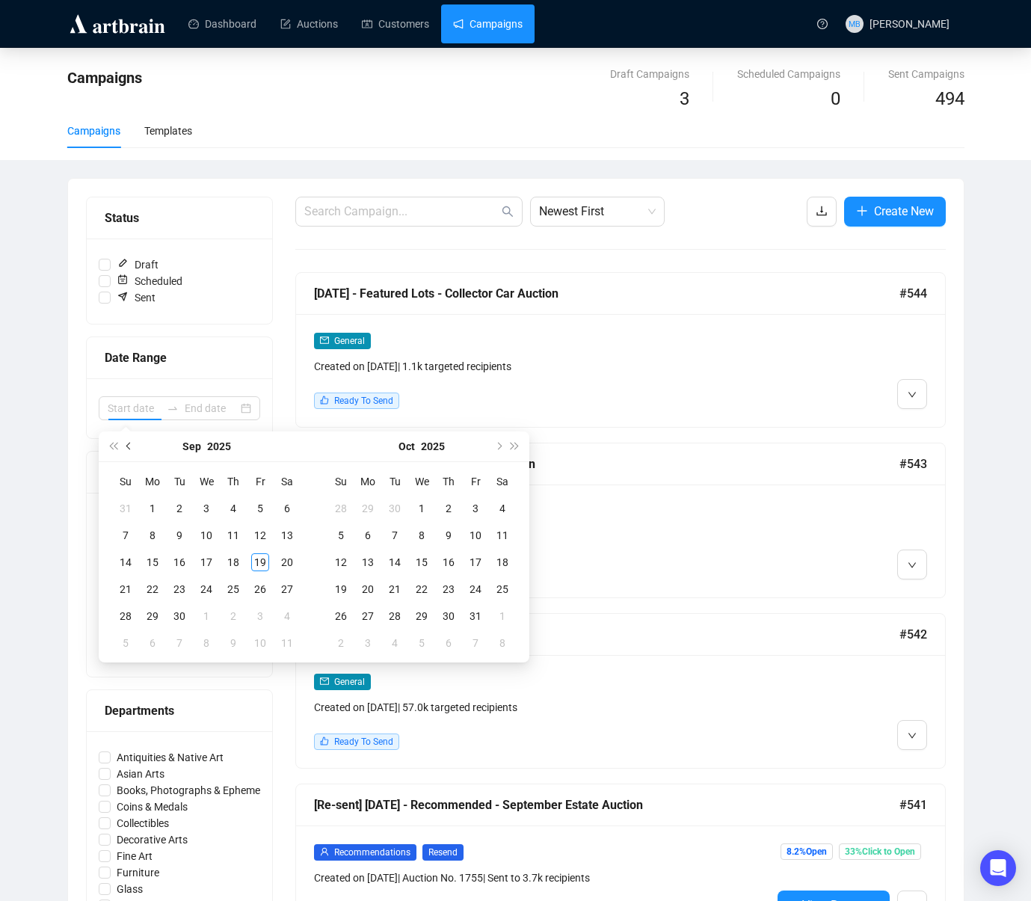
click at [135, 450] on button "Previous month (PageUp)" at bounding box center [129, 446] width 16 height 30
type input "[DATE]"
drag, startPoint x: 129, startPoint y: 639, endPoint x: 163, endPoint y: 633, distance: 34.2
click at [130, 639] on div "31" at bounding box center [126, 643] width 18 height 18
type input "[DATE]"
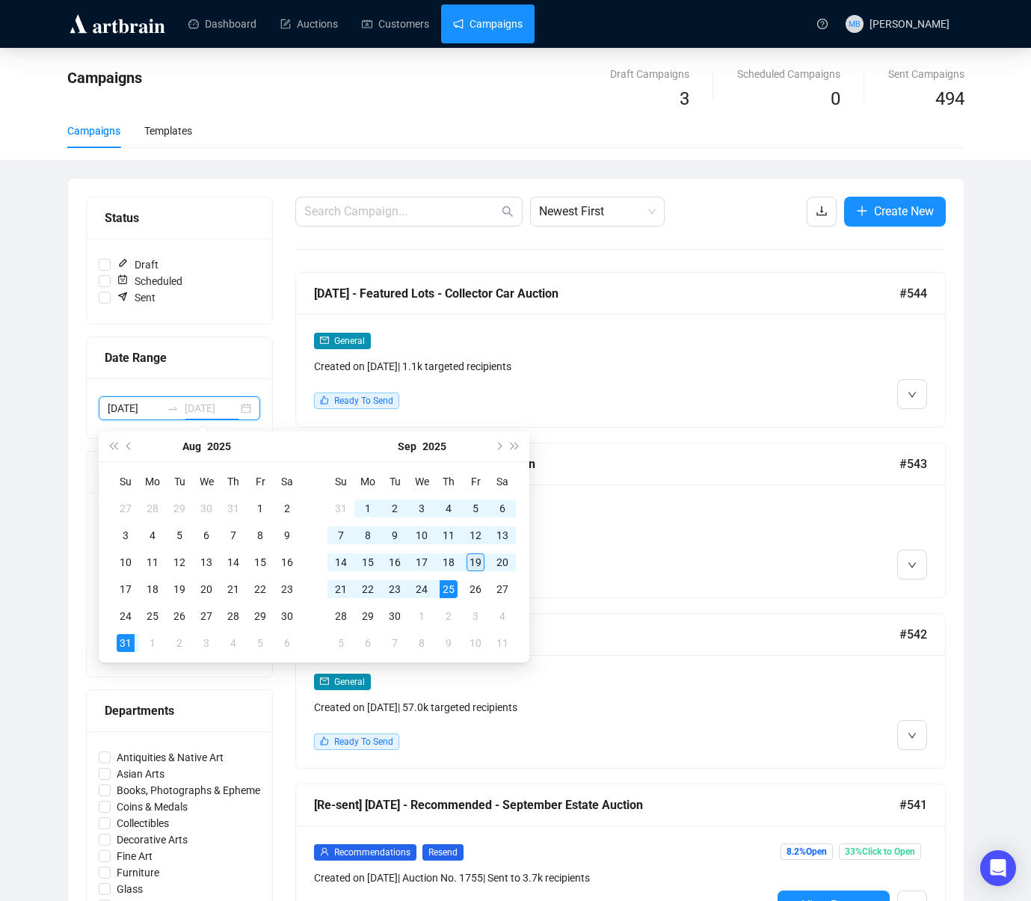
type input "[DATE]"
click at [476, 560] on div "19" at bounding box center [476, 562] width 18 height 18
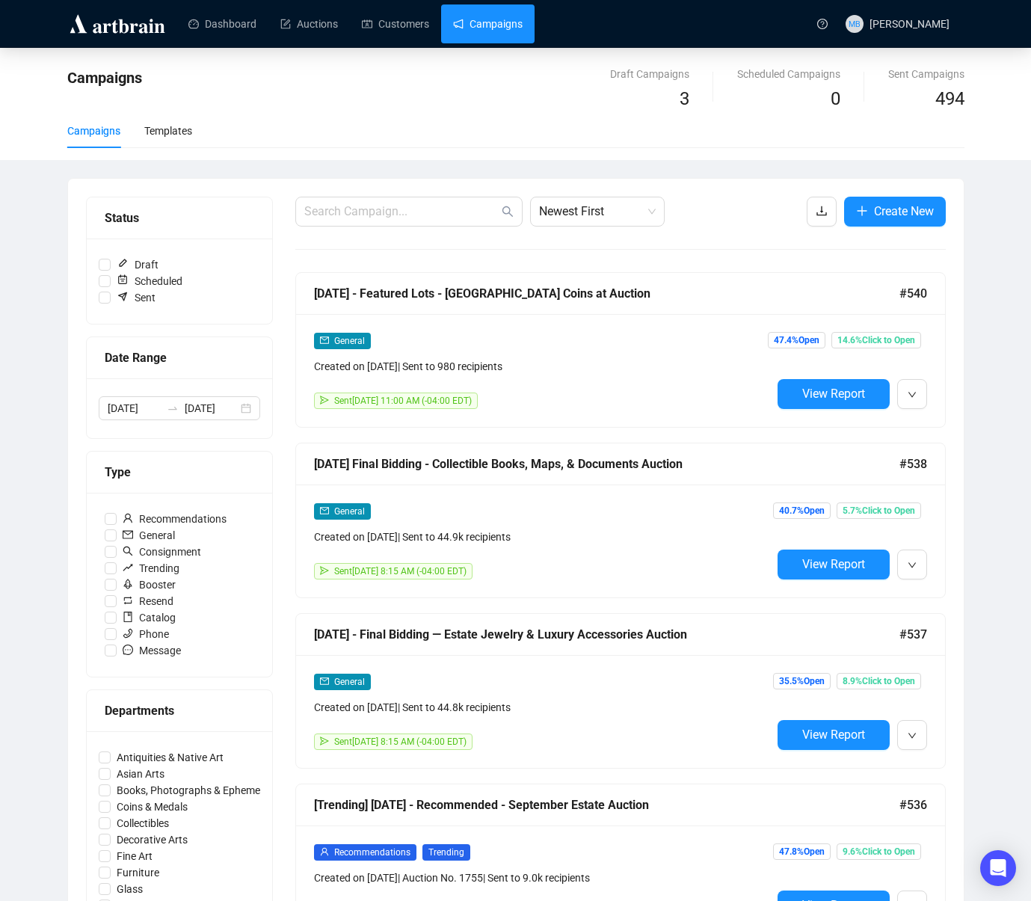
click at [980, 238] on div "Campaigns Draft Campaigns 3 Scheduled Campaigns 0 Sent Campaigns 494 Campaigns …" at bounding box center [515, 871] width 1031 height 1646
click at [903, 218] on span "Create New" at bounding box center [904, 211] width 60 height 19
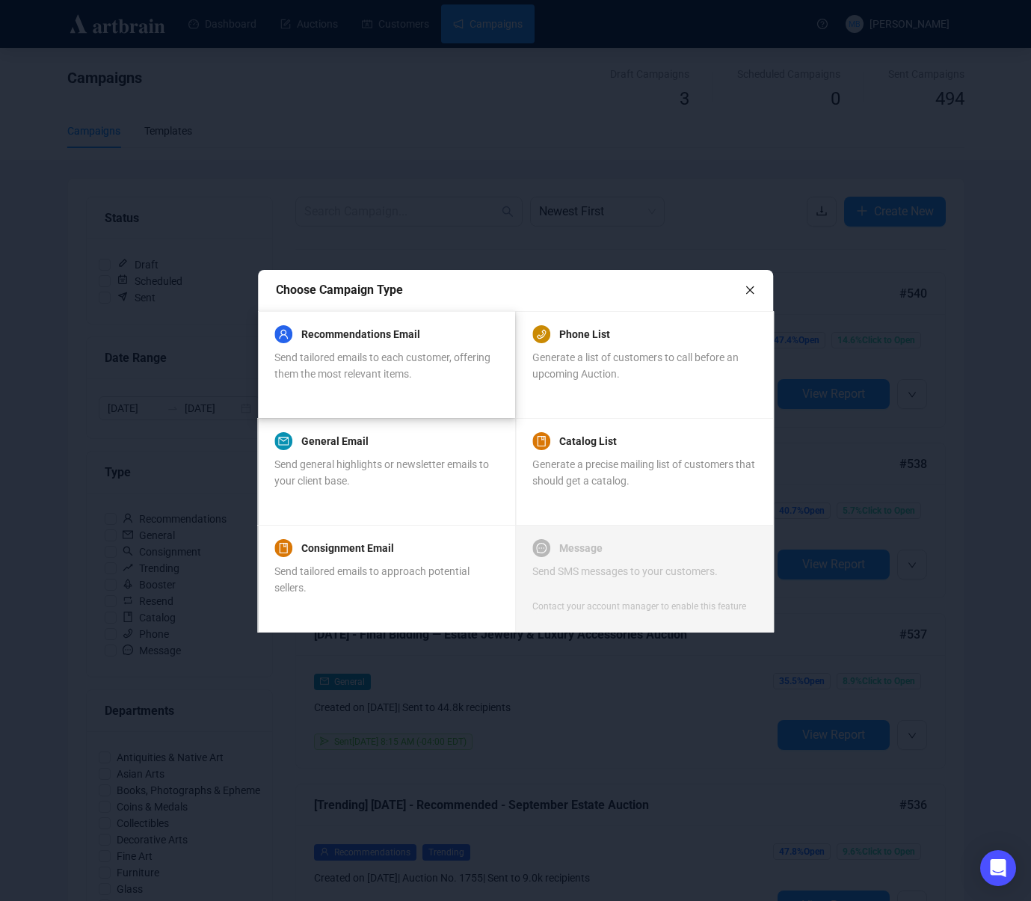
click at [381, 390] on div "Recommendations Email Send tailored emails to each customer, offering them the …" at bounding box center [385, 364] width 223 height 72
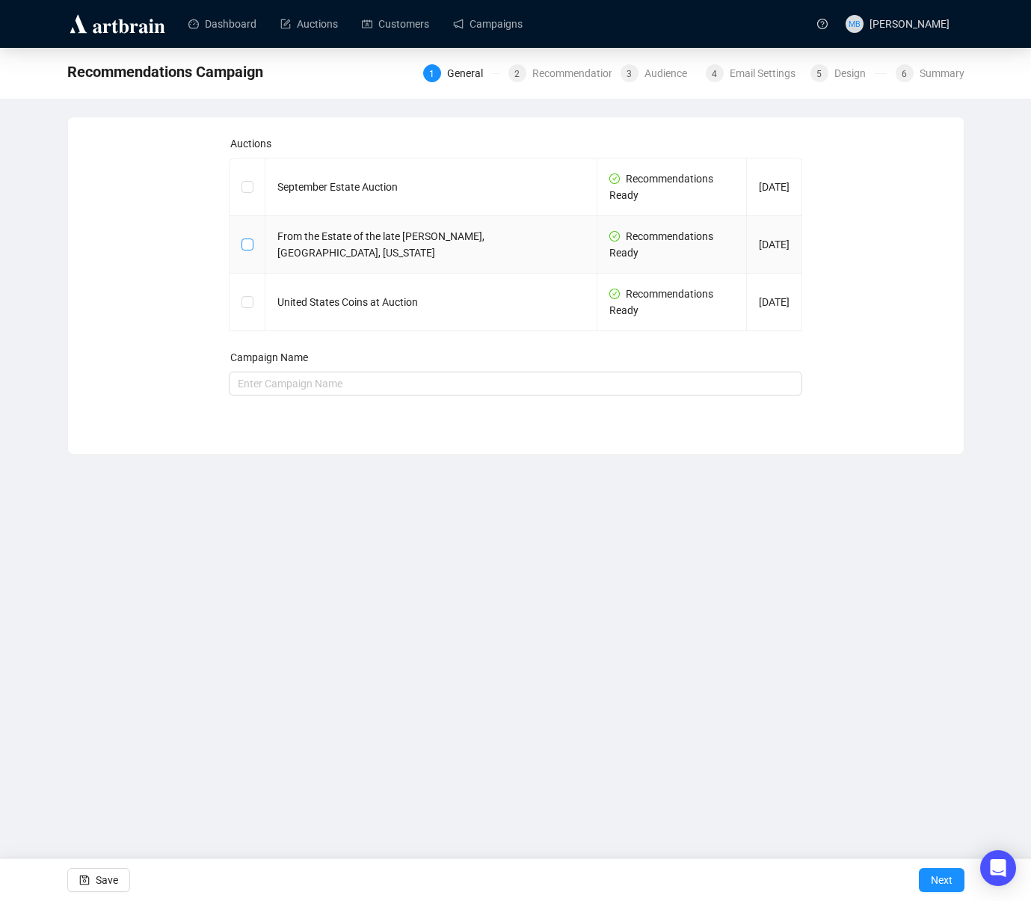
click at [246, 246] on input "checkbox" at bounding box center [247, 244] width 10 height 10
checkbox input "true"
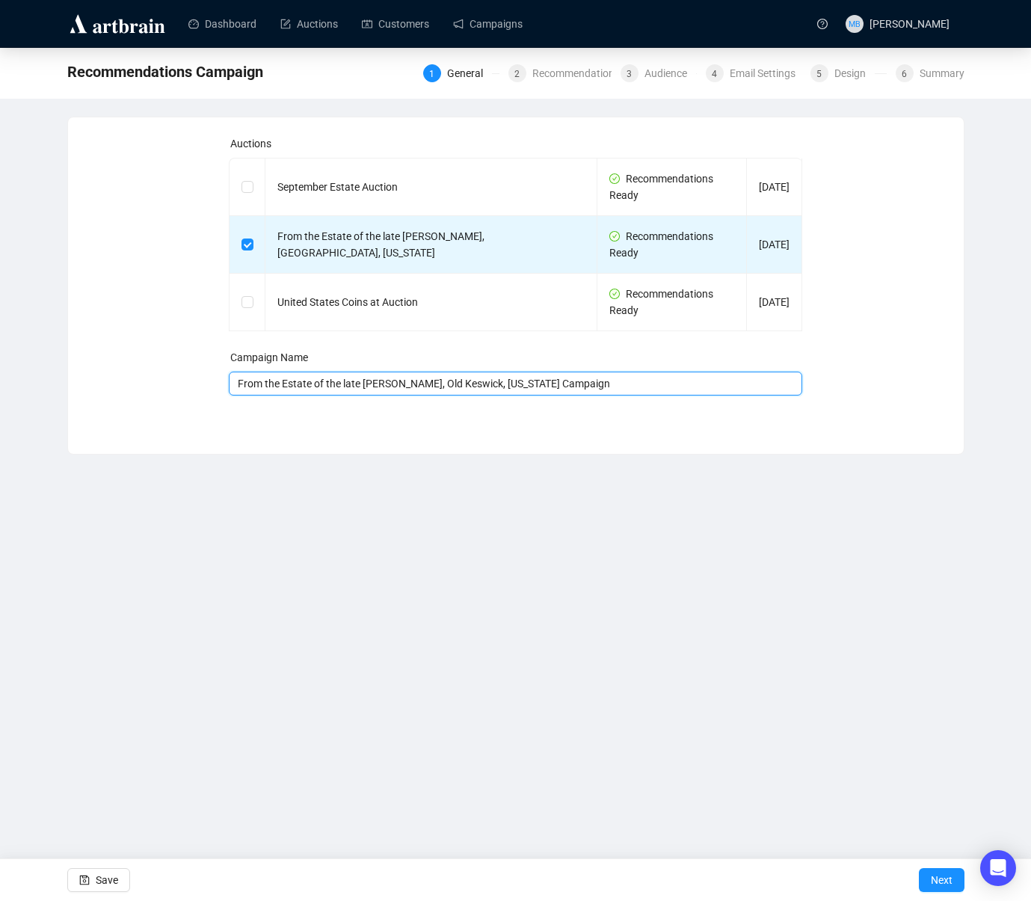
drag, startPoint x: 613, startPoint y: 386, endPoint x: 226, endPoint y: 384, distance: 387.4
click at [226, 384] on div "Auctions September Estate Auction Recommendations Ready [DATE] From the Estate …" at bounding box center [516, 274] width 860 height 278
type input "[DATE] Recommended [PERSON_NAME]"
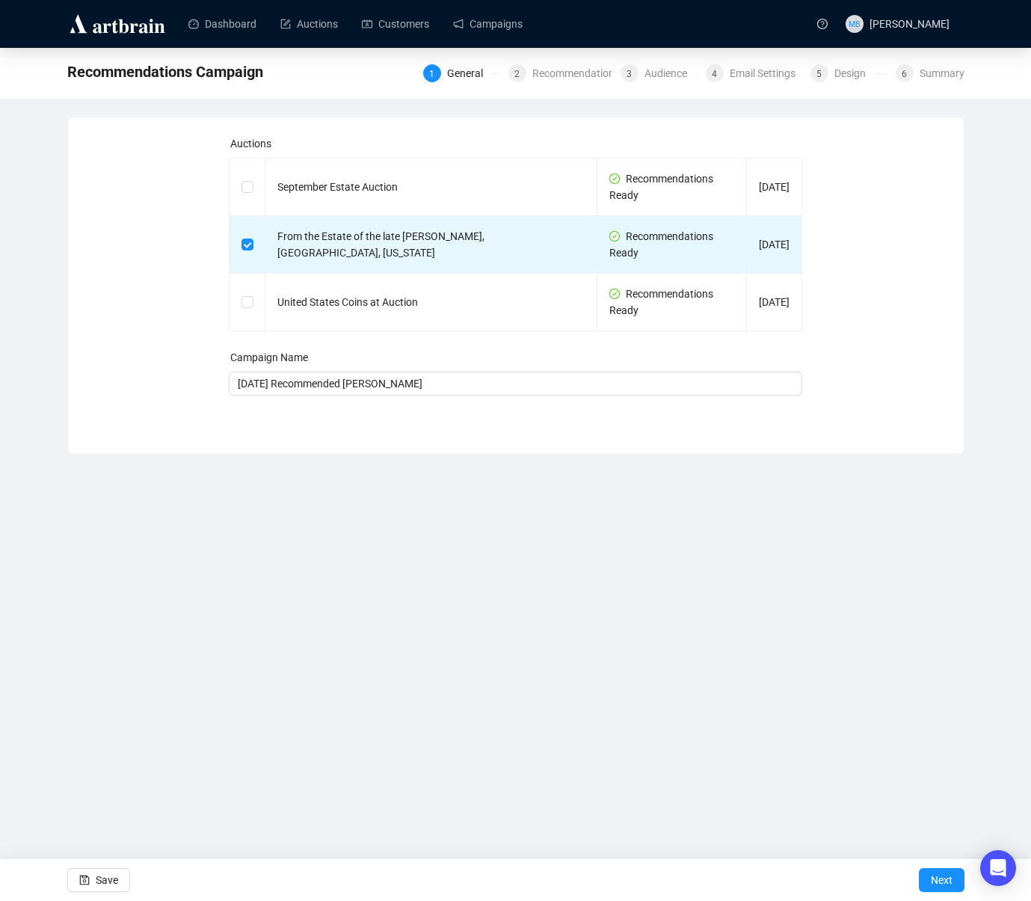
click at [481, 436] on div "Auctions September Estate Auction Recommendations Ready [DATE] From the Estate …" at bounding box center [515, 286] width 897 height 338
click at [941, 882] on span "Next" at bounding box center [942, 880] width 22 height 42
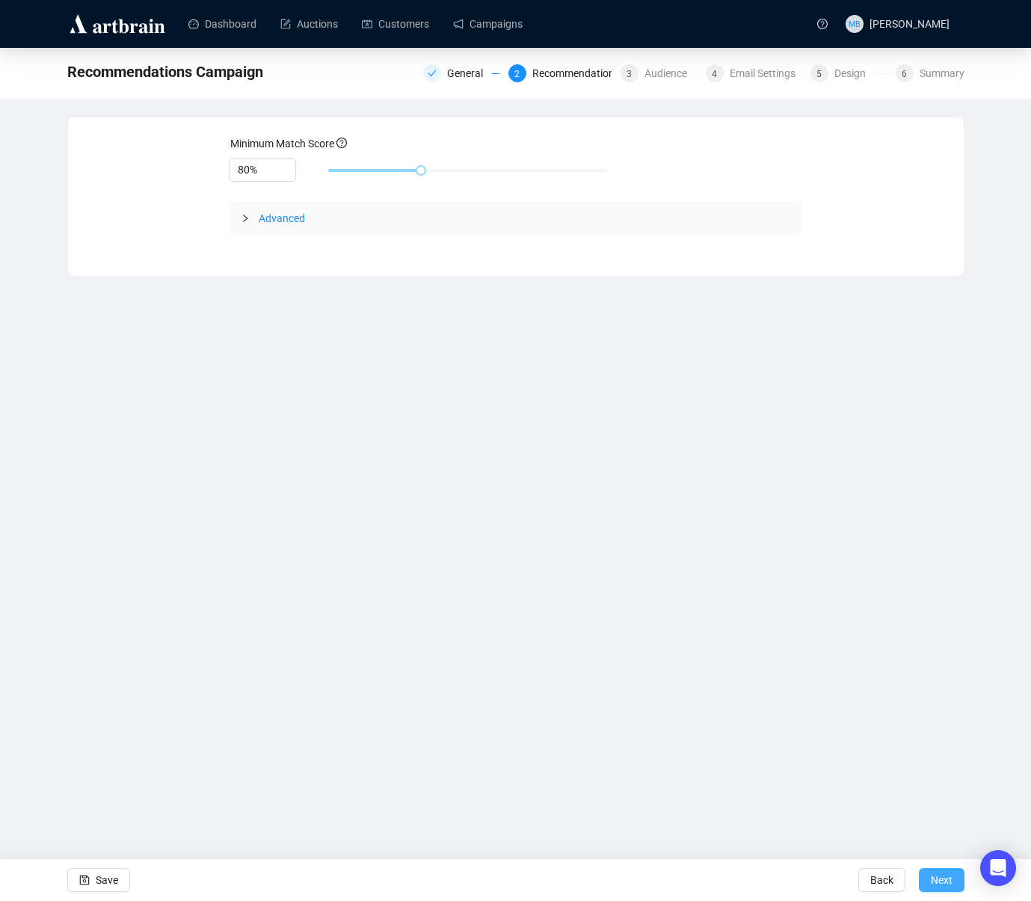
click at [941, 881] on span "Next" at bounding box center [942, 880] width 22 height 42
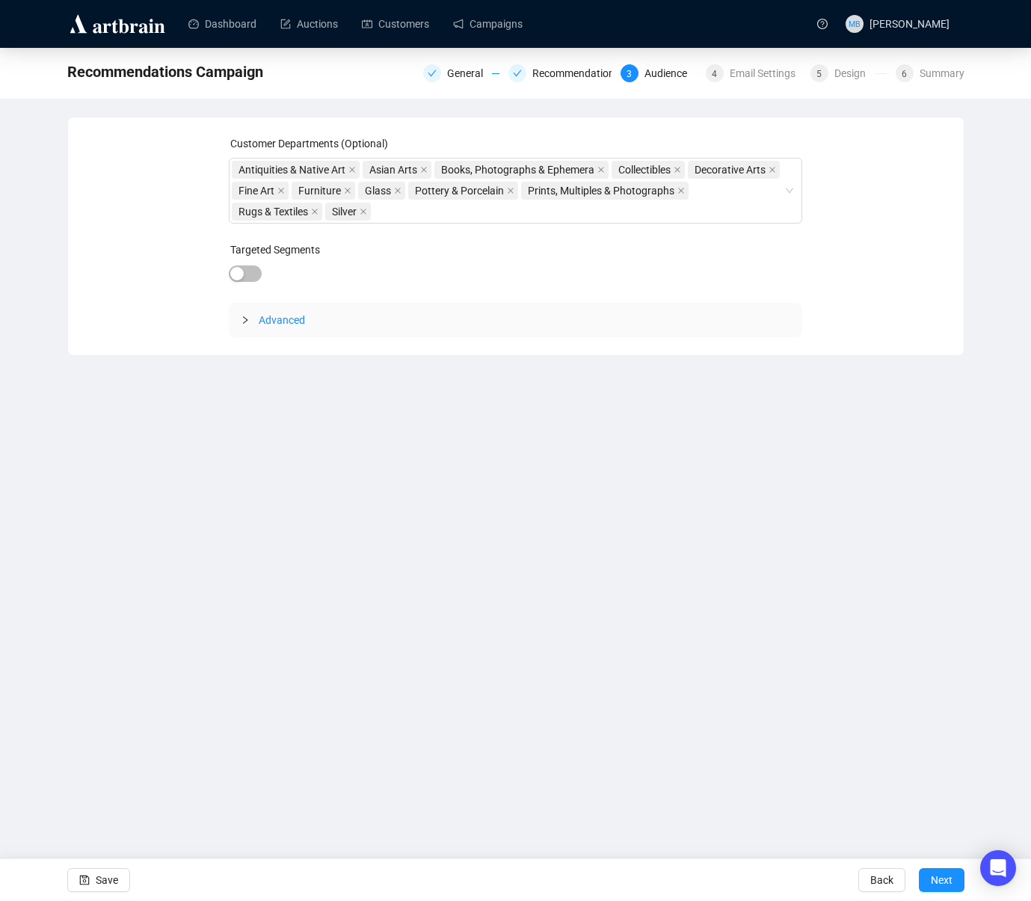
click at [941, 881] on span "Next" at bounding box center [942, 880] width 22 height 42
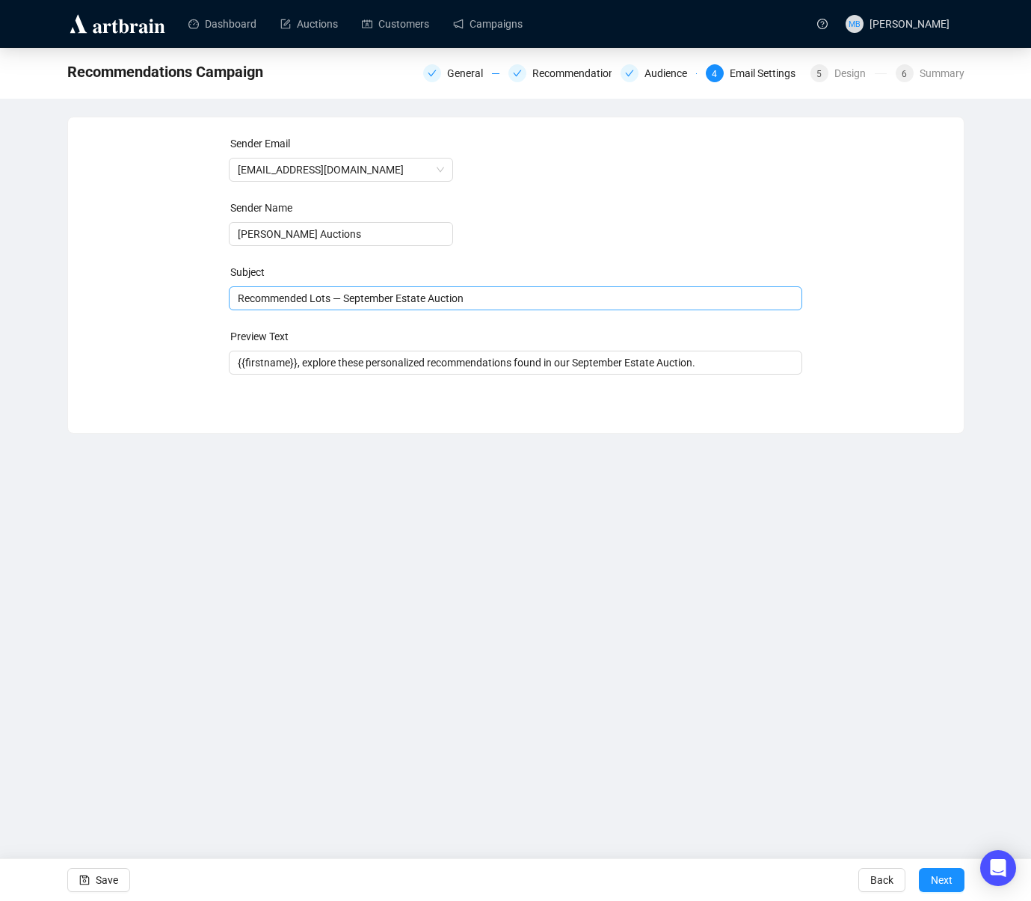
click at [357, 295] on span "Recommended Lots — September Estate Auction" at bounding box center [516, 298] width 574 height 12
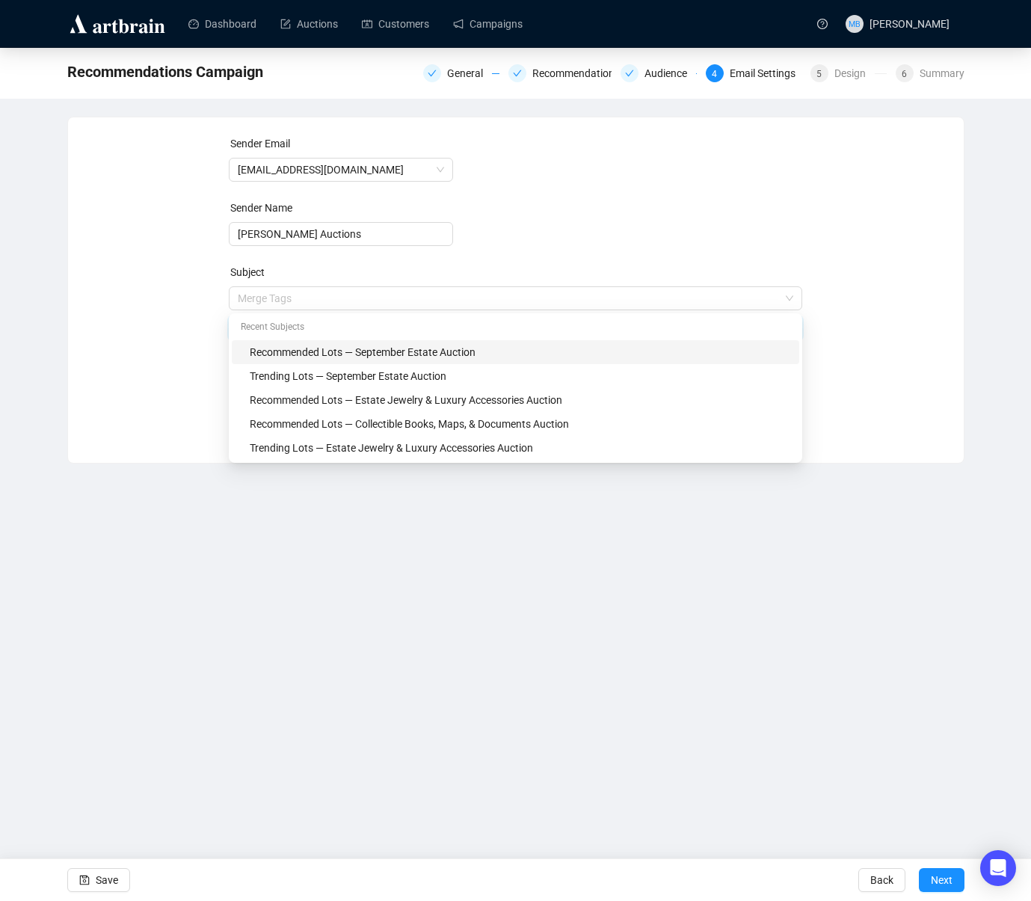
click at [357, 295] on input "search" at bounding box center [509, 298] width 542 height 22
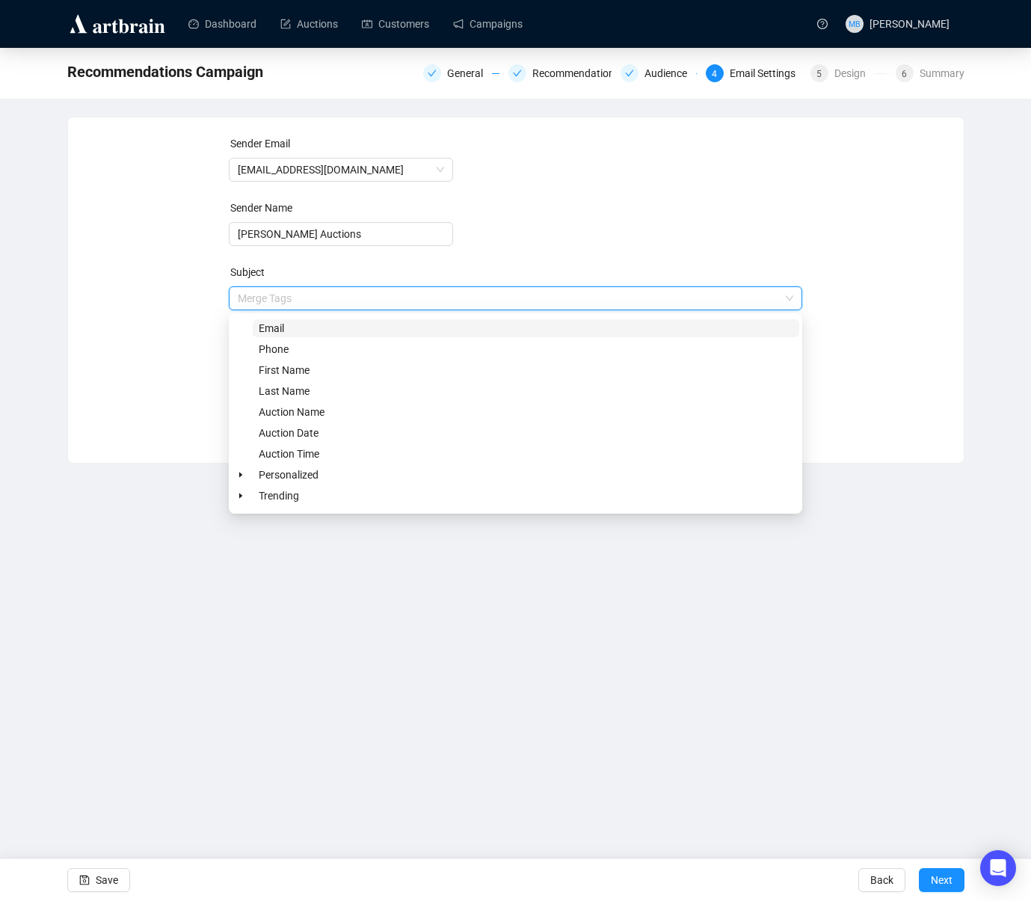
click at [172, 302] on div "Sender Email [EMAIL_ADDRESS][DOMAIN_NAME] Sender Name [PERSON_NAME] Auctions Su…" at bounding box center [516, 278] width 860 height 287
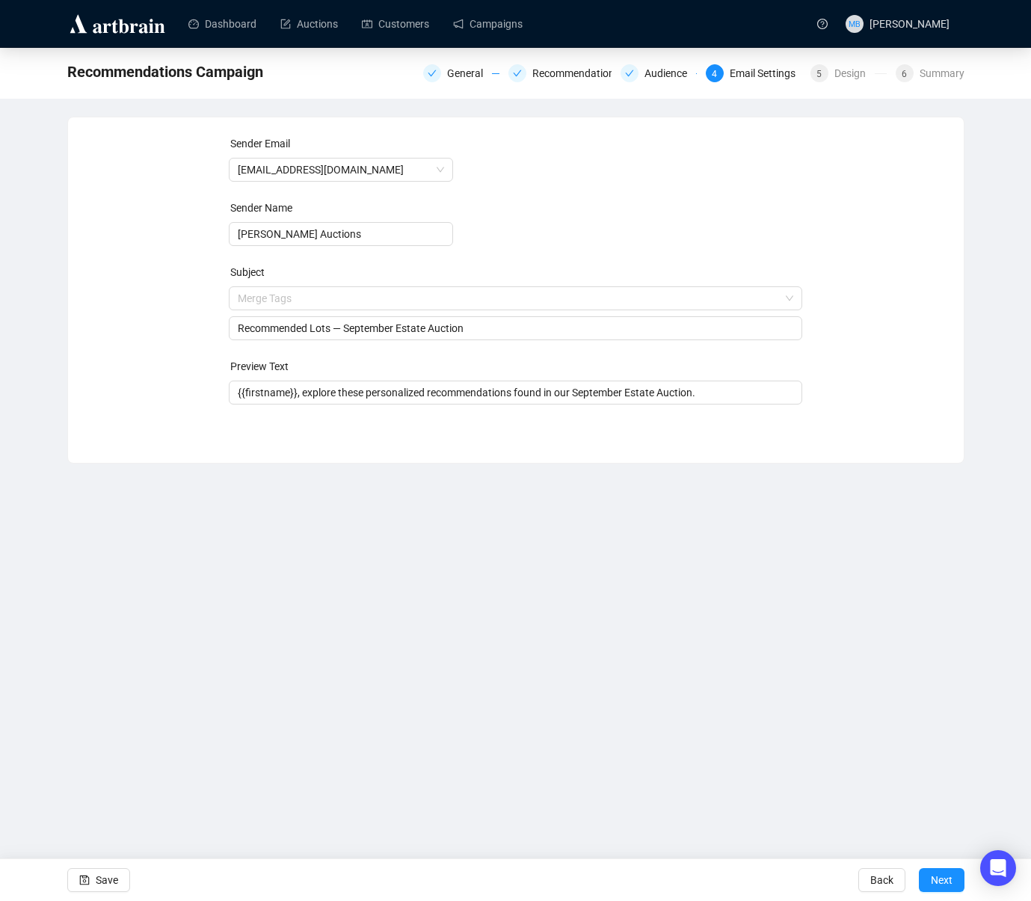
drag, startPoint x: 896, startPoint y: 366, endPoint x: 888, endPoint y: 364, distance: 7.6
click at [895, 365] on div "Sender Email [EMAIL_ADDRESS][DOMAIN_NAME] Sender Name [PERSON_NAME] Auctions Su…" at bounding box center [516, 278] width 860 height 287
click at [365, 334] on input "Recommended Lots — September Estate Auction" at bounding box center [516, 328] width 556 height 16
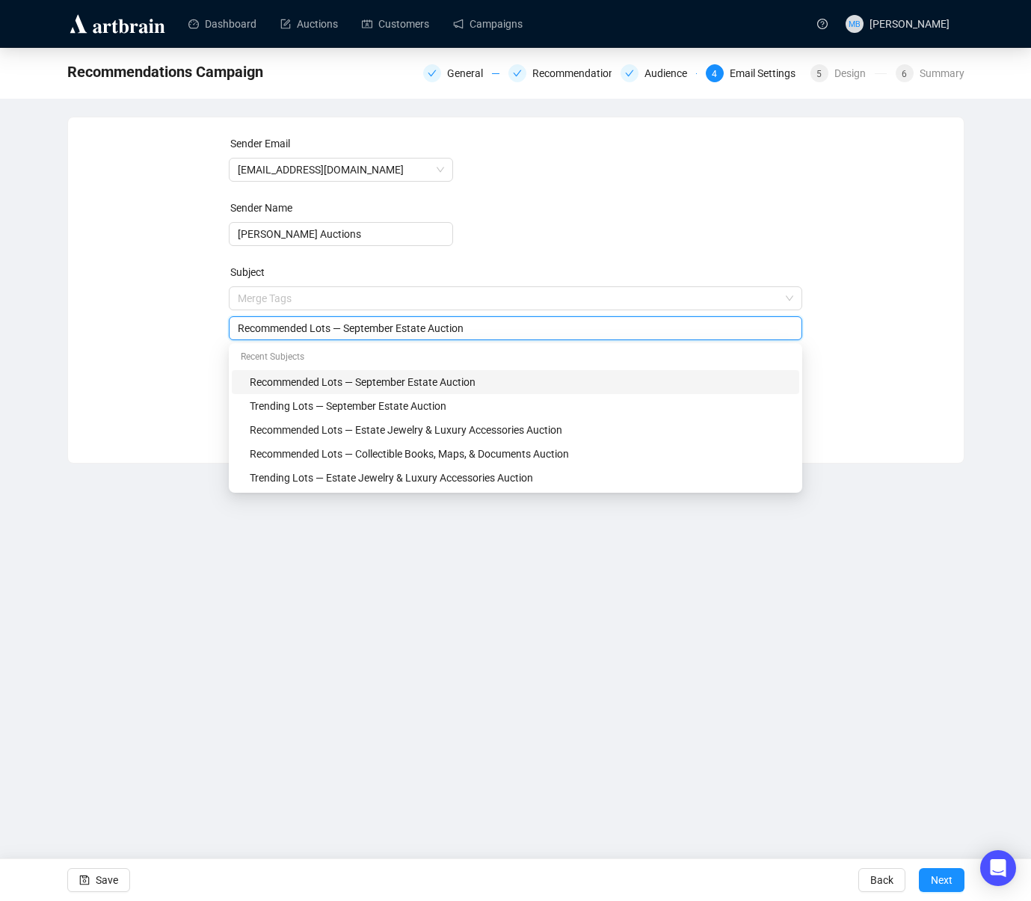
click at [377, 331] on input "Recommended Lots — September Estate Auction" at bounding box center [516, 328] width 556 height 16
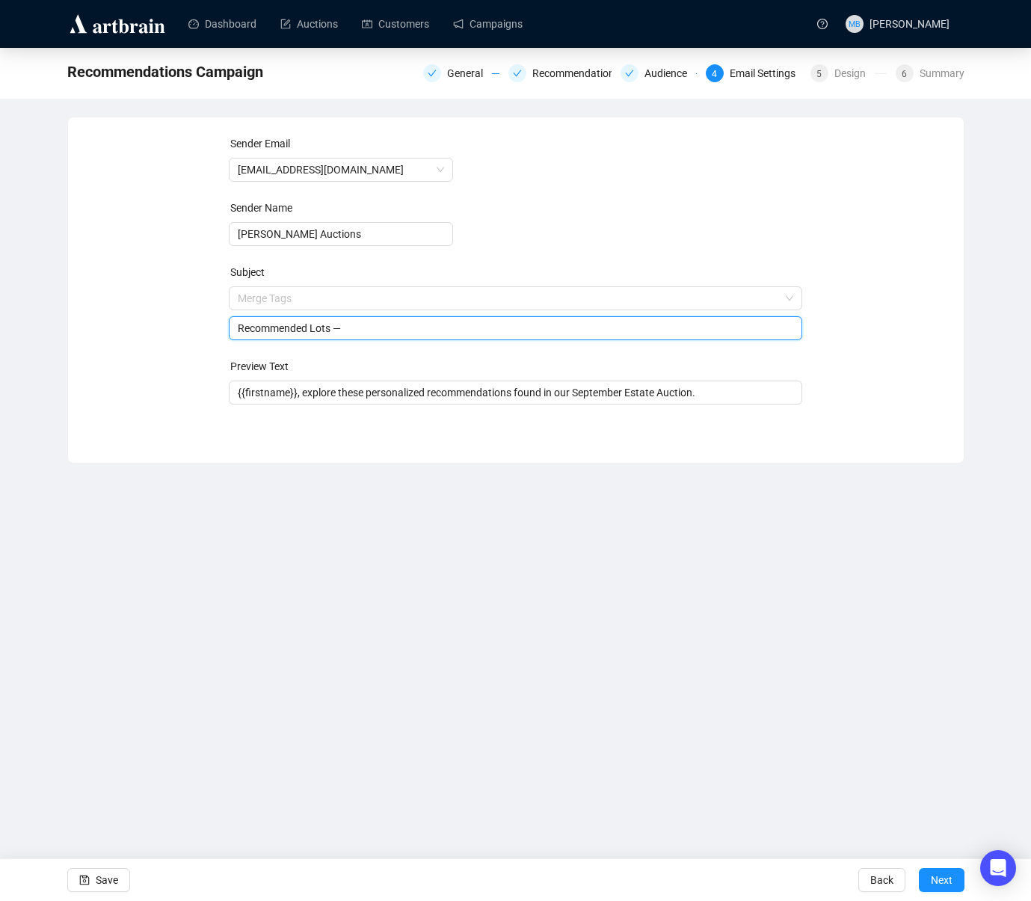
paste input "From the Estate of the late [PERSON_NAME], [GEOGRAPHIC_DATA], [US_STATE]"
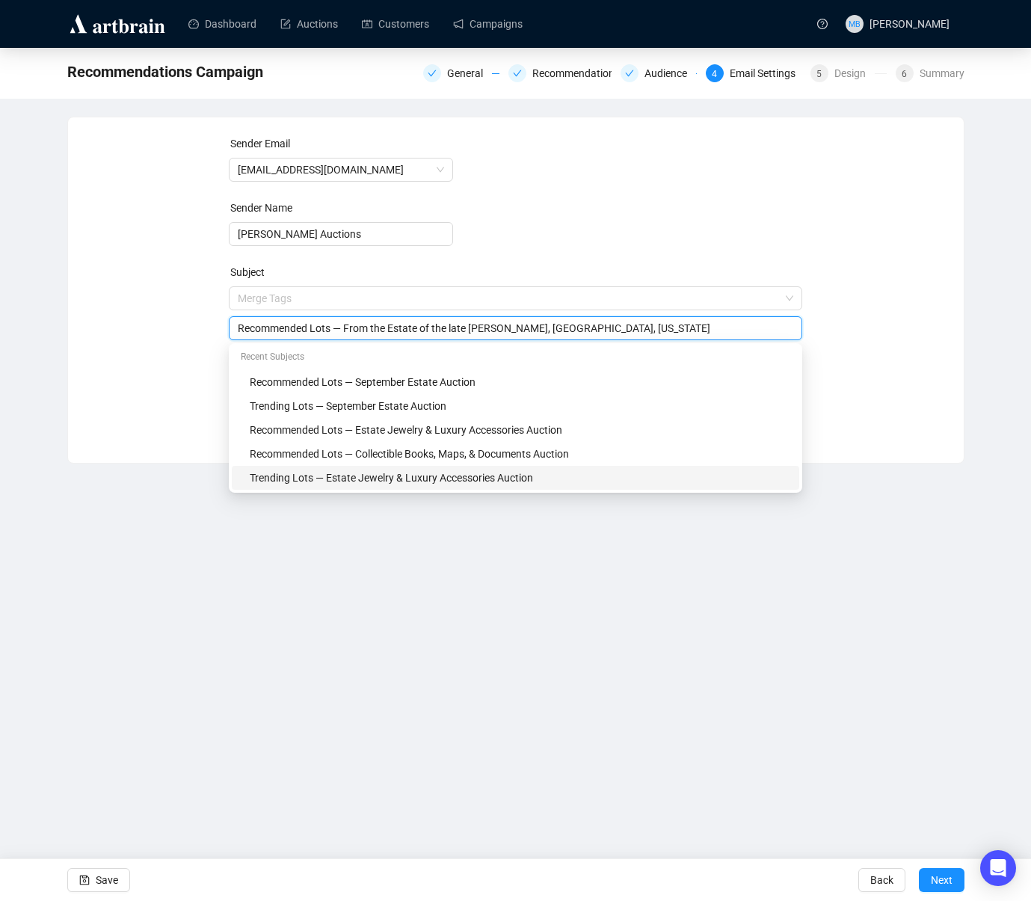
type input "Recommended Lots — From the Estate of the late [PERSON_NAME], [GEOGRAPHIC_DATA]…"
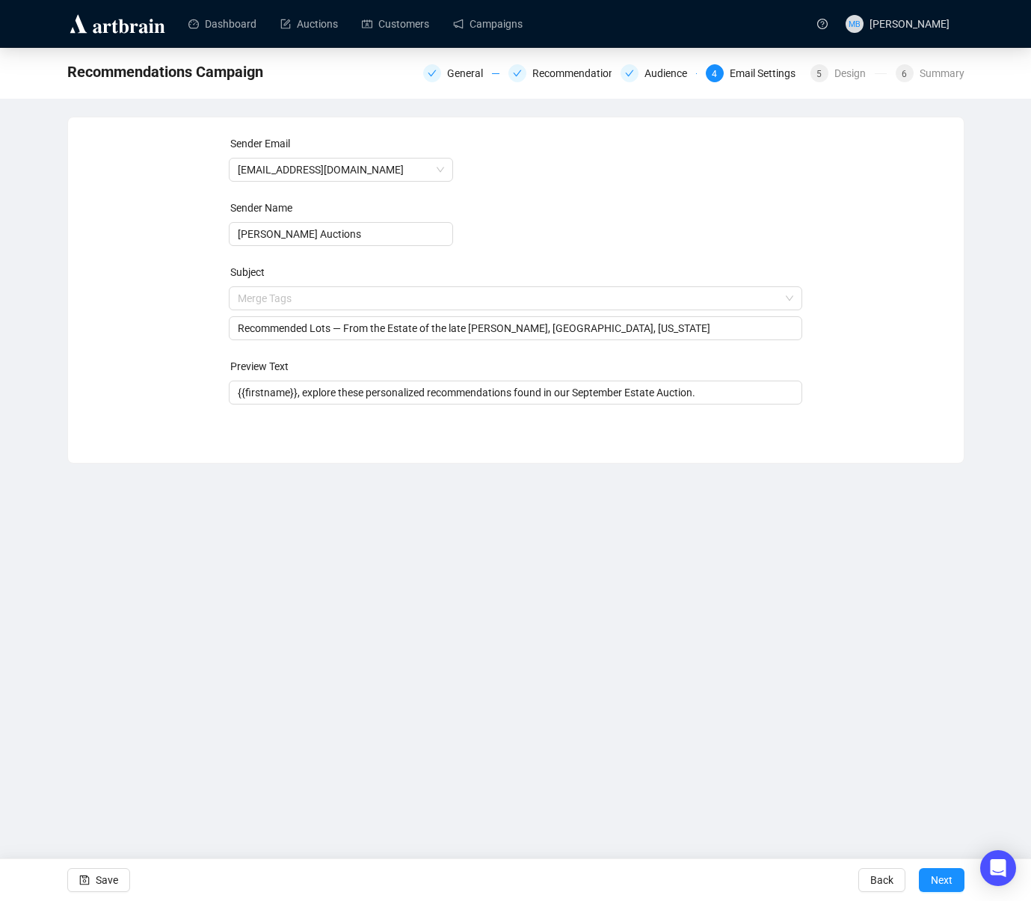
click at [909, 385] on div "Sender Email [EMAIL_ADDRESS][DOMAIN_NAME] Sender Name [PERSON_NAME] Auctions Su…" at bounding box center [516, 278] width 860 height 287
click at [791, 301] on span at bounding box center [516, 298] width 556 height 22
click at [894, 307] on div "Sender Email [EMAIL_ADDRESS][DOMAIN_NAME] Sender Name [PERSON_NAME] Auctions Su…" at bounding box center [516, 278] width 860 height 287
click at [606, 396] on input "{{firstname}}, explore these personalized recommendations found in our Septembe…" at bounding box center [516, 392] width 556 height 16
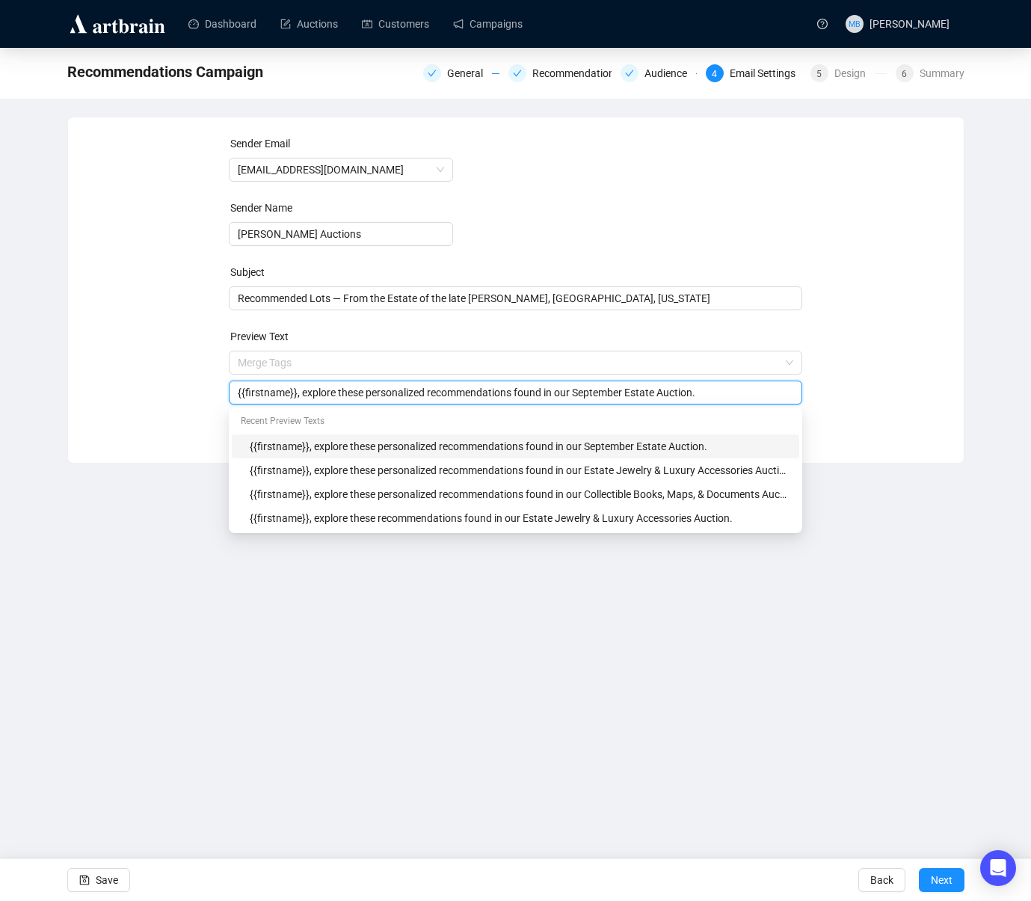
click at [606, 396] on input "{{firstname}}, explore these personalized recommendations found in our Septembe…" at bounding box center [516, 392] width 556 height 16
paste input "From the Estate of the late [PERSON_NAME], [GEOGRAPHIC_DATA], [US_STATE]"
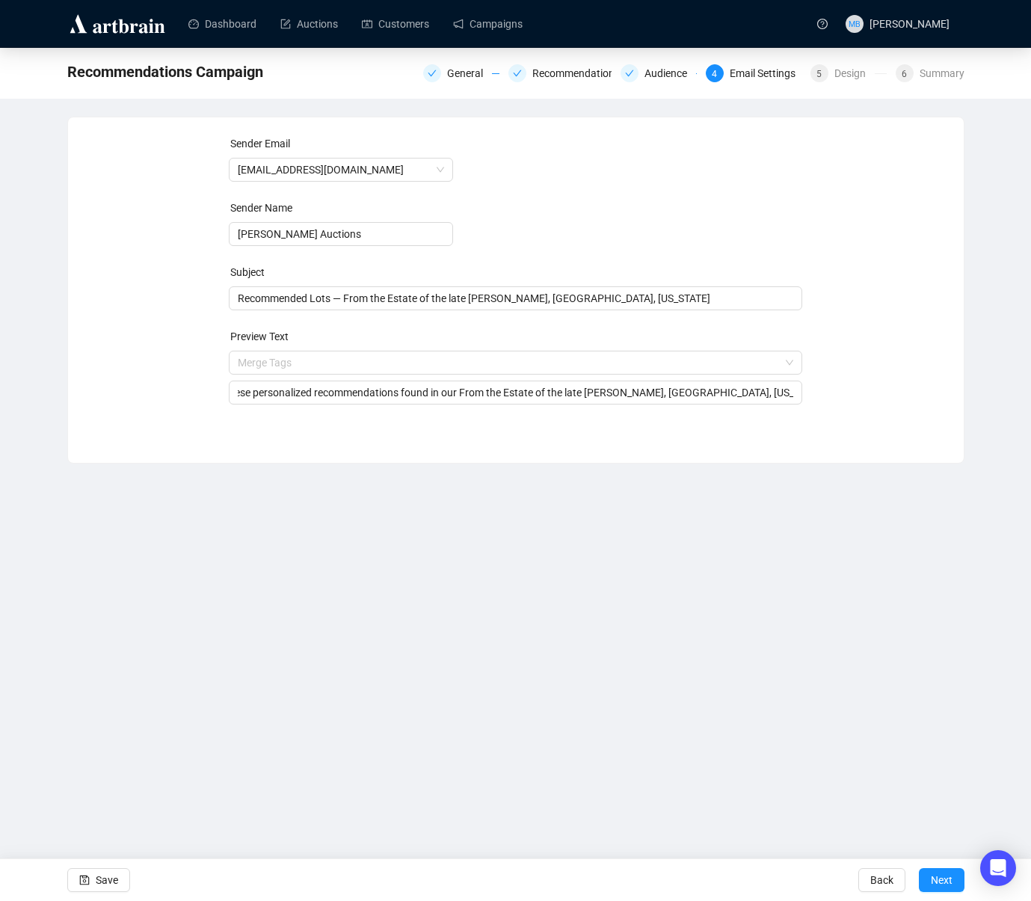
click at [927, 381] on div "Sender Email [EMAIL_ADDRESS][DOMAIN_NAME] Sender Name [PERSON_NAME] Auctions Su…" at bounding box center [516, 278] width 860 height 287
click at [183, 343] on div "Sender Email [EMAIL_ADDRESS][DOMAIN_NAME] Sender Name [PERSON_NAME] Auctions Su…" at bounding box center [516, 278] width 860 height 287
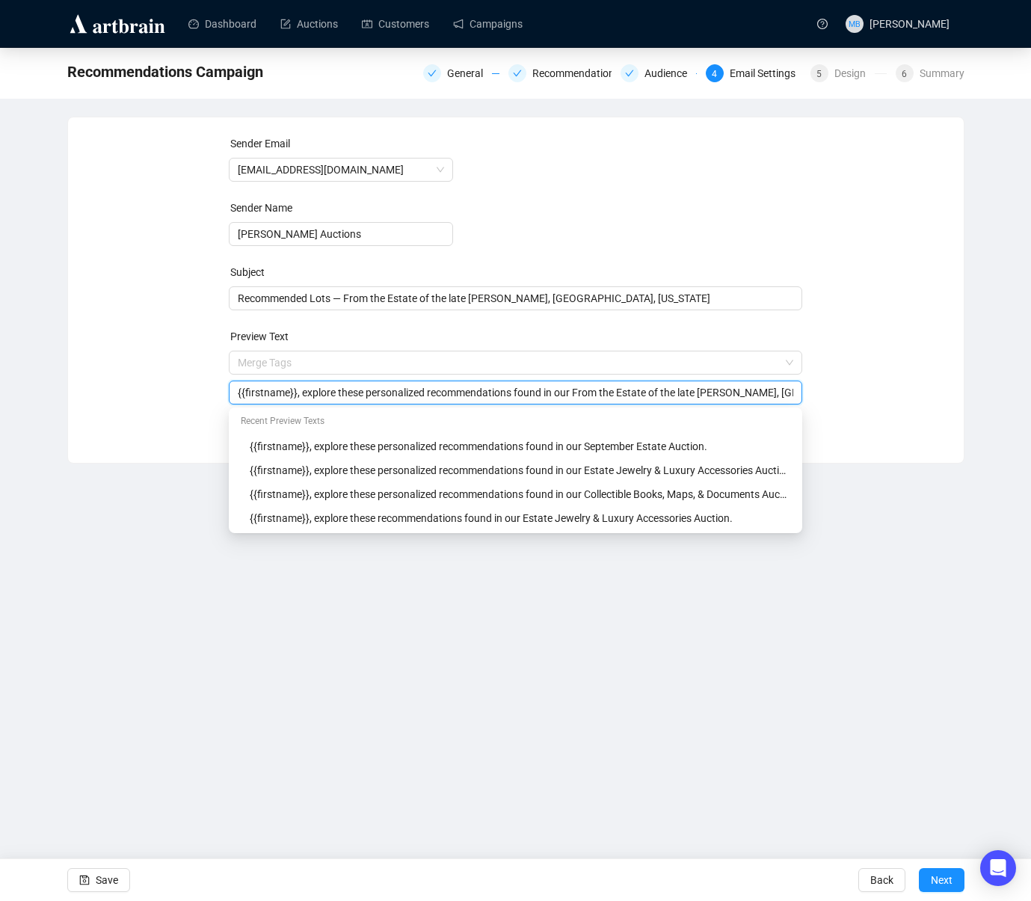
drag, startPoint x: 612, startPoint y: 396, endPoint x: 569, endPoint y: 396, distance: 43.4
click at [569, 396] on input "{{firstname}}, explore these personalized recommendations found in our From the…" at bounding box center [516, 392] width 556 height 16
click at [864, 392] on div "Sender Email [EMAIL_ADDRESS][DOMAIN_NAME] Sender Name [PERSON_NAME] Auctions Su…" at bounding box center [516, 278] width 860 height 287
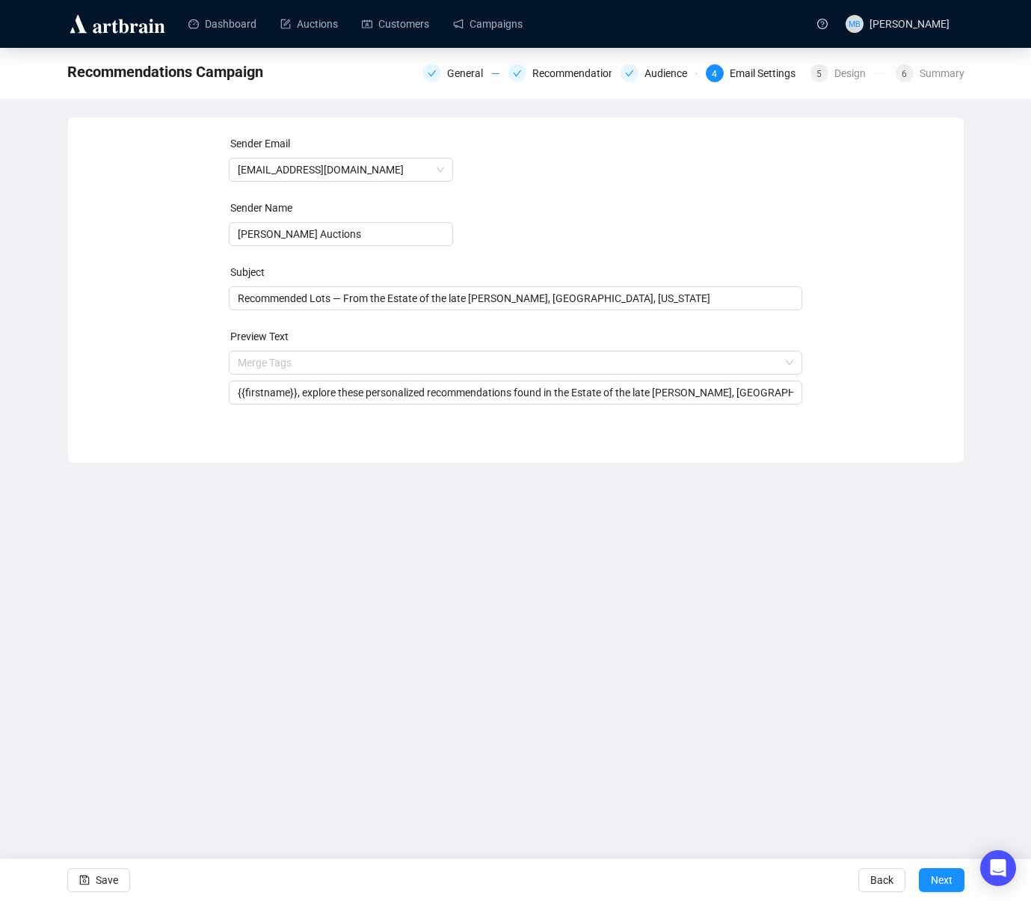
click at [895, 366] on div "Sender Email [EMAIL_ADDRESS][DOMAIN_NAME] Sender Name [PERSON_NAME] Auctions Su…" at bounding box center [516, 278] width 860 height 287
click at [792, 364] on span at bounding box center [516, 362] width 556 height 22
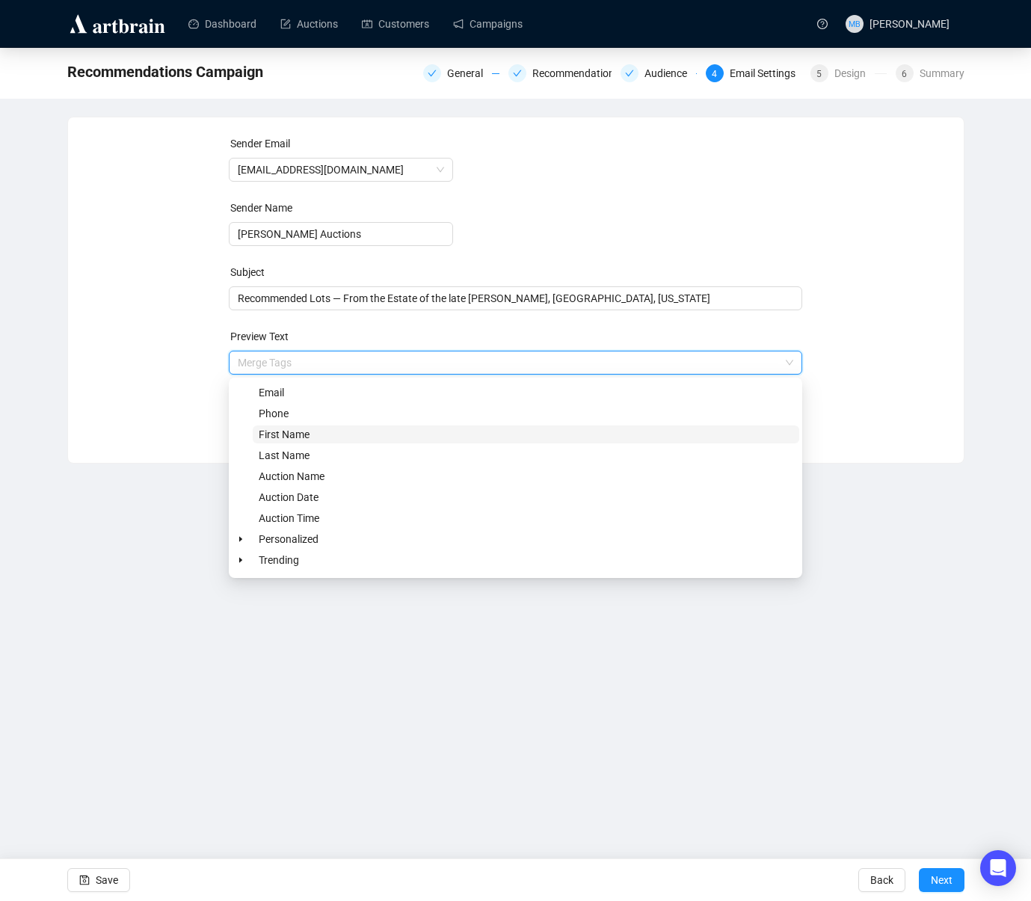
click at [280, 431] on span "First Name" at bounding box center [284, 435] width 51 height 12
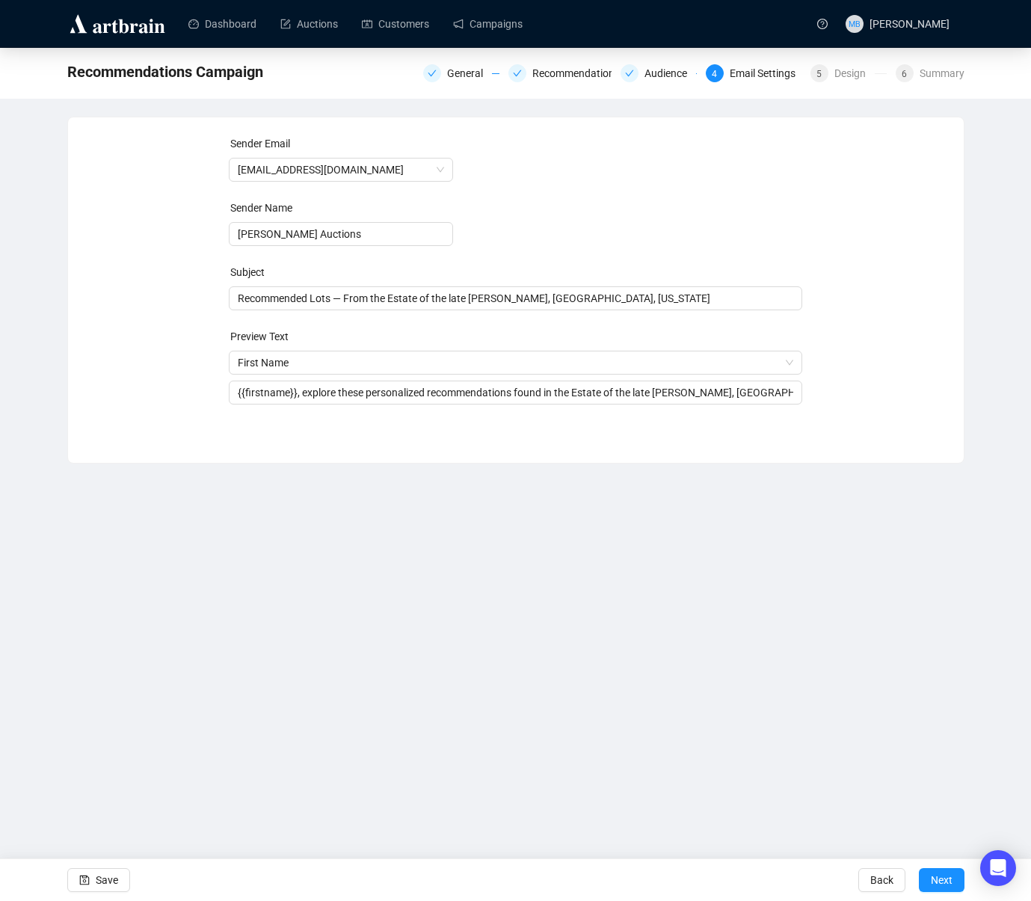
click at [957, 357] on div "Sender Email [EMAIL_ADDRESS][DOMAIN_NAME] Sender Name [PERSON_NAME] Auctions Su…" at bounding box center [516, 278] width 896 height 323
click at [784, 304] on span "Recommended Lots — From the Estate of the late [PERSON_NAME], [GEOGRAPHIC_DATA]…" at bounding box center [516, 298] width 574 height 12
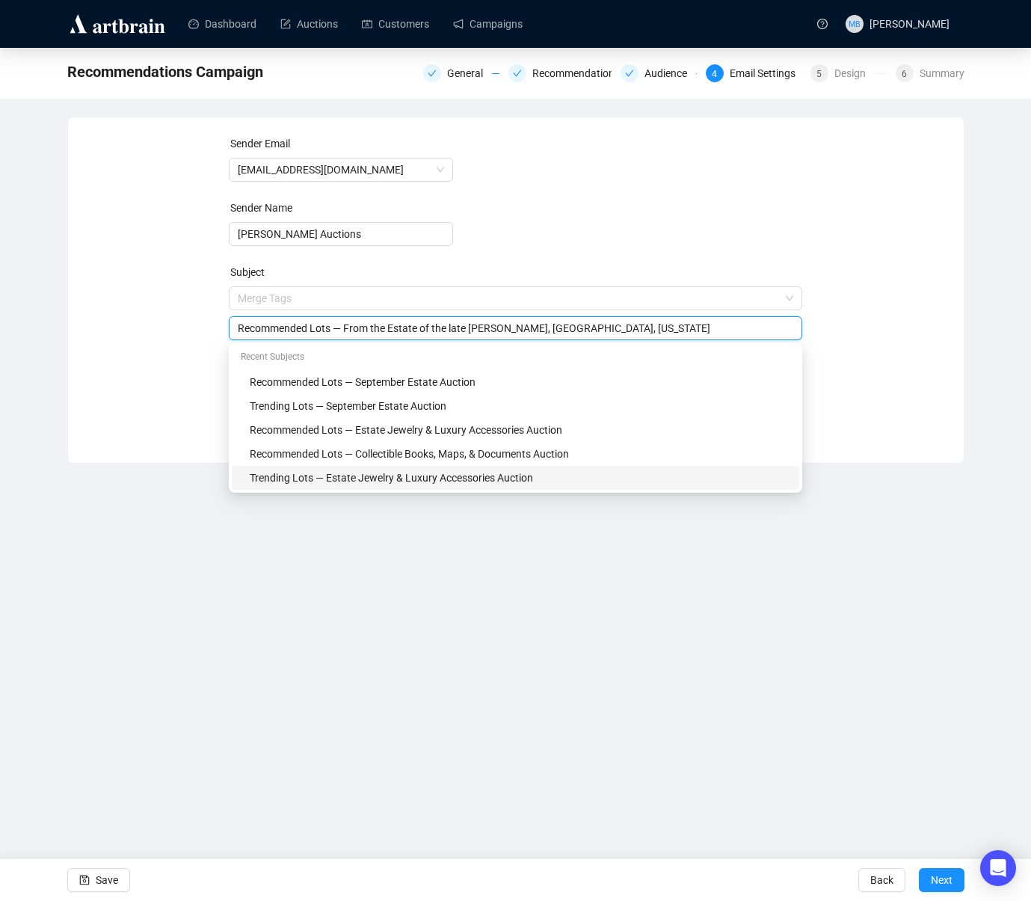
click at [927, 251] on div "Sender Email [EMAIL_ADDRESS][DOMAIN_NAME] Sender Name [PERSON_NAME] Auctions Su…" at bounding box center [516, 278] width 860 height 287
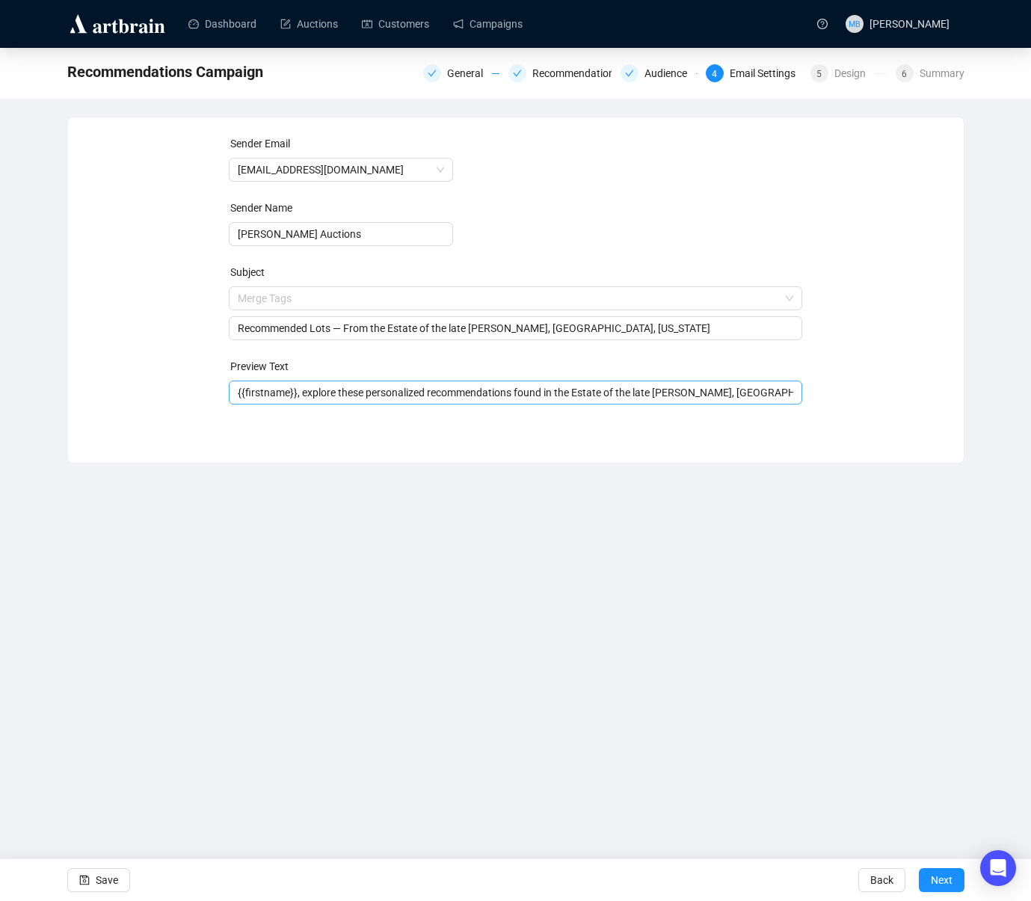
click at [725, 398] on input "{{firstname}}, explore these personalized recommendations found in the Estate o…" at bounding box center [516, 392] width 556 height 16
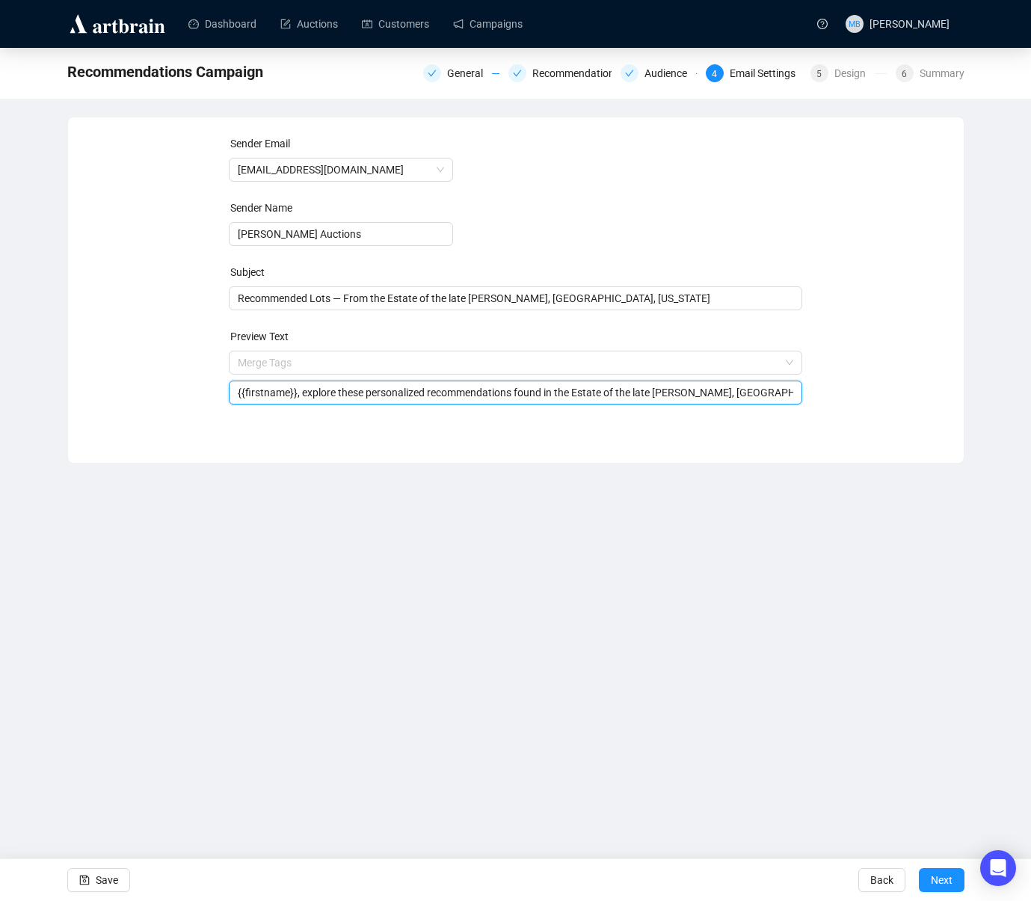
click at [942, 356] on div "Sender Email [EMAIL_ADDRESS][DOMAIN_NAME] Sender Name [PERSON_NAME] Auctions Su…" at bounding box center [516, 278] width 860 height 287
click at [636, 363] on input "search" at bounding box center [509, 362] width 542 height 22
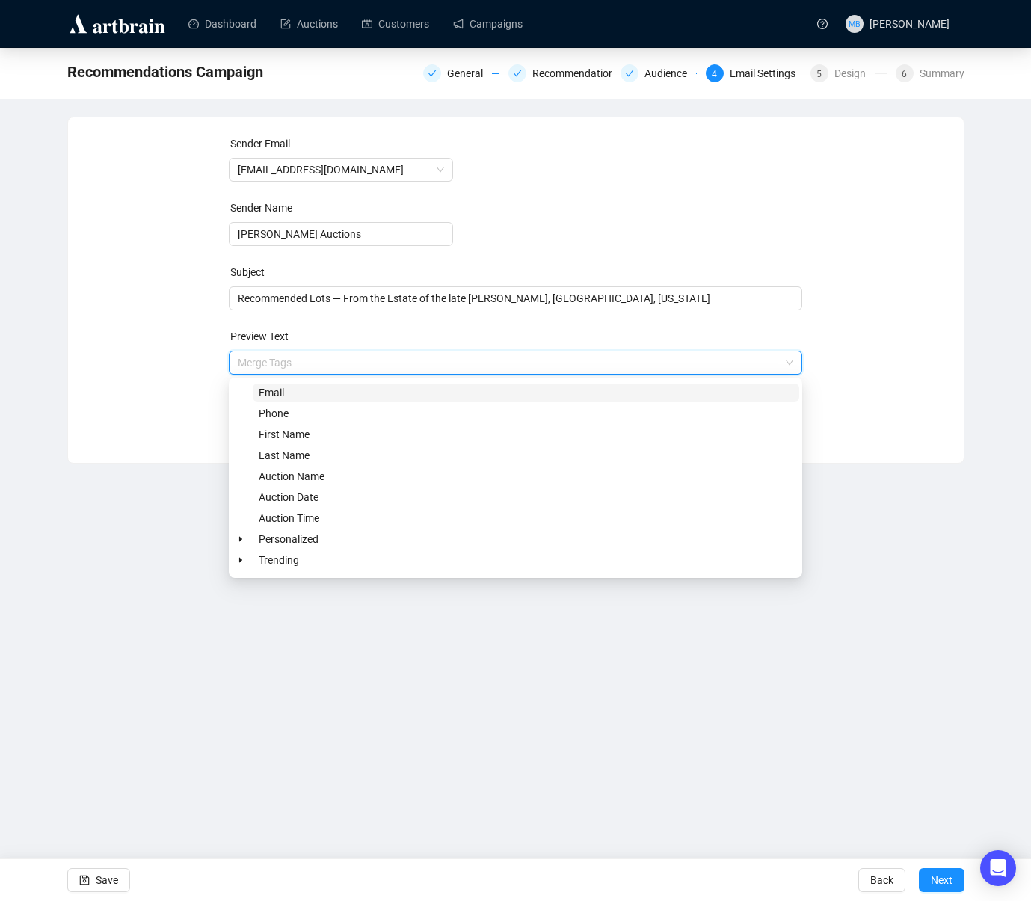
click at [934, 340] on div "Sender Email [EMAIL_ADDRESS][DOMAIN_NAME] Sender Name [PERSON_NAME] Auctions Su…" at bounding box center [516, 278] width 860 height 287
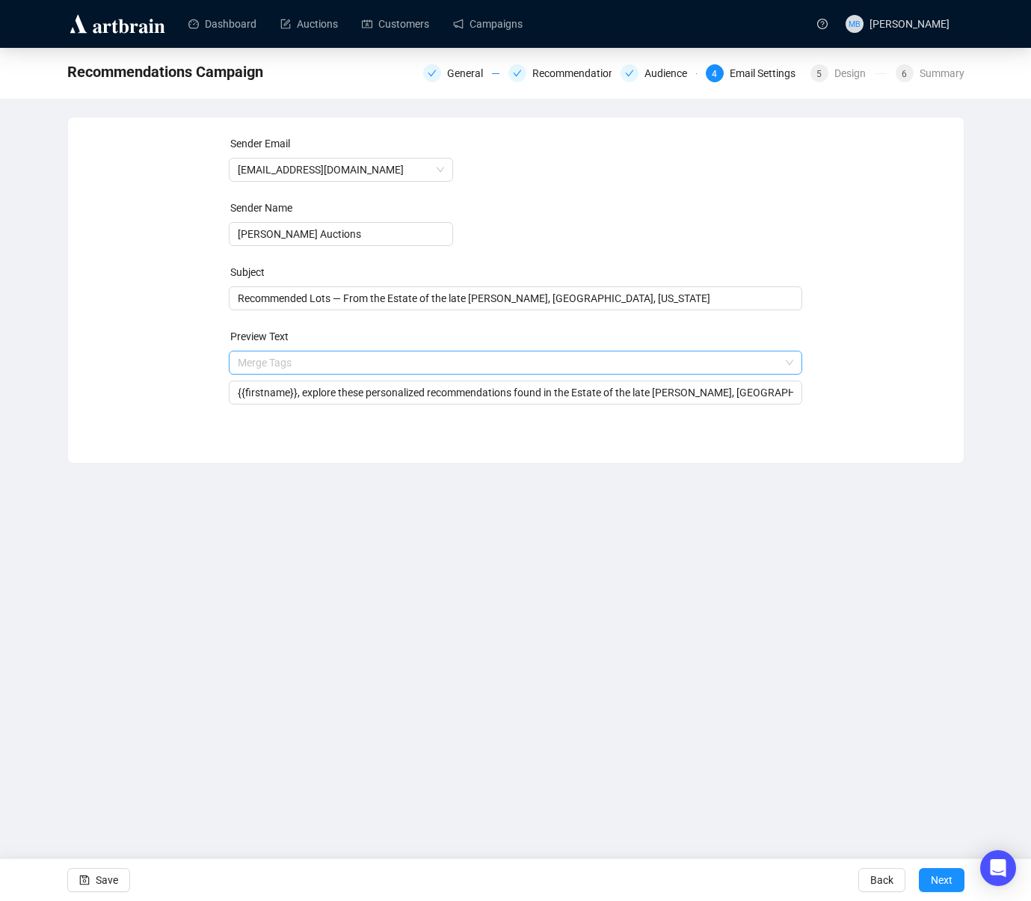
click at [791, 369] on span at bounding box center [516, 362] width 556 height 22
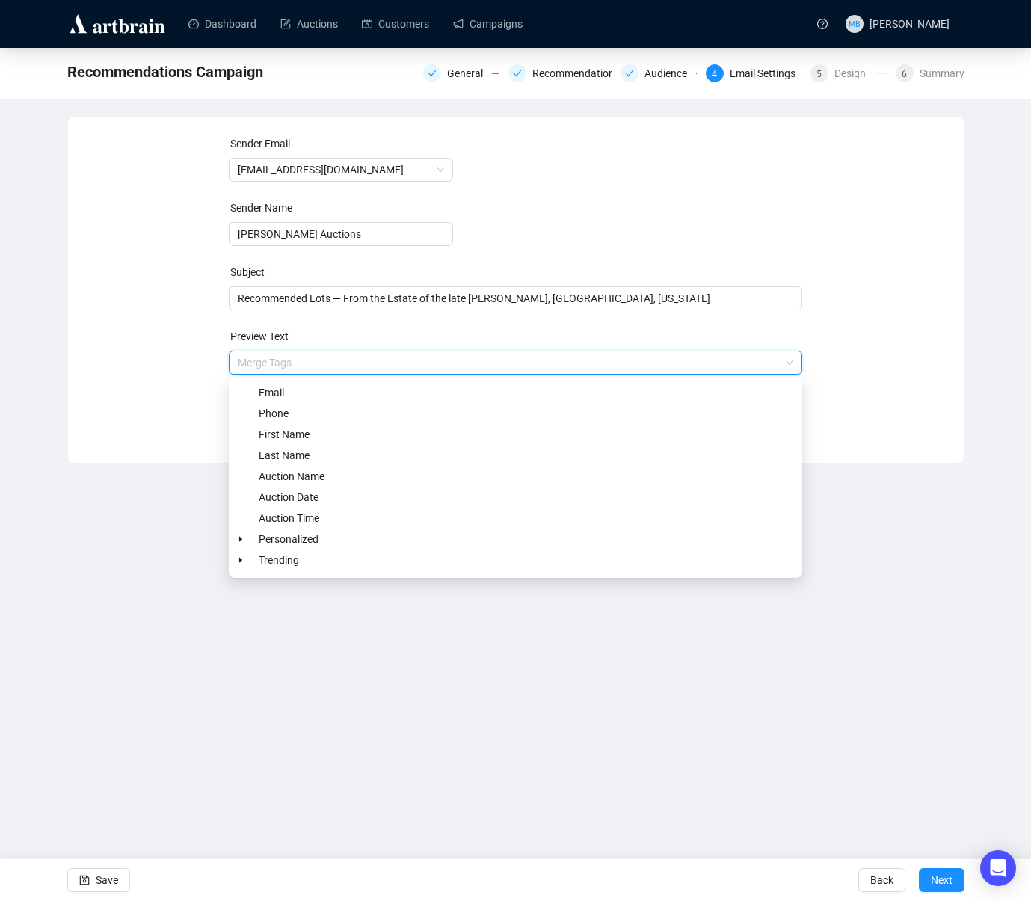
click at [876, 337] on div "Sender Email [EMAIL_ADDRESS][DOMAIN_NAME] Sender Name [PERSON_NAME] Auctions Su…" at bounding box center [516, 278] width 860 height 287
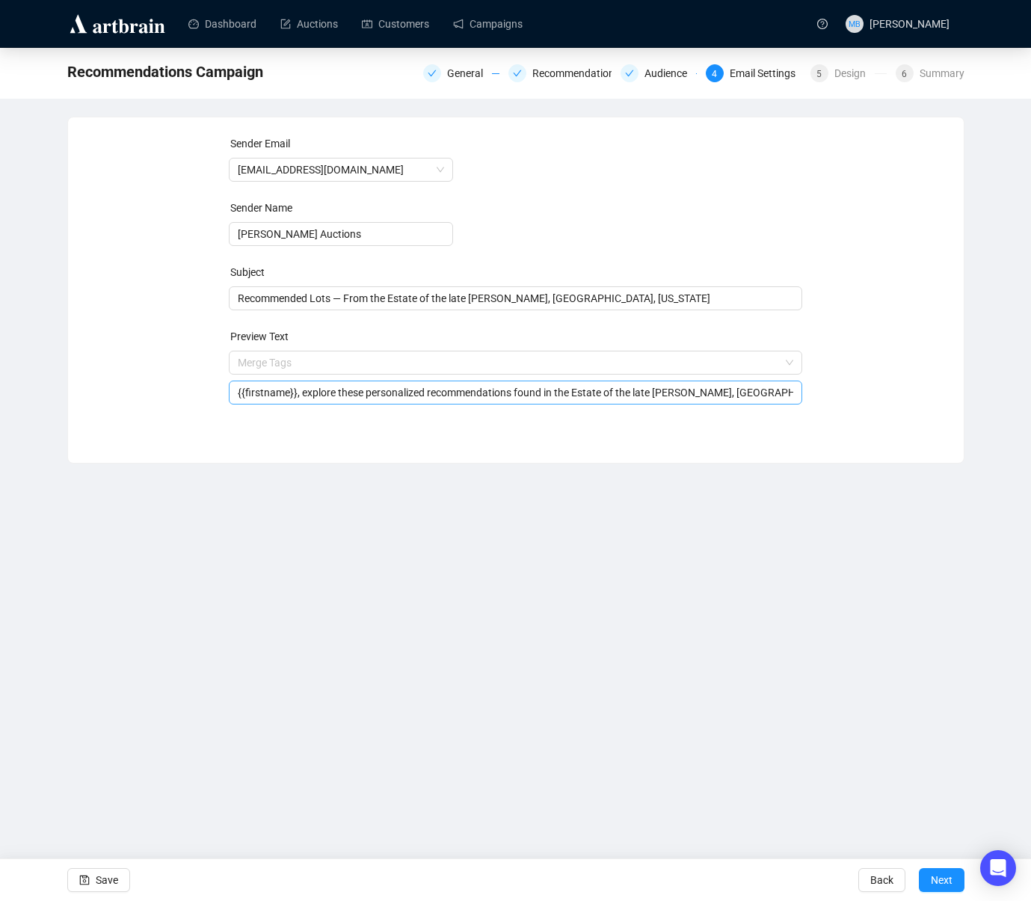
click at [759, 394] on input "{{firstname}}, explore these personalized recommendations found in the Estate o…" at bounding box center [516, 392] width 556 height 16
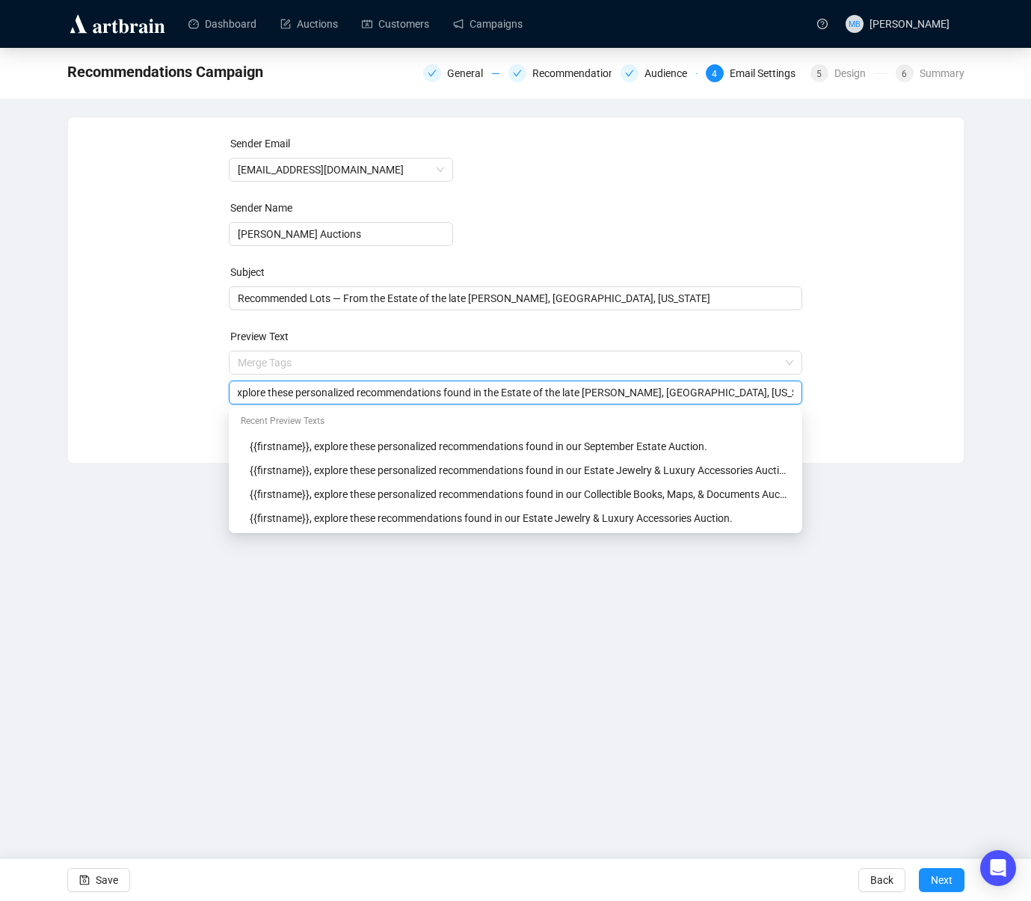
scroll to position [0, 67]
type input "{{firstname}}, explore these personalized recommendations found in the Estate o…"
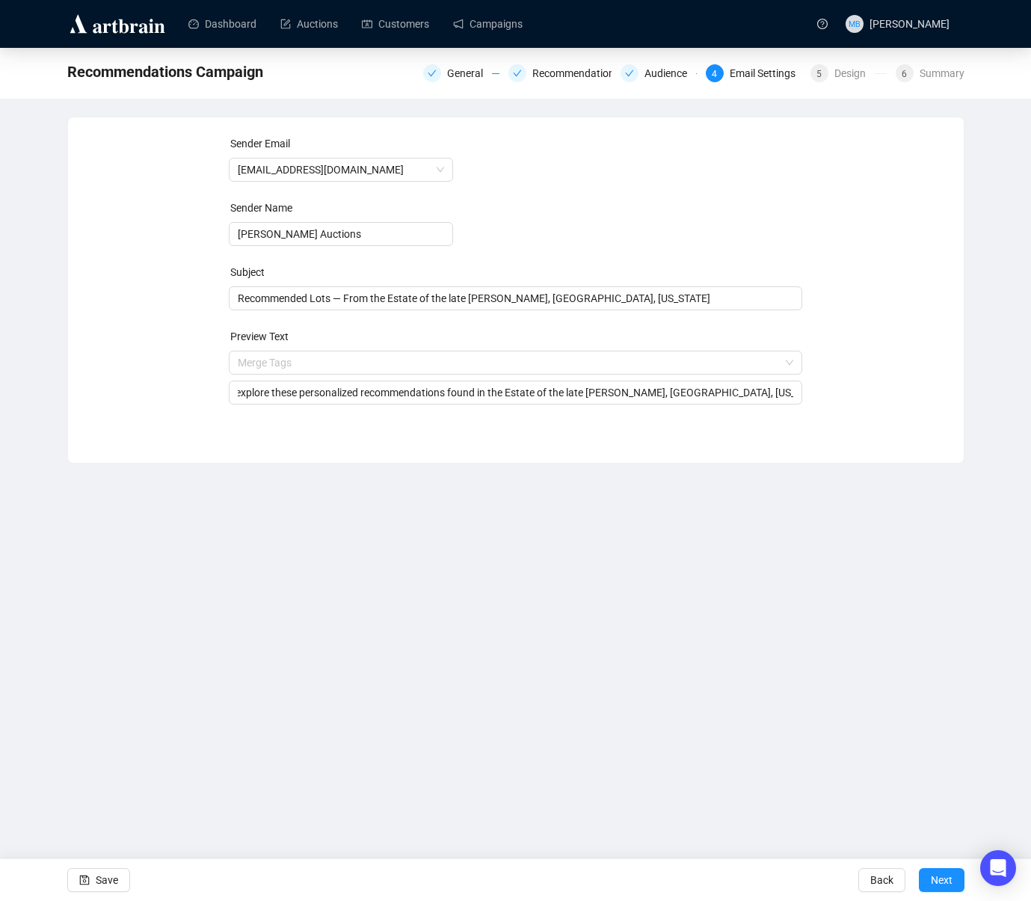
click at [905, 414] on div "Sender Email [EMAIL_ADDRESS][DOMAIN_NAME] Sender Name [PERSON_NAME] Auctions Su…" at bounding box center [516, 278] width 860 height 287
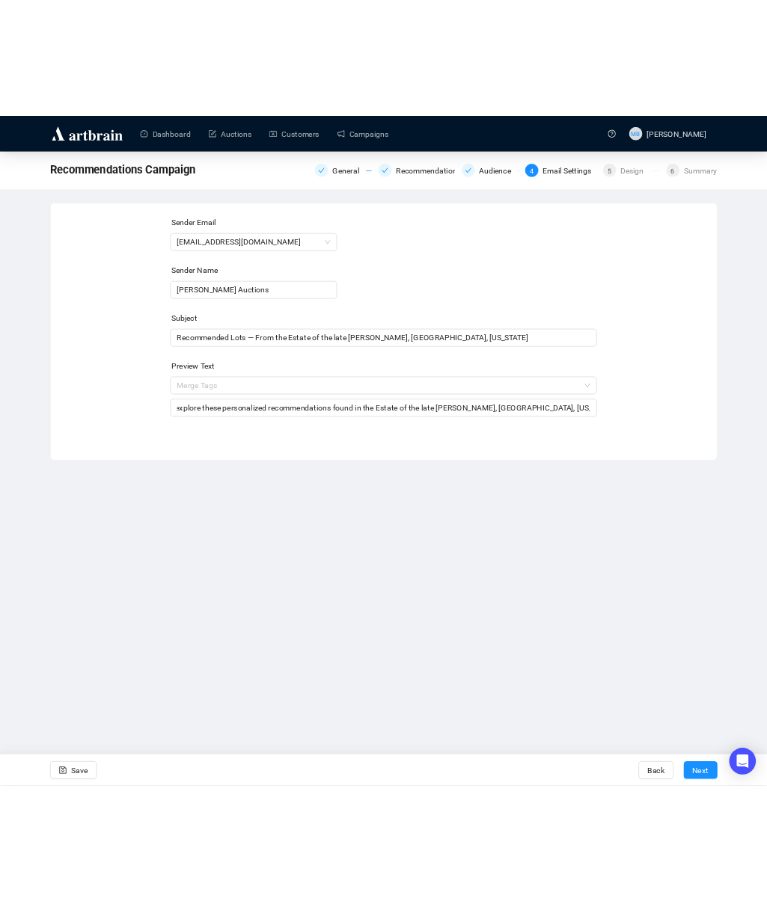
scroll to position [0, 0]
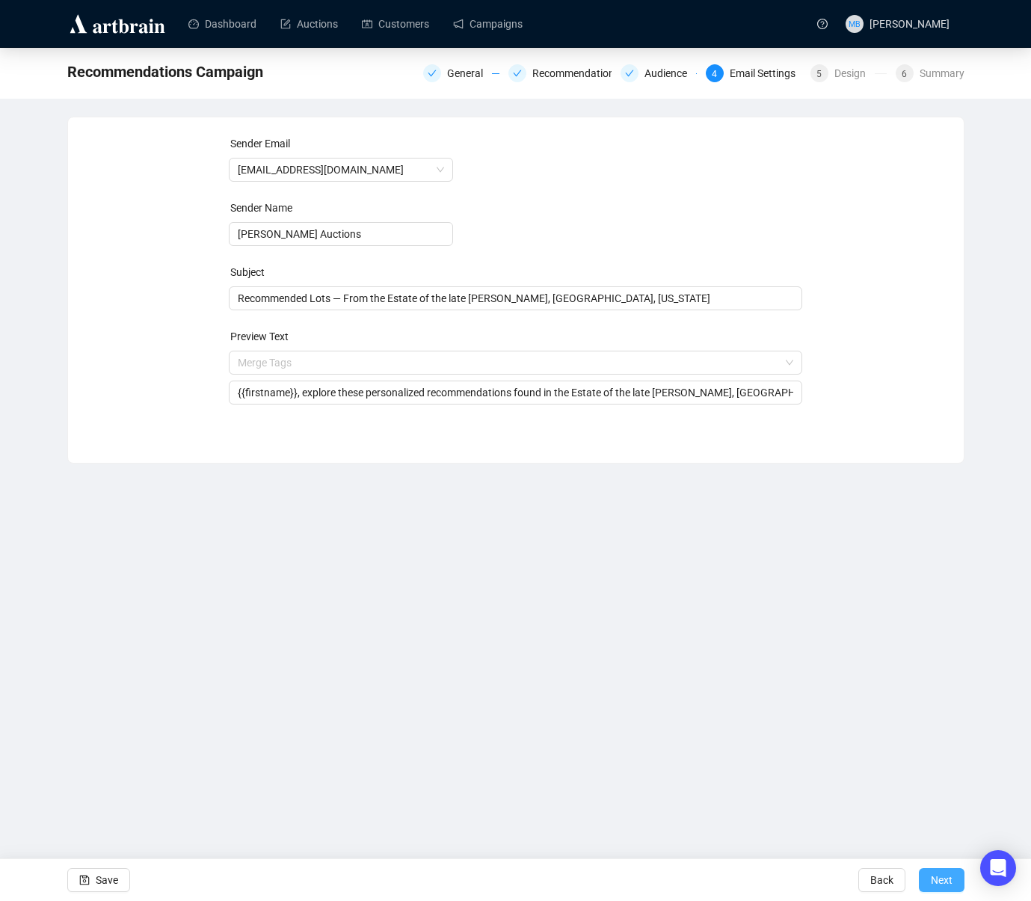
click at [938, 879] on span "Next" at bounding box center [942, 880] width 22 height 42
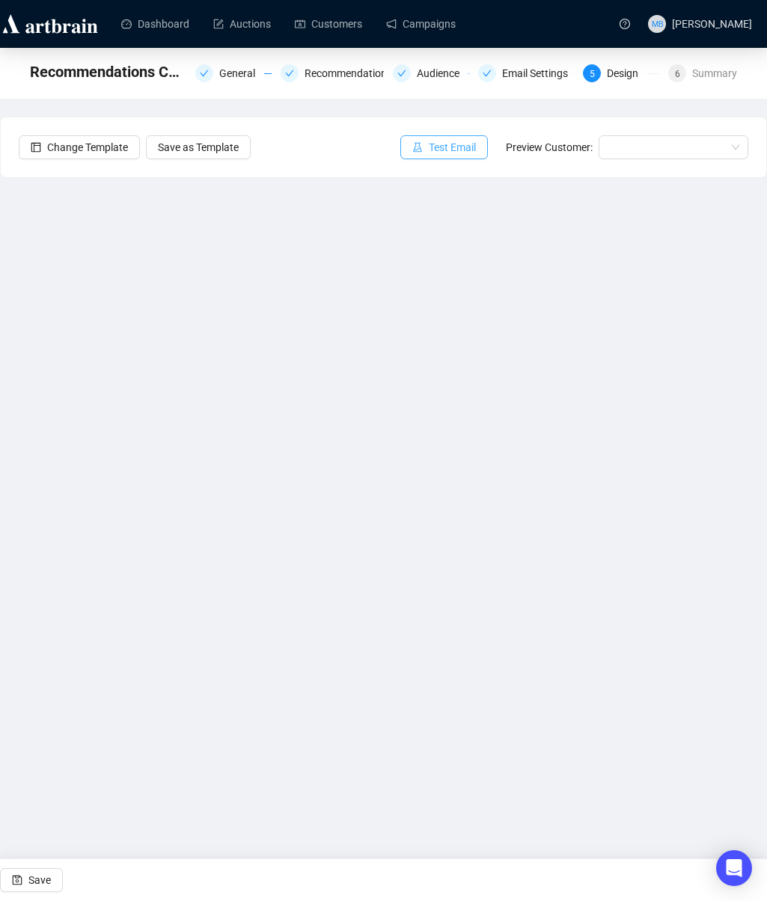
click at [458, 150] on span "Test Email" at bounding box center [452, 147] width 47 height 16
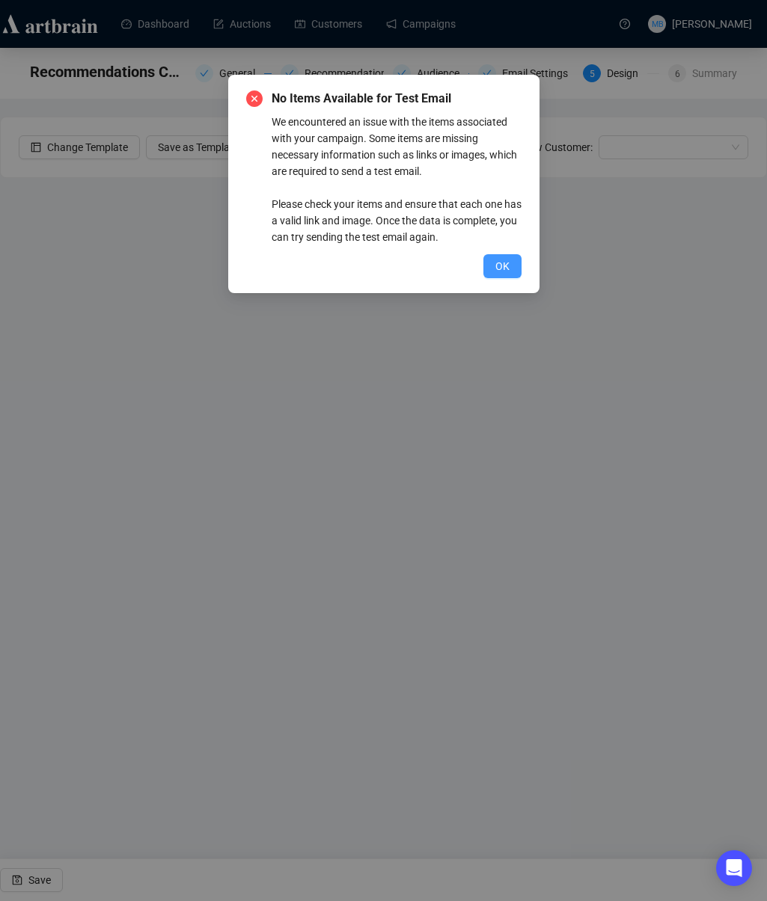
click at [504, 268] on span "OK" at bounding box center [502, 266] width 14 height 16
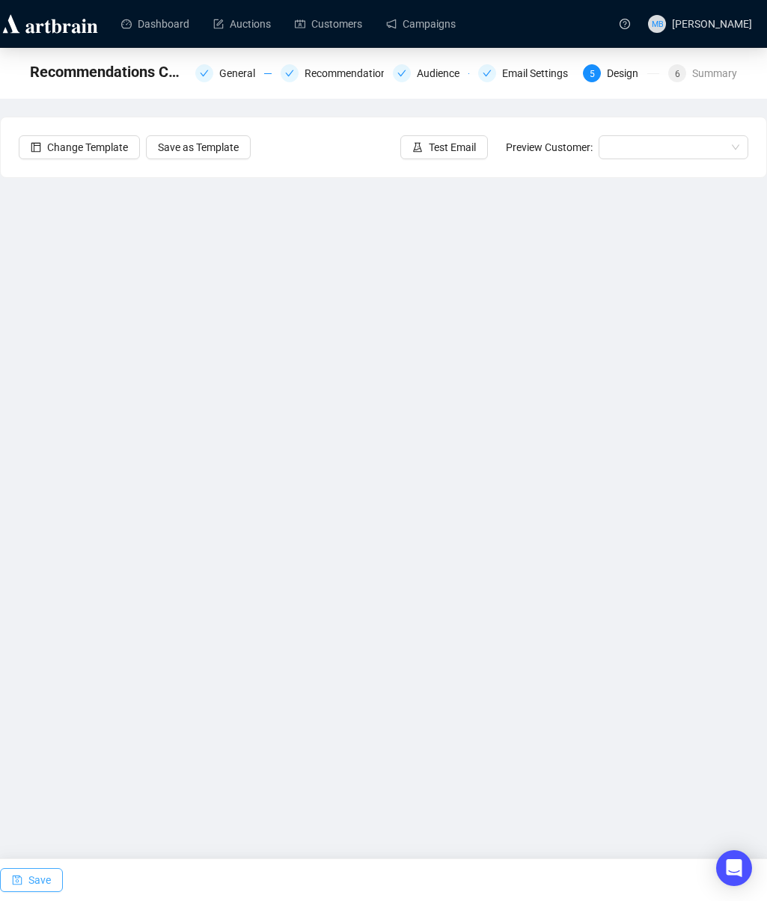
click at [31, 882] on span "Save" at bounding box center [39, 880] width 22 height 42
click at [433, 28] on link "Campaigns" at bounding box center [421, 23] width 70 height 39
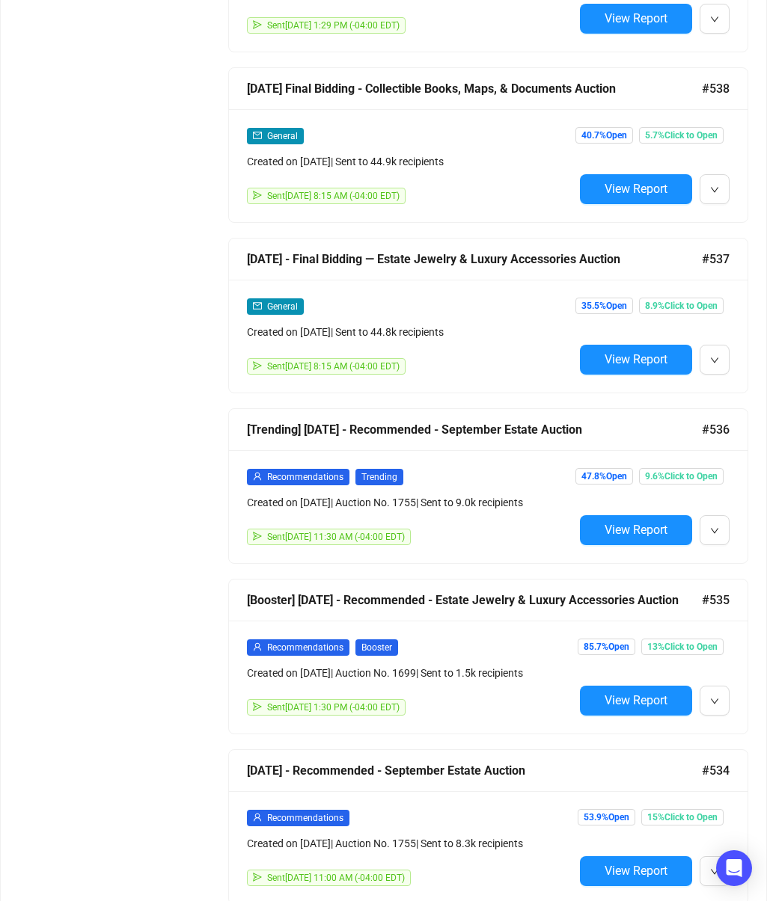
scroll to position [1404, 0]
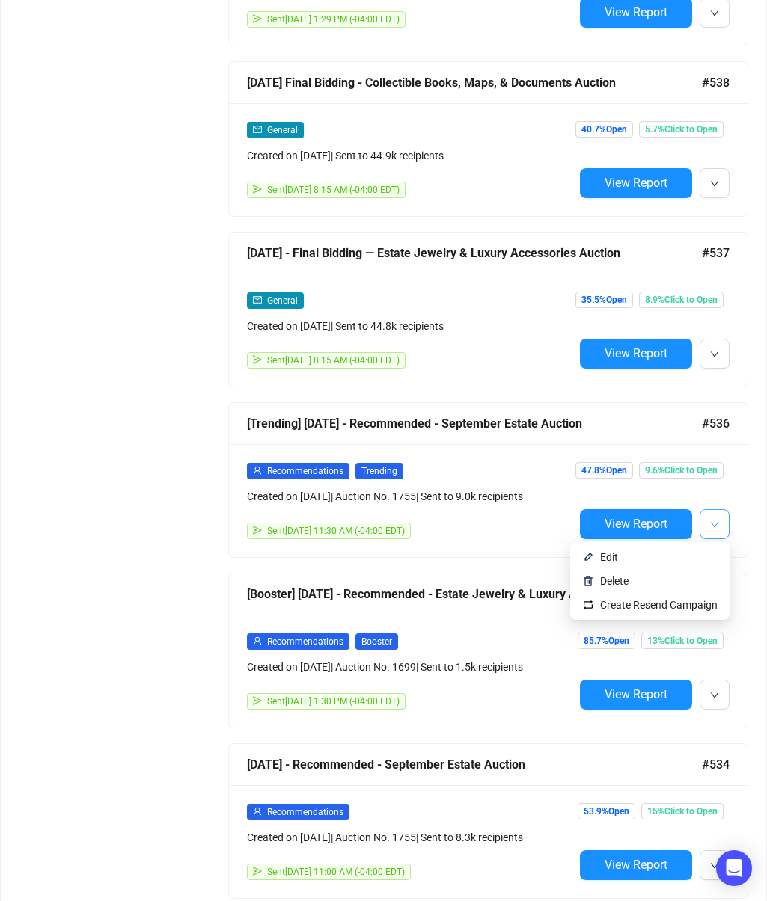
click at [718, 526] on icon "down" at bounding box center [714, 524] width 9 height 9
click at [761, 556] on div "Status Draft Scheduled Sent Date Range Type Recommendations General Consignment…" at bounding box center [383, 213] width 765 height 2878
click at [707, 527] on button "button" at bounding box center [714, 524] width 30 height 30
click at [758, 505] on div "Status Draft Scheduled Sent Date Range Type Recommendations General Consignment…" at bounding box center [383, 213] width 765 height 2878
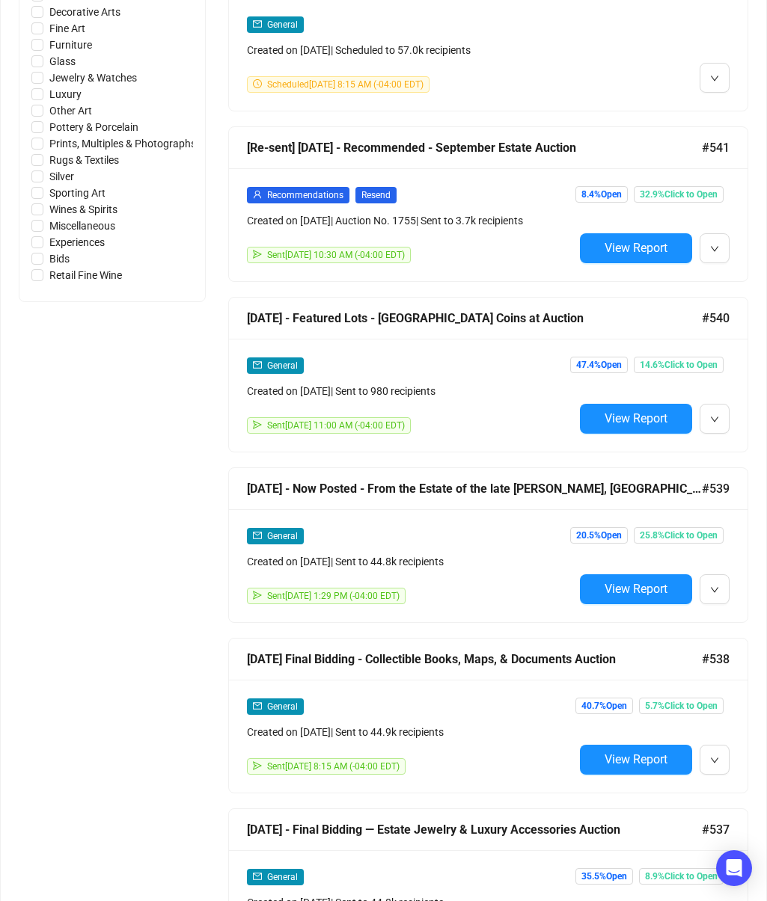
scroll to position [829, 0]
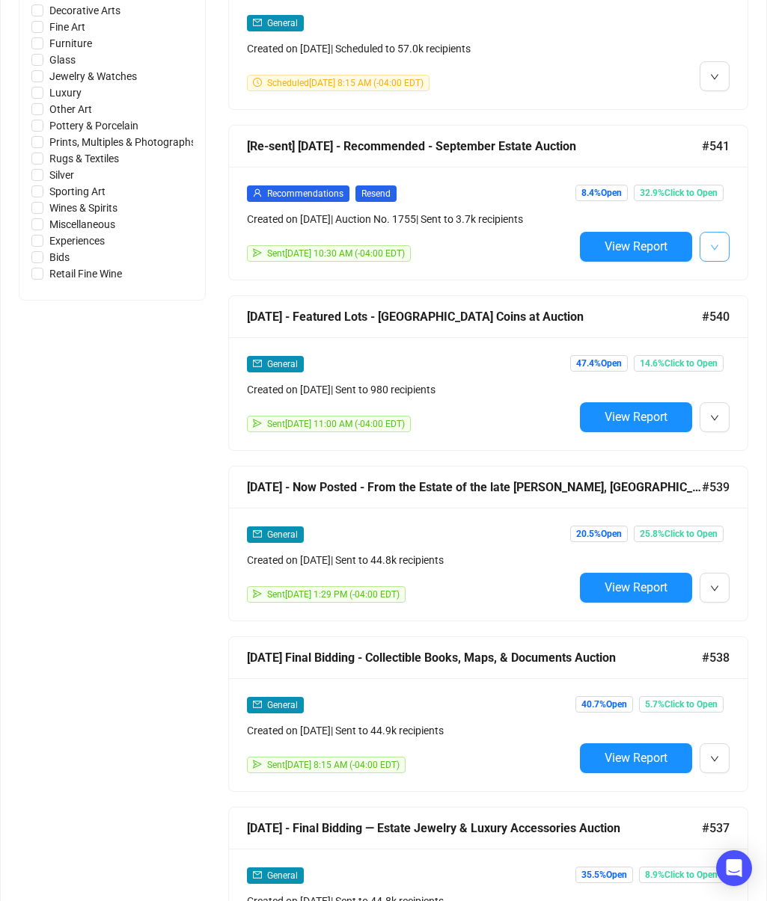
click at [725, 248] on button "button" at bounding box center [714, 247] width 30 height 30
click at [761, 263] on div "Status Draft Scheduled Sent Date Range Type Recommendations General Consignment…" at bounding box center [383, 788] width 765 height 2878
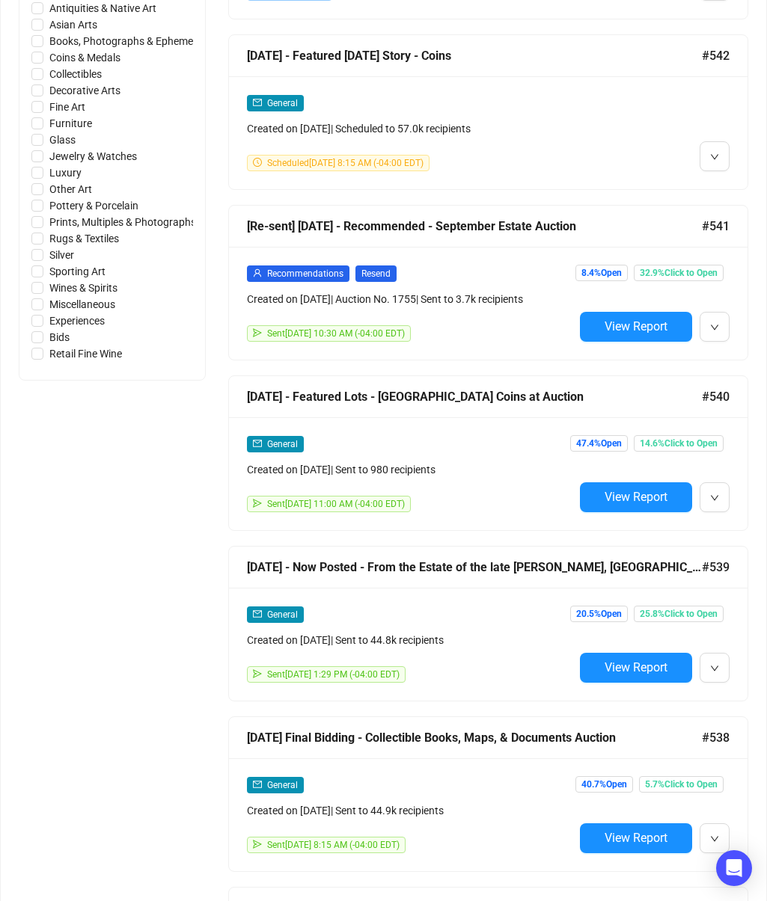
scroll to position [749, 0]
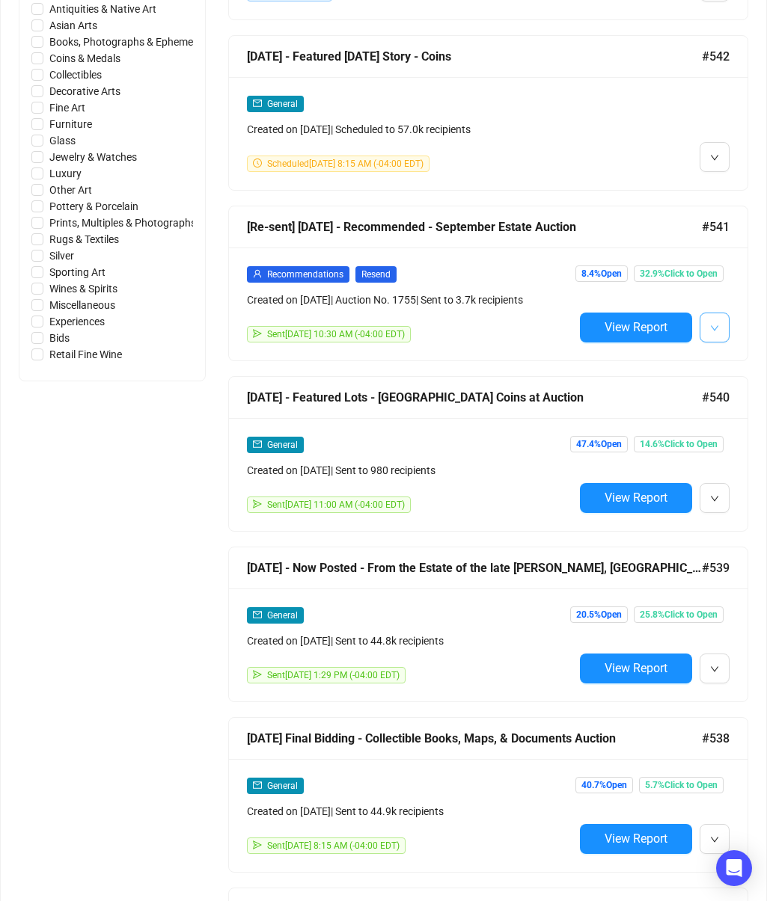
click at [720, 329] on button "button" at bounding box center [714, 328] width 30 height 30
click at [760, 364] on div "Status Draft Scheduled Sent Date Range Type Recommendations General Consignment…" at bounding box center [383, 869] width 765 height 2878
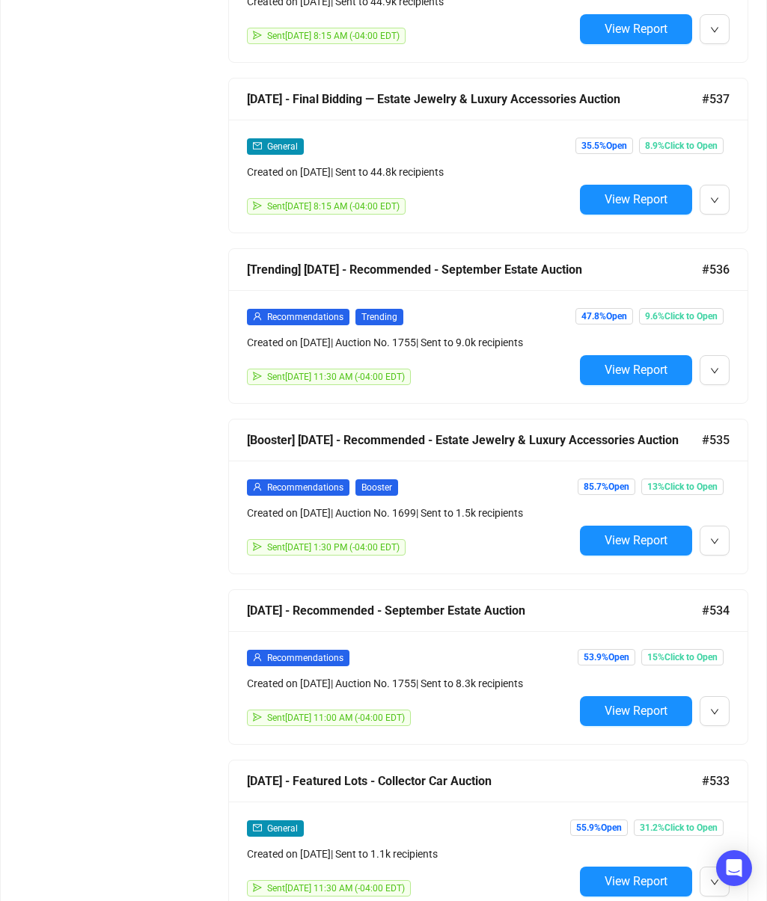
scroll to position [1571, 0]
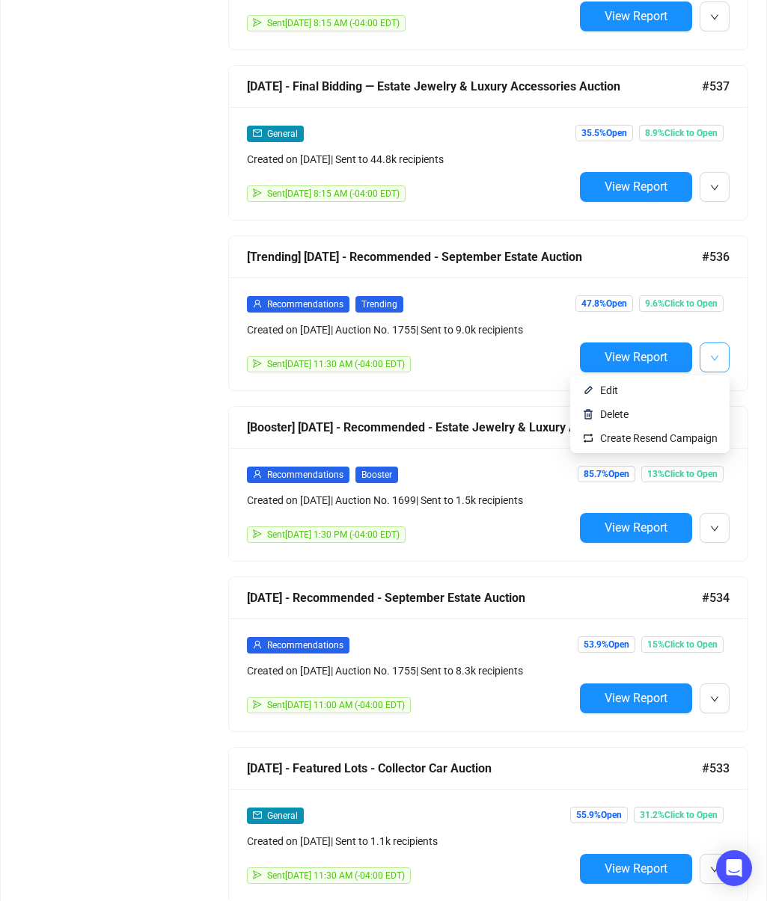
click at [716, 366] on button "button" at bounding box center [714, 358] width 30 height 30
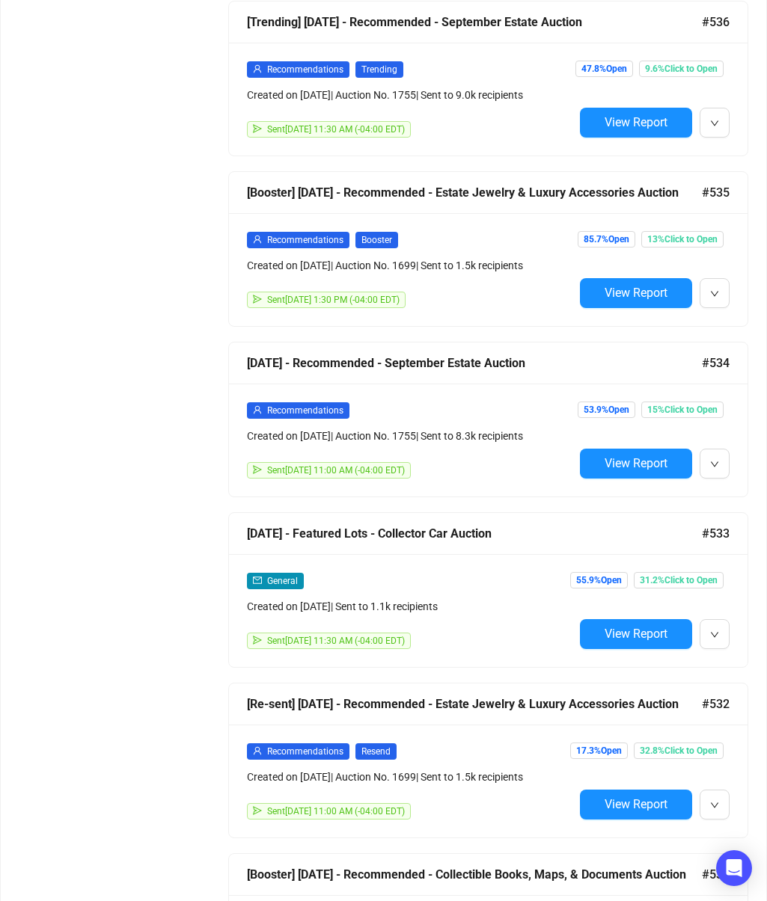
scroll to position [1810, 0]
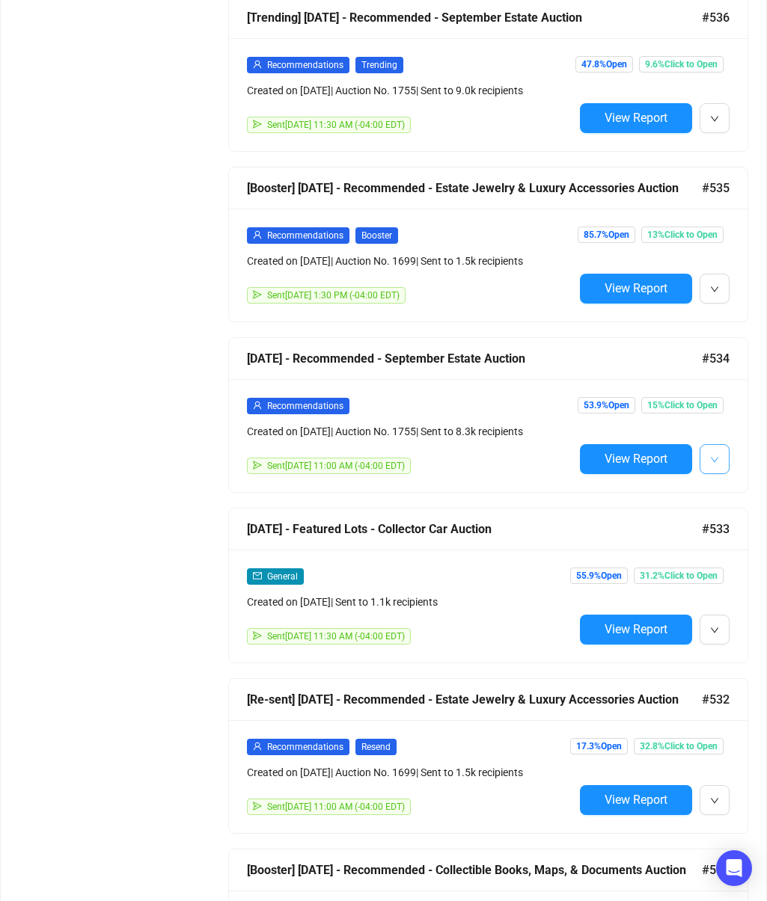
click at [709, 474] on button "button" at bounding box center [714, 459] width 30 height 30
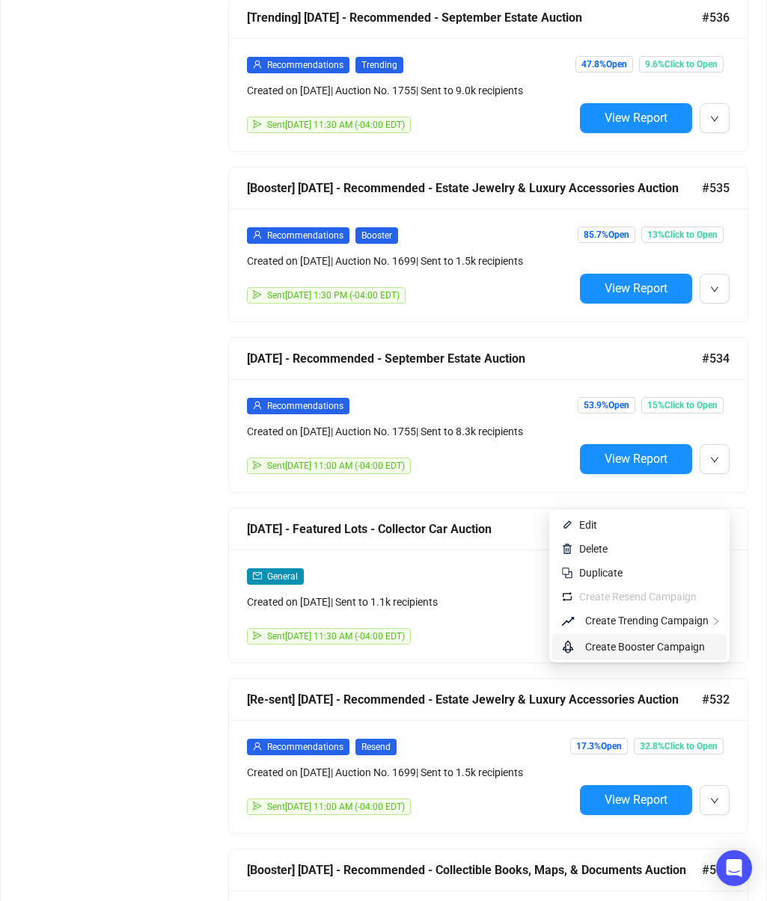
click at [650, 648] on span "Create Booster Campaign" at bounding box center [645, 647] width 120 height 12
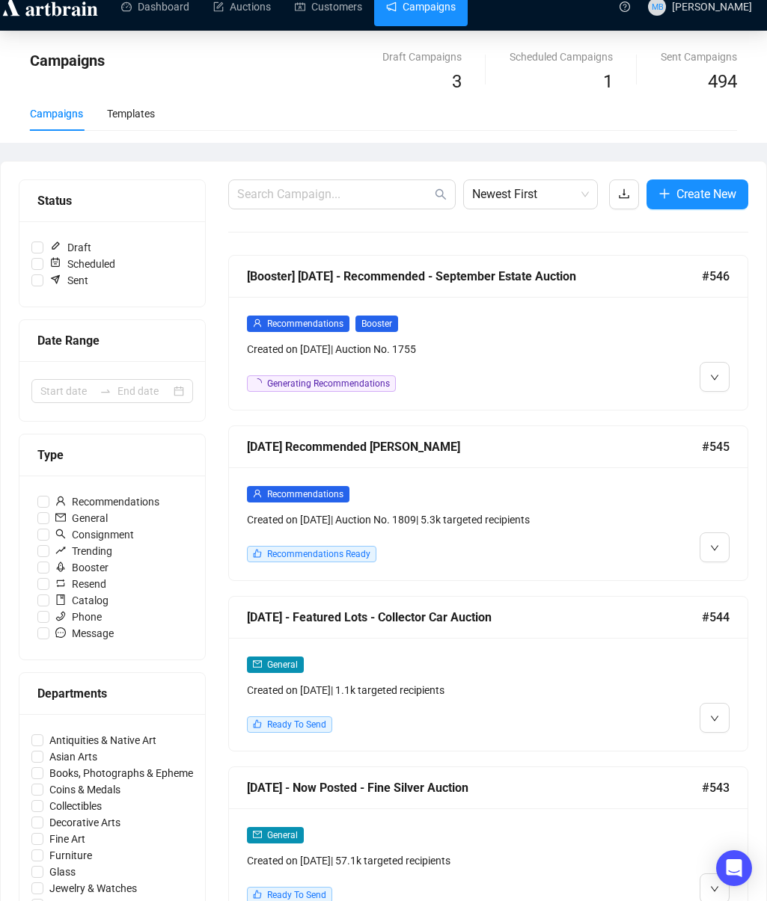
scroll to position [25, 0]
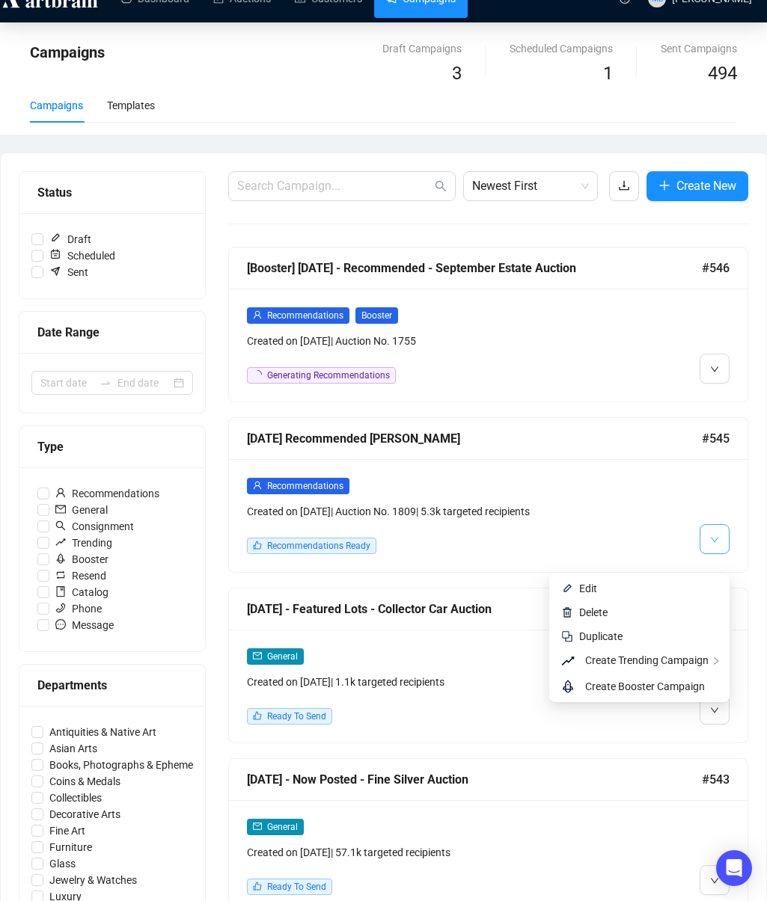
click at [716, 542] on icon "down" at bounding box center [713, 539] width 7 height 5
click at [705, 663] on span "Create Trending Campaign" at bounding box center [646, 660] width 123 height 12
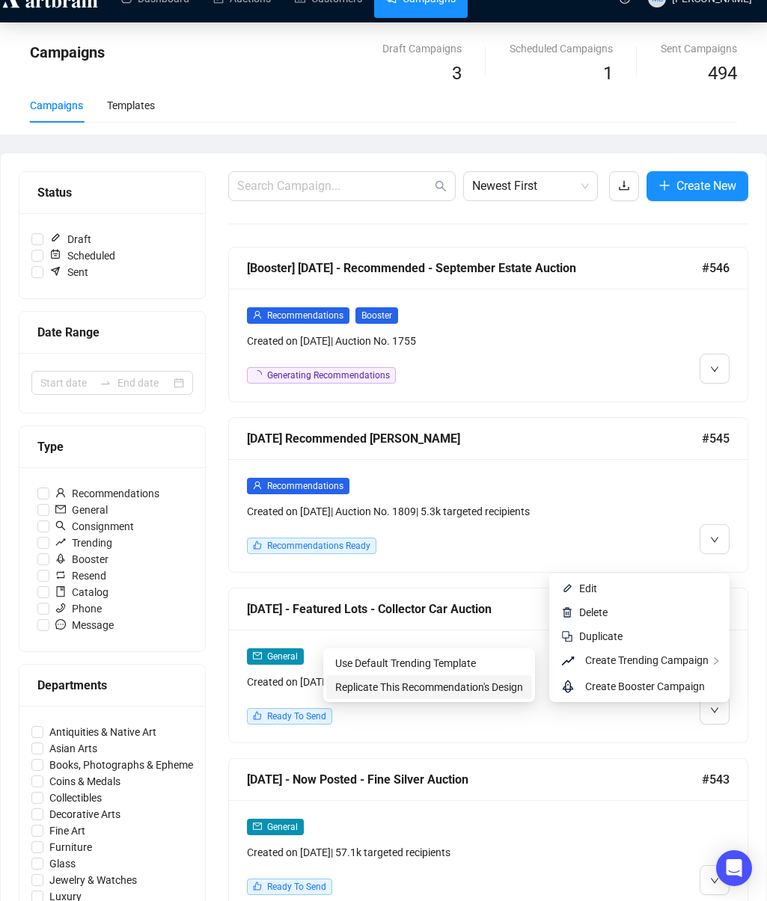
click at [506, 689] on span "Replicate This Recommendation's Design" at bounding box center [429, 687] width 188 height 12
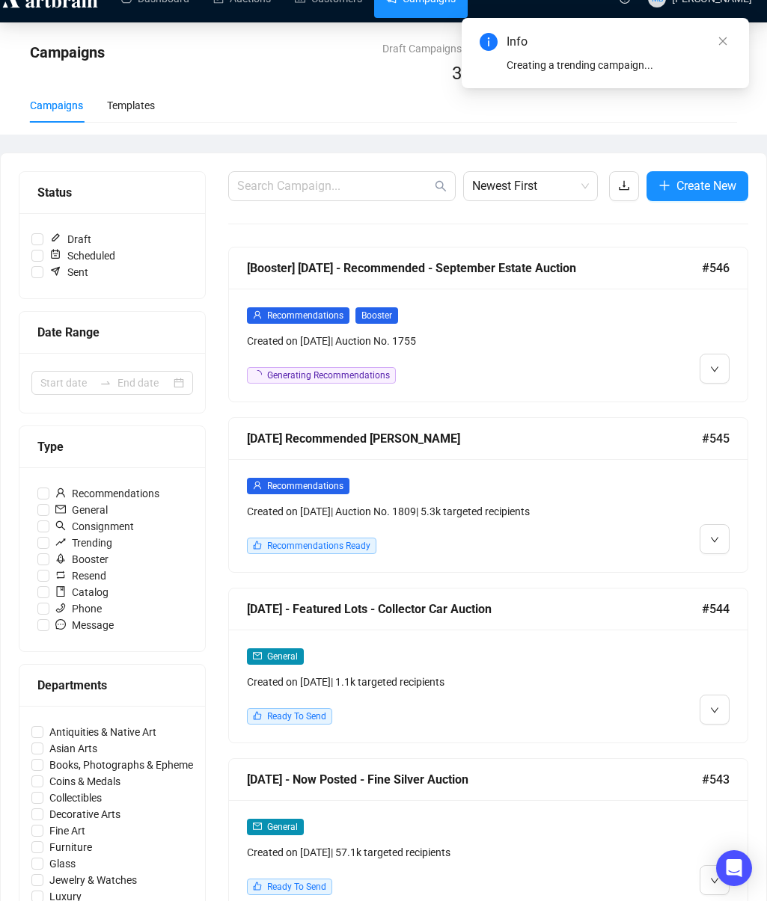
scroll to position [22, 0]
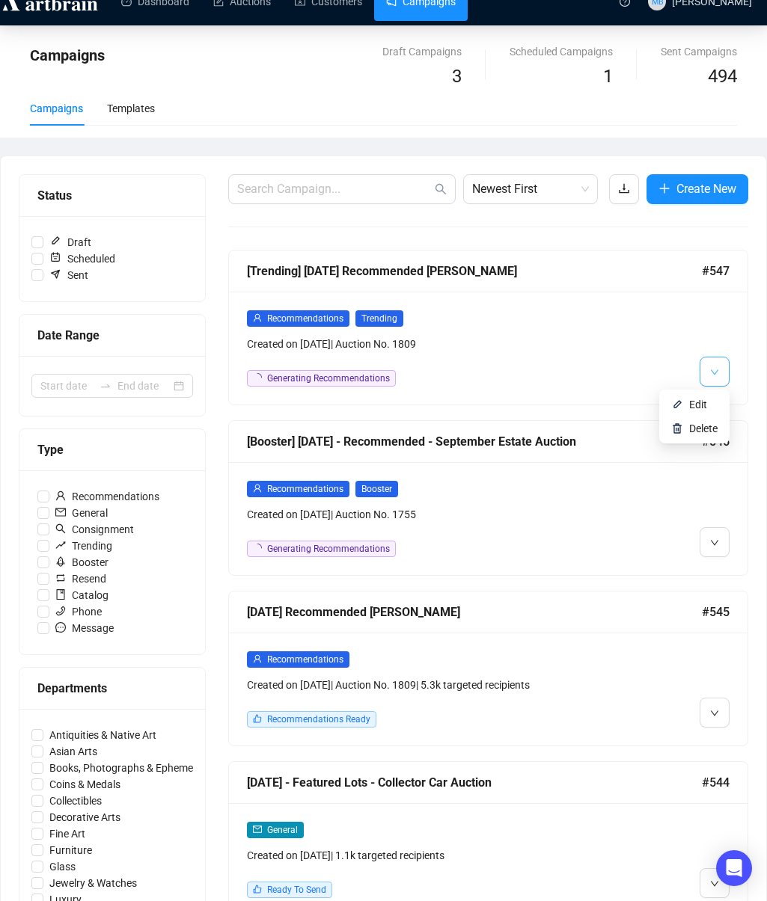
click at [716, 378] on span "button" at bounding box center [714, 371] width 9 height 19
click at [699, 404] on span "Edit" at bounding box center [698, 405] width 18 height 12
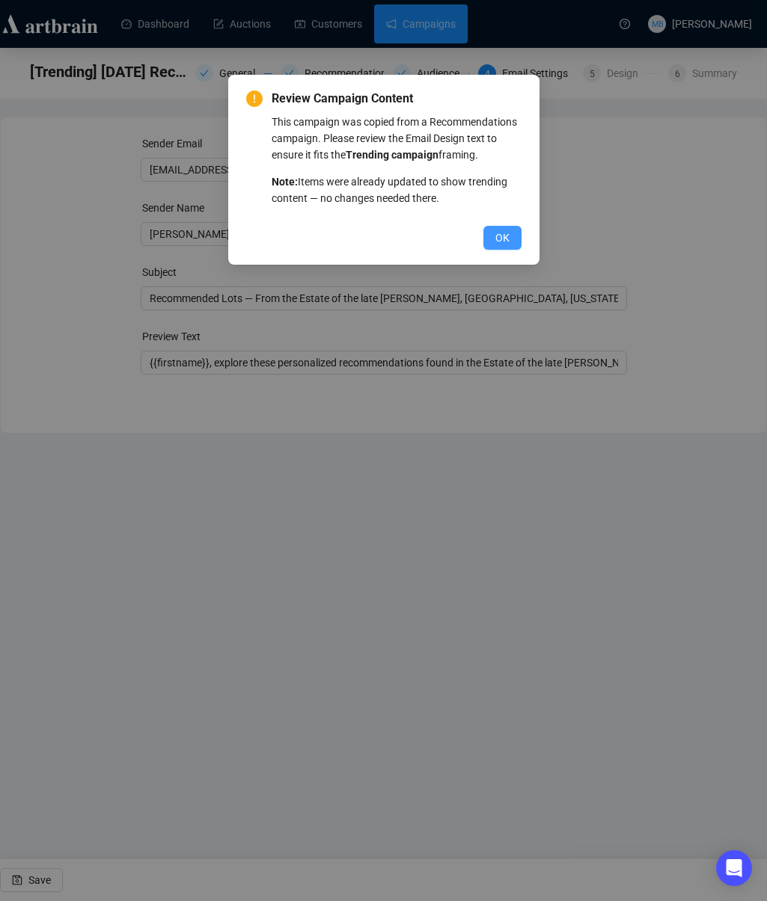
click at [495, 244] on button "OK" at bounding box center [502, 238] width 38 height 24
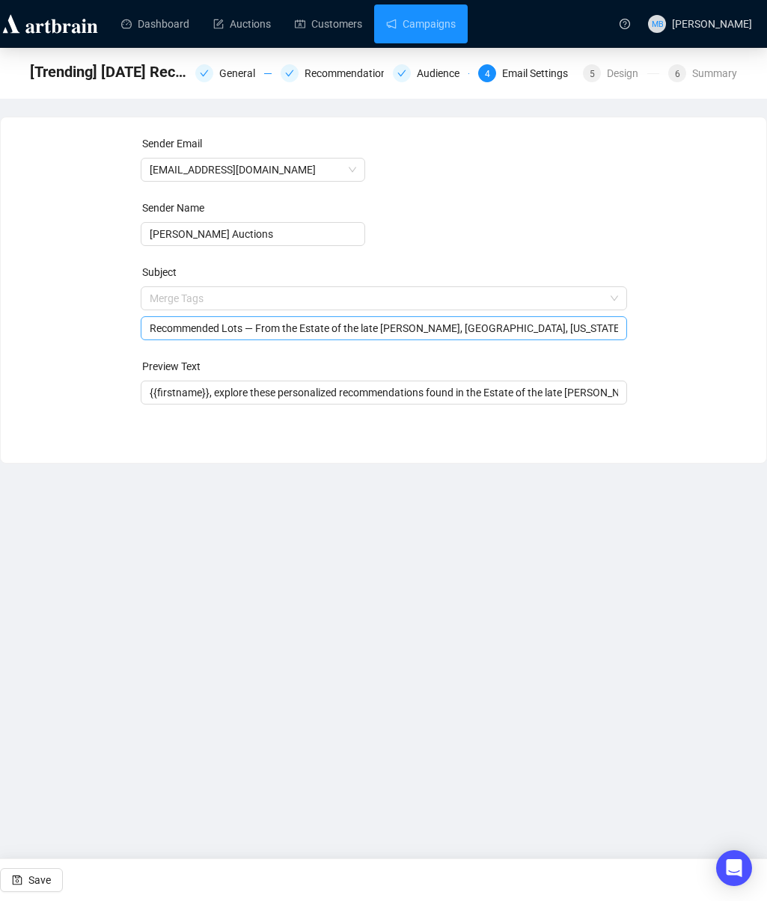
click at [200, 298] on span "Merge Tags Recommended Lots — From the Estate of the late [PERSON_NAME], [GEOGR…" at bounding box center [384, 313] width 486 height 42
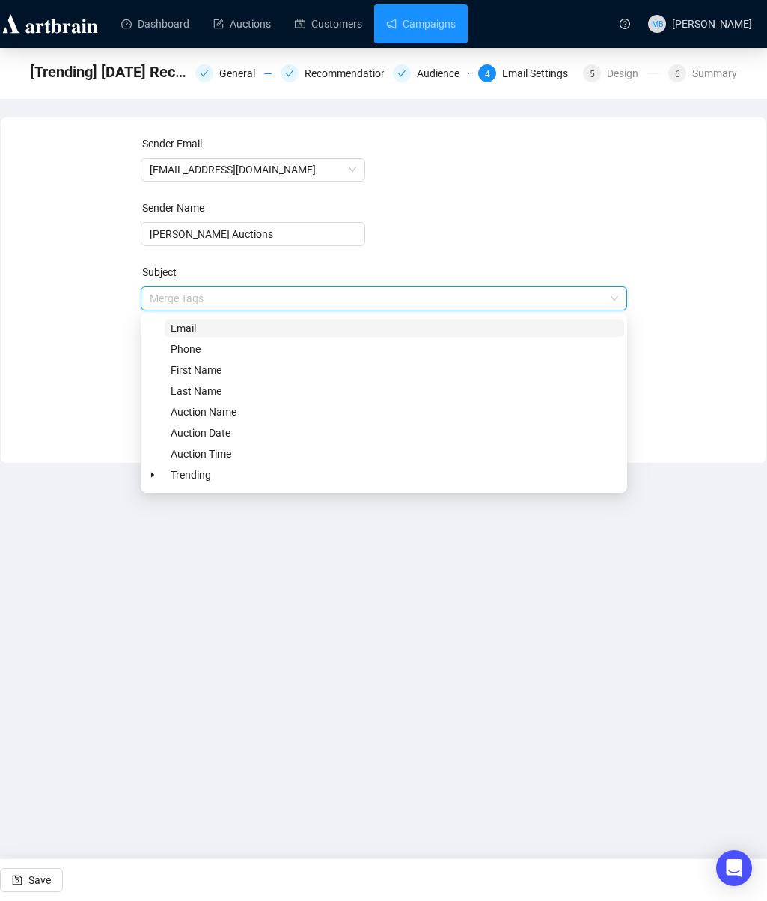
click at [200, 298] on input "search" at bounding box center [377, 298] width 455 height 22
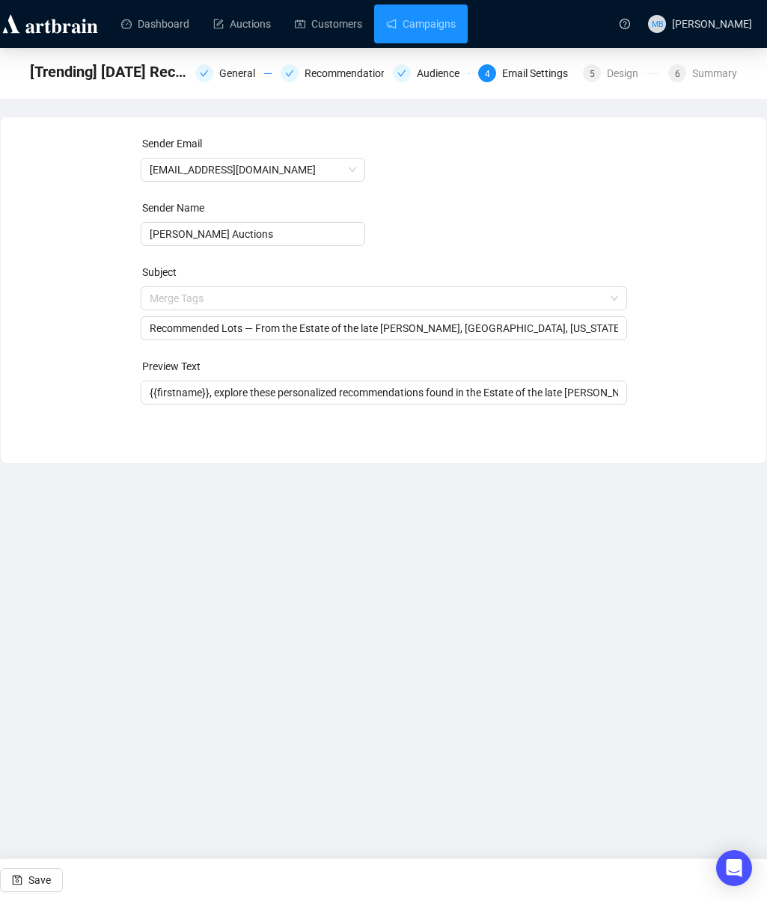
click at [89, 326] on div "Sender Email [EMAIL_ADDRESS][DOMAIN_NAME] Sender Name [PERSON_NAME] Auctions Su…" at bounding box center [383, 278] width 729 height 287
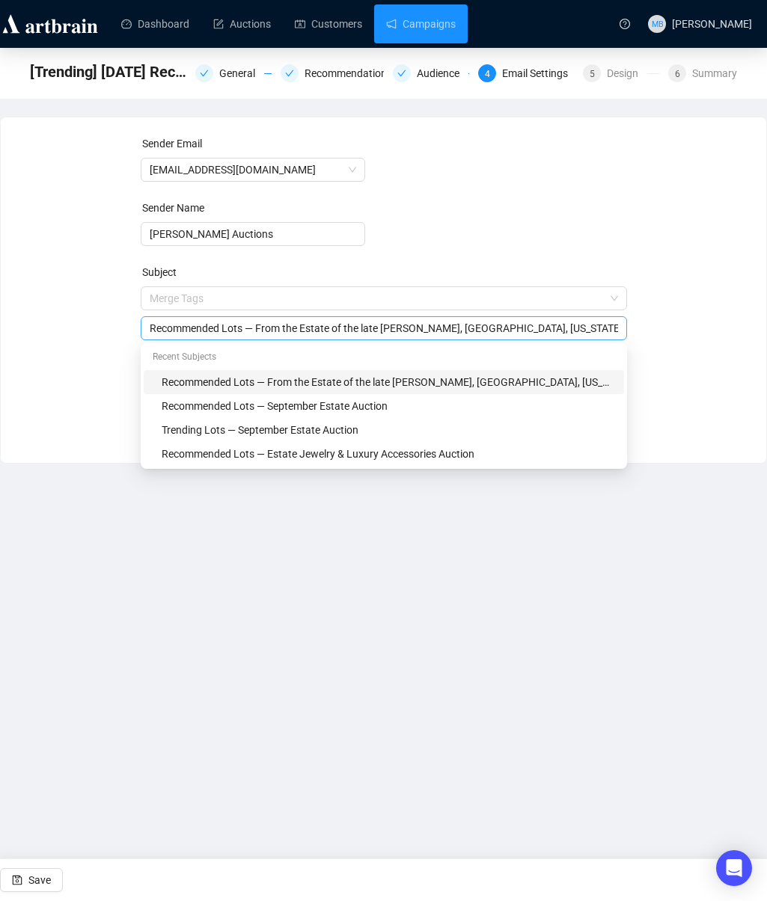
click at [188, 337] on div "Recommended Lots — From the Estate of the late [PERSON_NAME], [GEOGRAPHIC_DATA]…" at bounding box center [384, 328] width 486 height 24
click at [186, 329] on input "Recommended Lots — From the Estate of the late [PERSON_NAME], [GEOGRAPHIC_DATA]…" at bounding box center [384, 328] width 468 height 16
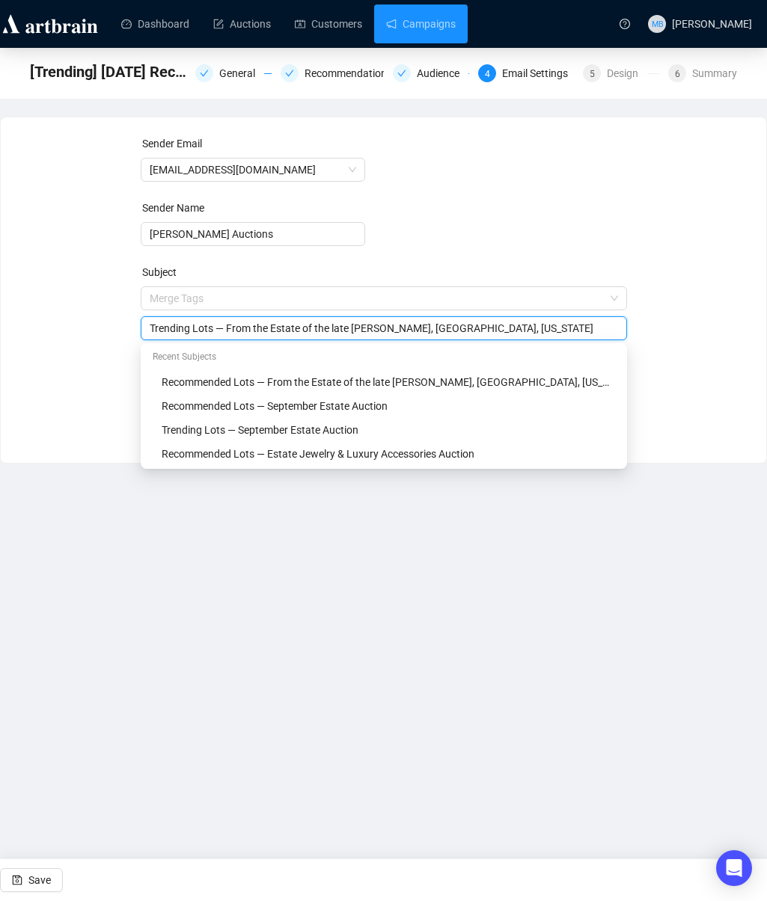
type input "Trending Lots — From the Estate of the late [PERSON_NAME], [GEOGRAPHIC_DATA], […"
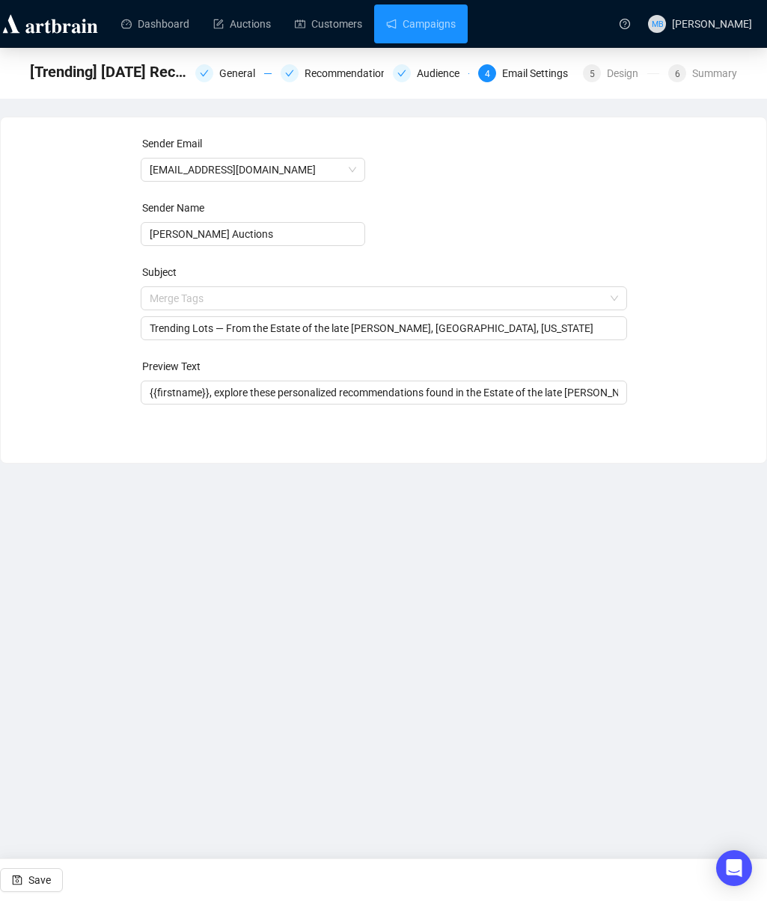
click at [85, 314] on div "Sender Email [EMAIL_ADDRESS][DOMAIN_NAME] Sender Name [PERSON_NAME] Auctions Su…" at bounding box center [383, 278] width 729 height 287
click at [305, 393] on input "{{firstname}}, explore these personalized recommendations found in the Estate o…" at bounding box center [384, 392] width 468 height 16
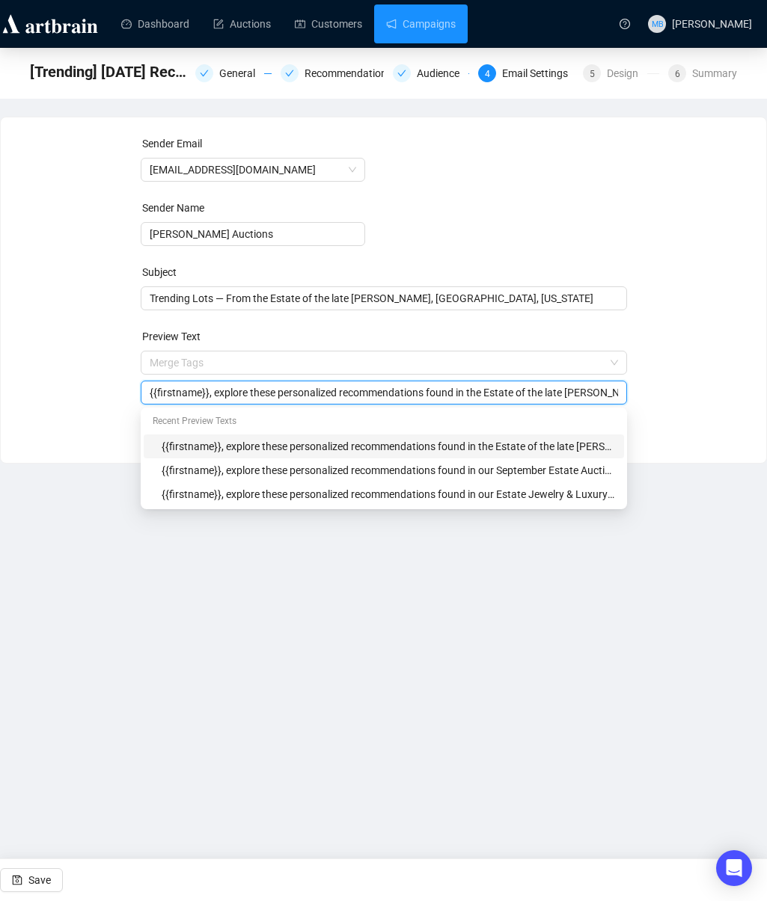
click at [305, 393] on input "{{firstname}}, explore these personalized recommendations found in the Estate o…" at bounding box center [384, 392] width 468 height 16
type input "{{firstname}}, explore these recommendations found in the Estate of the late [P…"
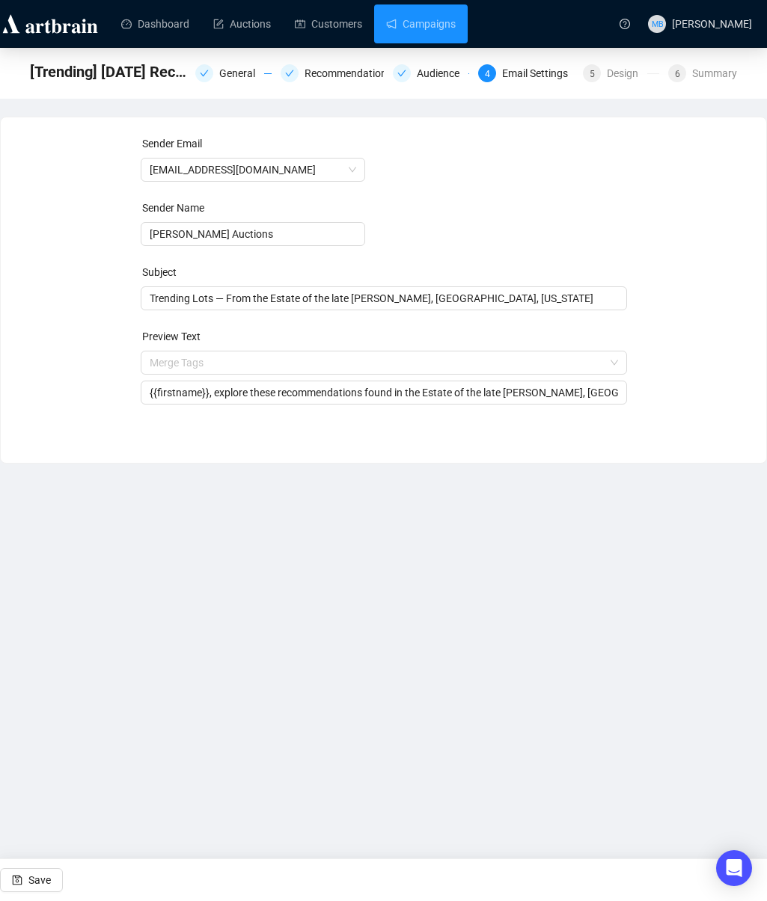
click at [73, 365] on div "Sender Email [EMAIL_ADDRESS][DOMAIN_NAME] Sender Name [PERSON_NAME] Auctions Su…" at bounding box center [383, 278] width 729 height 287
click at [37, 877] on span "Save" at bounding box center [39, 880] width 22 height 42
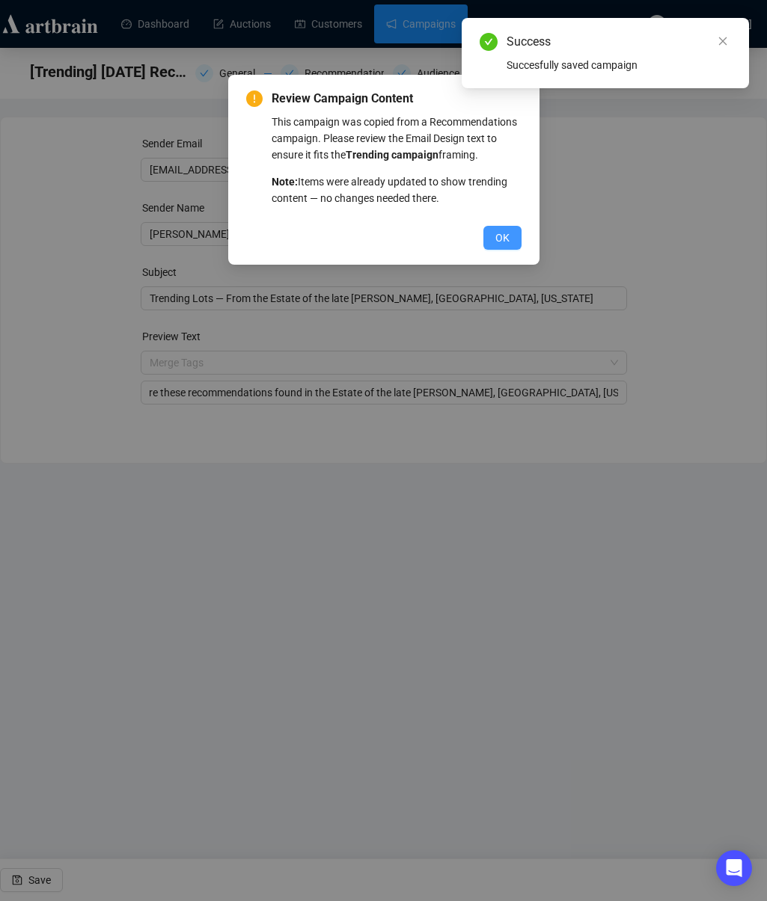
click at [508, 246] on span "OK" at bounding box center [502, 238] width 14 height 16
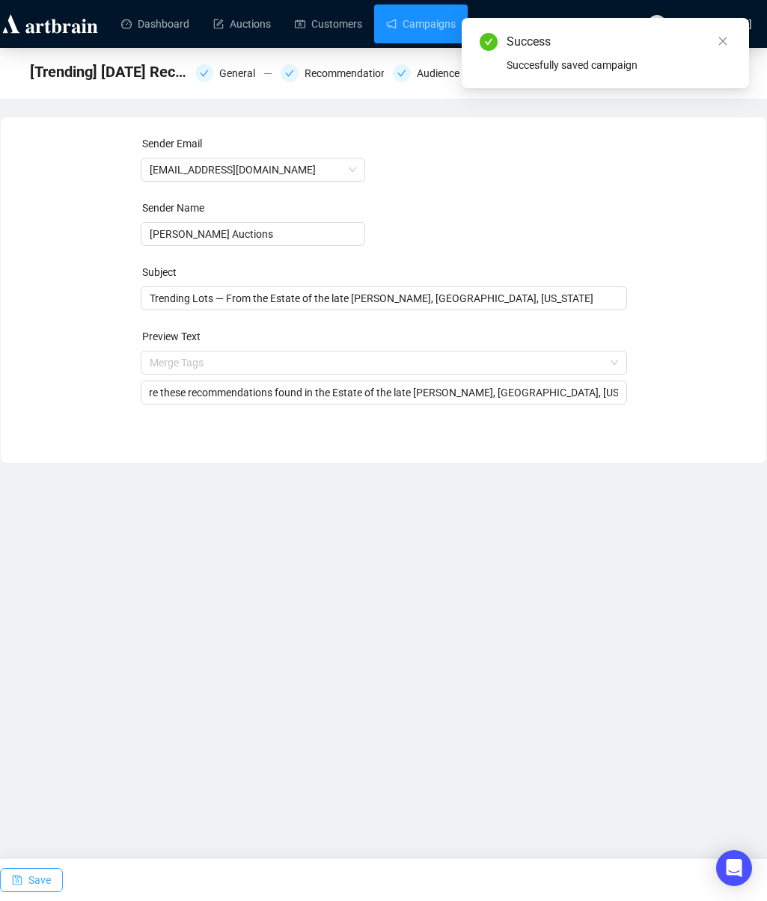
click at [42, 876] on span "Save" at bounding box center [39, 880] width 22 height 42
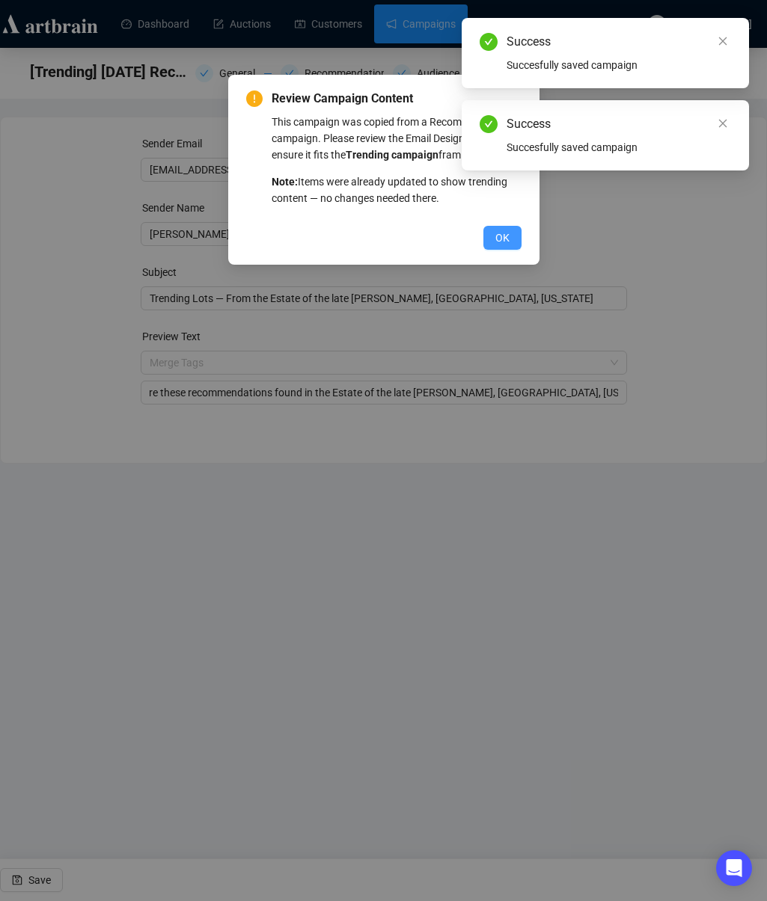
click at [511, 250] on button "OK" at bounding box center [502, 238] width 38 height 24
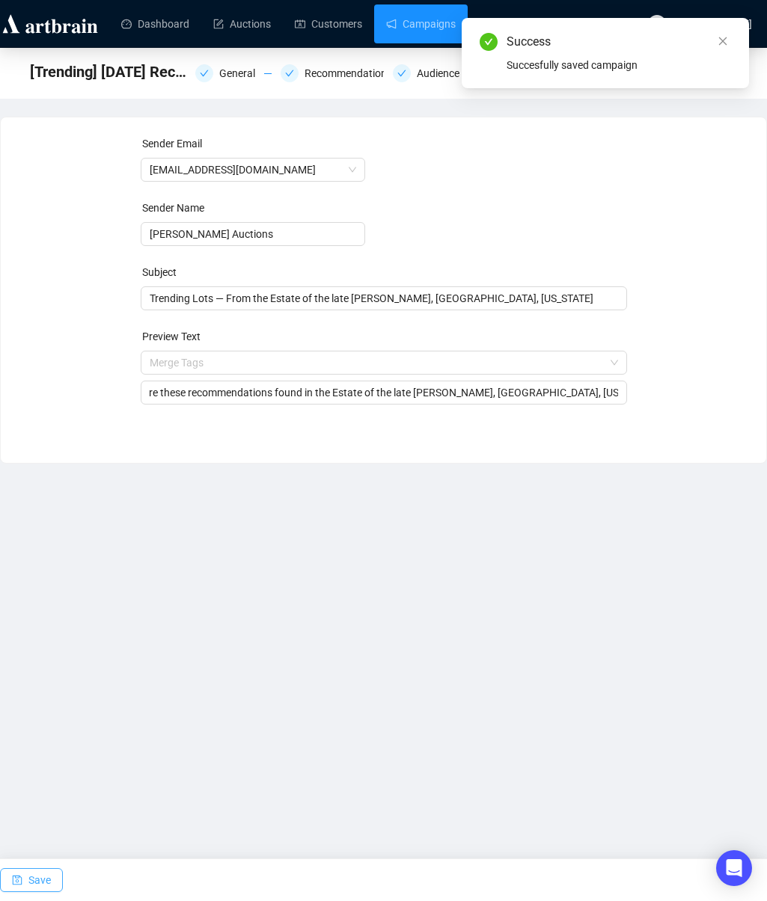
click at [29, 879] on span "Save" at bounding box center [39, 880] width 22 height 42
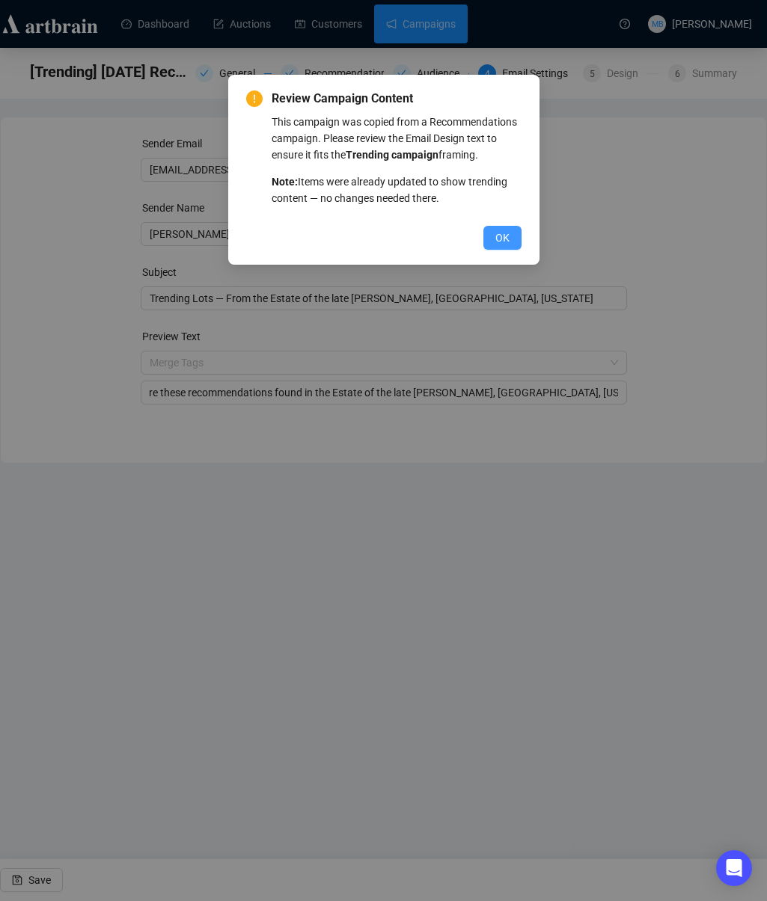
click at [503, 246] on span "OK" at bounding box center [502, 238] width 14 height 16
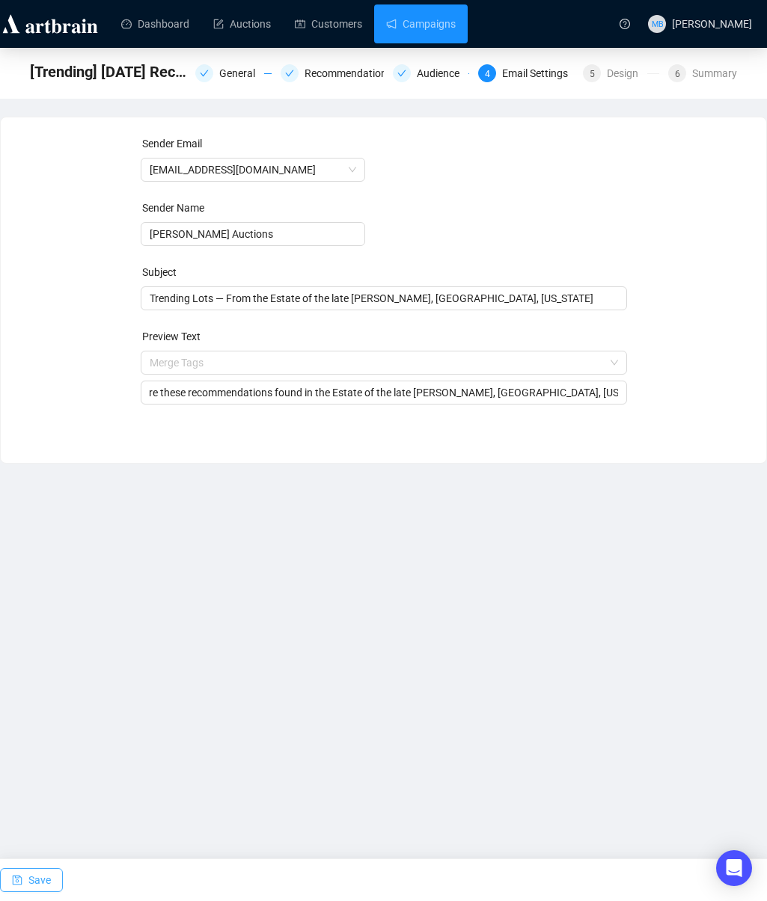
click at [25, 889] on button "Save" at bounding box center [31, 880] width 63 height 24
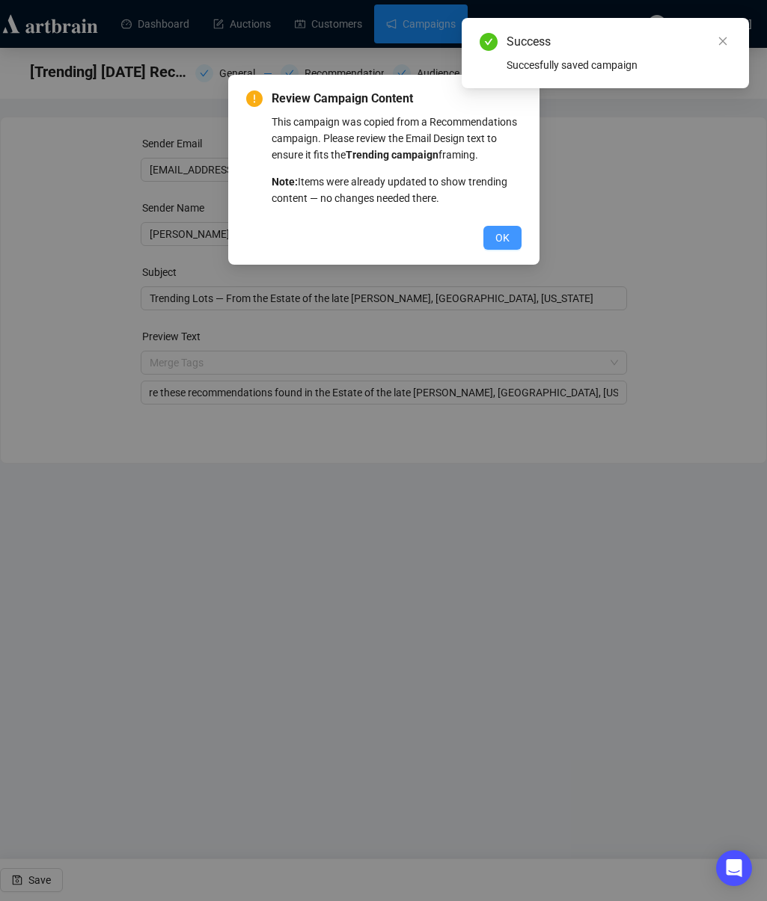
click at [512, 250] on button "OK" at bounding box center [502, 238] width 38 height 24
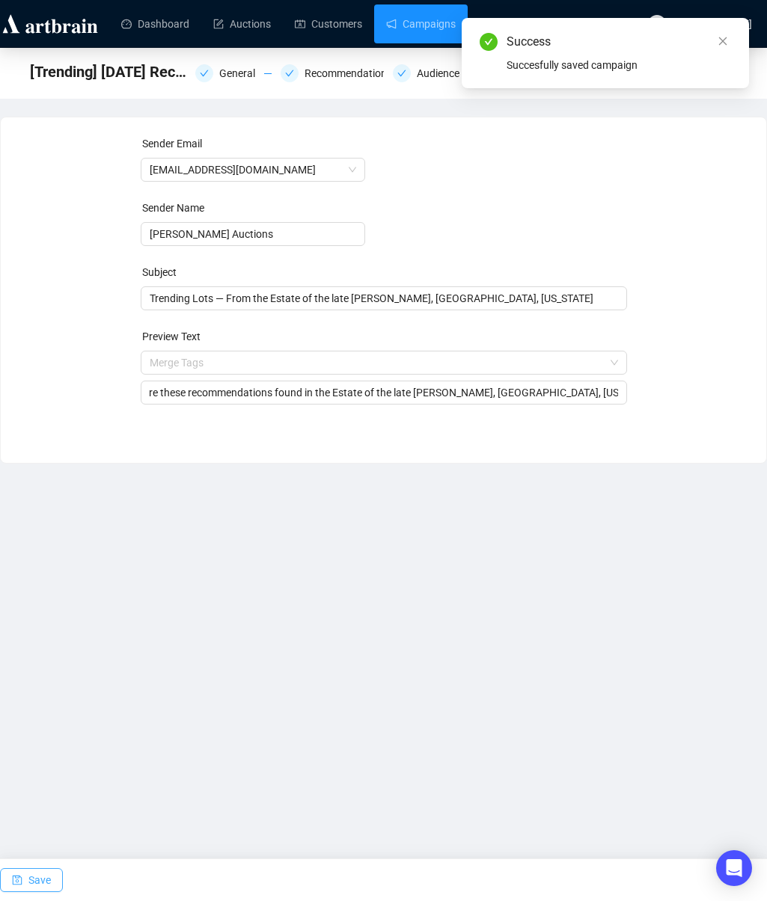
click at [40, 882] on span "Save" at bounding box center [39, 880] width 22 height 42
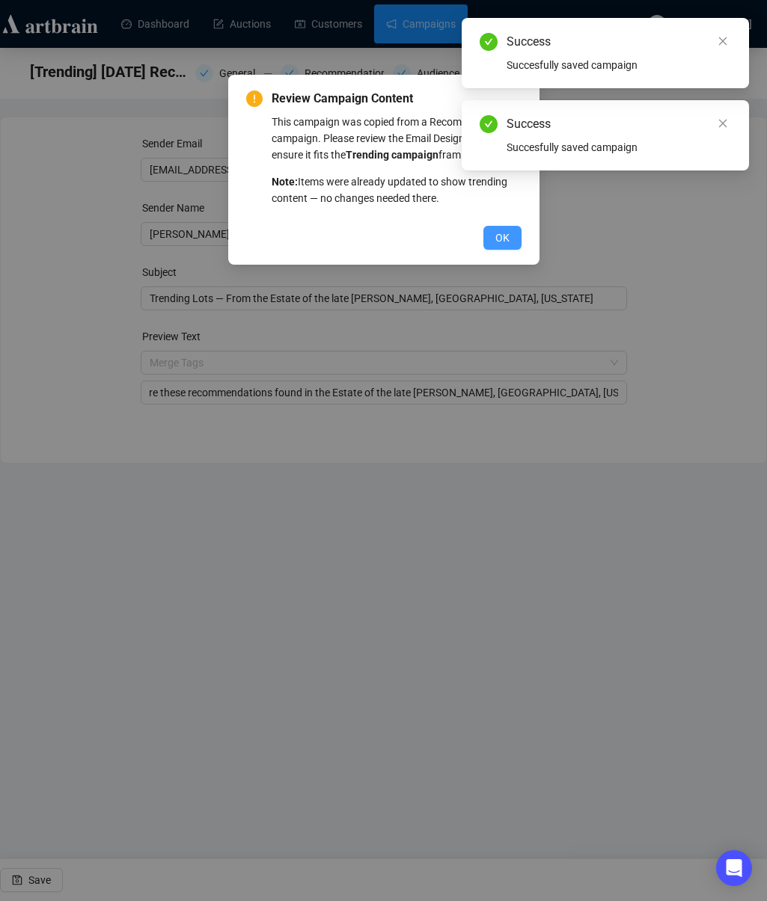
click at [508, 246] on span "OK" at bounding box center [502, 238] width 14 height 16
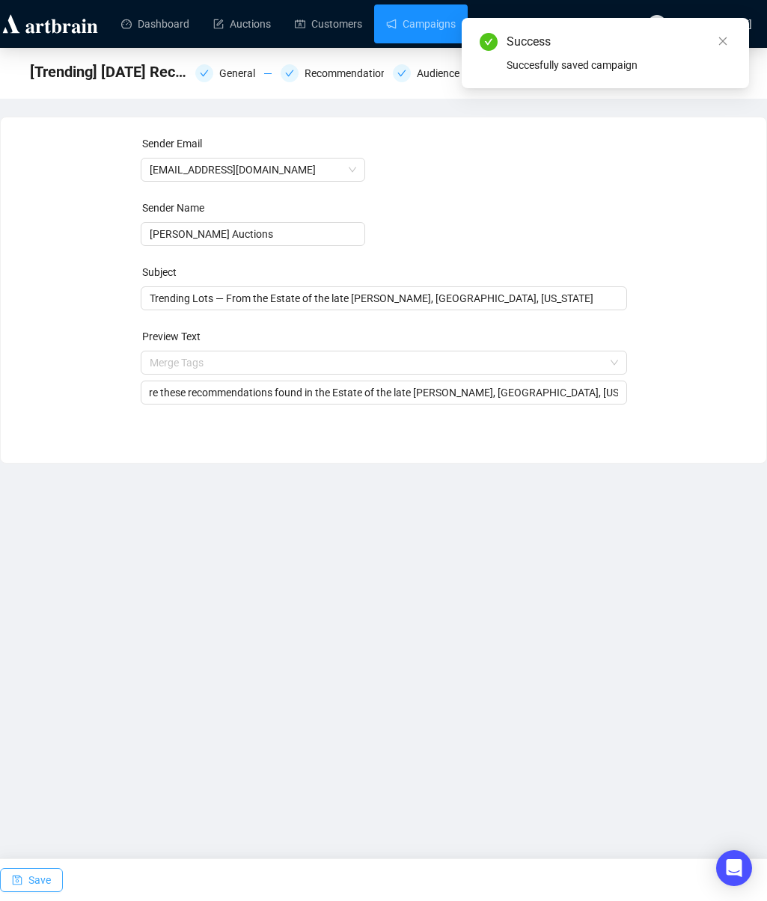
click at [31, 883] on span "Save" at bounding box center [39, 880] width 22 height 42
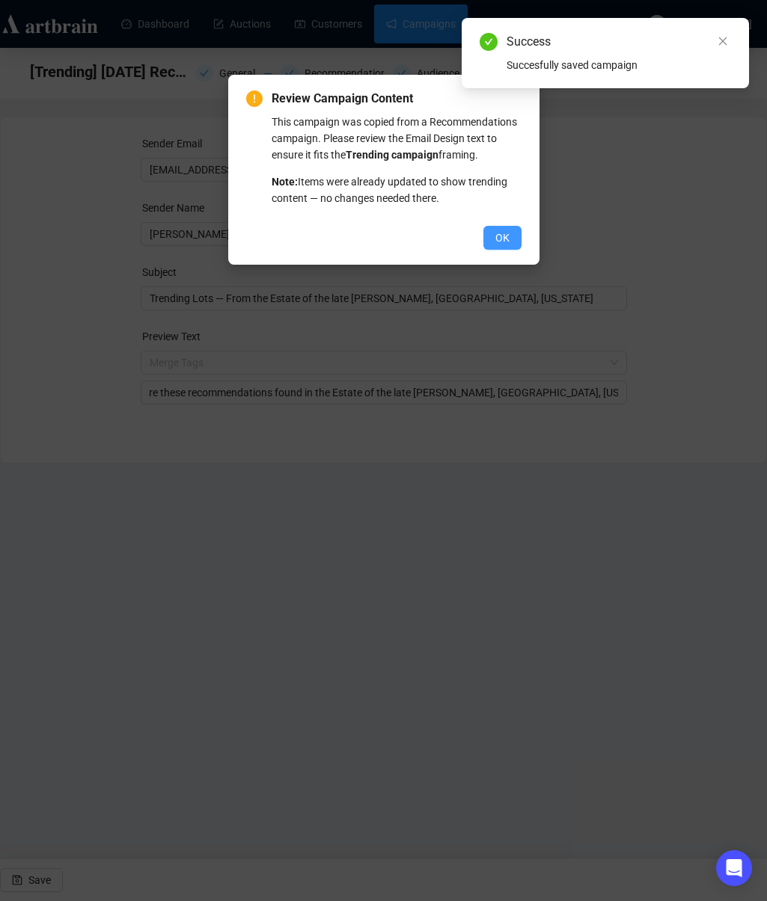
click at [506, 246] on span "OK" at bounding box center [502, 238] width 14 height 16
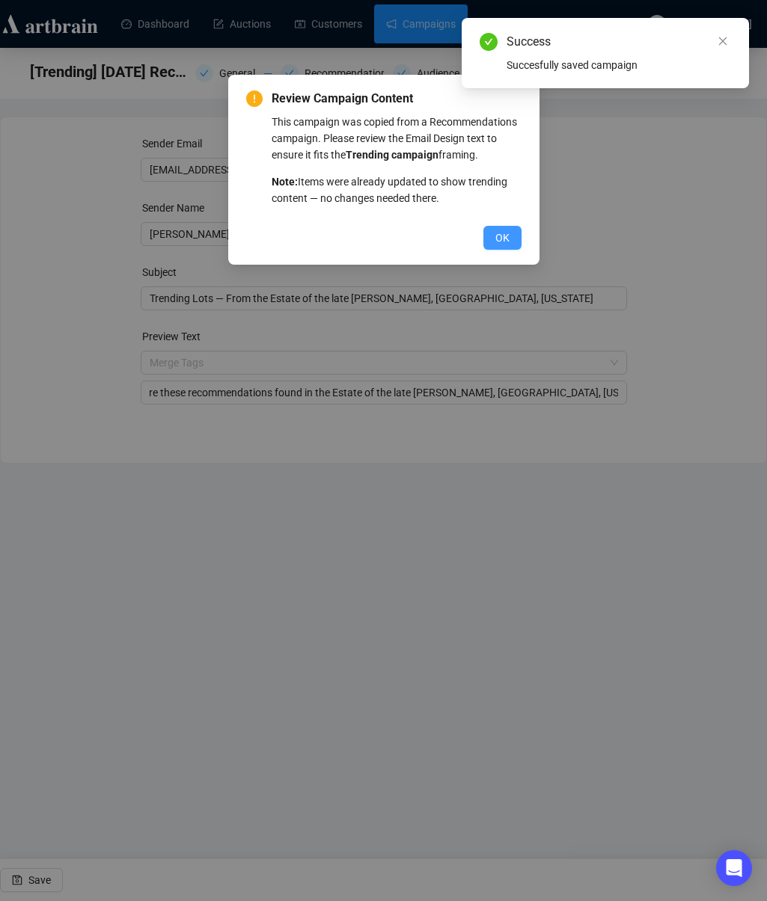
click at [505, 246] on span "OK" at bounding box center [502, 238] width 14 height 16
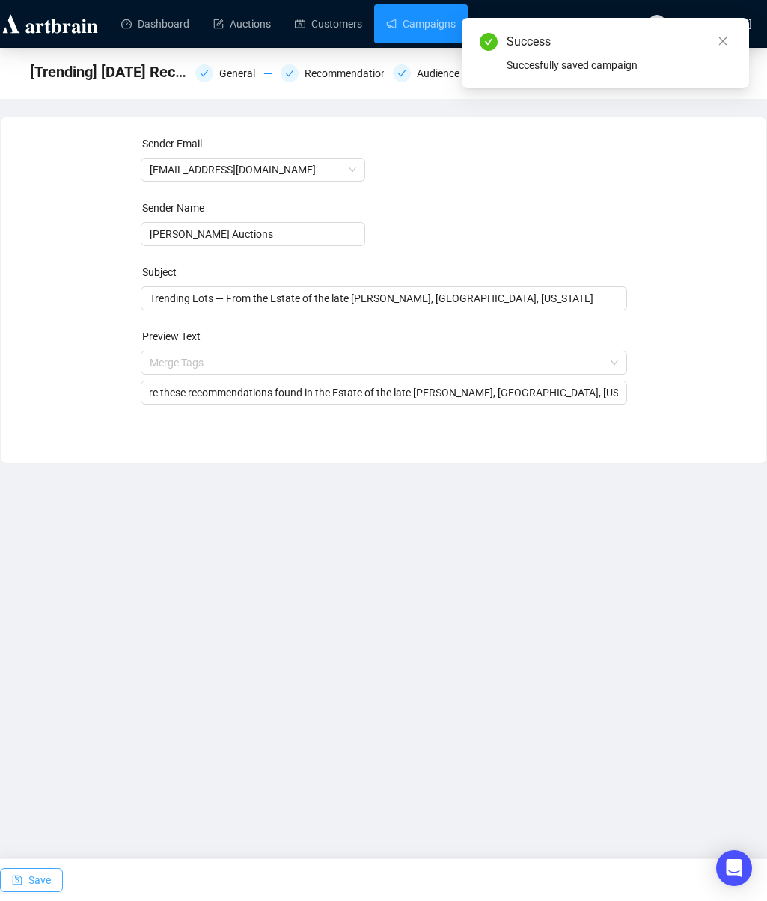
click at [34, 882] on span "Save" at bounding box center [39, 880] width 22 height 42
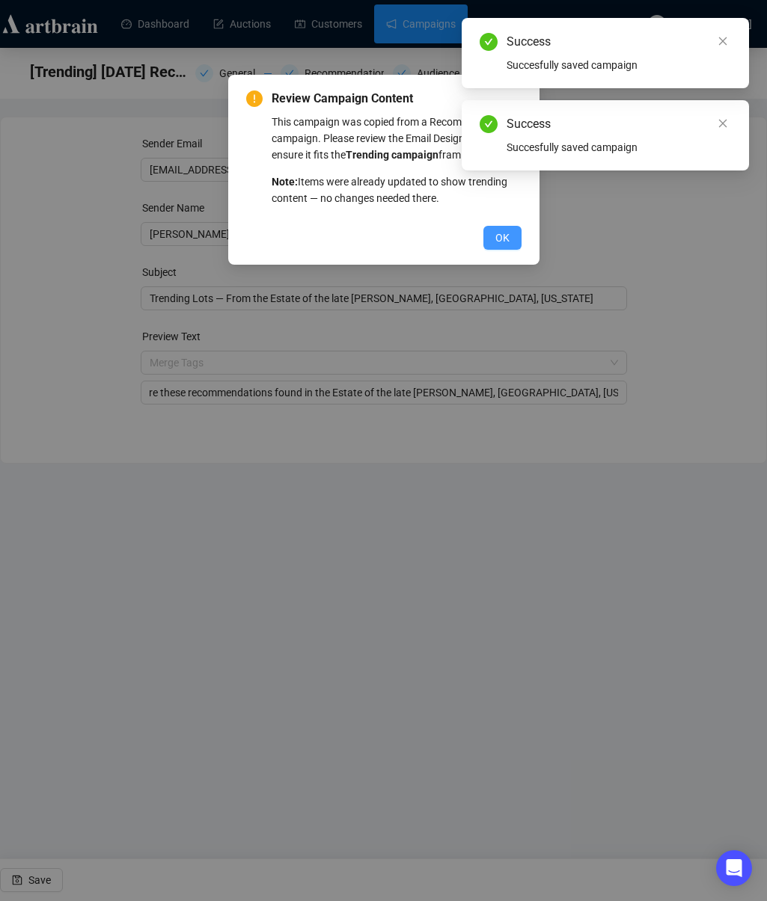
click at [497, 246] on span "OK" at bounding box center [502, 238] width 14 height 16
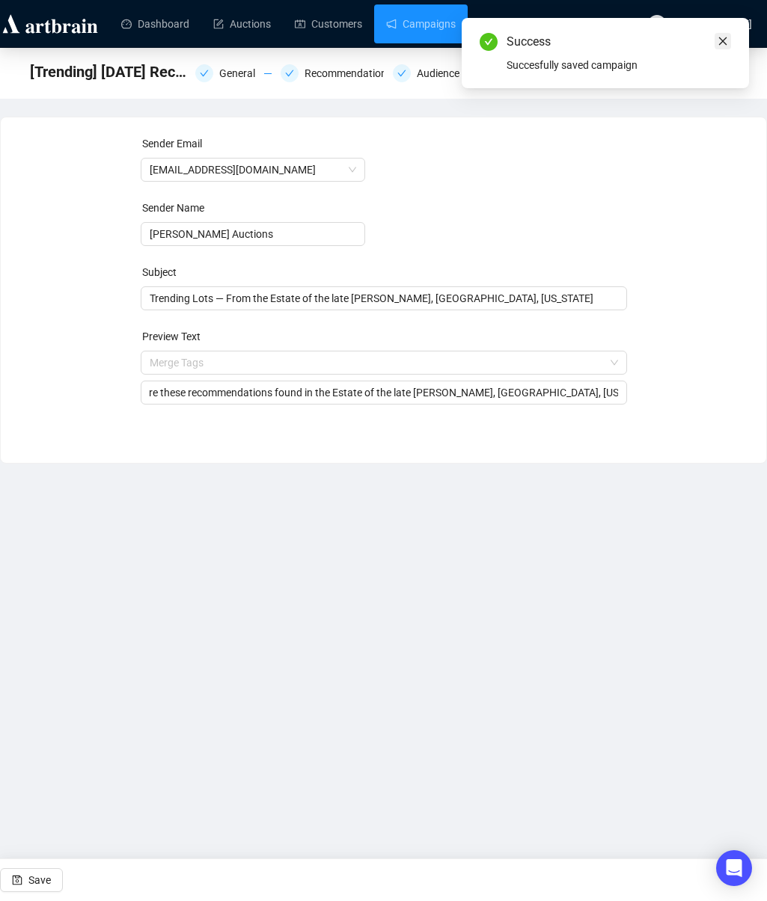
click at [720, 40] on icon "close" at bounding box center [722, 41] width 10 height 10
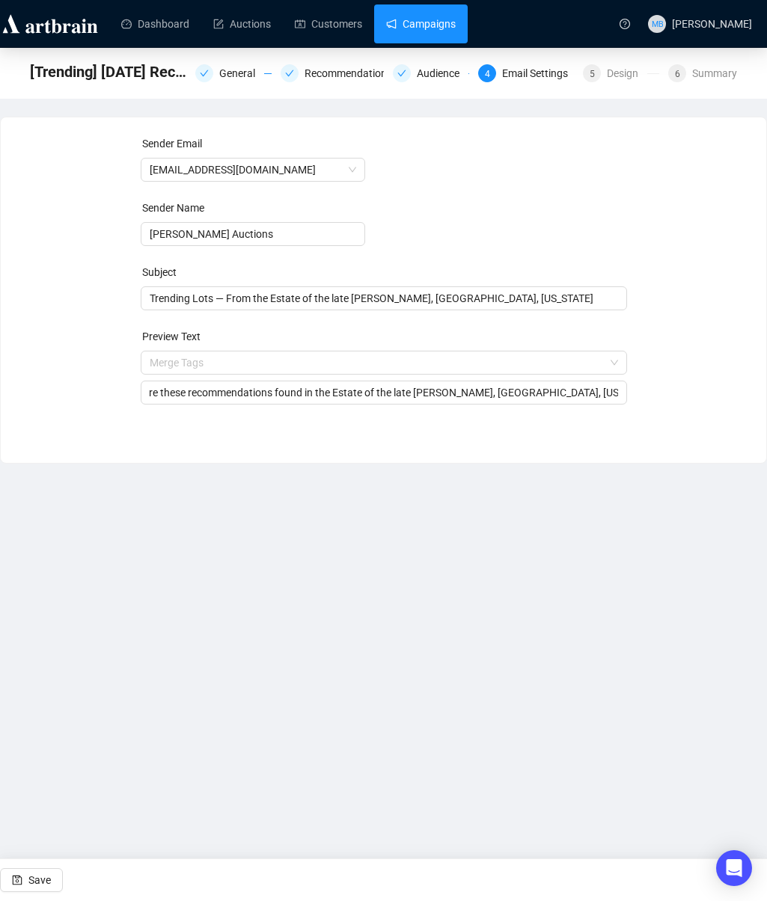
click at [434, 30] on link "Campaigns" at bounding box center [421, 23] width 70 height 39
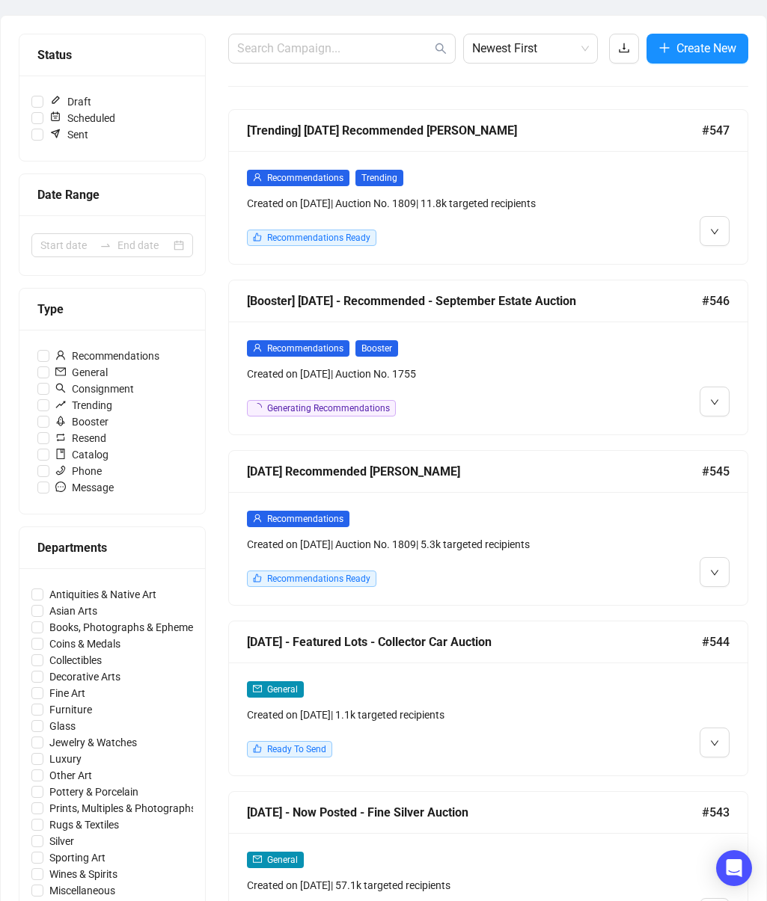
scroll to position [139, 0]
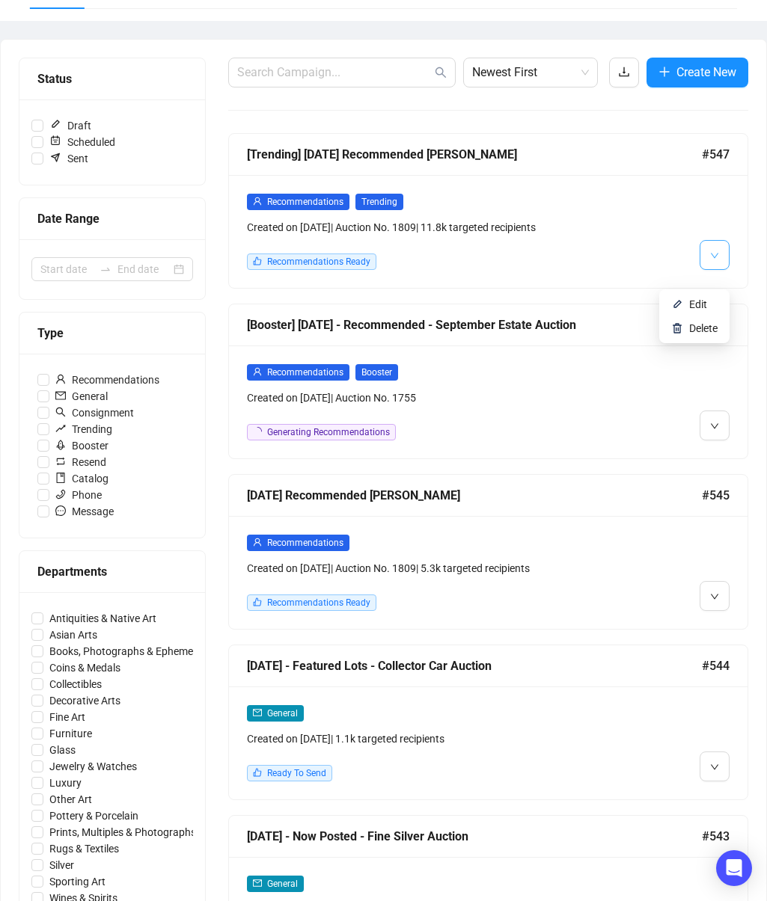
click at [720, 270] on button "button" at bounding box center [714, 255] width 30 height 30
click at [645, 257] on div at bounding box center [652, 231] width 156 height 77
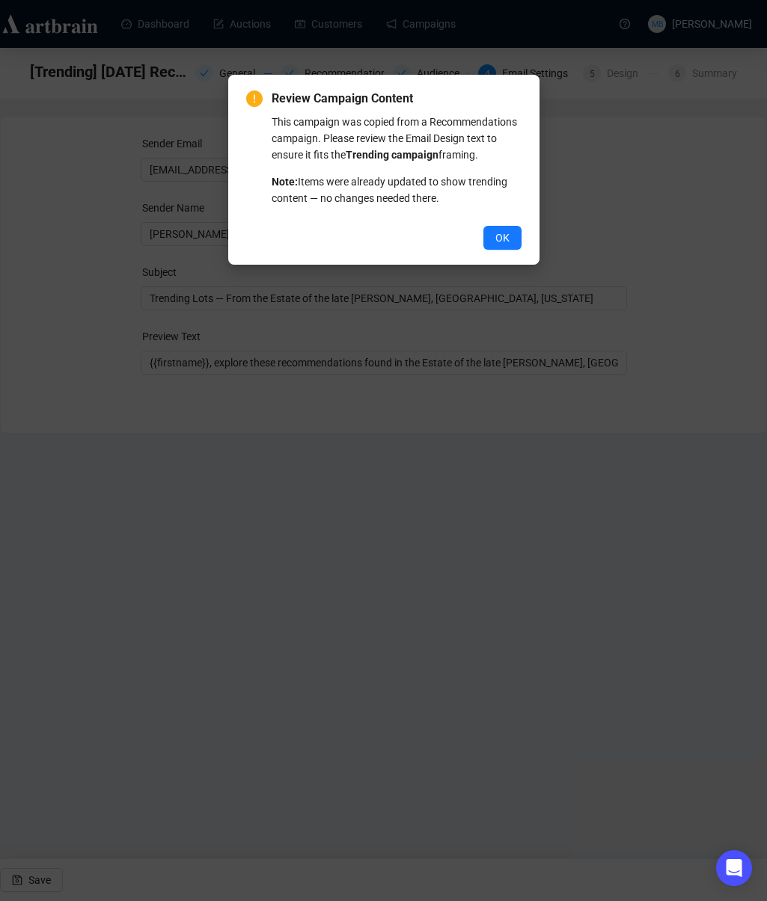
click at [498, 246] on span "OK" at bounding box center [502, 238] width 14 height 16
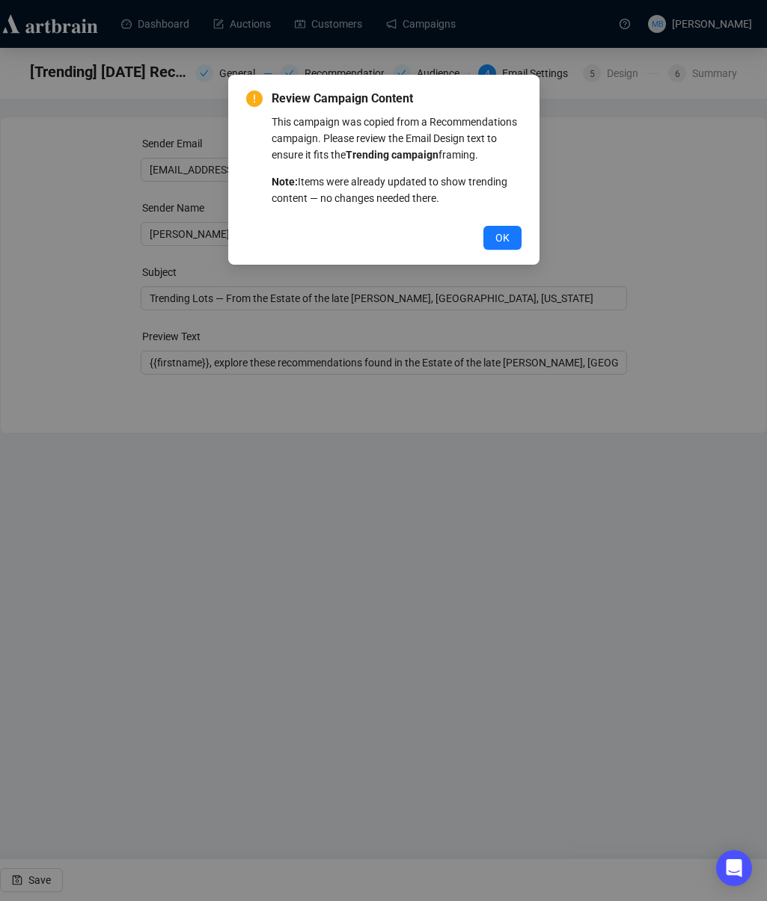
click at [508, 246] on span "OK" at bounding box center [502, 238] width 14 height 16
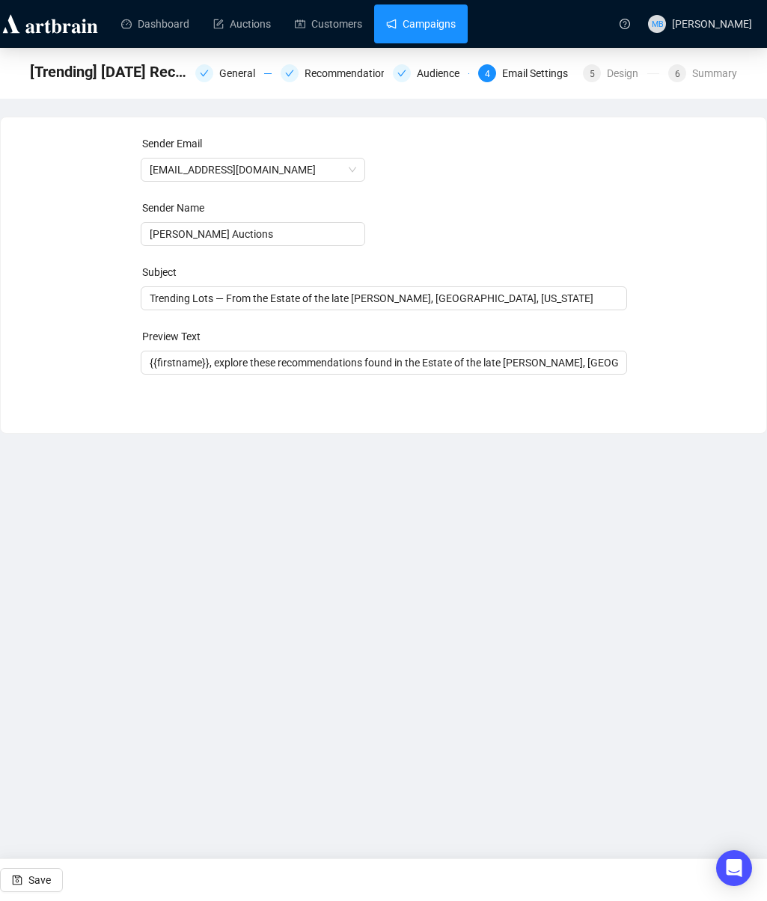
click at [417, 25] on link "Campaigns" at bounding box center [421, 23] width 70 height 39
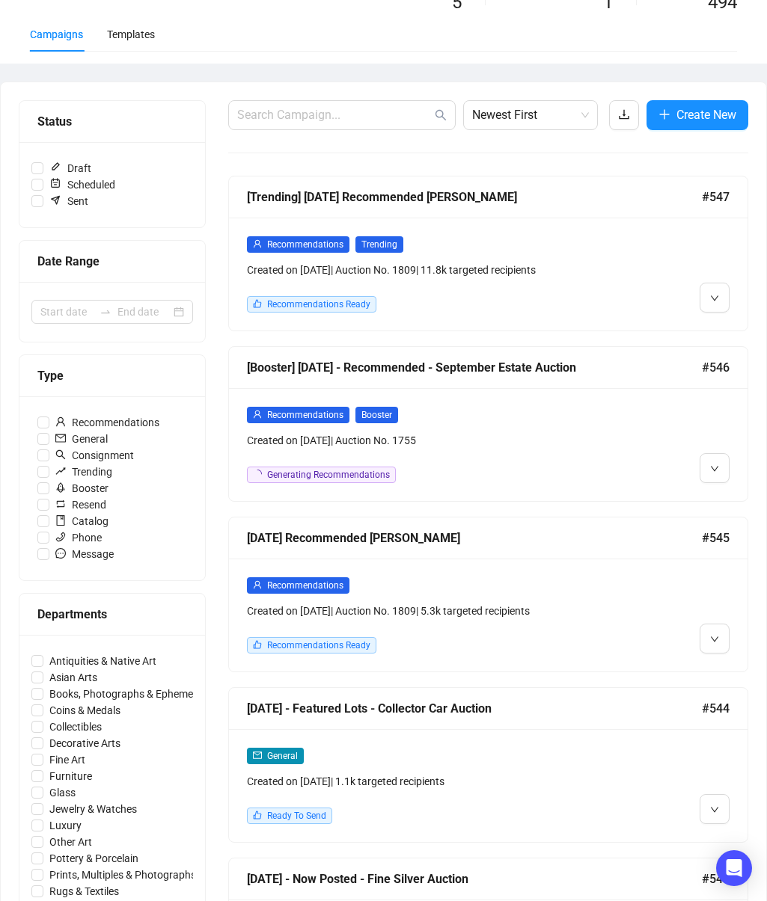
scroll to position [167, 0]
